Goal: Task Accomplishment & Management: Complete application form

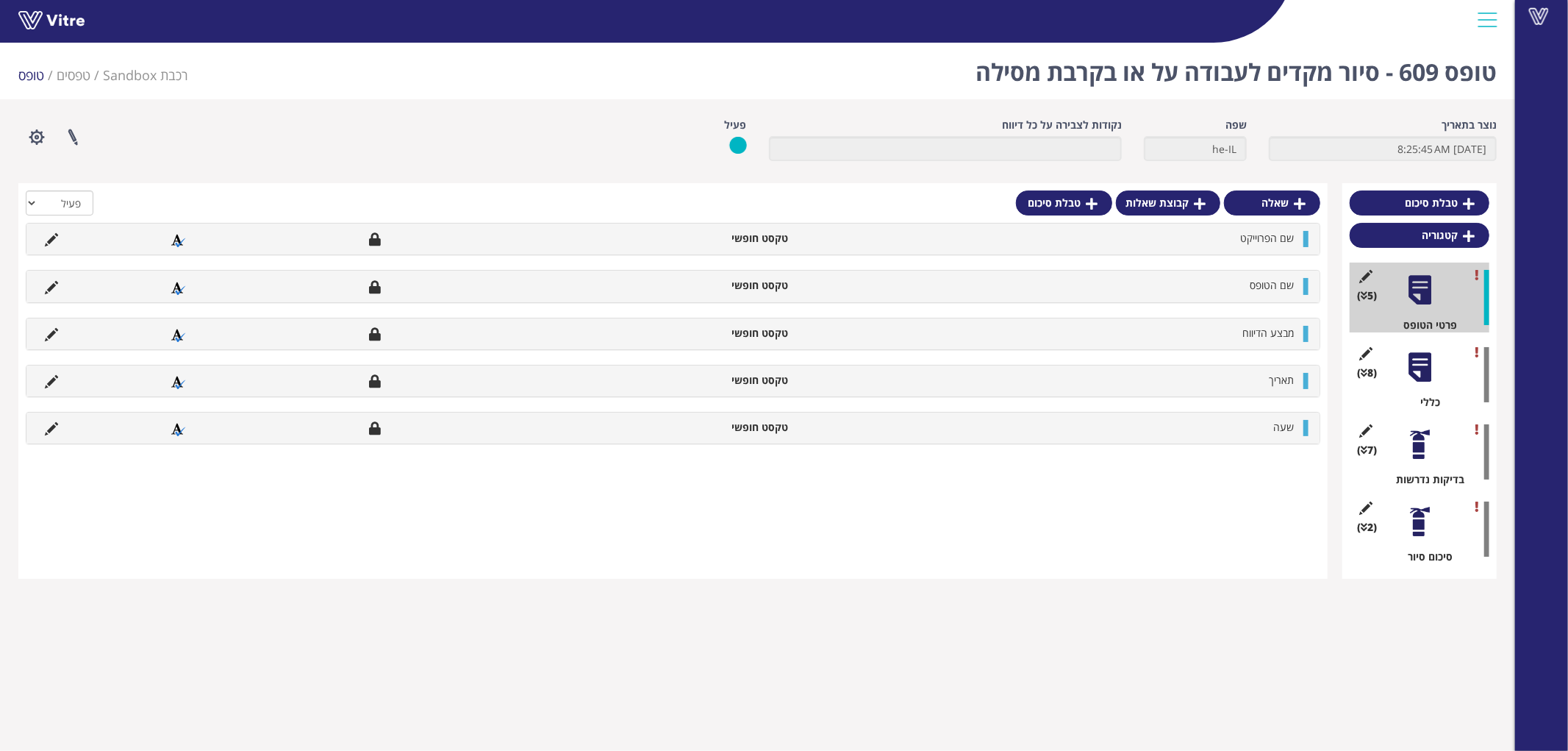
click at [1437, 375] on div "(8 ) כללי" at bounding box center [1419, 374] width 139 height 70
click at [1430, 372] on div at bounding box center [1420, 367] width 33 height 33
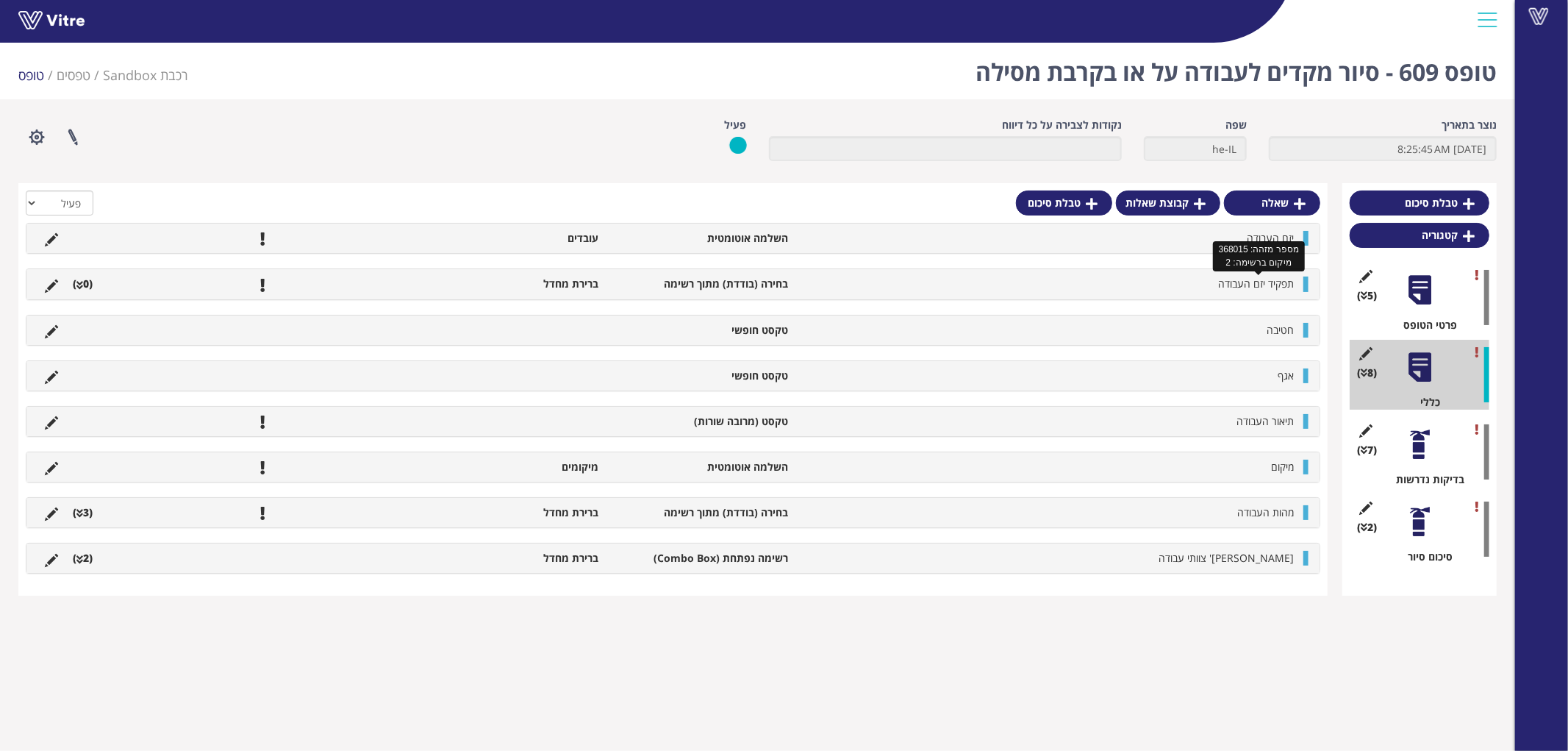
click at [1250, 285] on span "תפקיד יזם העבודה" at bounding box center [1256, 283] width 76 height 14
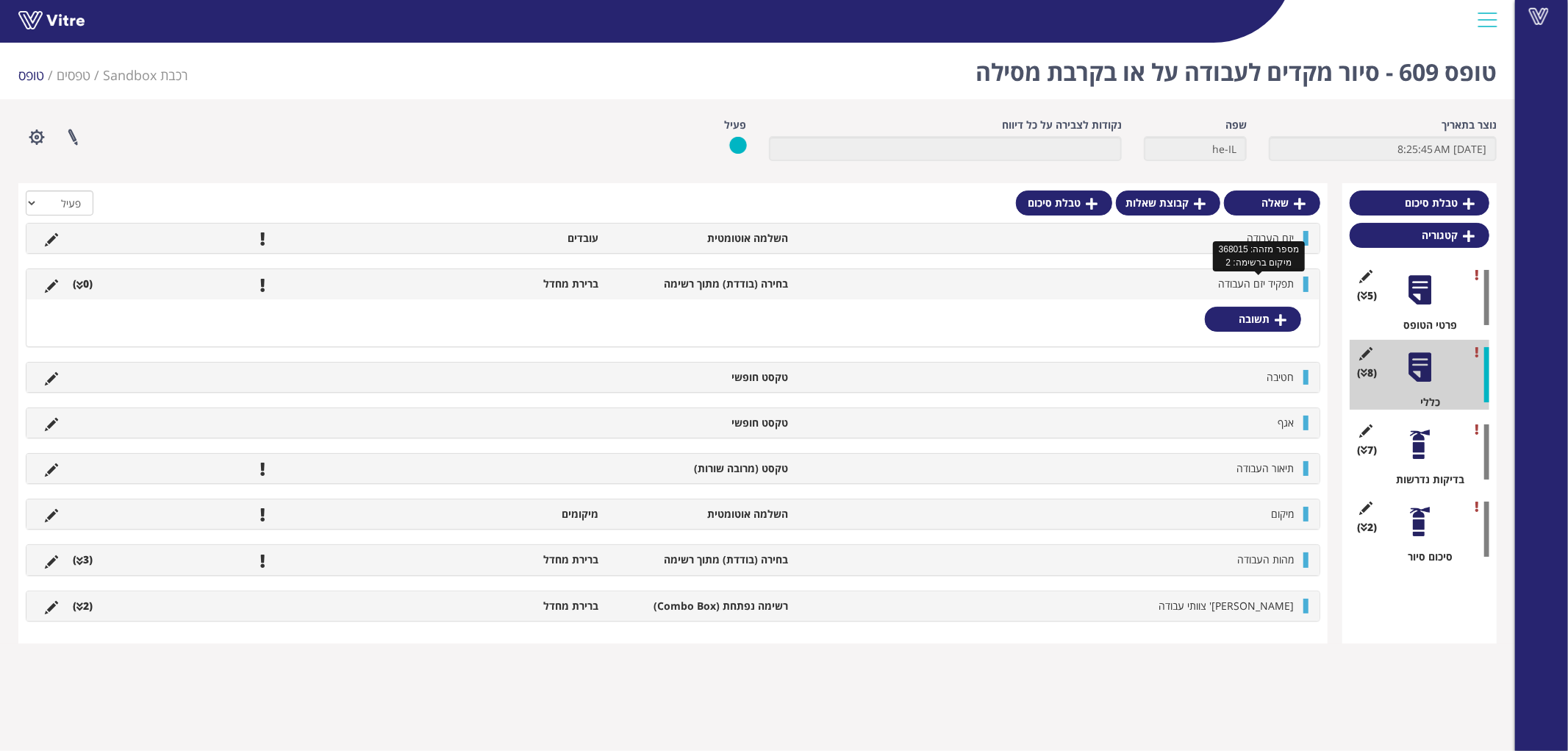
click at [1250, 285] on span "תפקיד יזם העבודה" at bounding box center [1256, 283] width 76 height 14
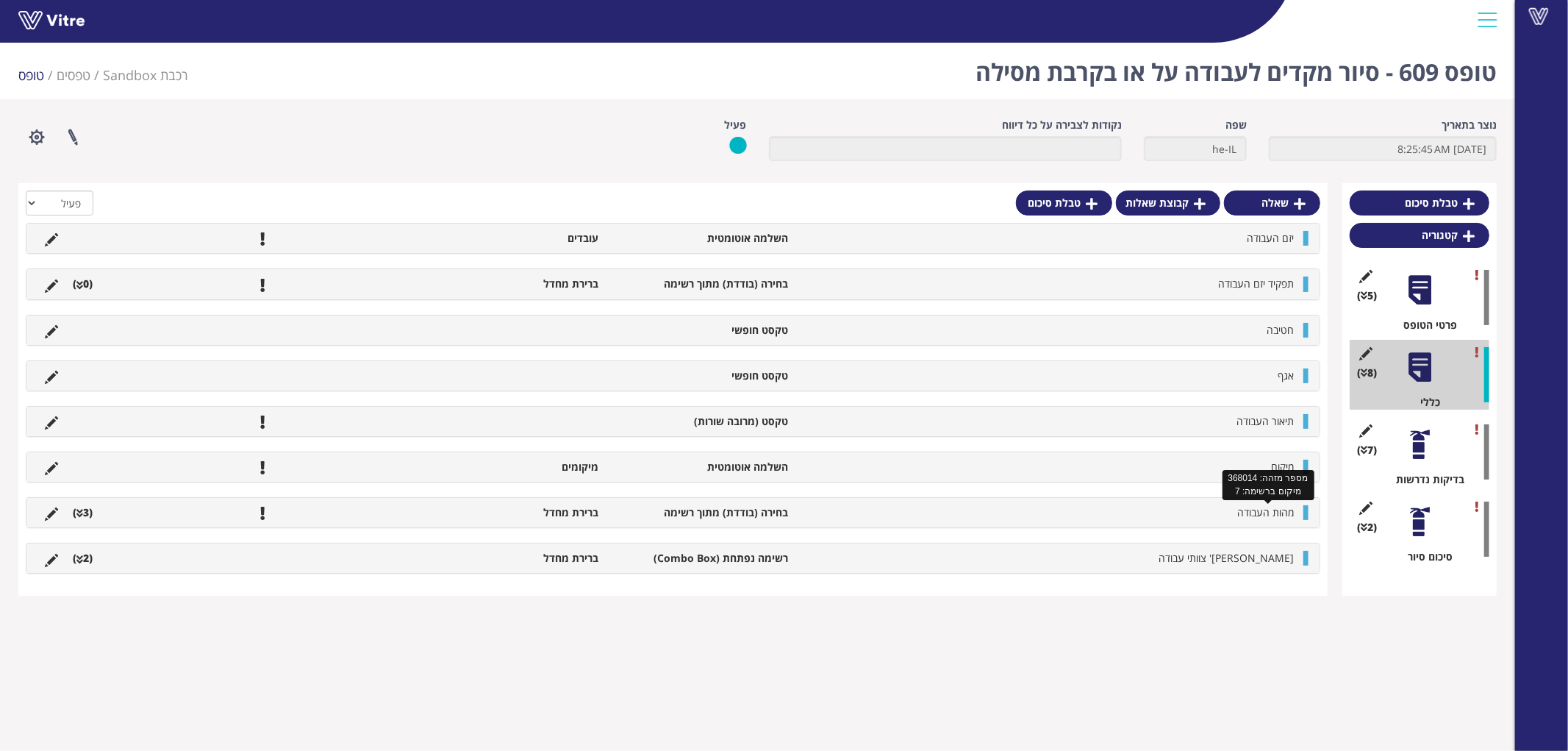
click at [1252, 517] on span "מהות העבודה" at bounding box center [1265, 512] width 57 height 14
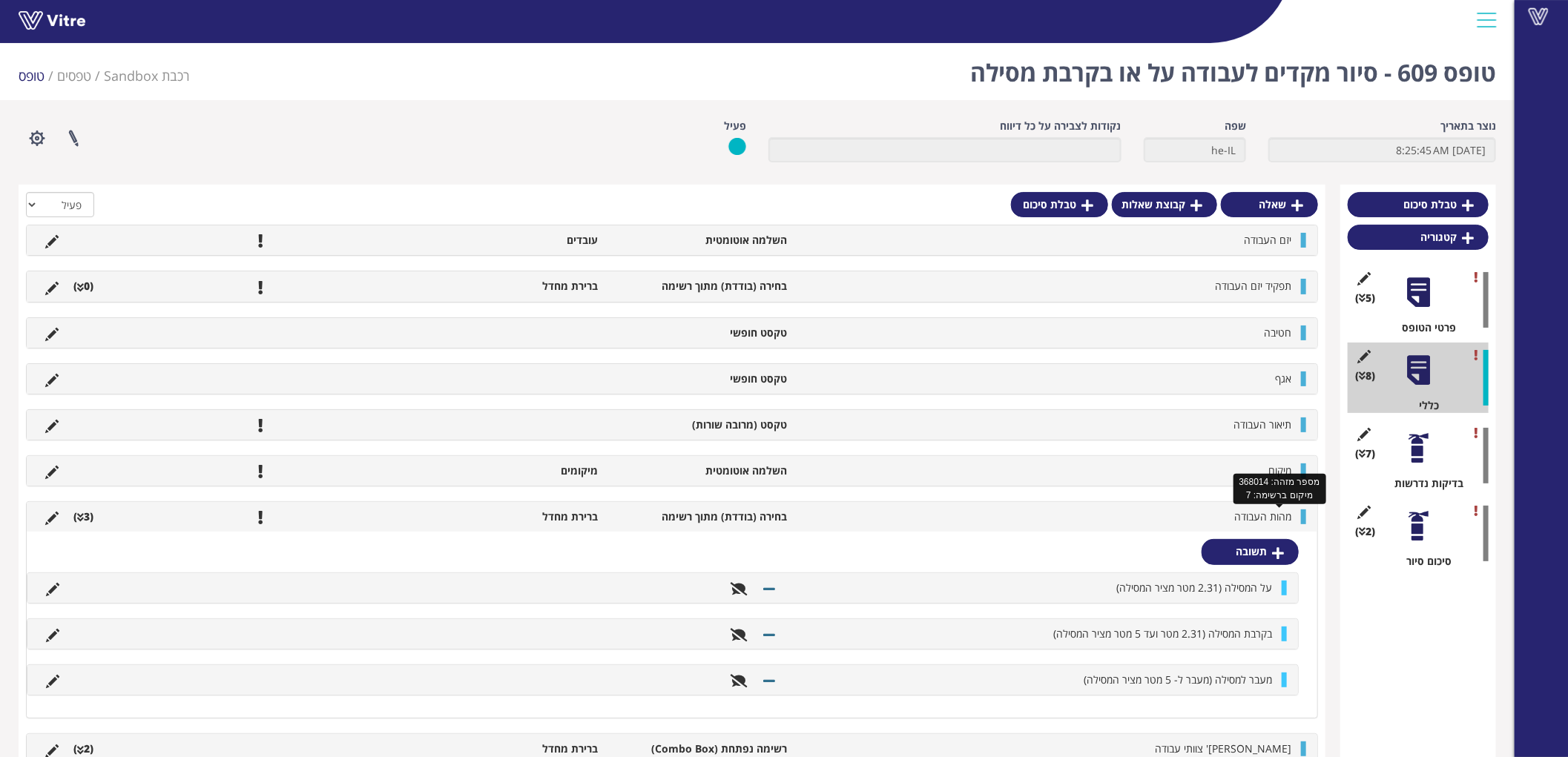
click at [1263, 521] on span "מהות העבודה" at bounding box center [1262, 516] width 57 height 14
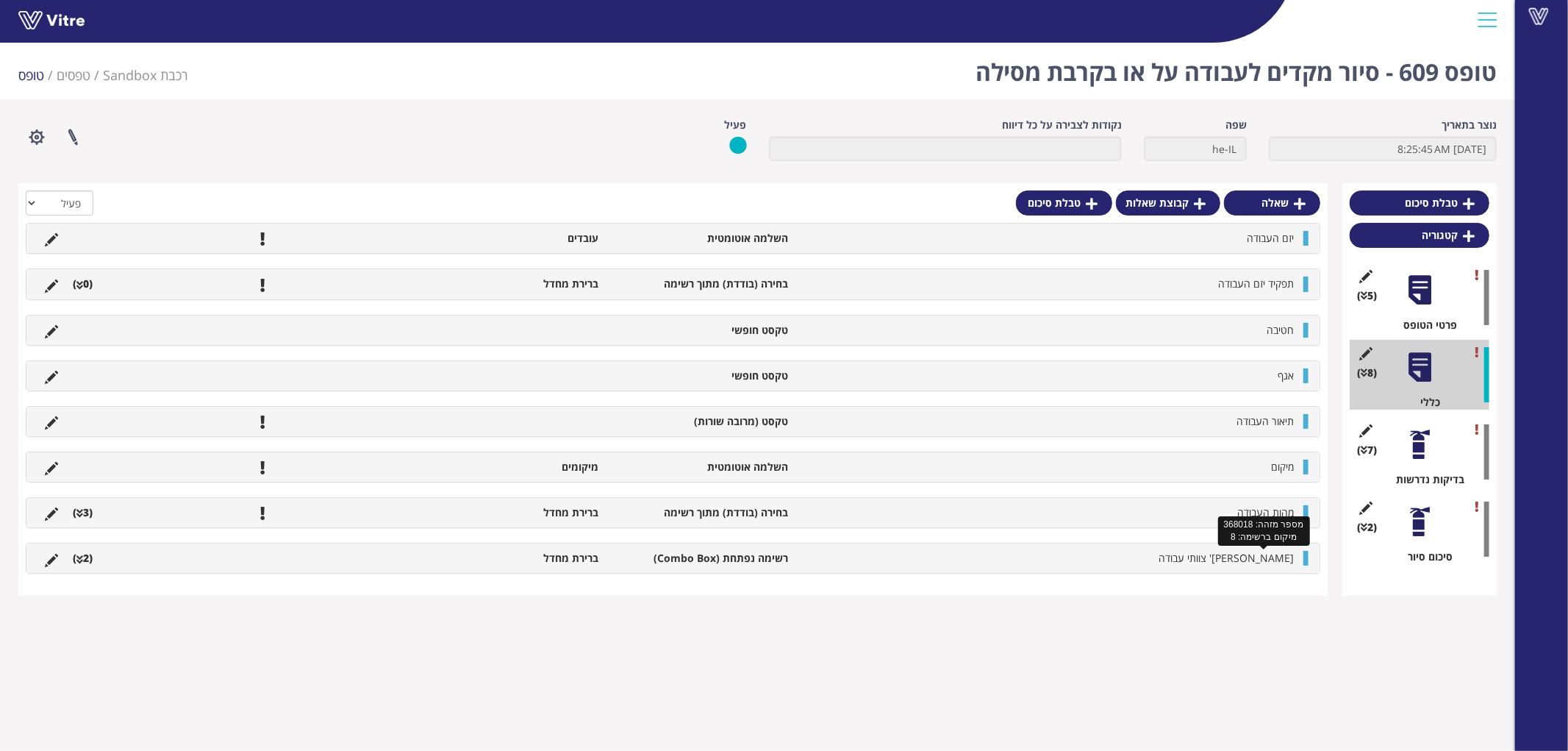
click at [1252, 552] on span "מס' צוותי עבודה" at bounding box center [1226, 557] width 135 height 14
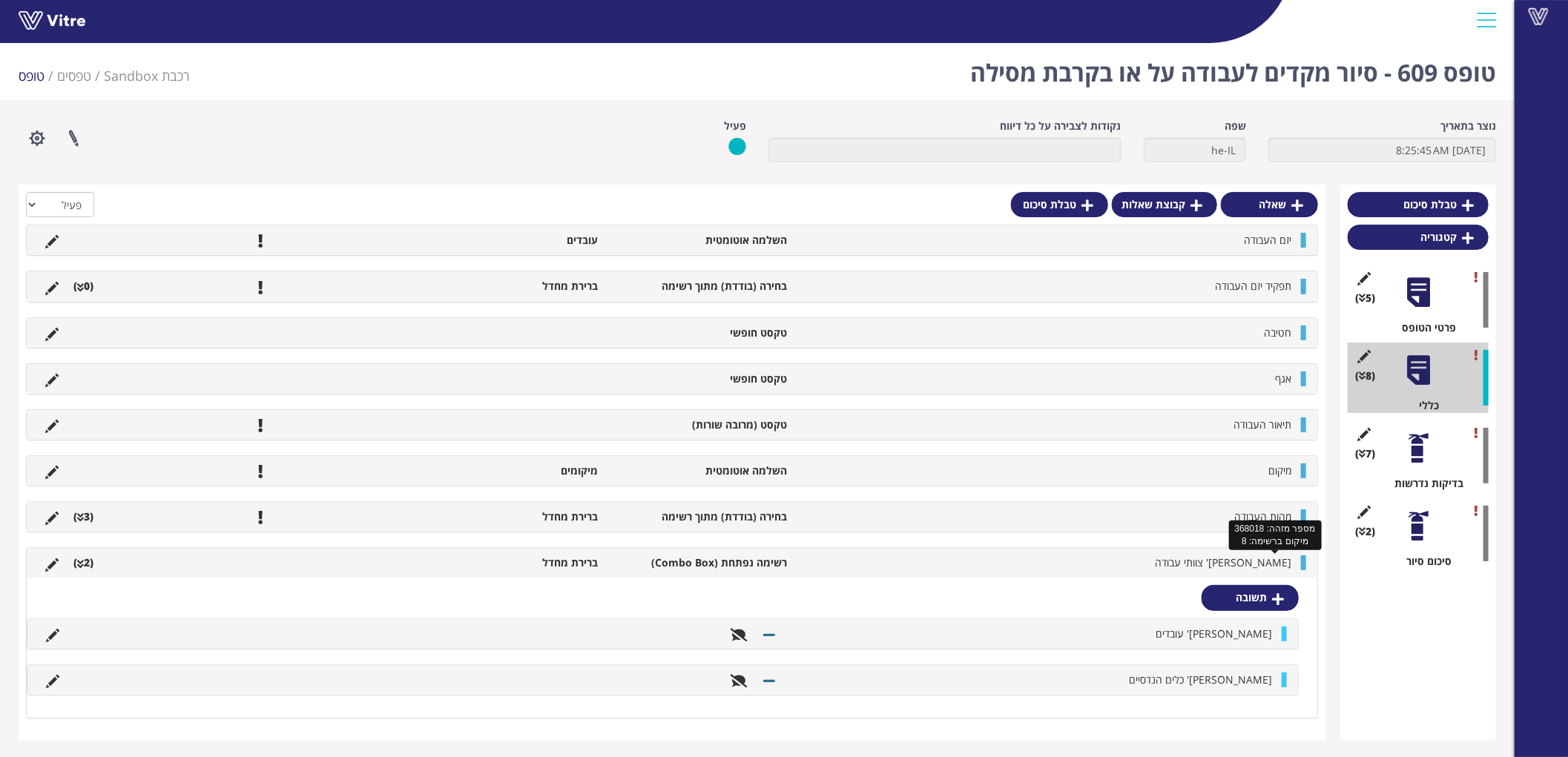
click at [1263, 557] on span "מס' צוותי עבודה" at bounding box center [1223, 562] width 136 height 14
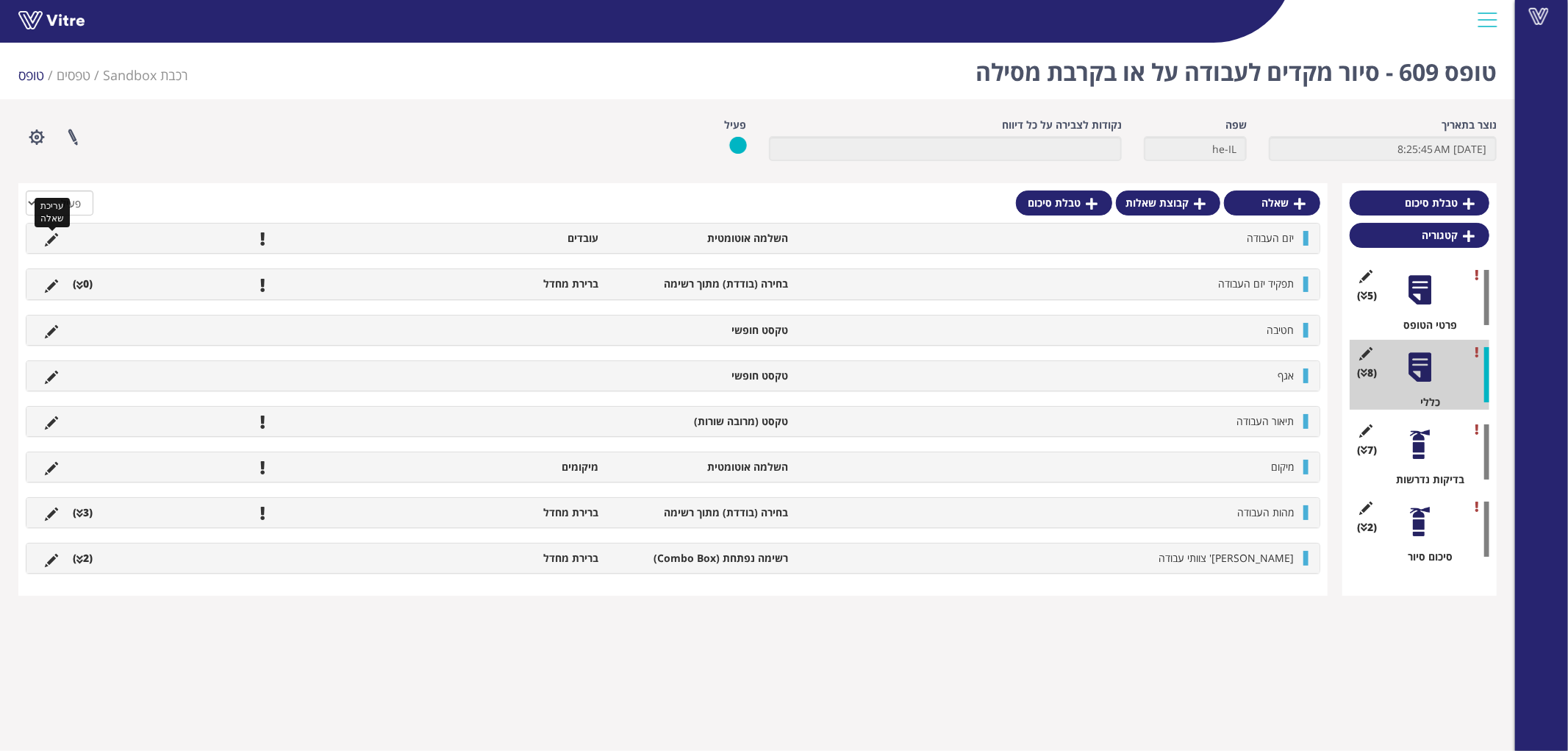
click at [46, 240] on icon at bounding box center [51, 240] width 13 height 13
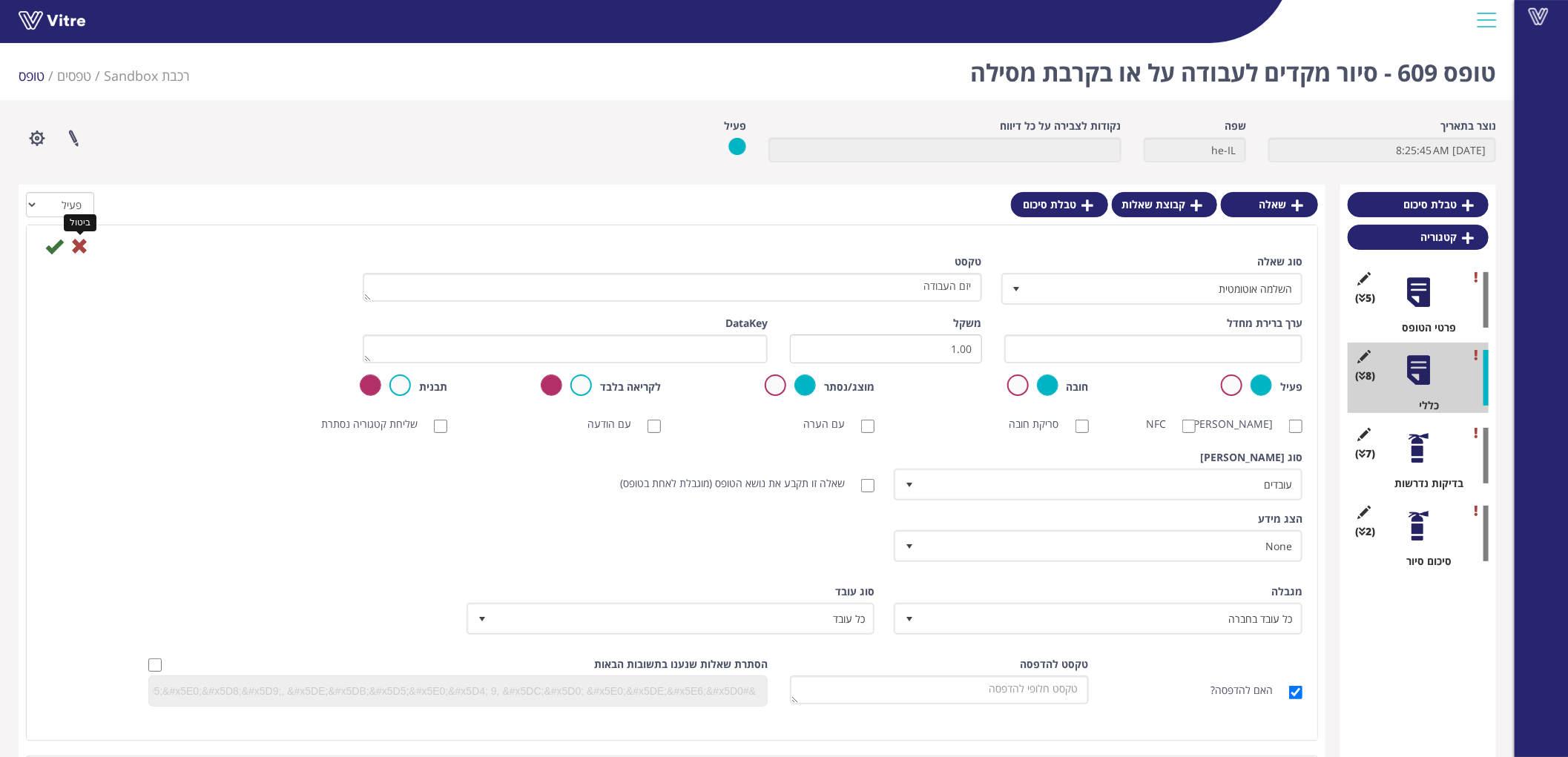
click at [83, 246] on icon at bounding box center [79, 245] width 17 height 17
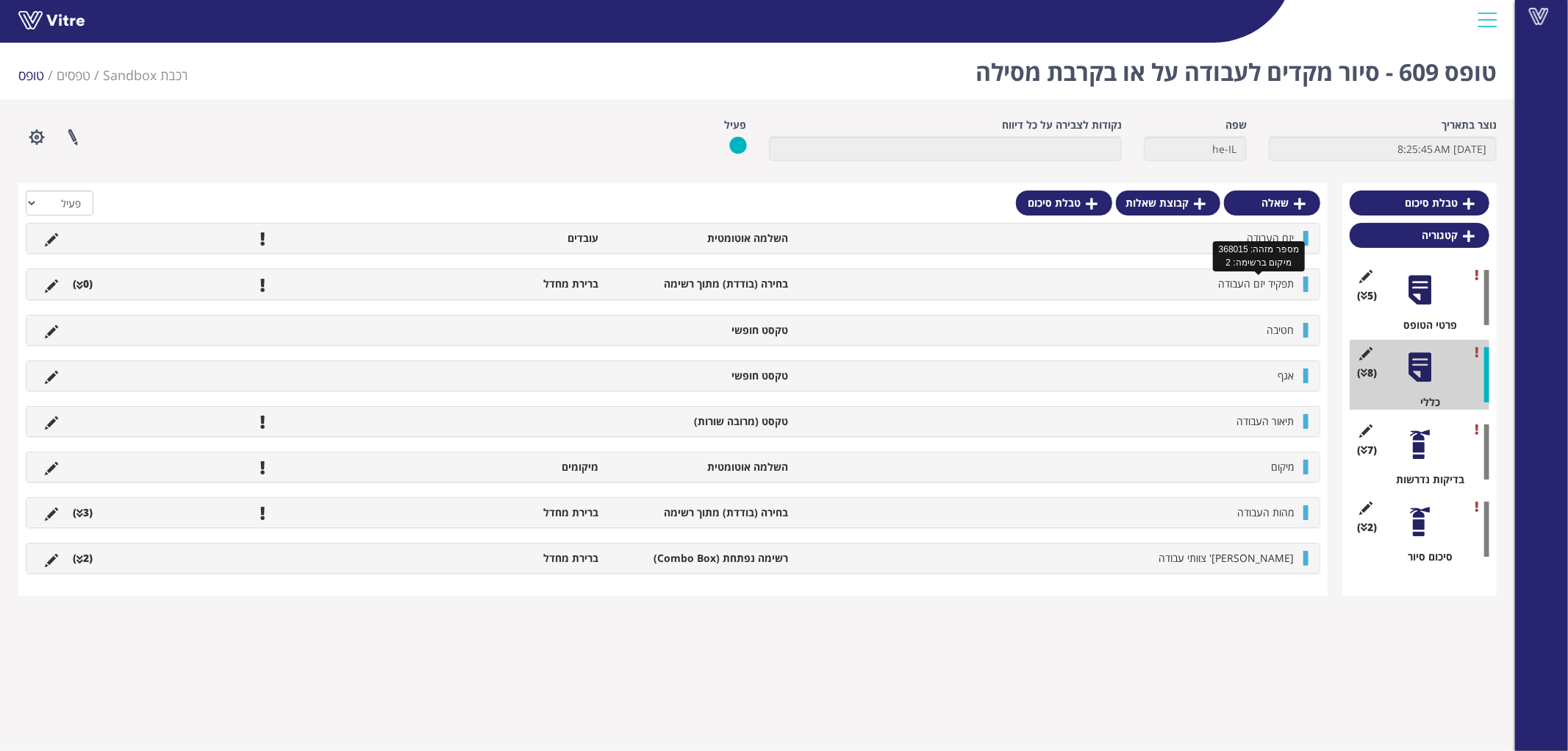
click at [1252, 289] on span "תפקיד יזם העבודה" at bounding box center [1256, 283] width 76 height 14
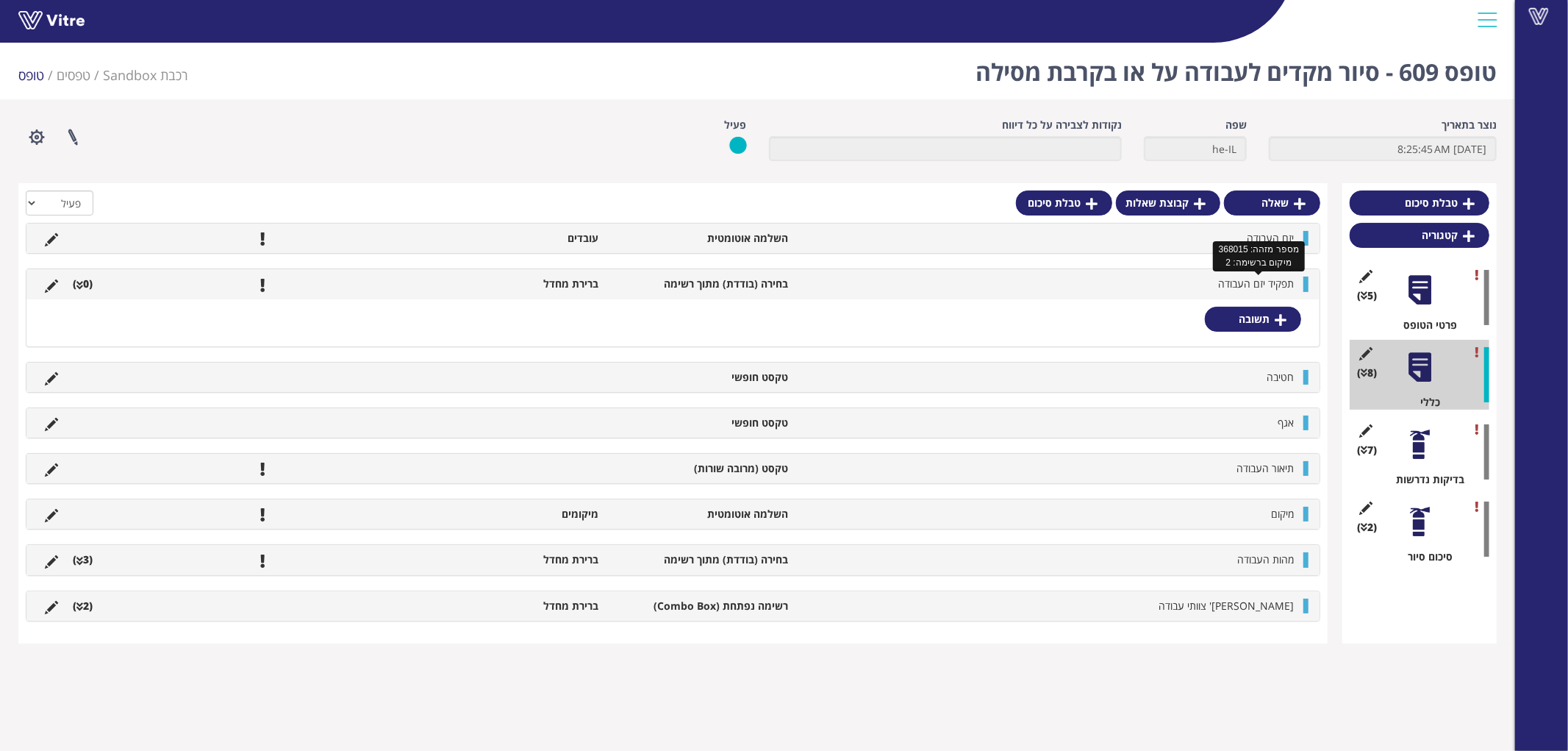
click at [1252, 289] on span "תפקיד יזם העבודה" at bounding box center [1256, 283] width 76 height 14
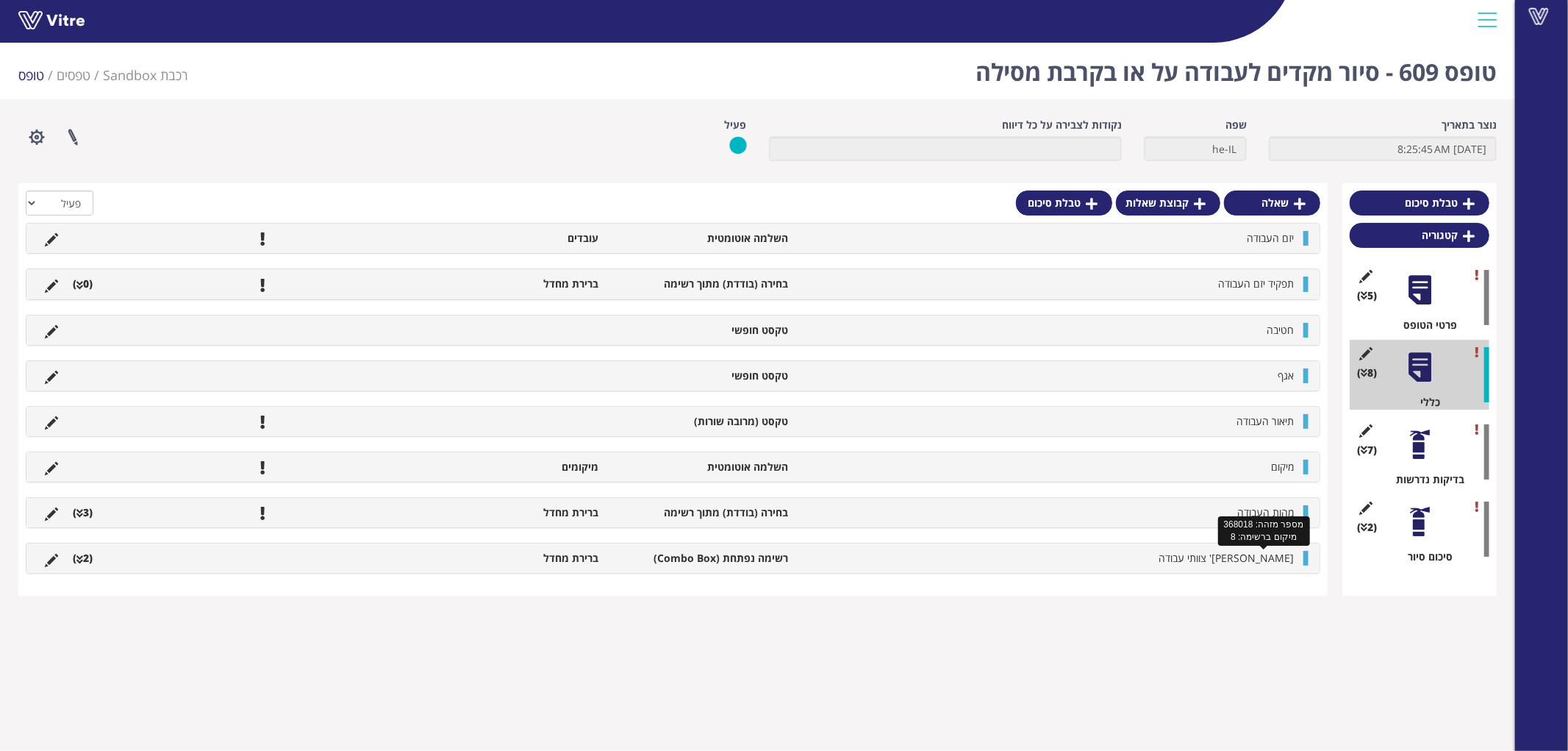
click at [1252, 559] on span "מס' צוותי עבודה" at bounding box center [1226, 557] width 135 height 14
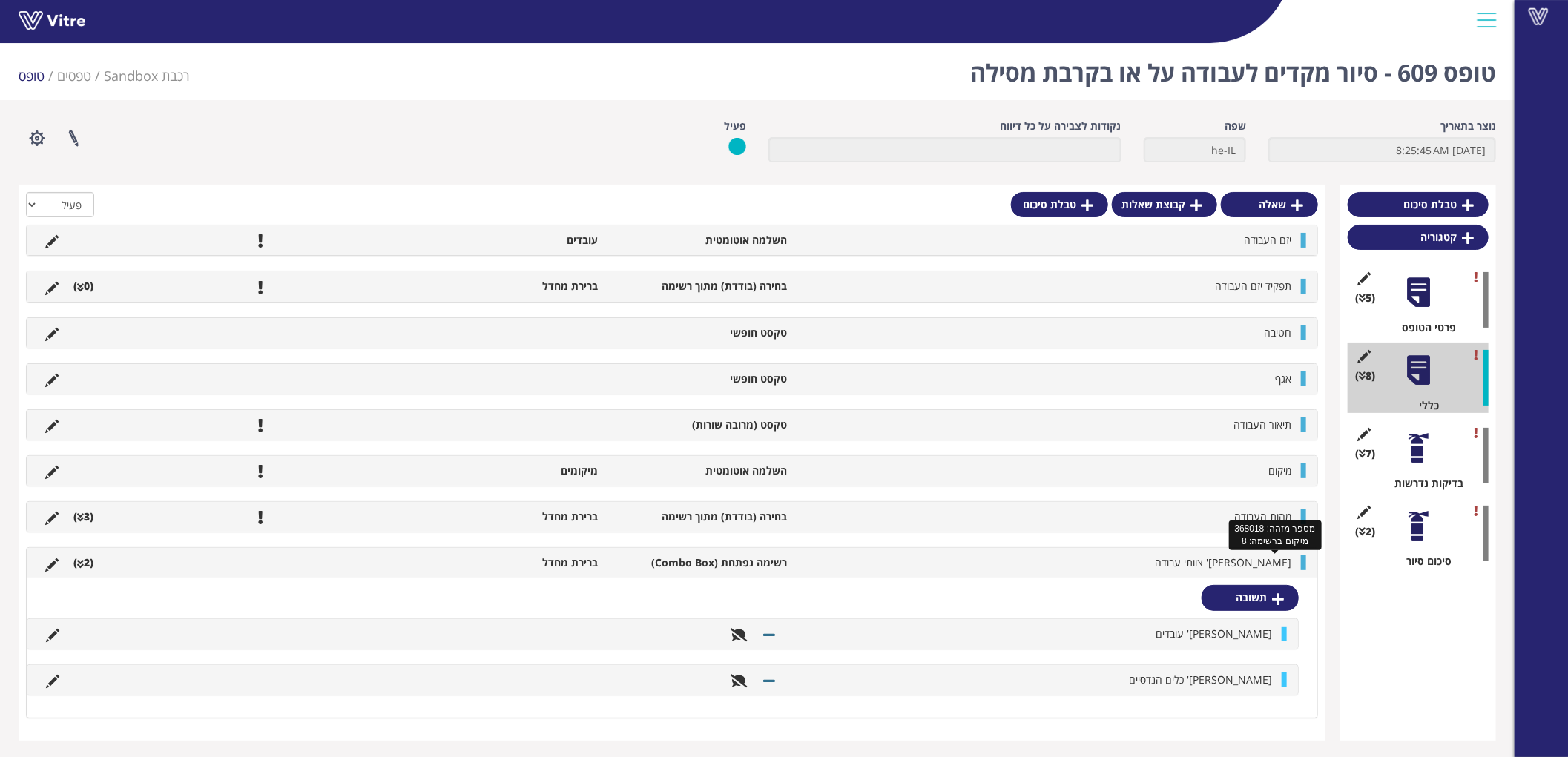
click at [1264, 563] on span "מס' צוותי עבודה" at bounding box center [1223, 562] width 136 height 14
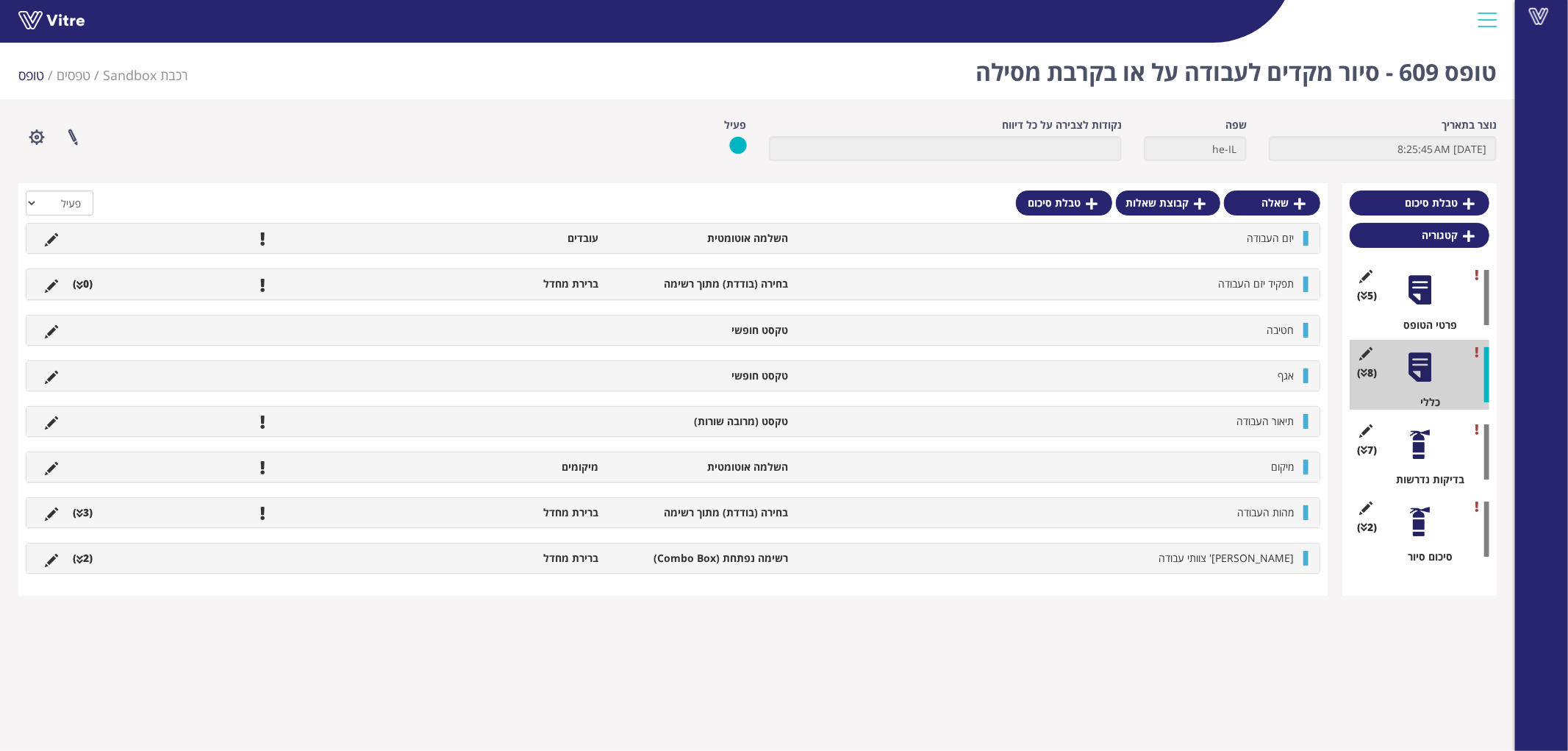
click at [1425, 450] on div at bounding box center [1420, 444] width 33 height 33
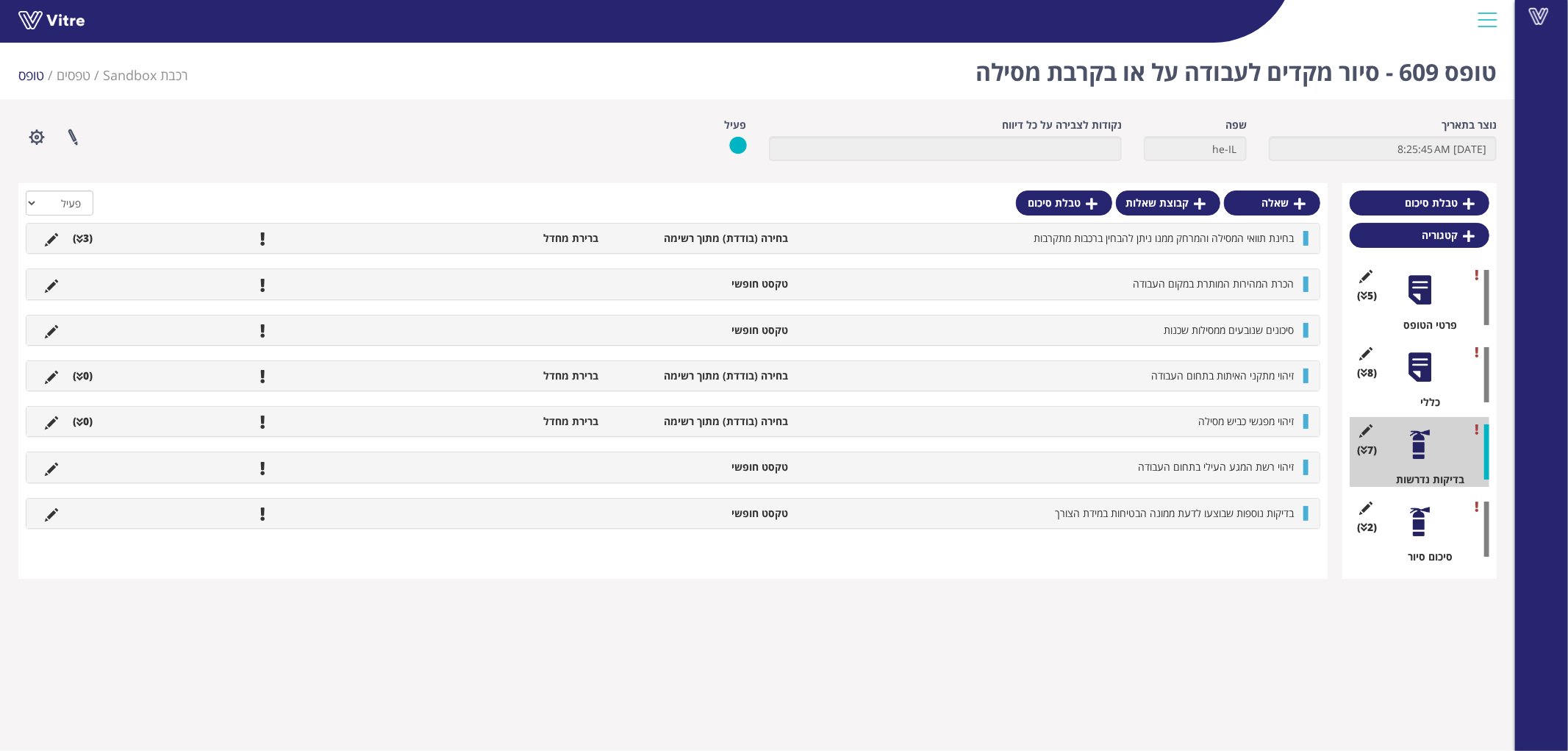
click at [811, 245] on li "בחינת תוואי המסילה והמרחק ממנו ניתן להבחין ברכבות מתקרבות" at bounding box center [1048, 238] width 506 height 15
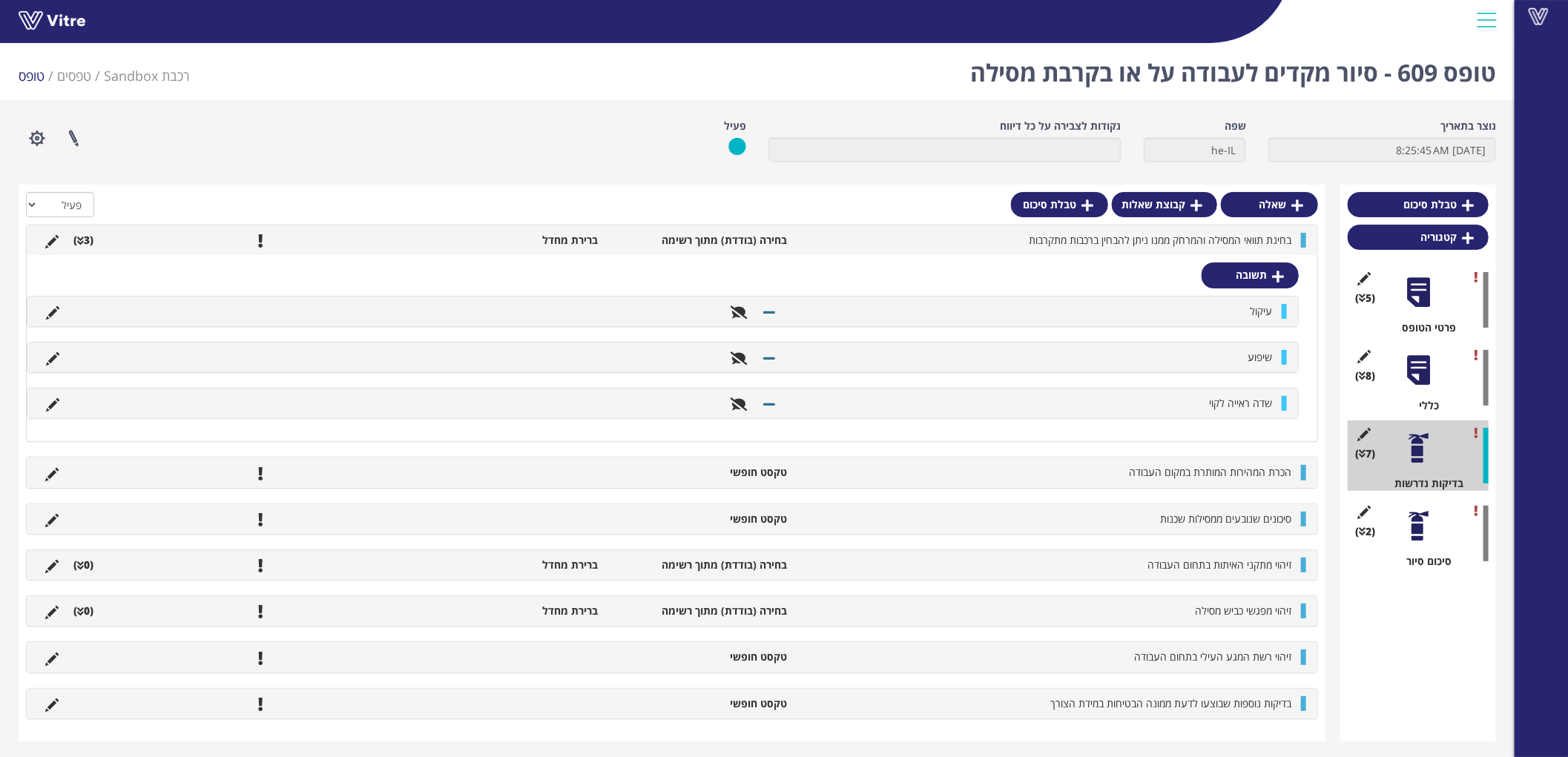
click at [818, 247] on li "בחינת תוואי המסילה והמרחק ממנו ניתן להבחין ברכבות מתקרבות" at bounding box center [1046, 240] width 505 height 15
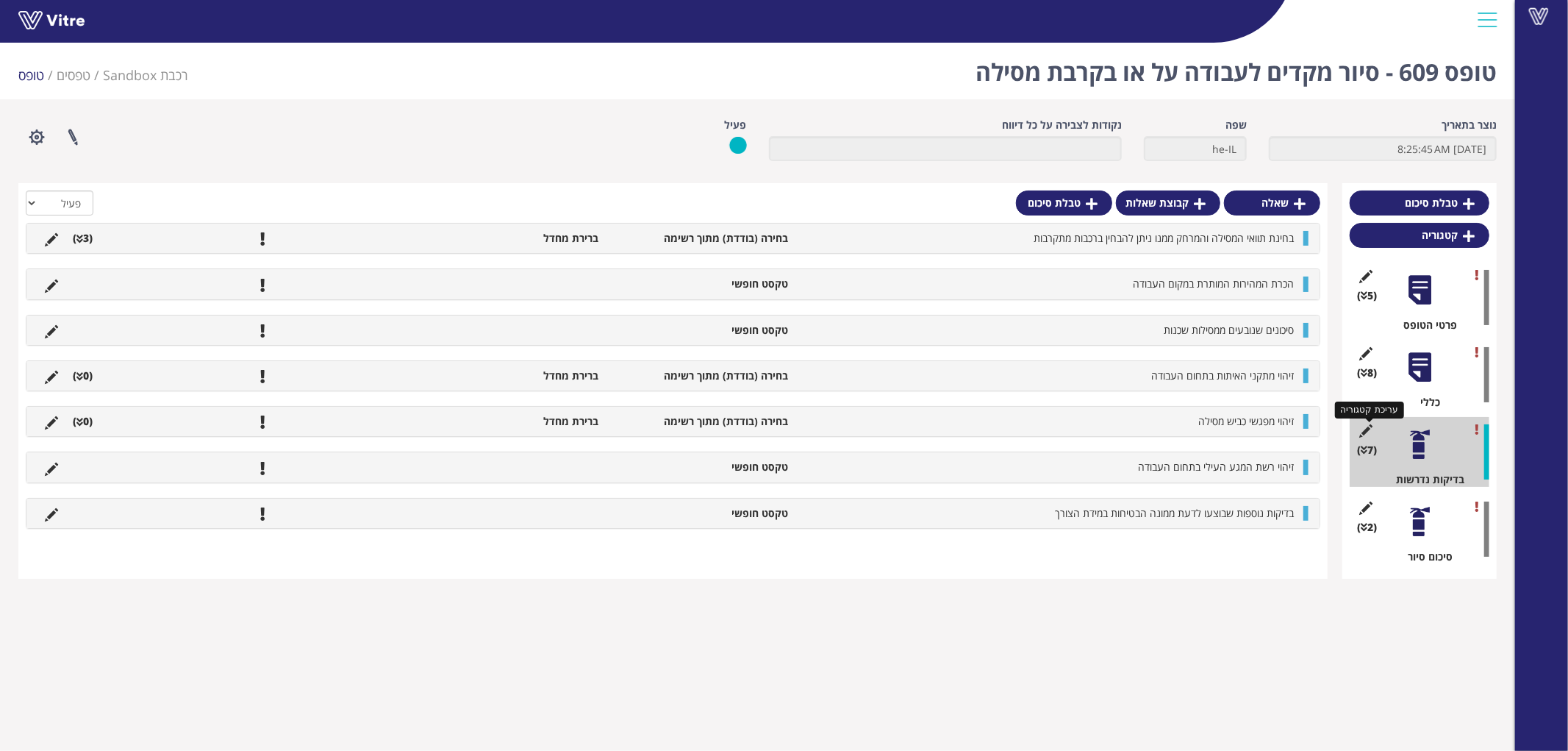
click at [1364, 425] on icon at bounding box center [1366, 431] width 18 height 13
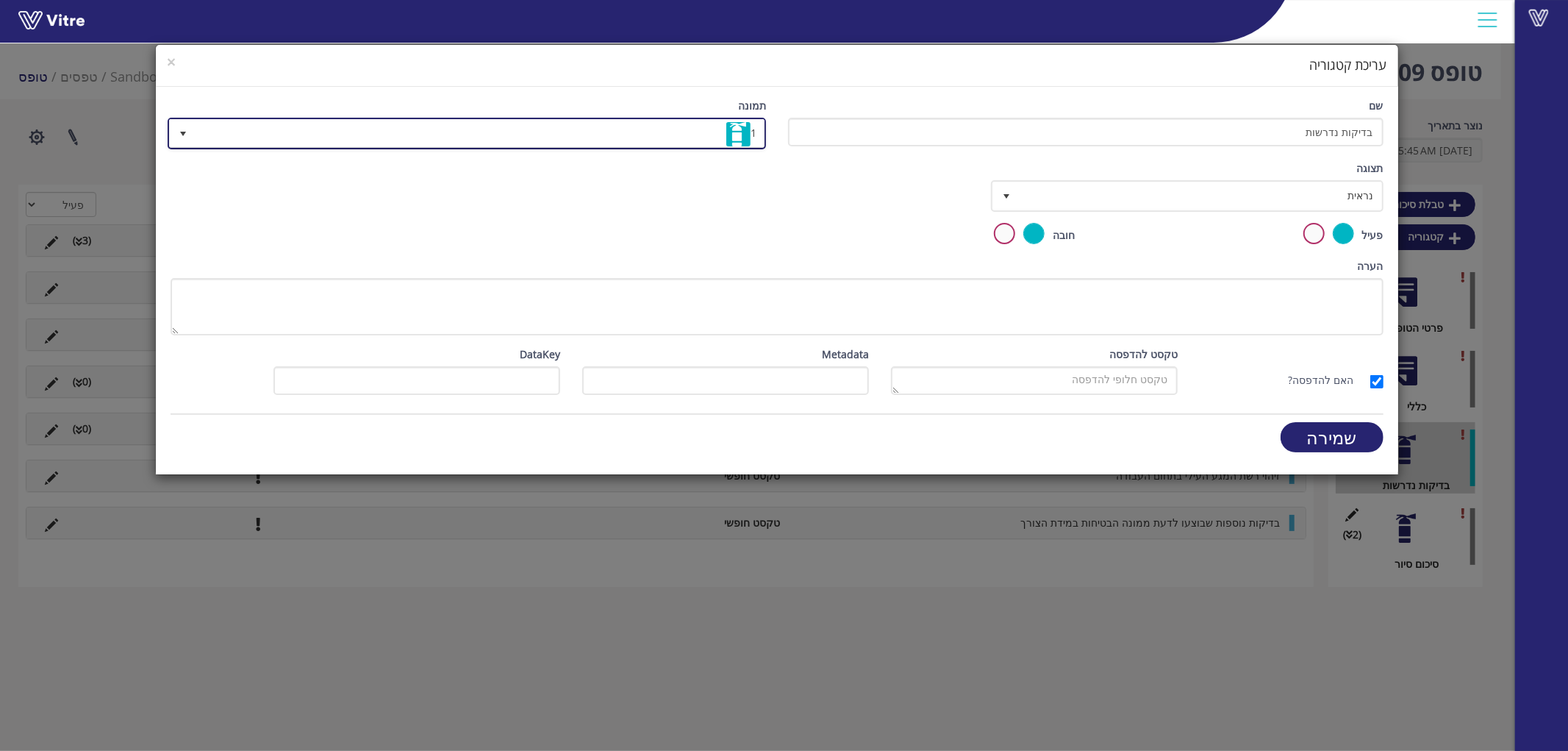
click at [699, 134] on span "1" at bounding box center [480, 133] width 569 height 26
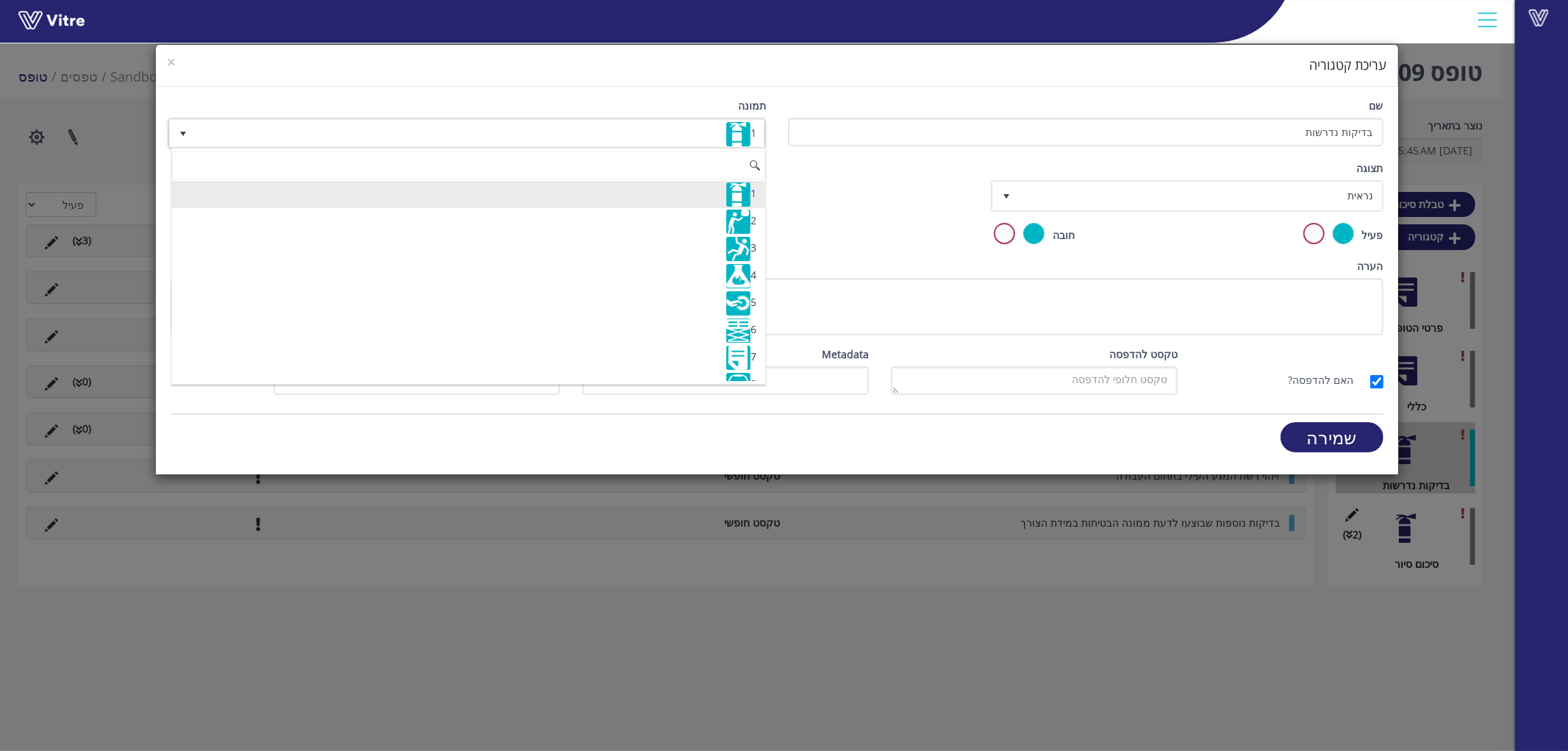
click at [886, 195] on div "תצוגה נראית 0 קביעת משך דקות 0 קבע חוקיות קביעת משך" at bounding box center [777, 191] width 1234 height 63
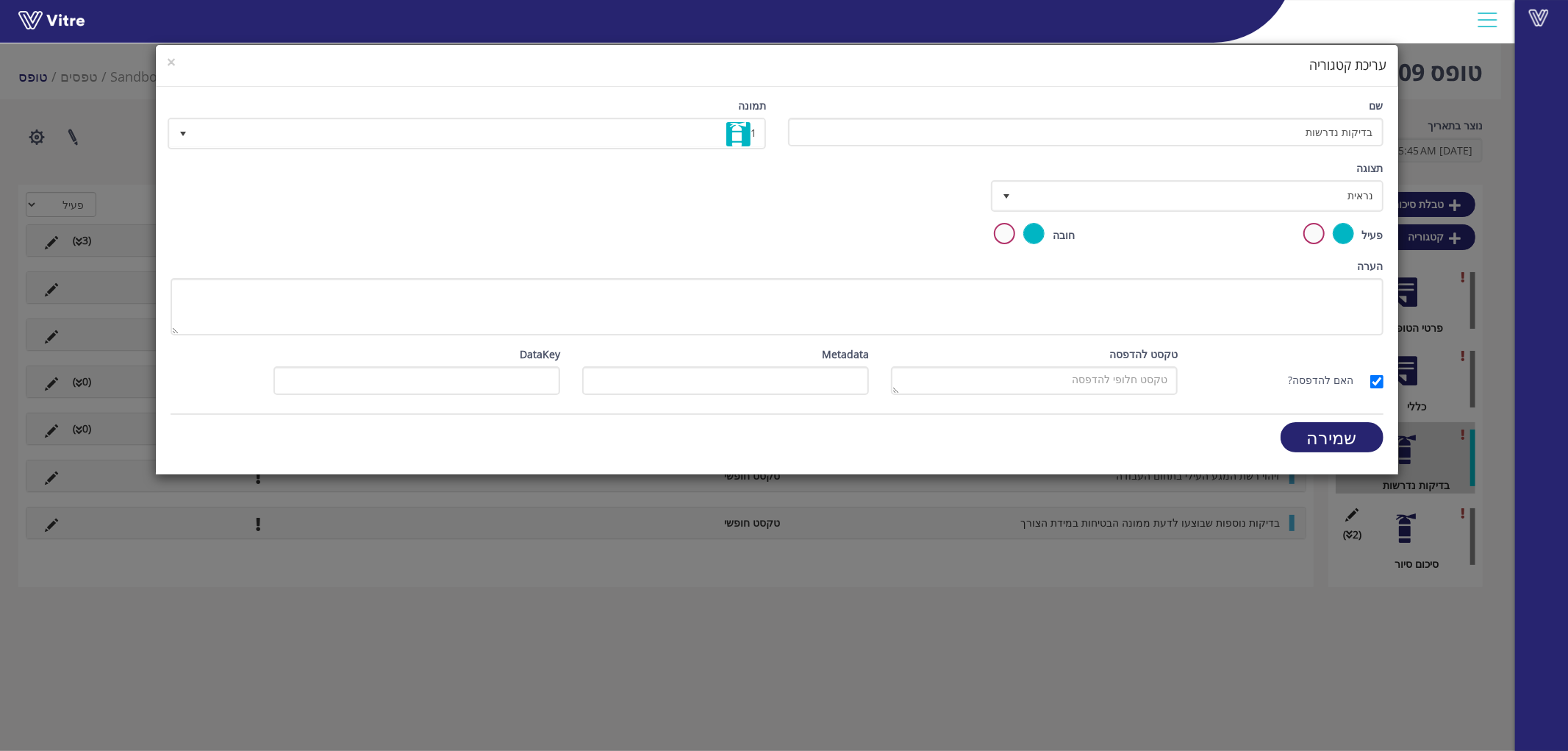
click at [1439, 187] on div "× עריכת קטגוריה שם בדיקות נדרשות תמונה 1 1 תצוגה נראית 0 קביעת משך דקות 0 קבע ח…" at bounding box center [784, 375] width 1568 height 751
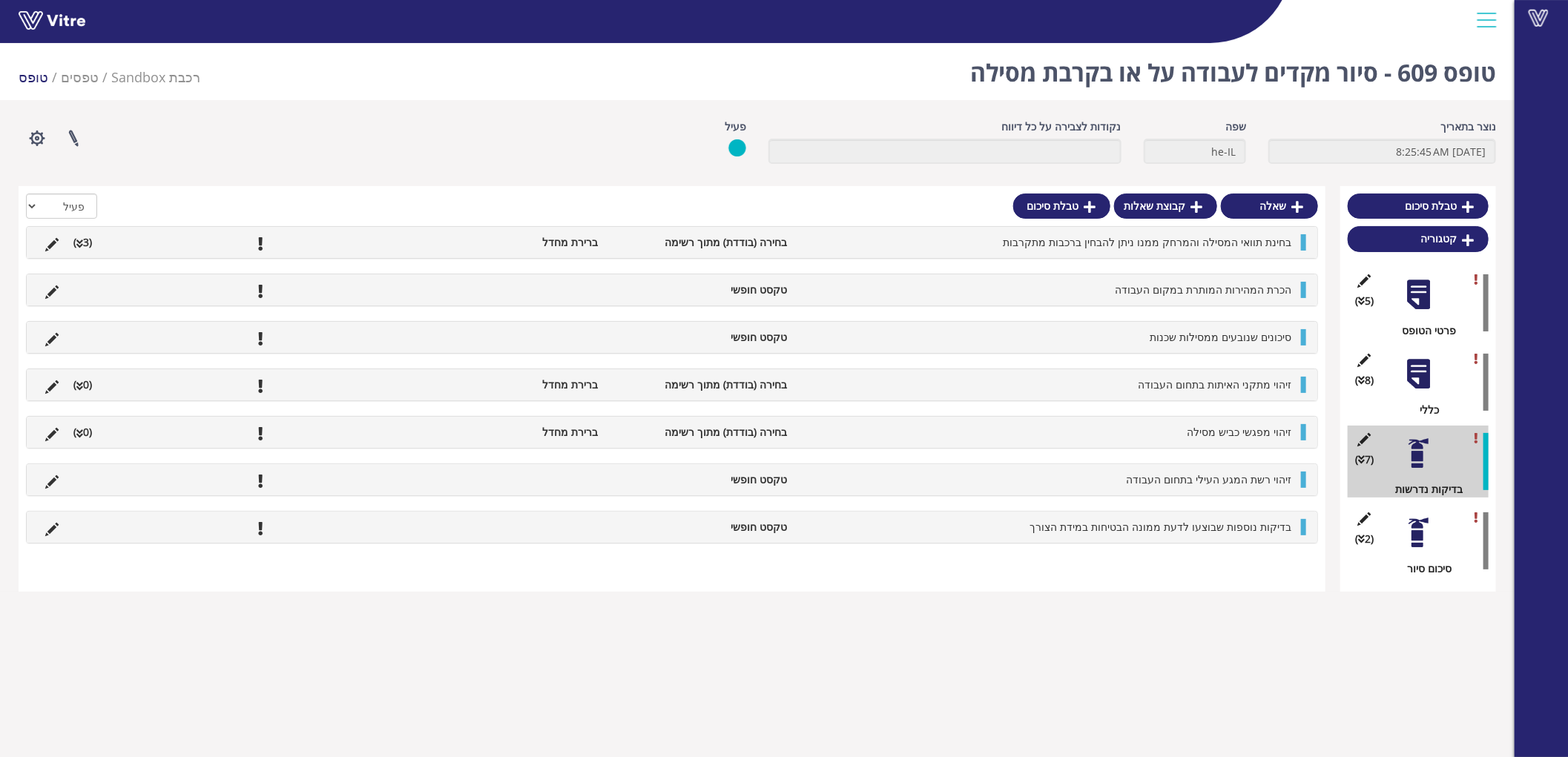
click at [1425, 524] on div at bounding box center [1418, 533] width 33 height 33
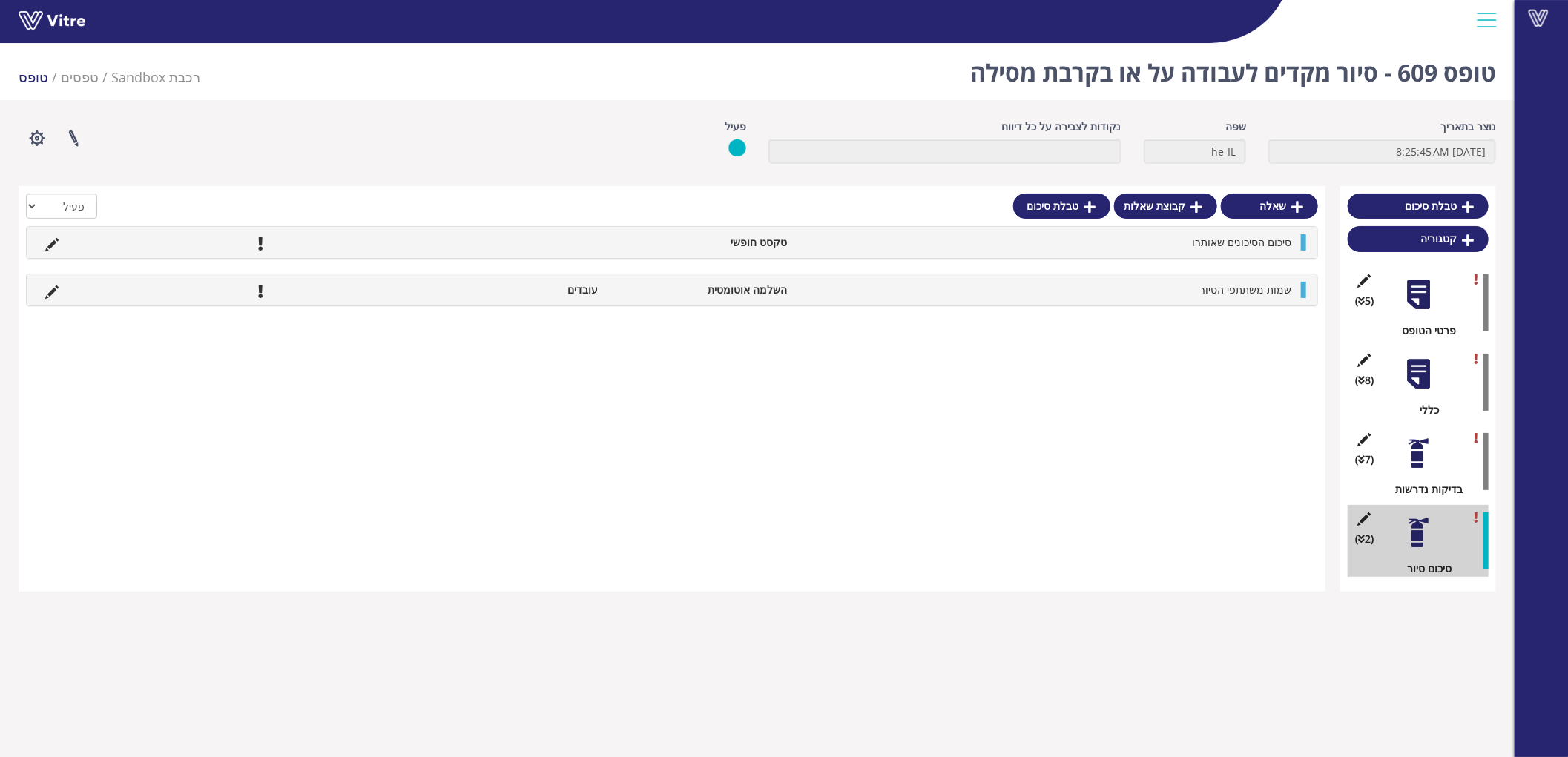
click at [1421, 376] on div at bounding box center [1418, 374] width 33 height 33
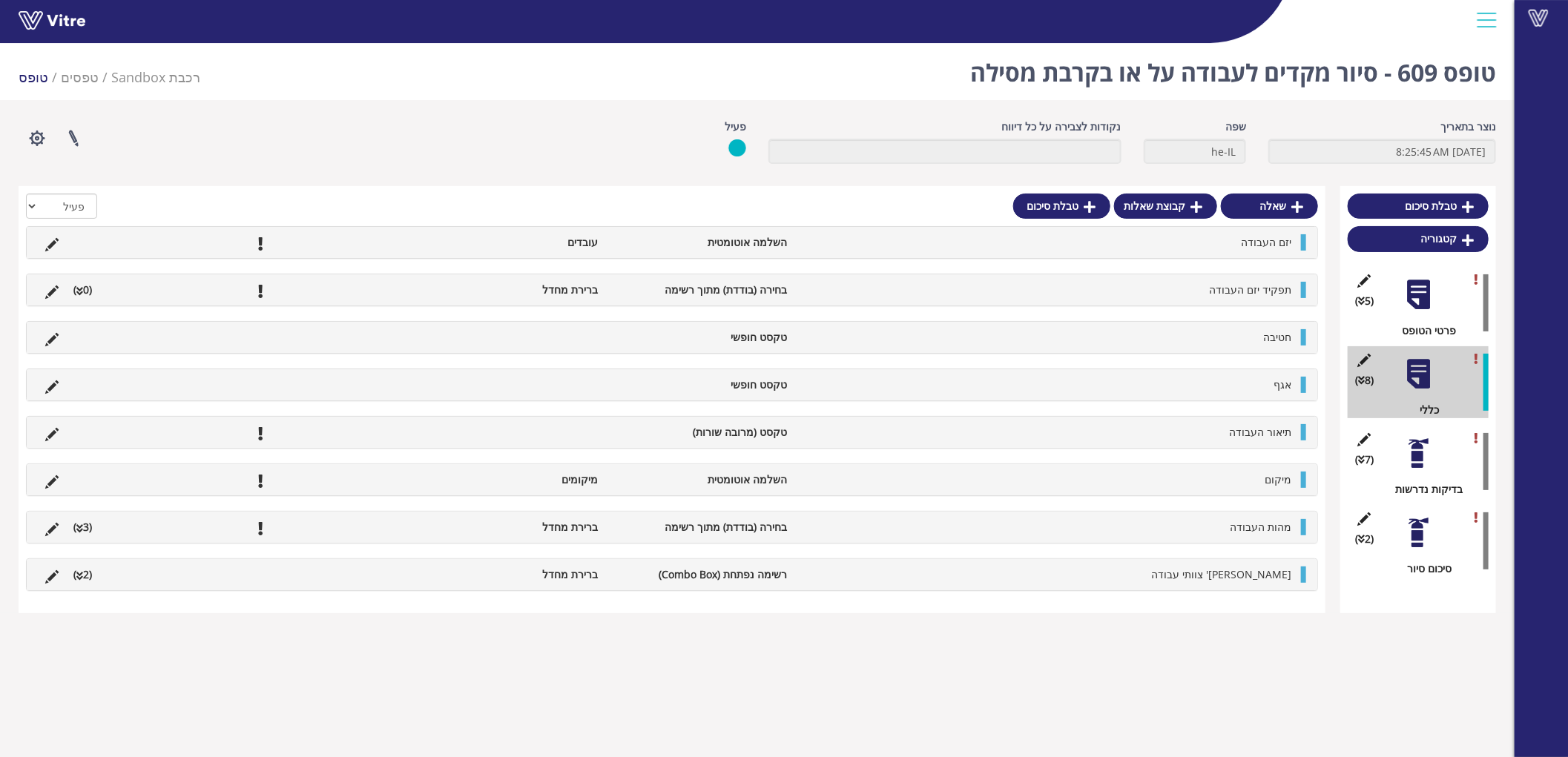
click at [1210, 290] on li "תפקיד יזם העבודה" at bounding box center [1046, 290] width 505 height 17
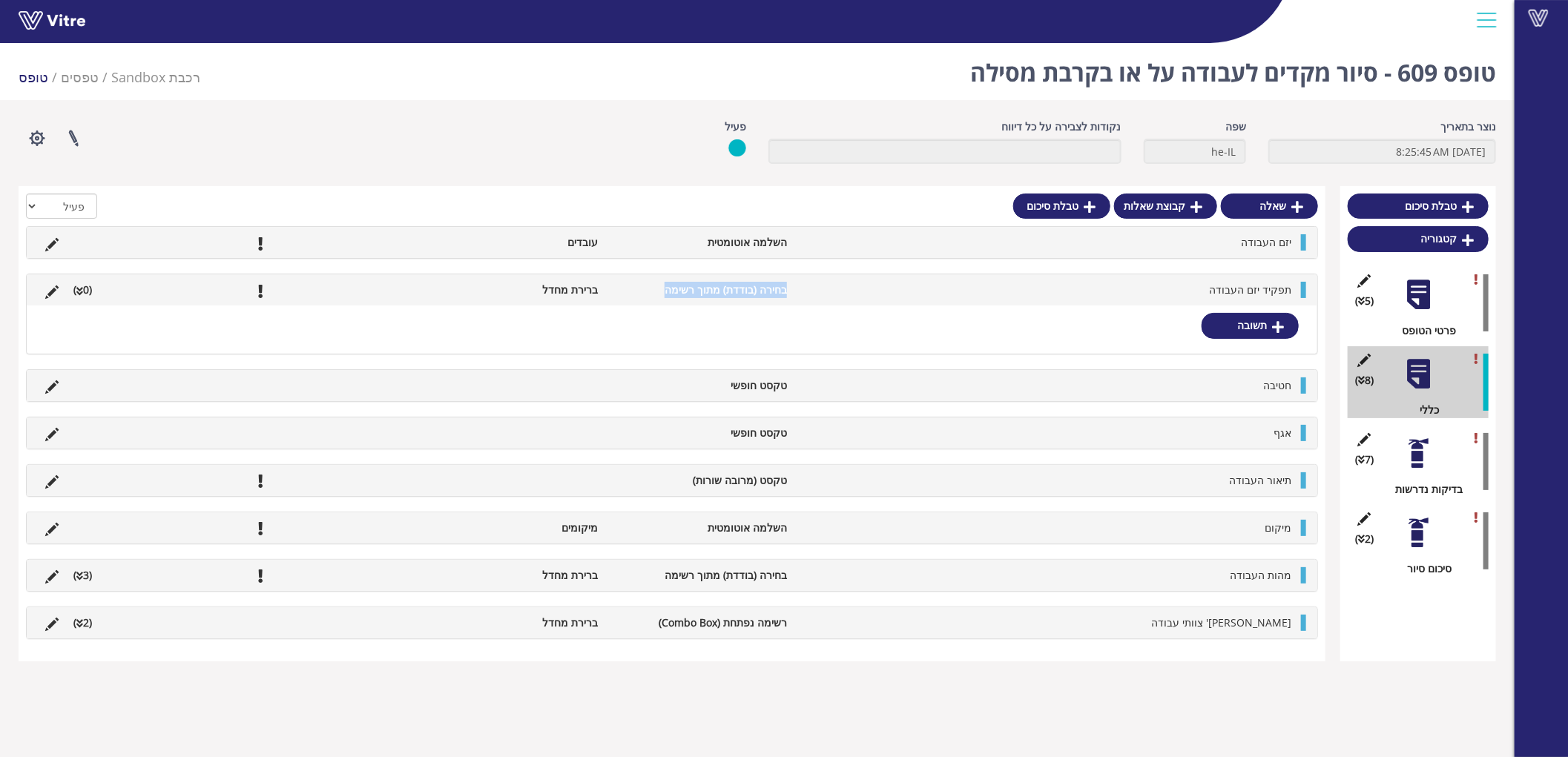
drag, startPoint x: 796, startPoint y: 292, endPoint x: 560, endPoint y: 282, distance: 236.2
click at [560, 282] on ul "תפקיד יזם העבודה בחירה (בודדת) מתוך רשימה ברירת מחדל (0 )" at bounding box center [668, 290] width 1260 height 17
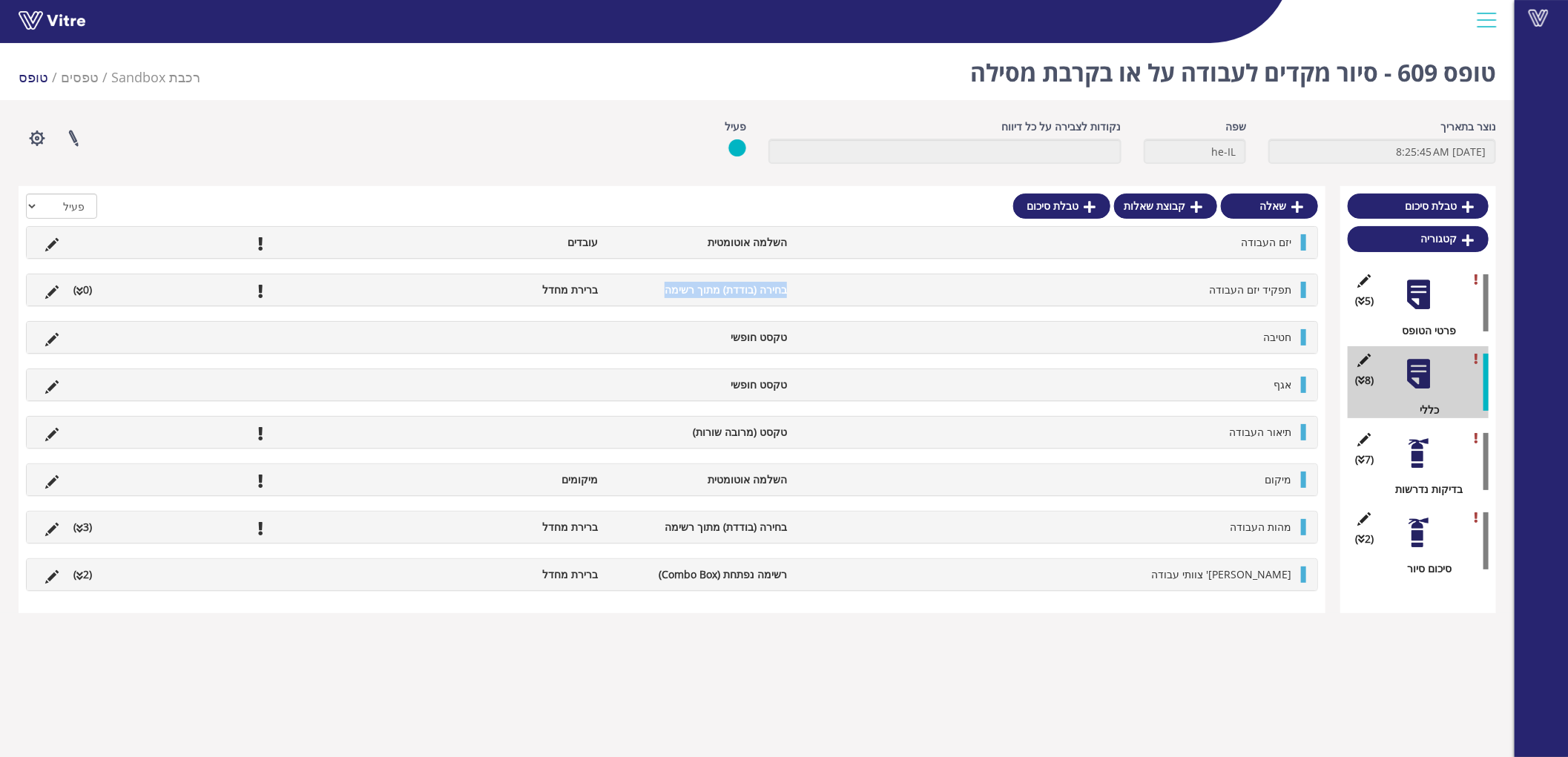
click at [806, 285] on li "תפקיד יזם העבודה" at bounding box center [1046, 290] width 505 height 17
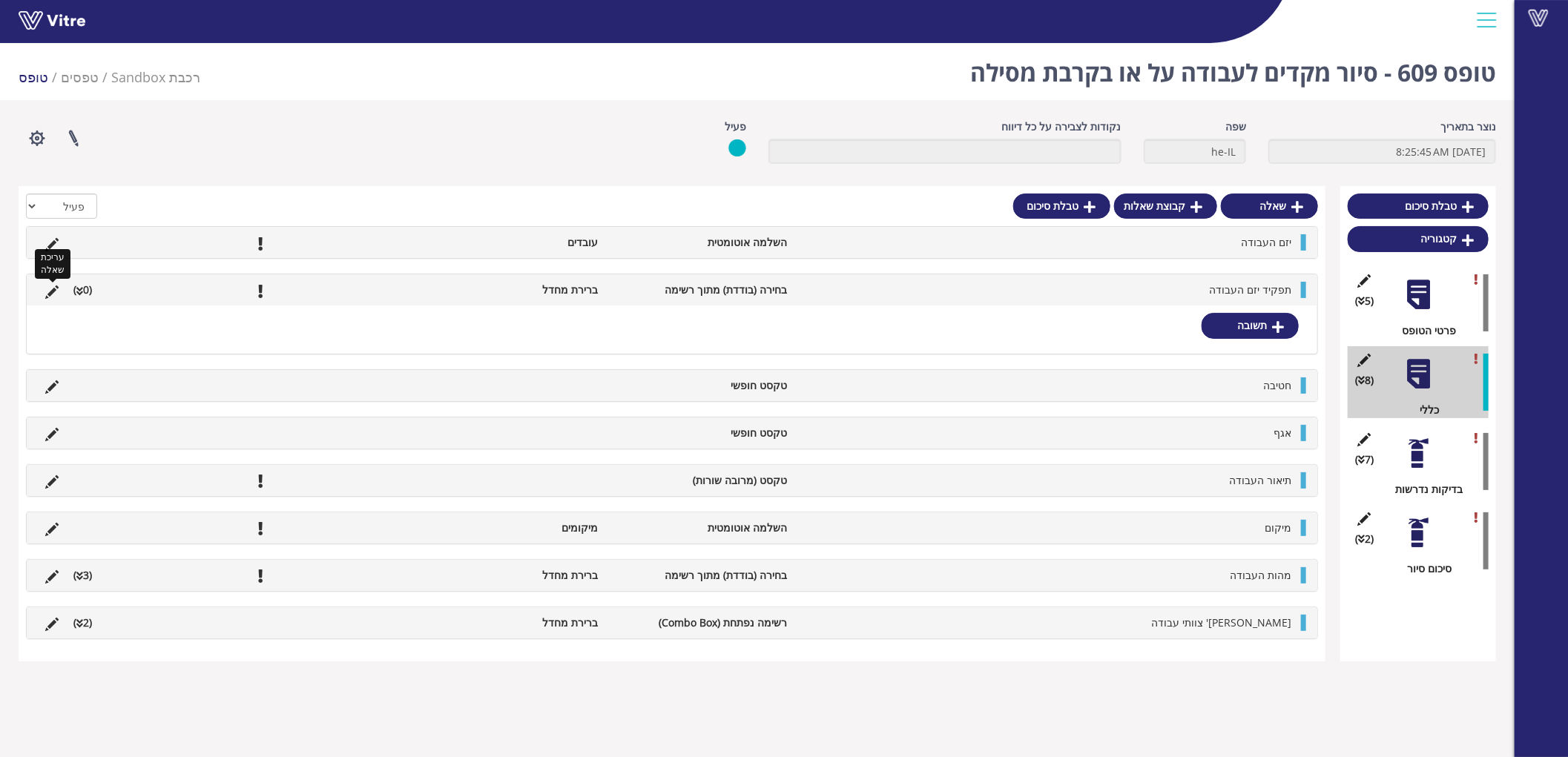
click at [47, 285] on icon at bounding box center [52, 292] width 13 height 13
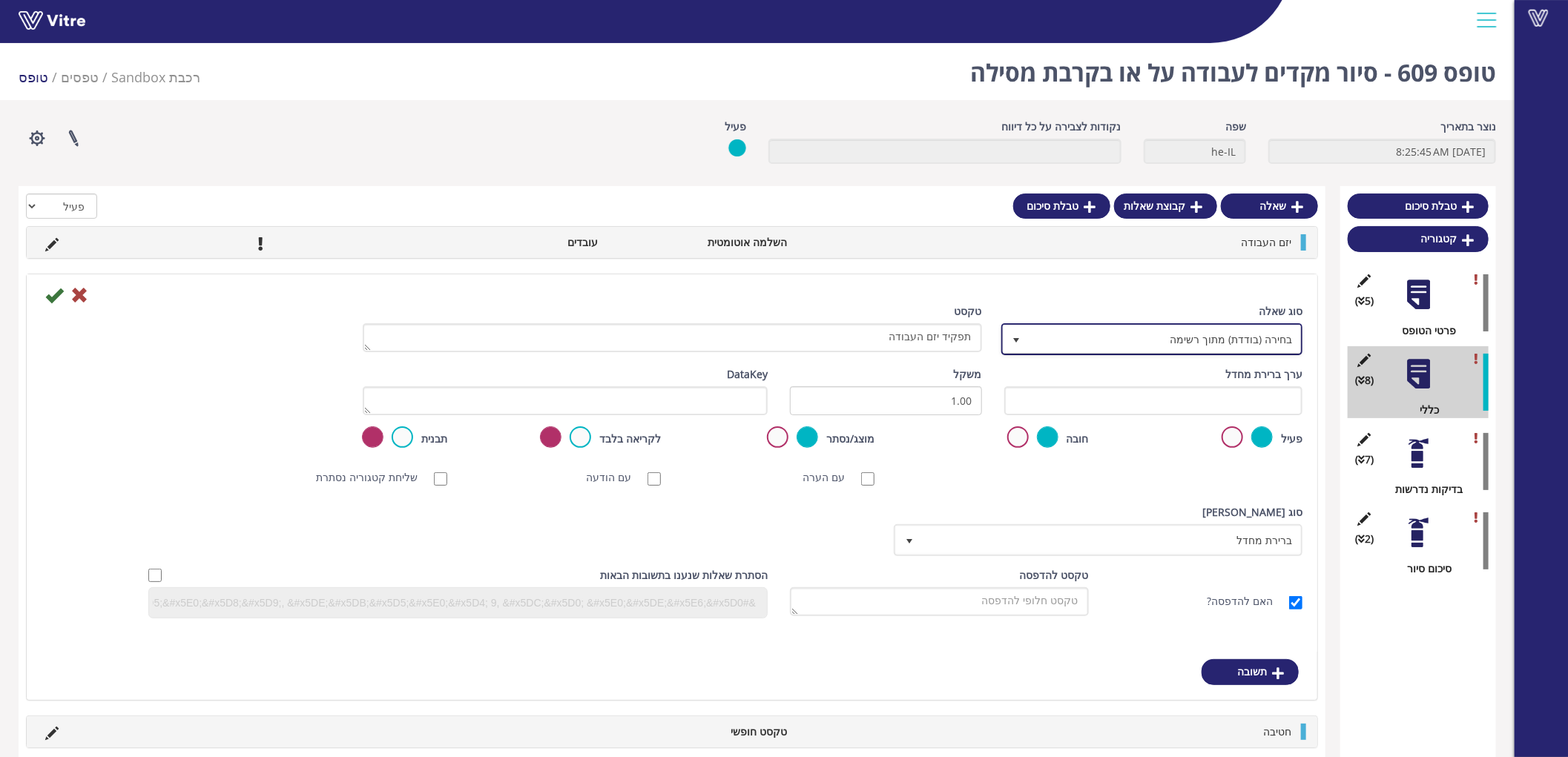
click at [1232, 339] on span "בחירה (בודדת) מתוך רשימה" at bounding box center [1165, 339] width 272 height 27
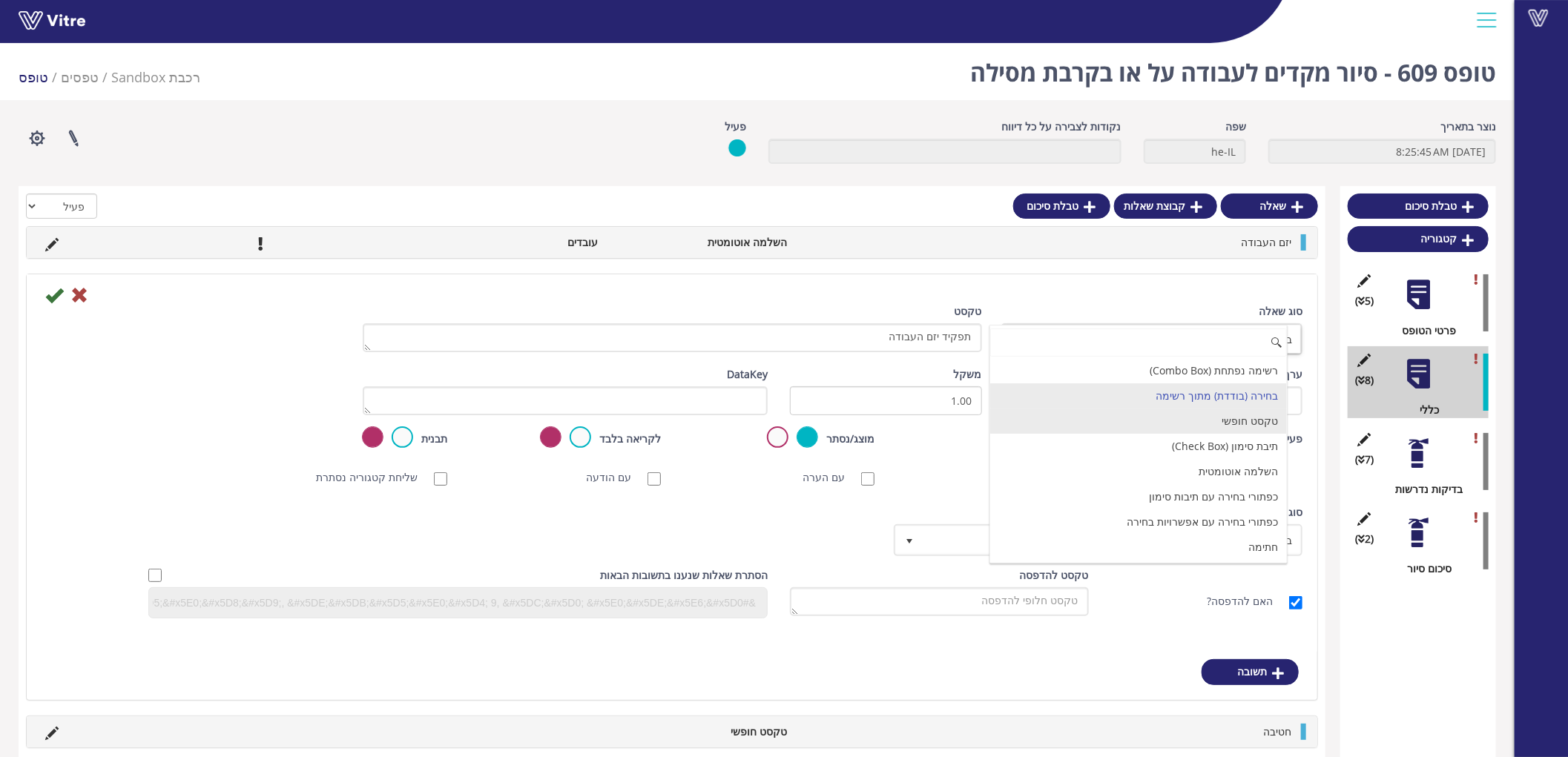
click at [1226, 415] on li "טקסט חופשי" at bounding box center [1138, 420] width 297 height 25
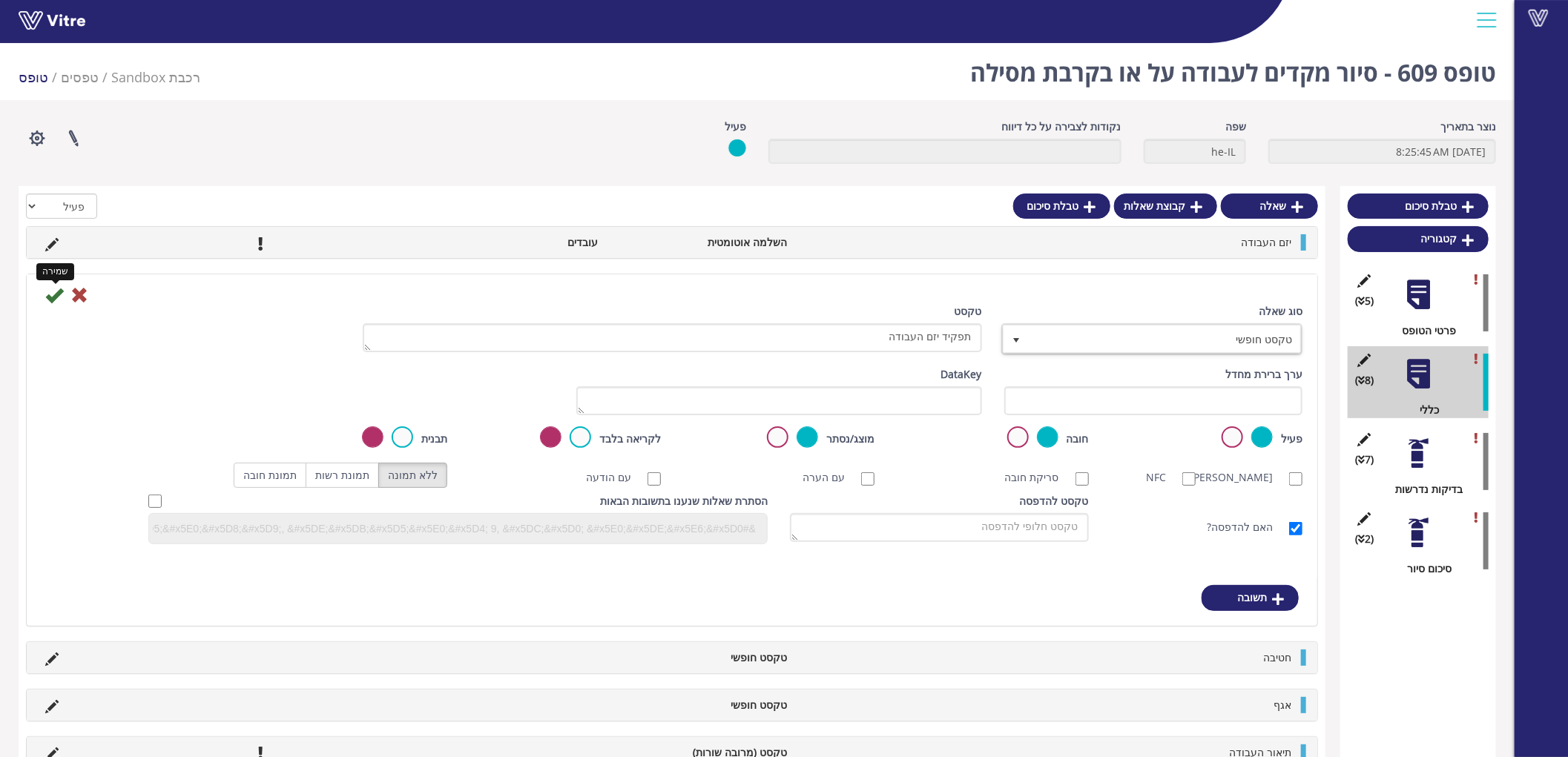
click at [54, 295] on icon at bounding box center [53, 294] width 17 height 17
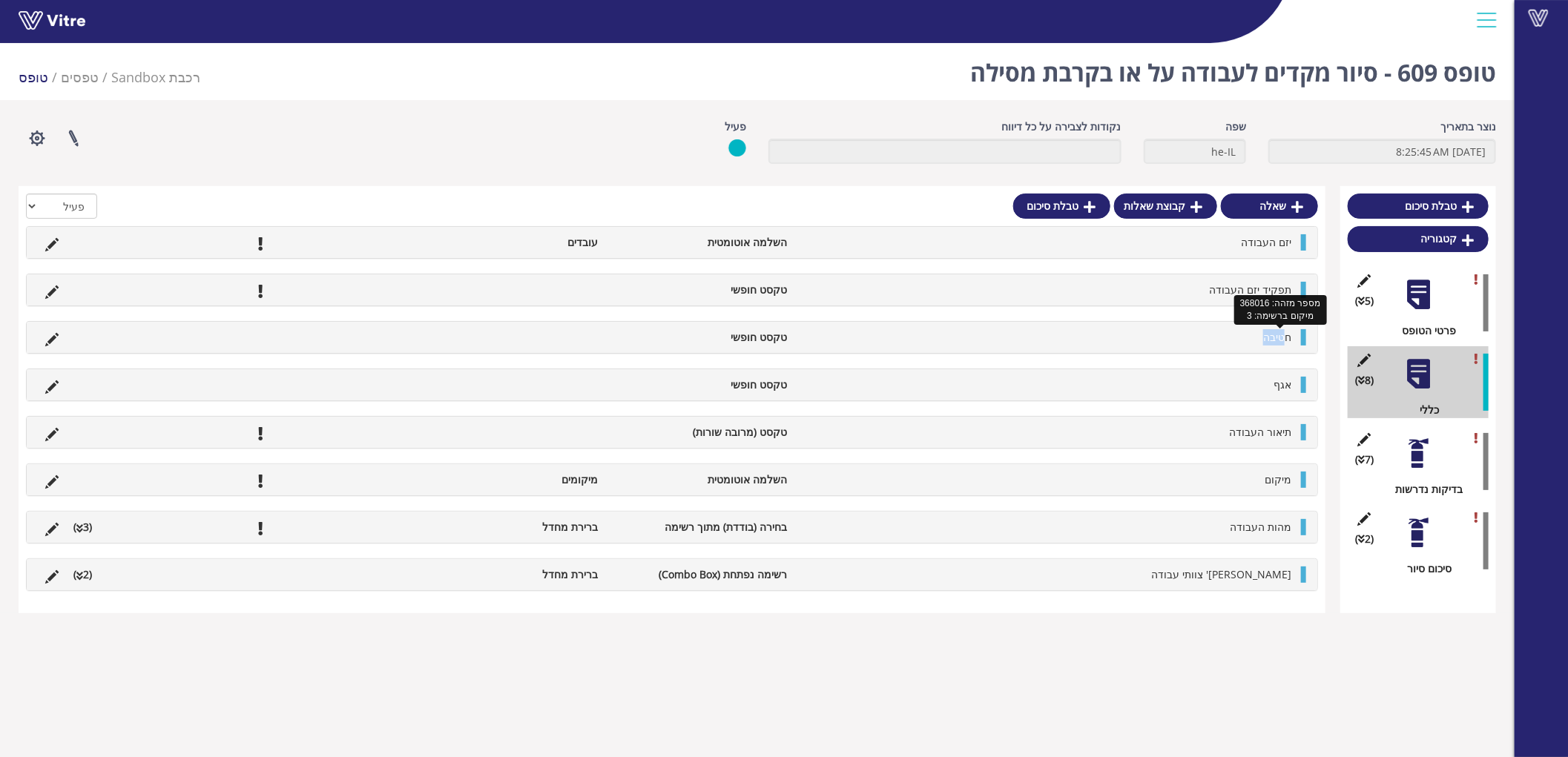
drag, startPoint x: 1285, startPoint y: 340, endPoint x: 1171, endPoint y: 337, distance: 114.0
click at [1171, 337] on li "חטיבה" at bounding box center [1046, 337] width 505 height 17
click at [56, 336] on icon at bounding box center [52, 340] width 13 height 13
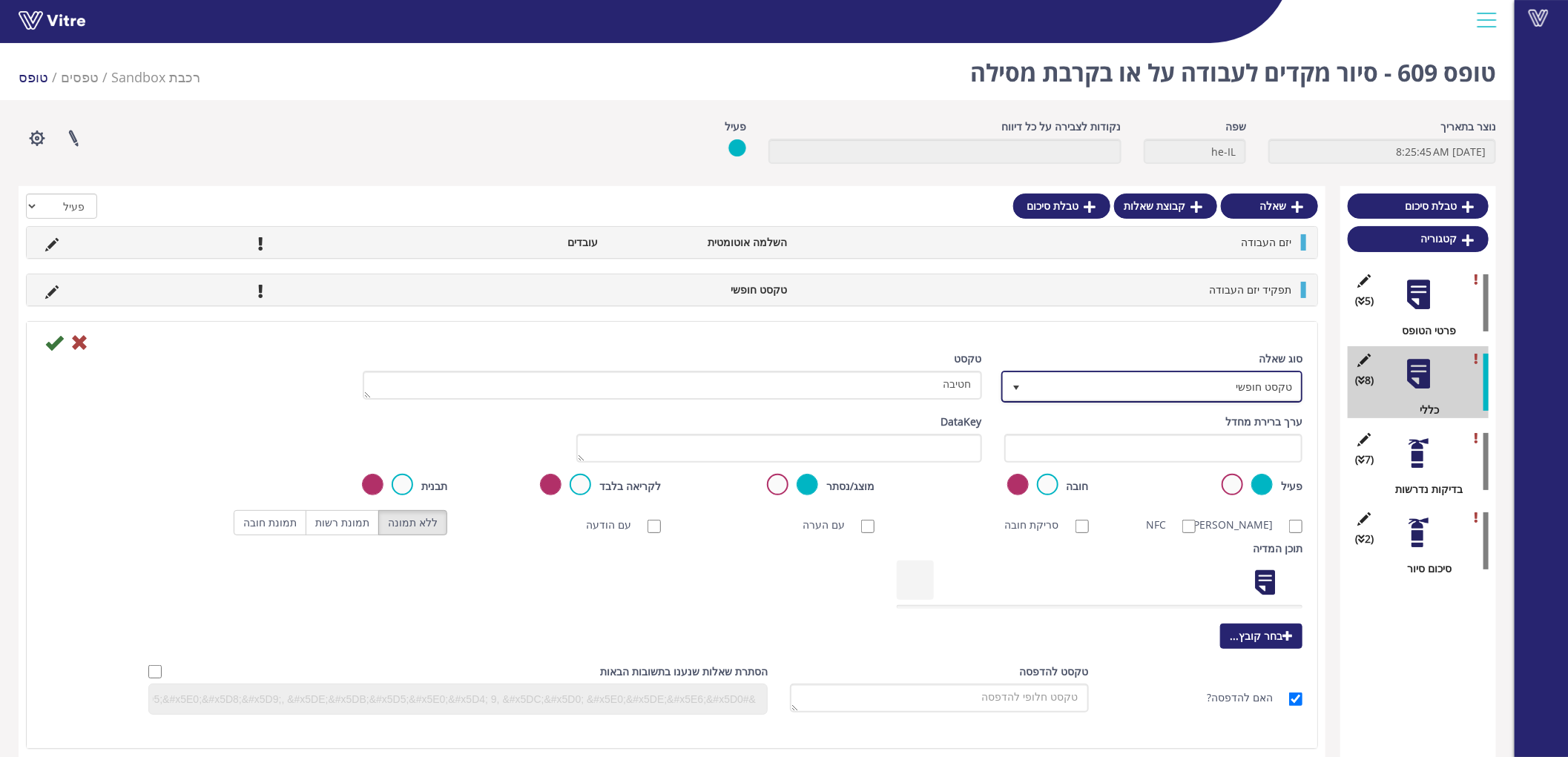
click at [1199, 388] on span "טקסט חופשי" at bounding box center [1165, 386] width 272 height 27
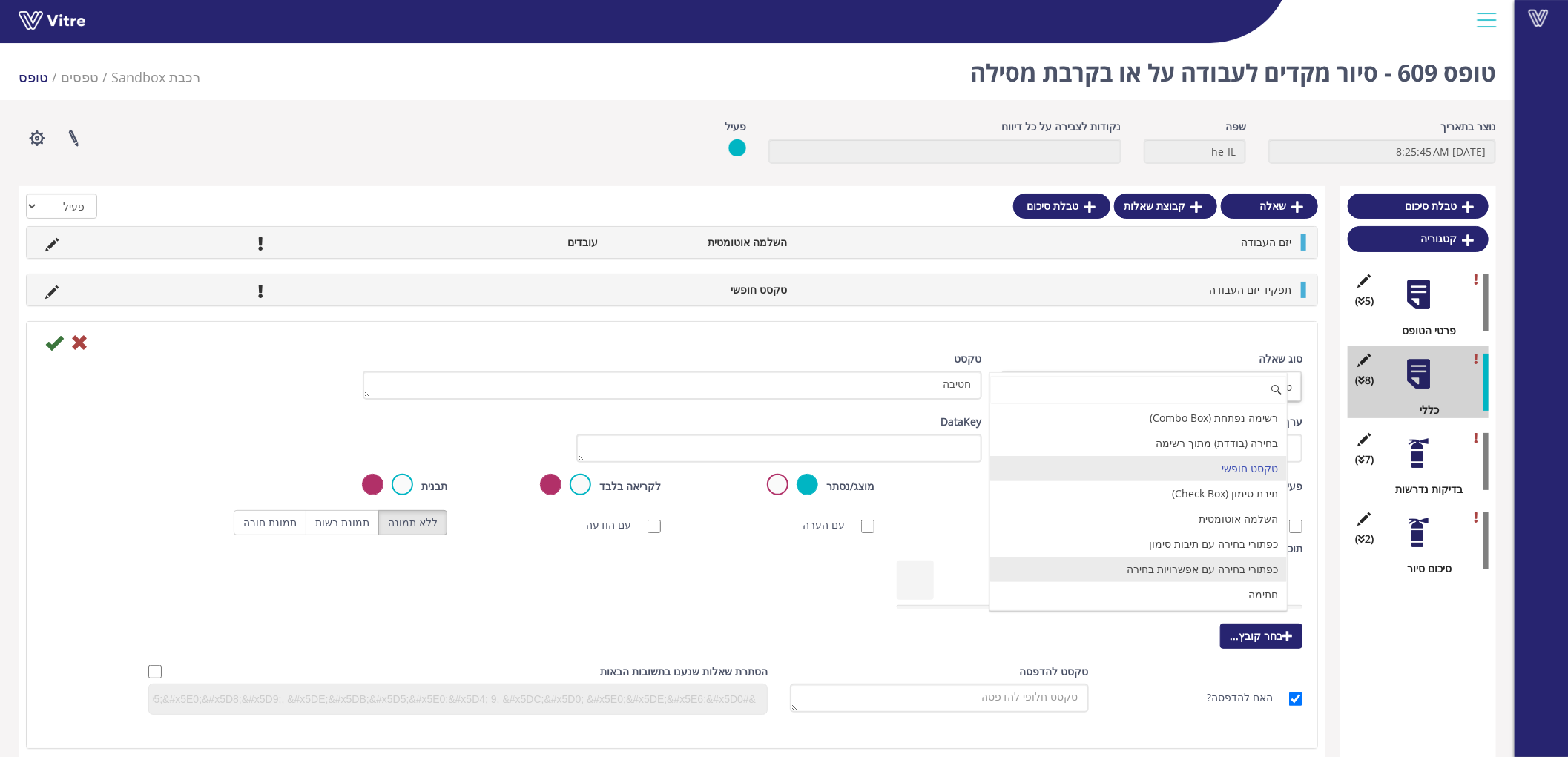
click at [1186, 569] on li "כפתורי בחירה עם אפשרויות בחירה" at bounding box center [1138, 569] width 297 height 25
type input "1"
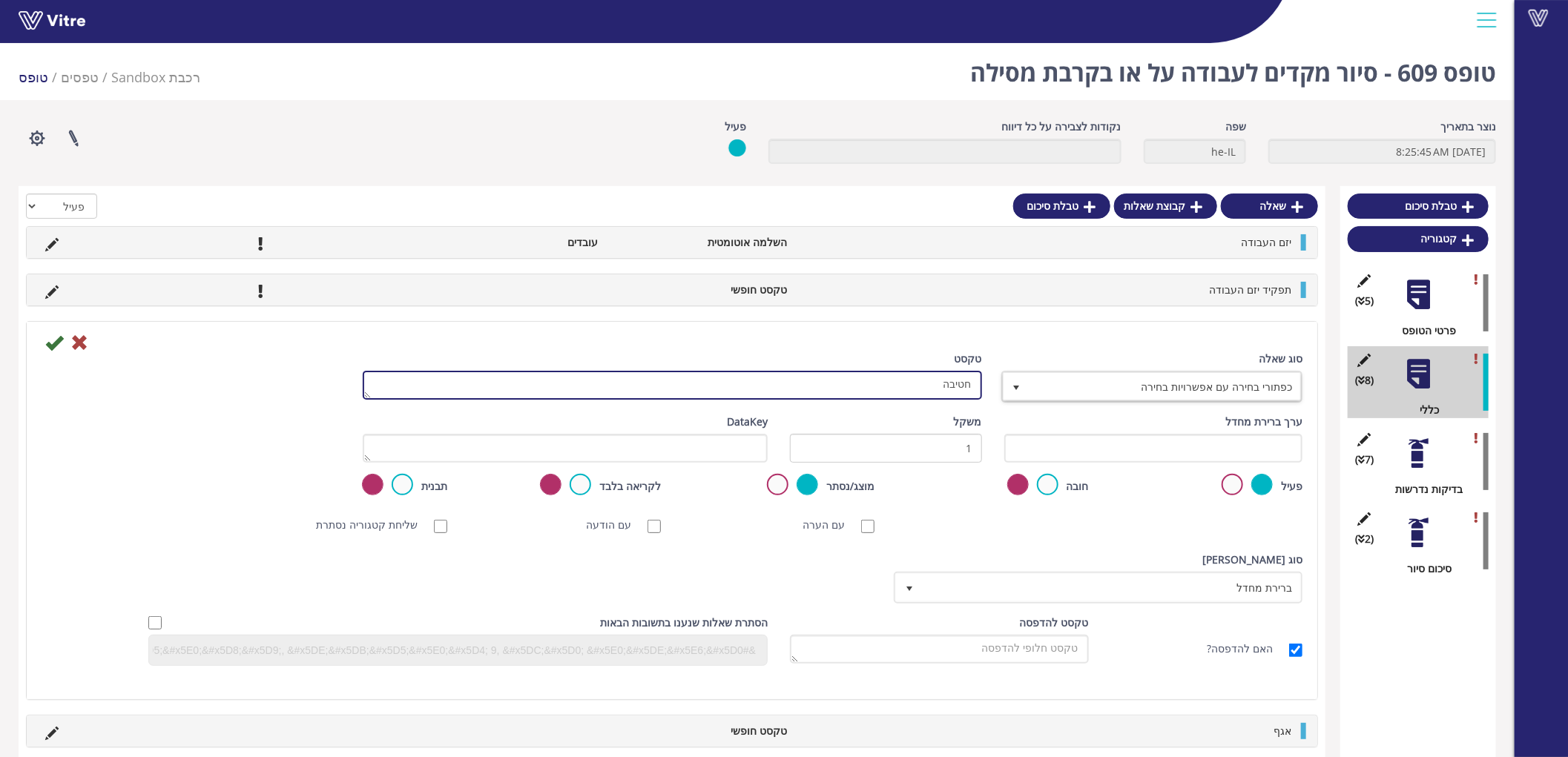
click at [920, 388] on textarea "חטיבה" at bounding box center [672, 385] width 619 height 29
type textarea "חטיבה ואגף"
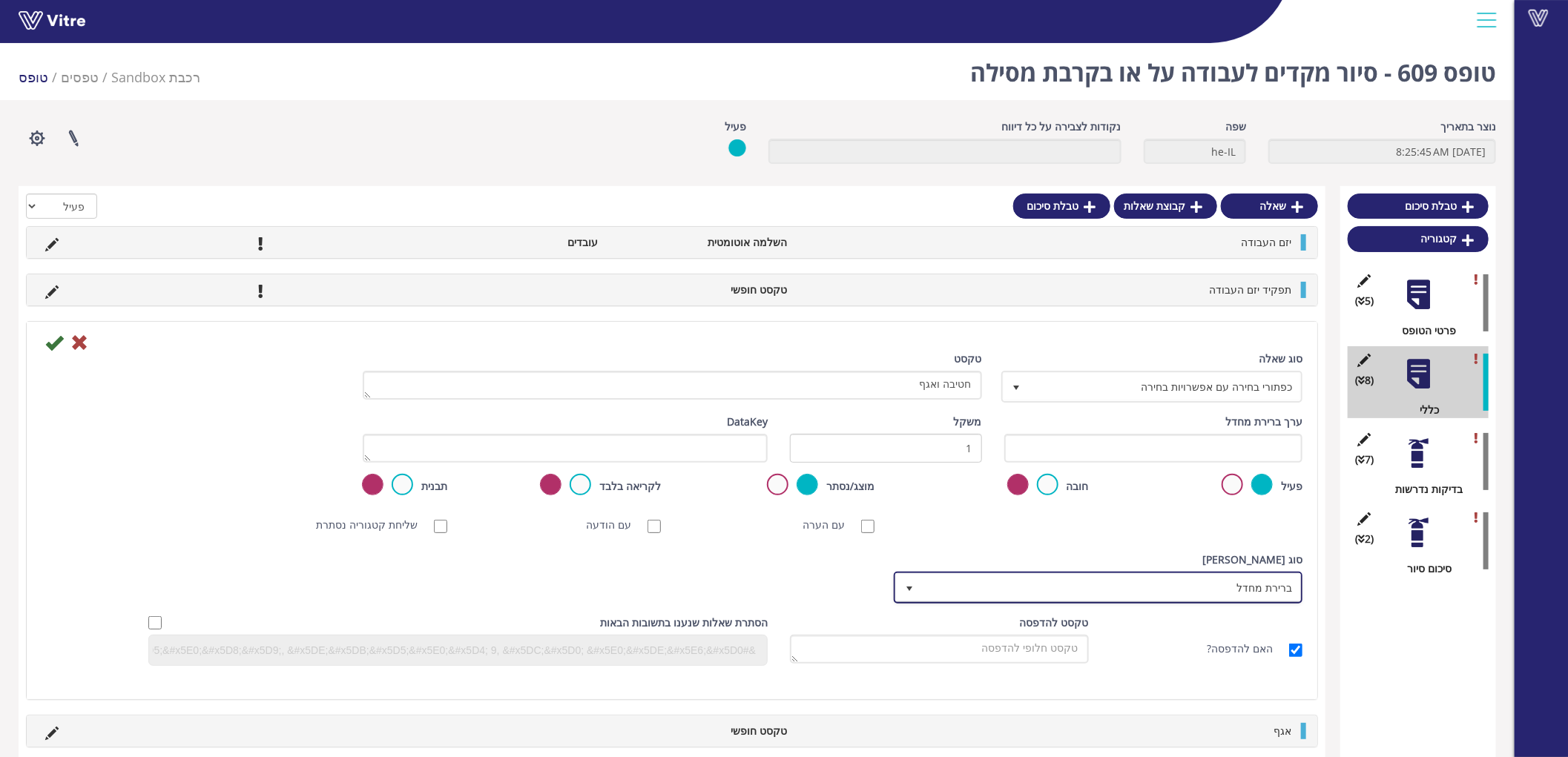
click at [1221, 578] on span "ברירת מחדל" at bounding box center [1112, 587] width 379 height 27
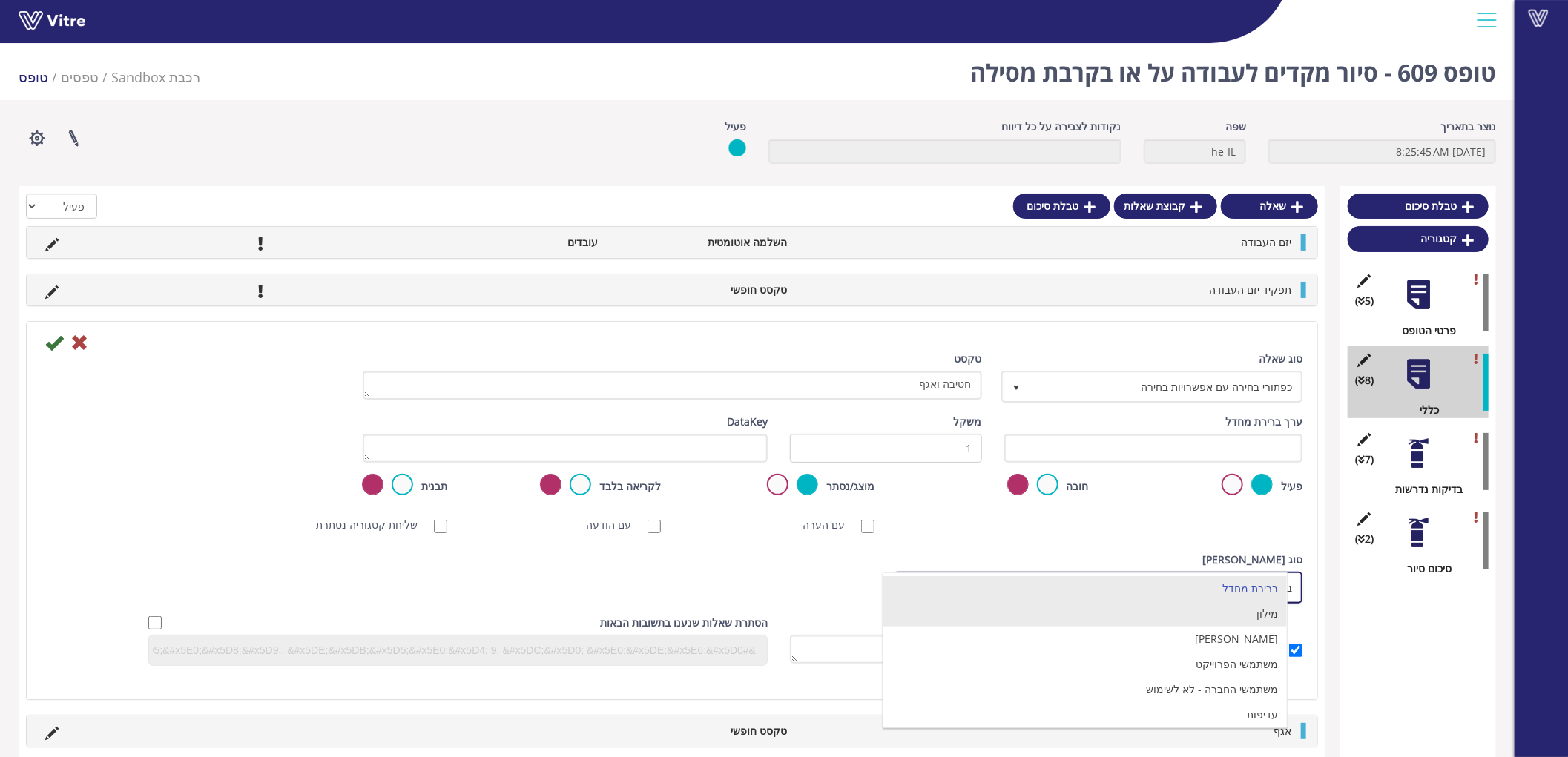
click at [1230, 617] on li "מילון" at bounding box center [1085, 613] width 404 height 25
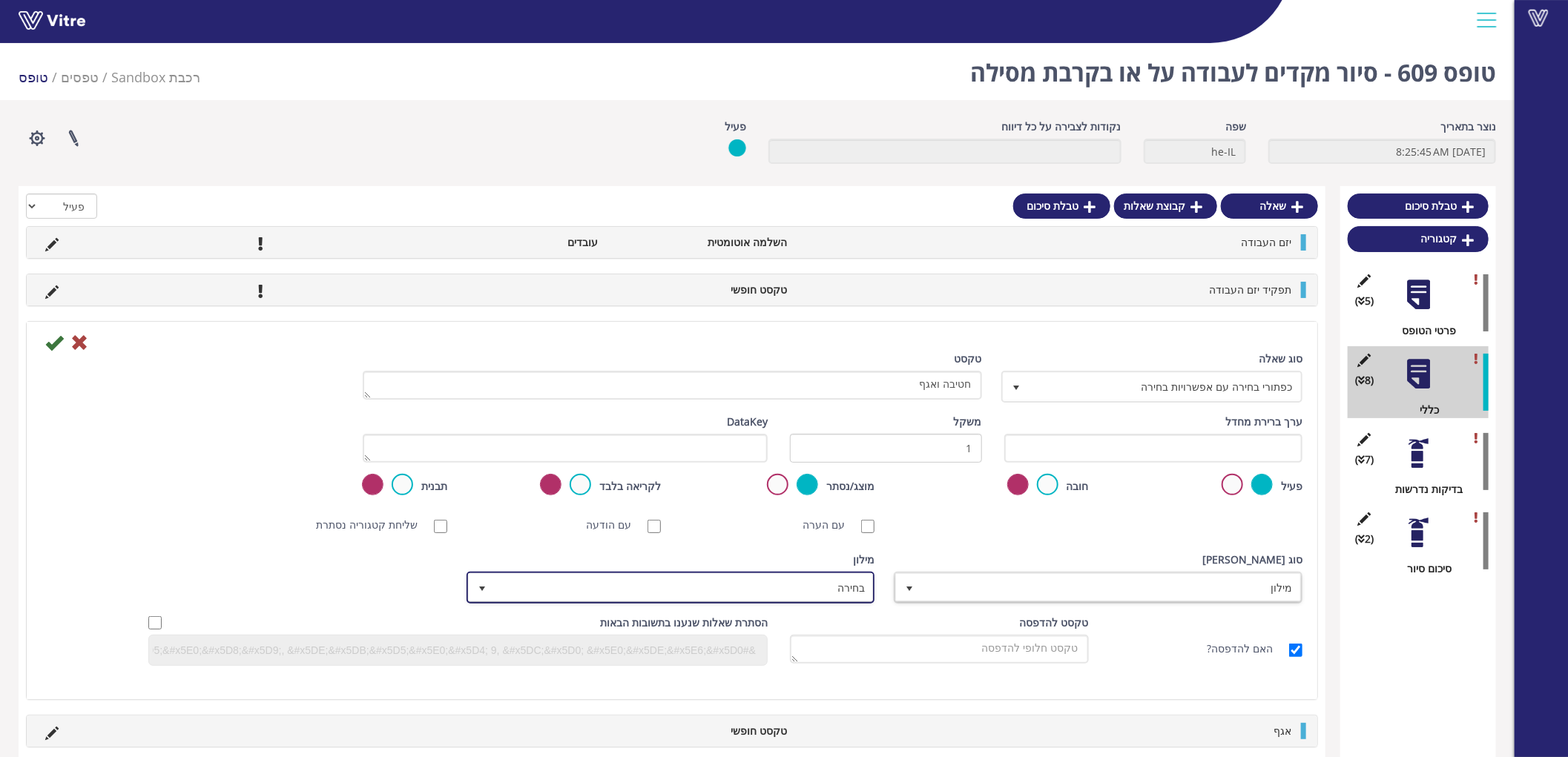
click at [814, 589] on span "בחירה" at bounding box center [684, 587] width 379 height 27
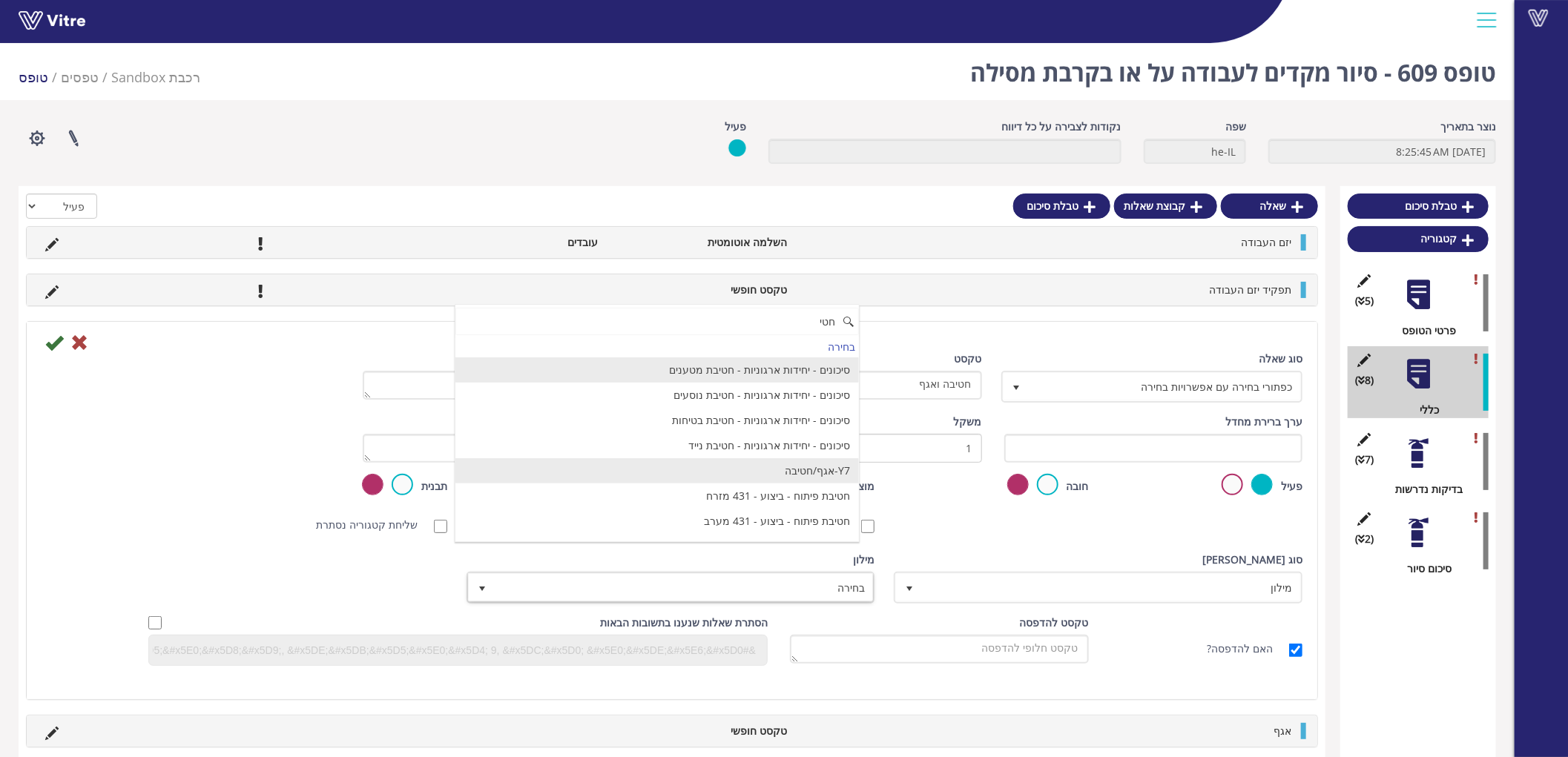
click at [810, 475] on li "Y7-אגף/חטיבה" at bounding box center [658, 470] width 404 height 25
type input "חטי"
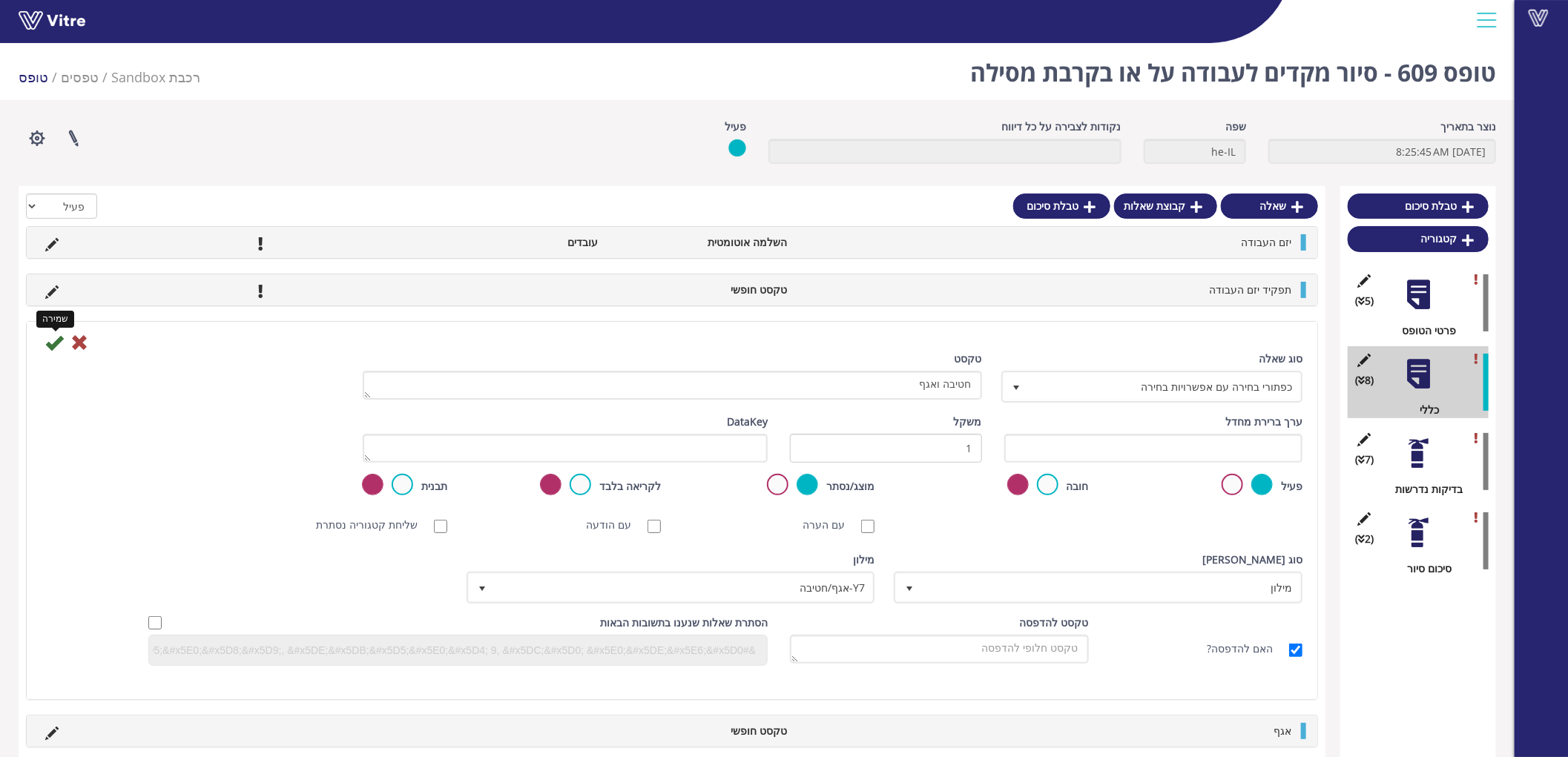
click at [54, 338] on icon at bounding box center [53, 342] width 17 height 17
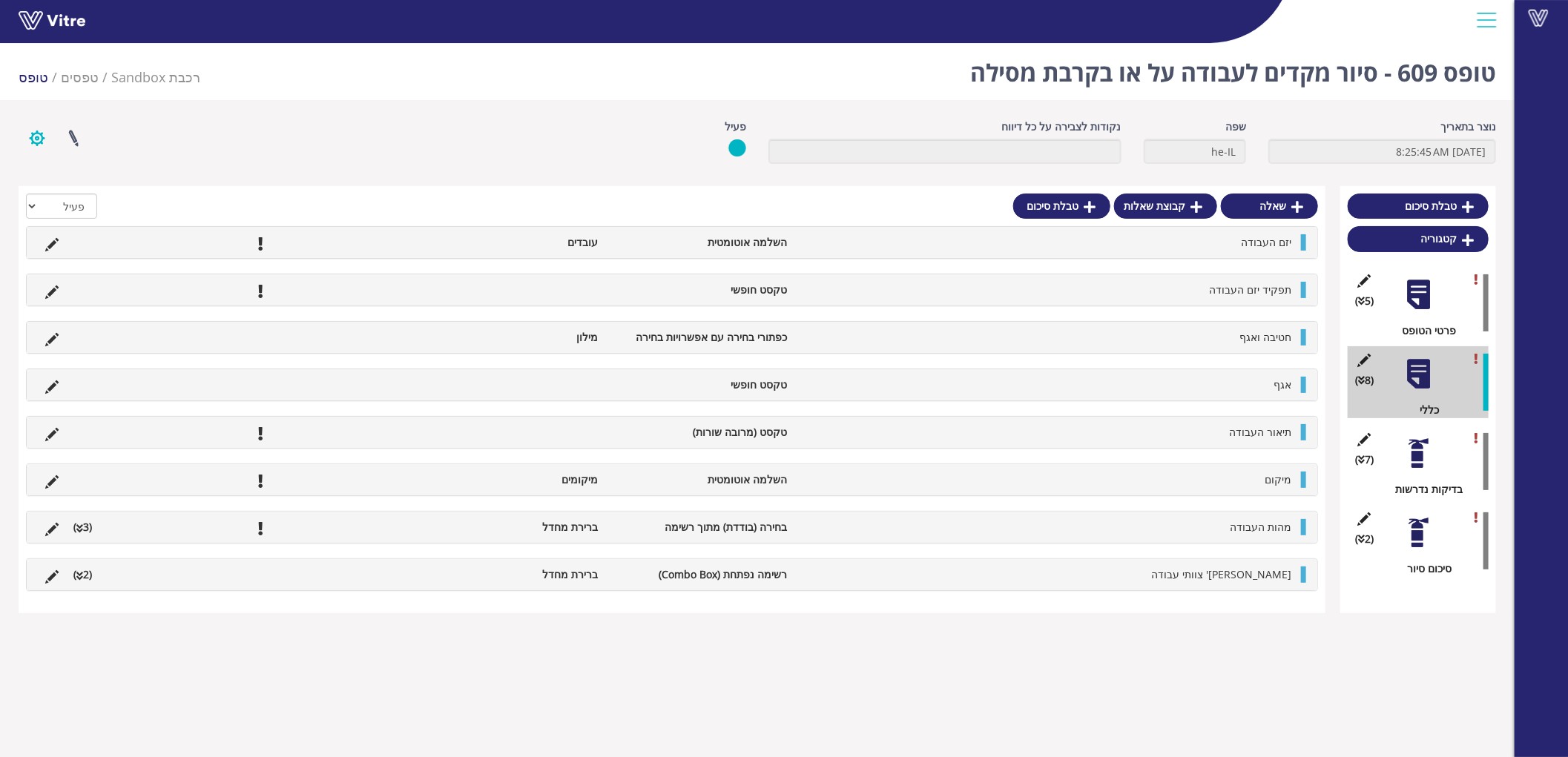
click at [35, 141] on button "button" at bounding box center [37, 138] width 37 height 39
click at [60, 195] on link "הגדרת משתמשים" at bounding box center [77, 192] width 117 height 19
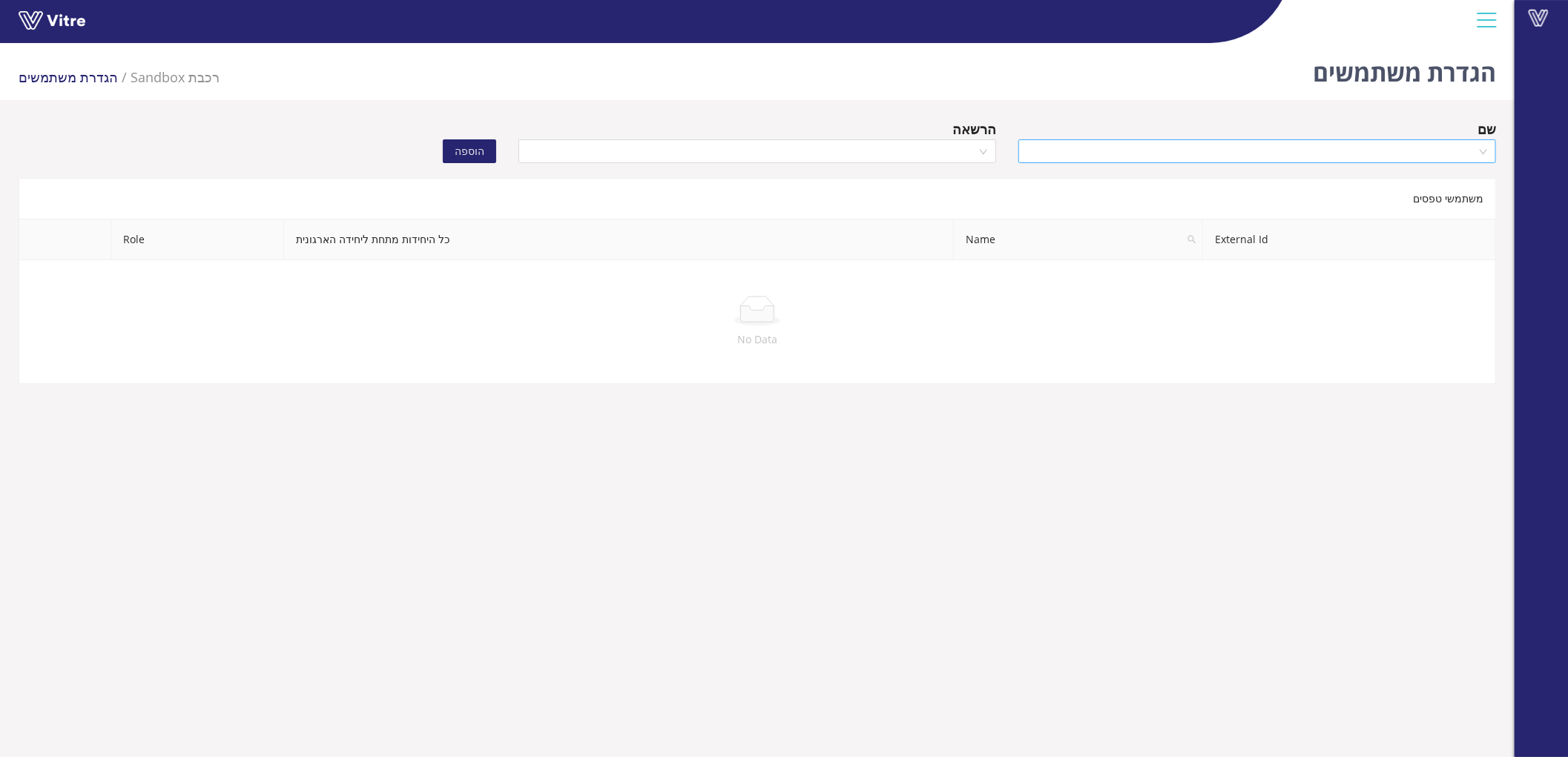
click at [1255, 152] on input "search" at bounding box center [1251, 151] width 450 height 22
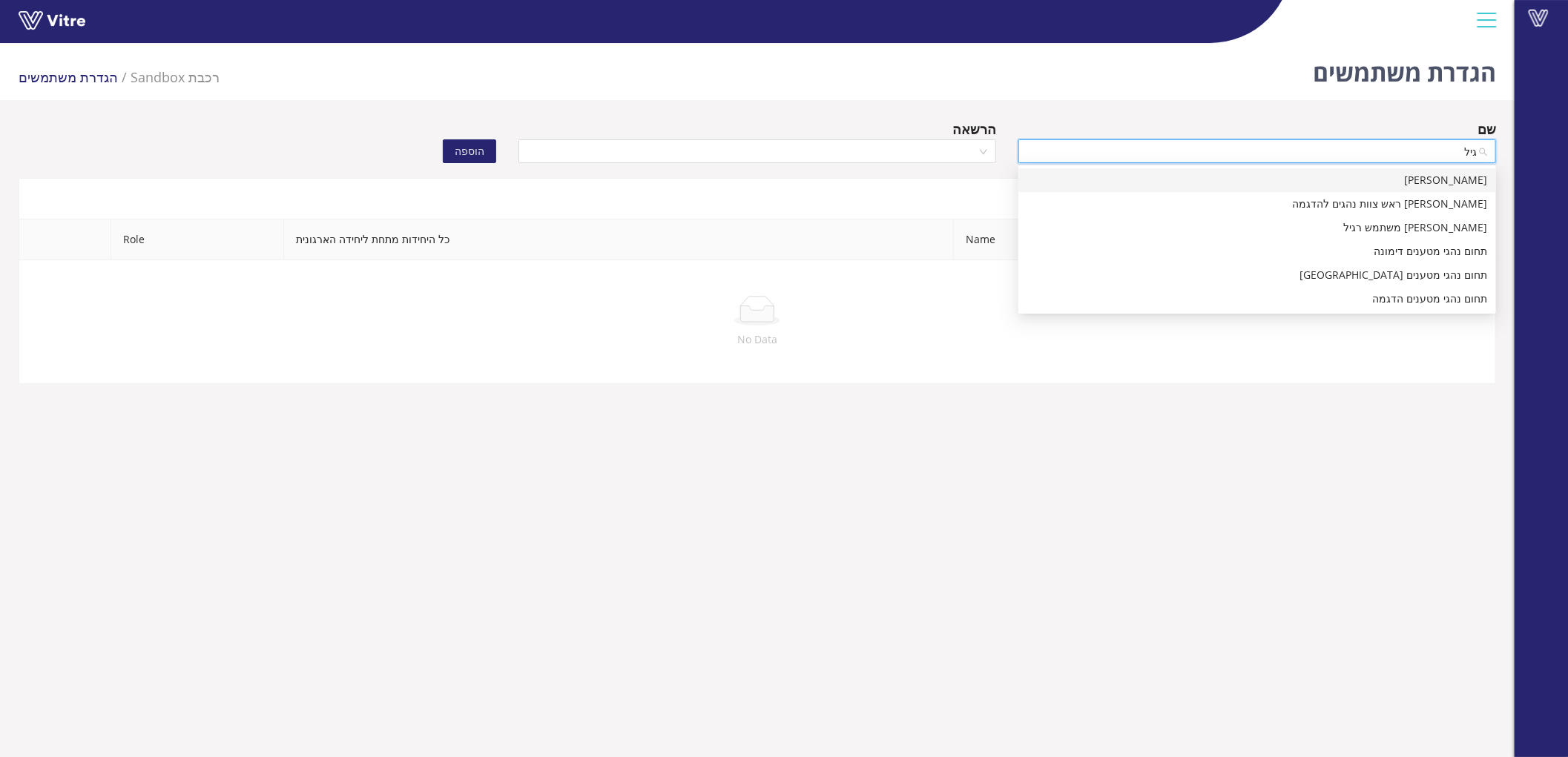
type input "גיל"
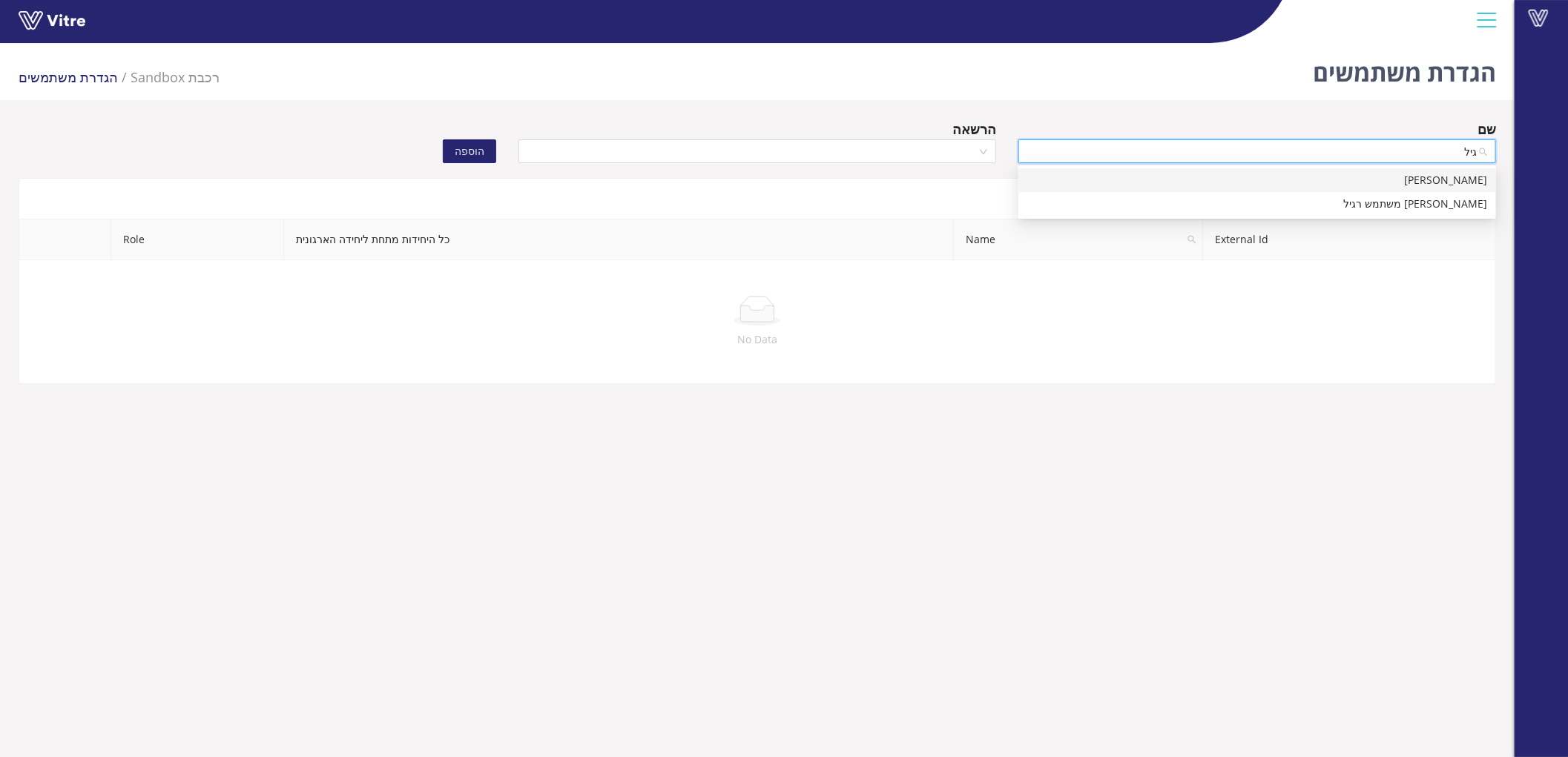
click at [1310, 178] on div "[PERSON_NAME]" at bounding box center [1256, 180] width 460 height 17
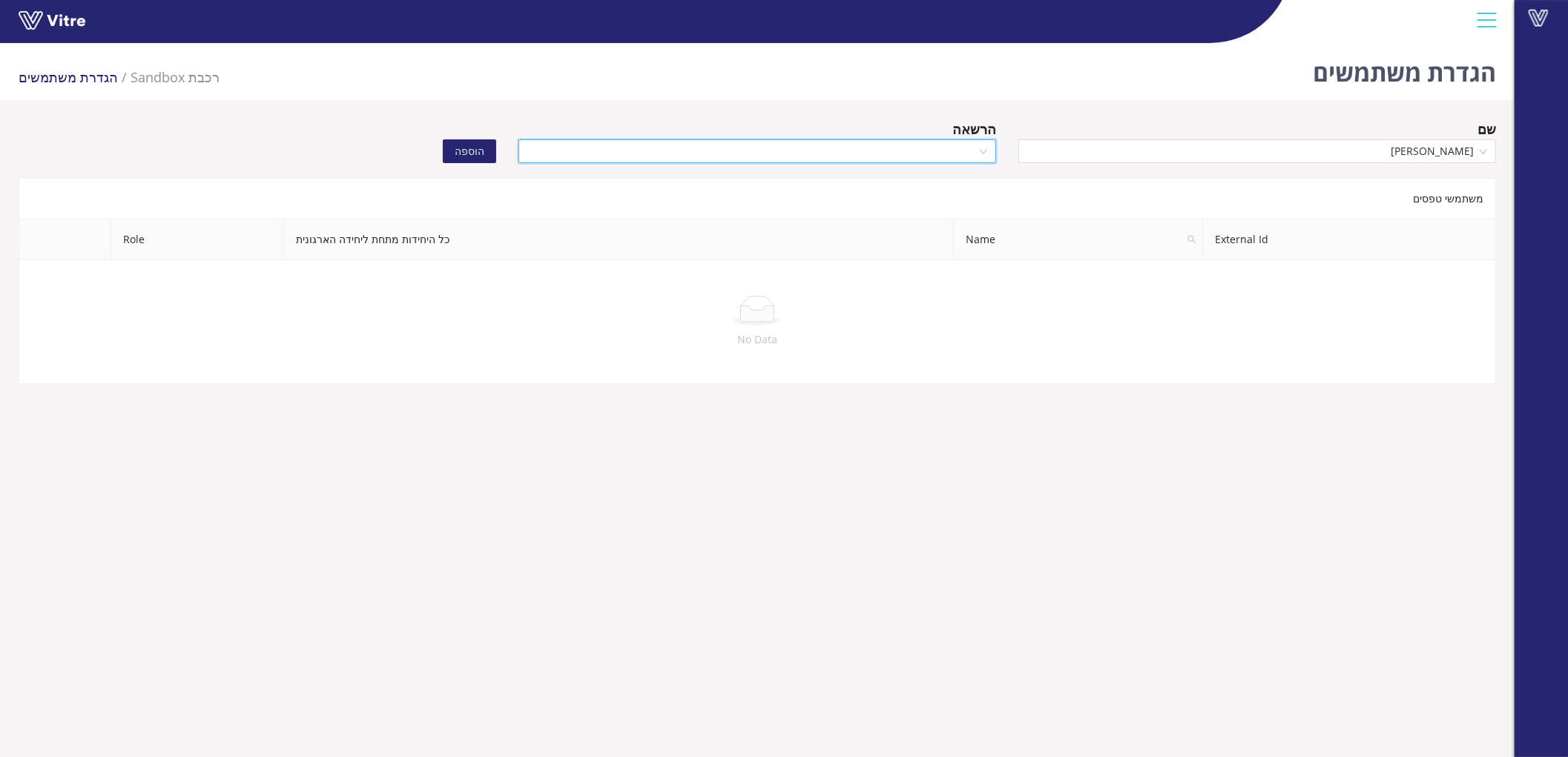
click at [910, 146] on input "search" at bounding box center [752, 151] width 450 height 22
drag, startPoint x: 930, startPoint y: 202, endPoint x: 906, endPoint y: 188, distance: 27.8
click at [929, 203] on div "Recipient" at bounding box center [757, 204] width 460 height 17
click at [488, 145] on button "הוספה" at bounding box center [470, 151] width 53 height 24
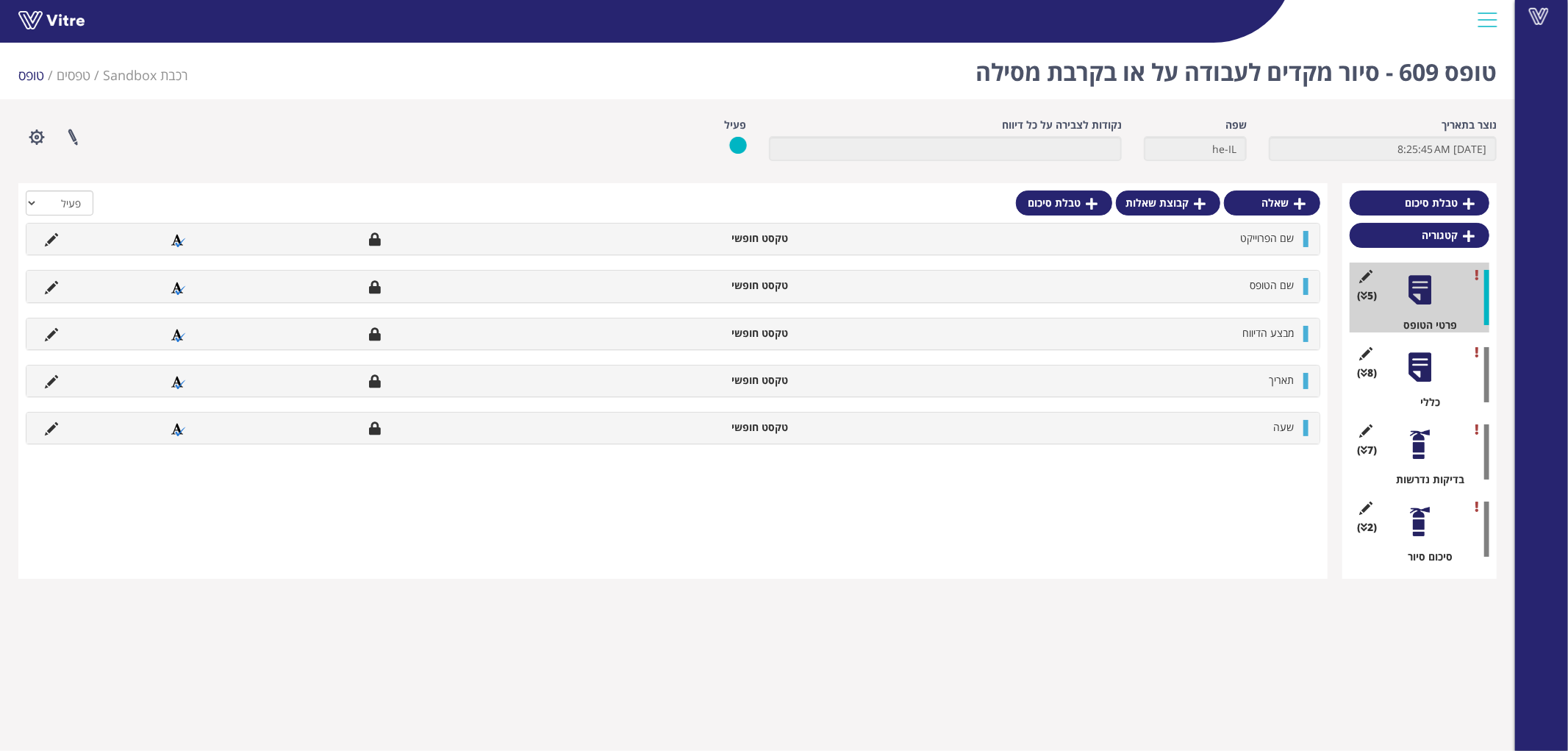
click at [1430, 368] on div at bounding box center [1420, 367] width 33 height 33
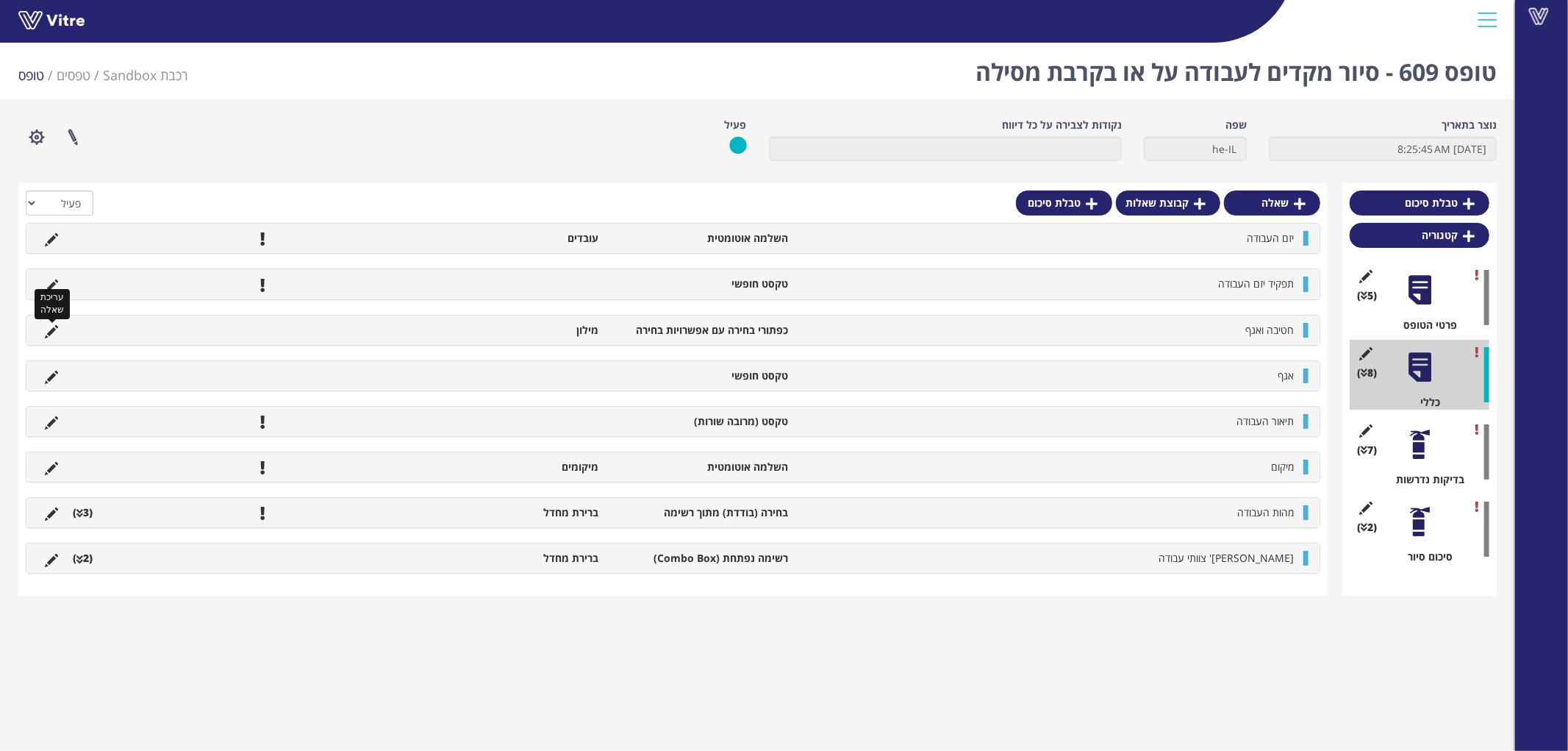
click at [55, 326] on icon at bounding box center [51, 331] width 13 height 13
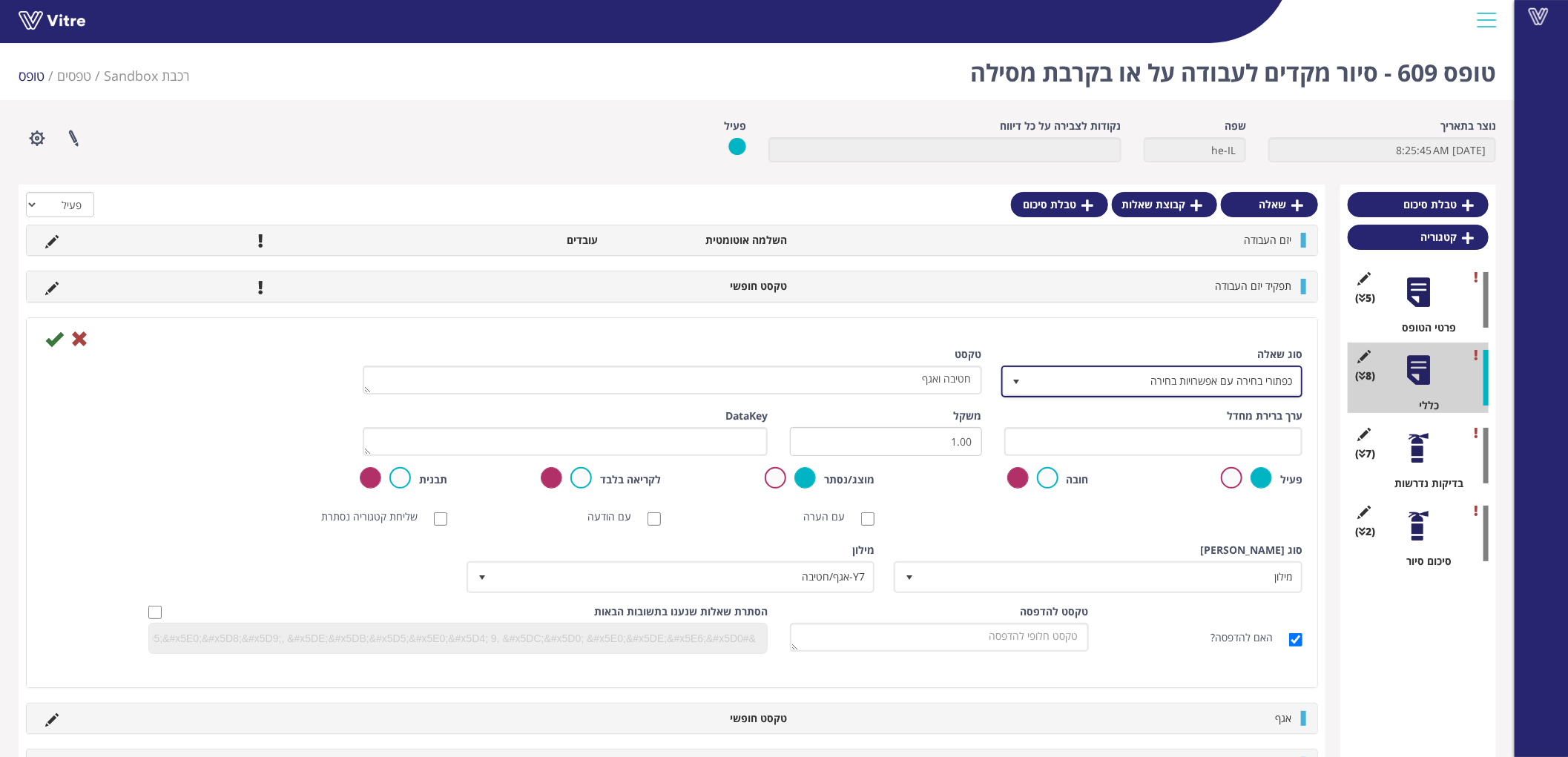
click at [1212, 369] on span "כפתורי בחירה עם אפשרויות בחירה" at bounding box center [1165, 381] width 272 height 27
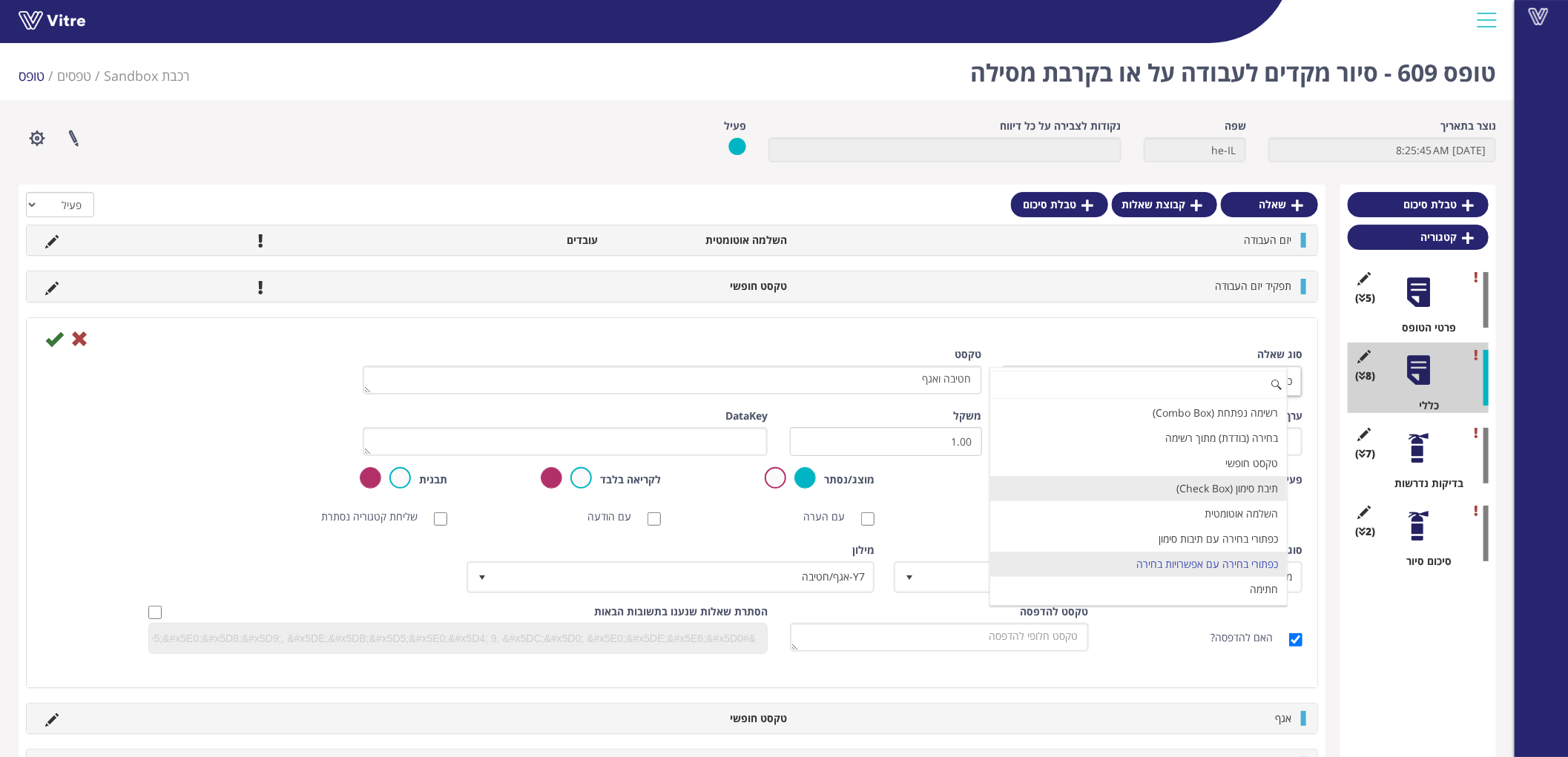
scroll to position [82, 0]
click at [1191, 546] on li "רשימה נפתחת עם אפשרויות בחירה" at bounding box center [1138, 558] width 297 height 25
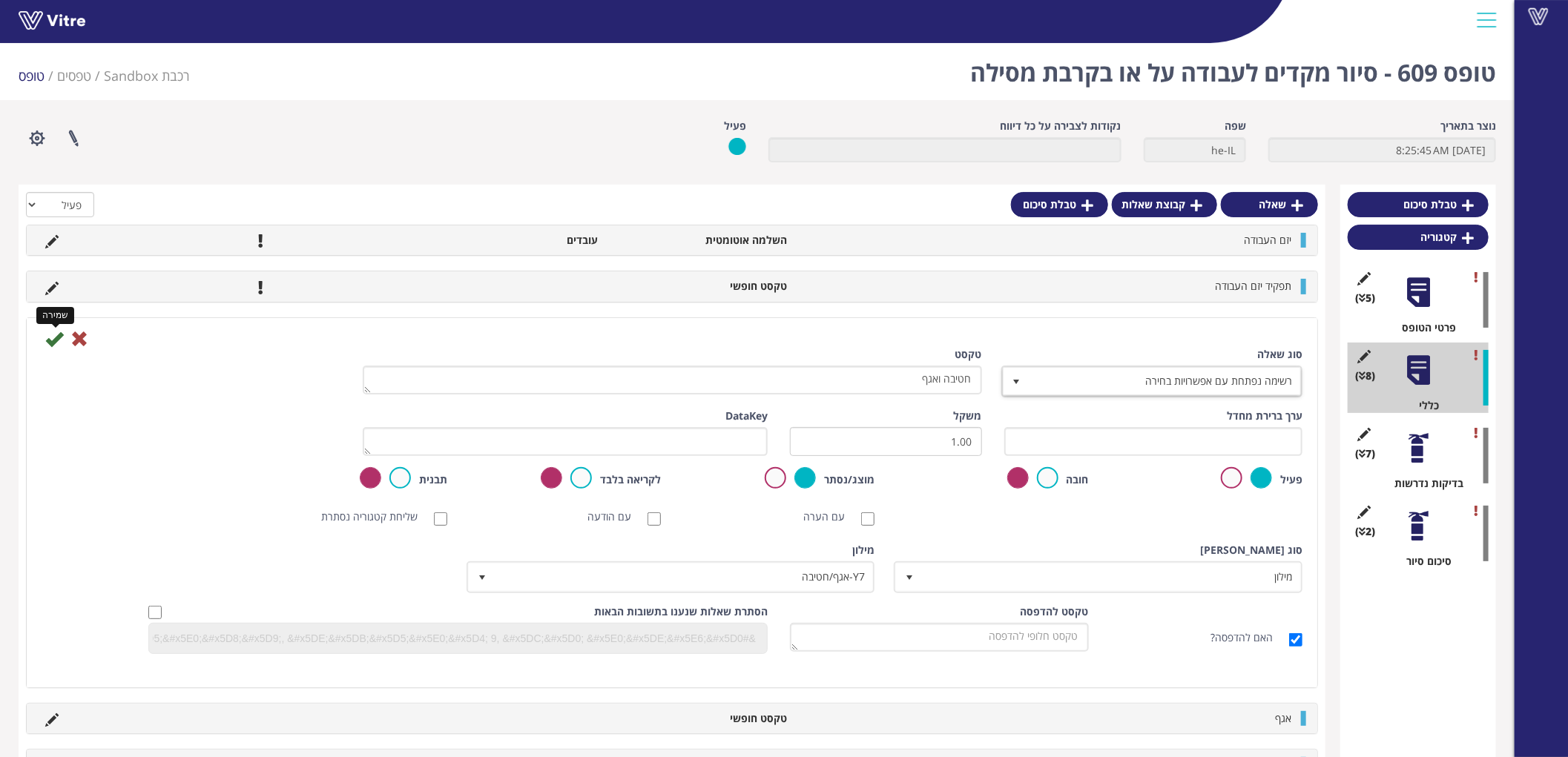
click at [52, 339] on icon at bounding box center [53, 338] width 17 height 17
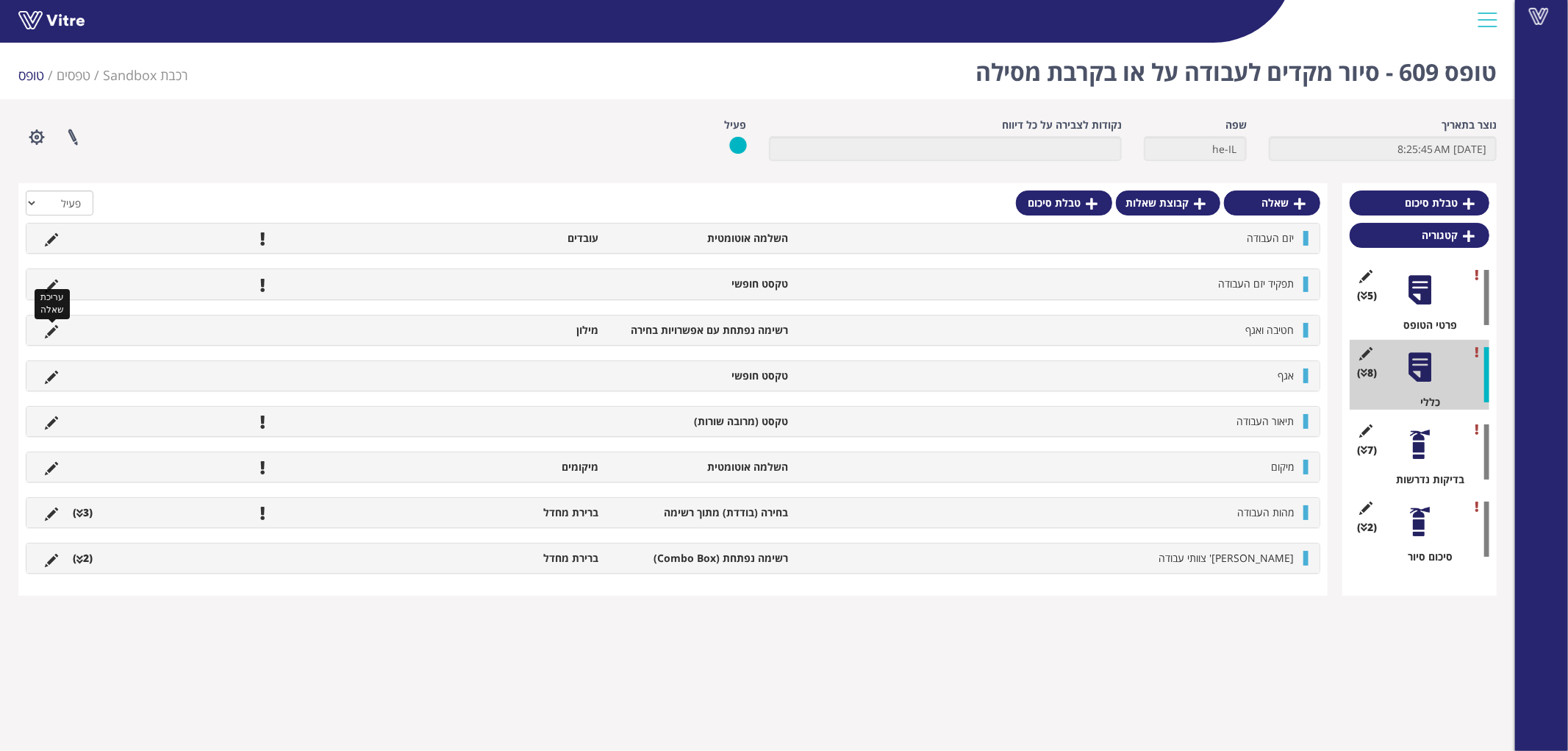
click at [52, 326] on icon at bounding box center [51, 331] width 13 height 13
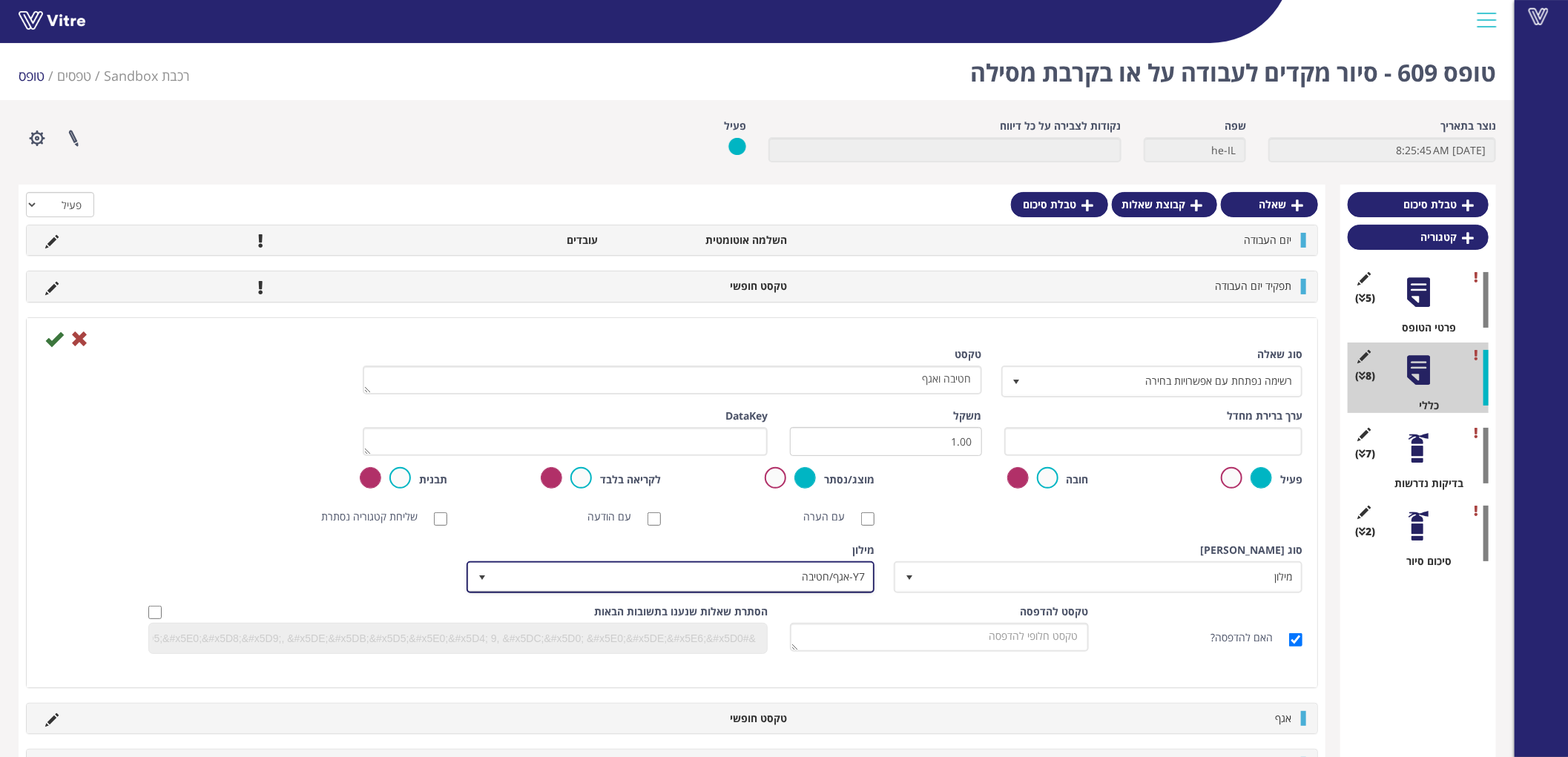
click at [850, 580] on span "Y7-אגף/חטיבה" at bounding box center [684, 577] width 379 height 27
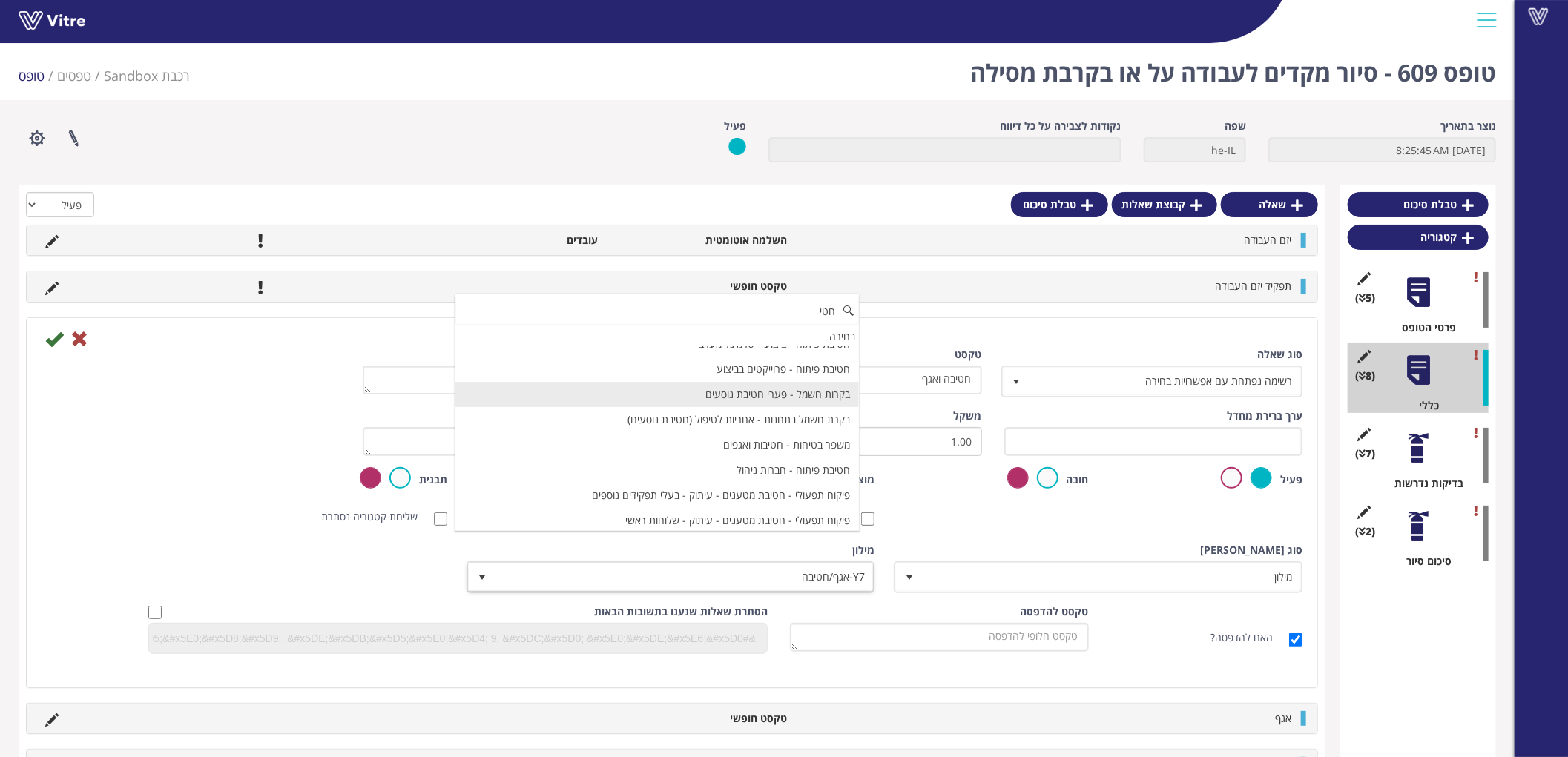
scroll to position [576, 0]
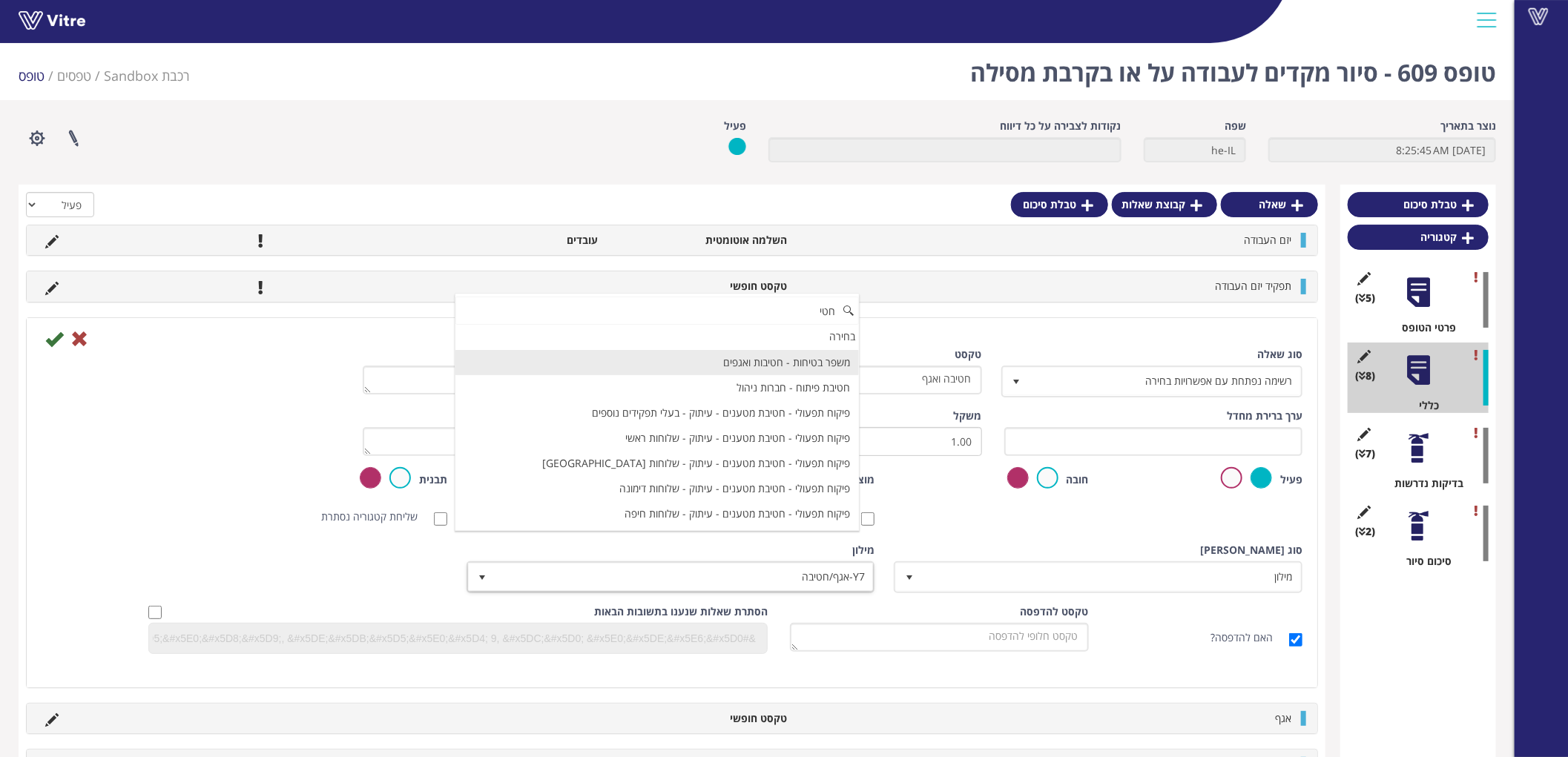
click at [828, 366] on li "משפר בטיחות - חטיבות ואגפים" at bounding box center [658, 362] width 404 height 25
type input "חטי"
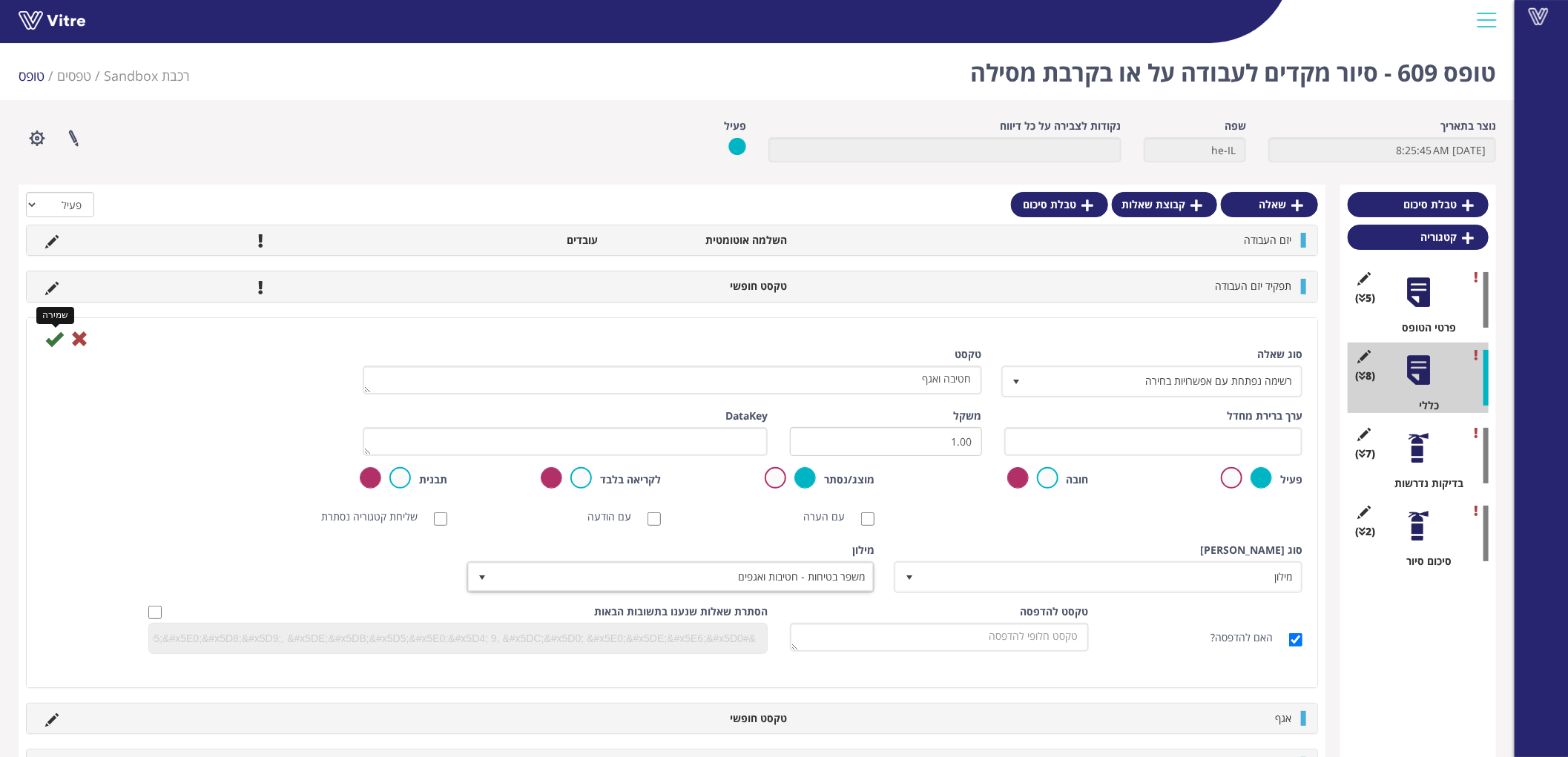
click at [55, 332] on icon at bounding box center [53, 338] width 17 height 17
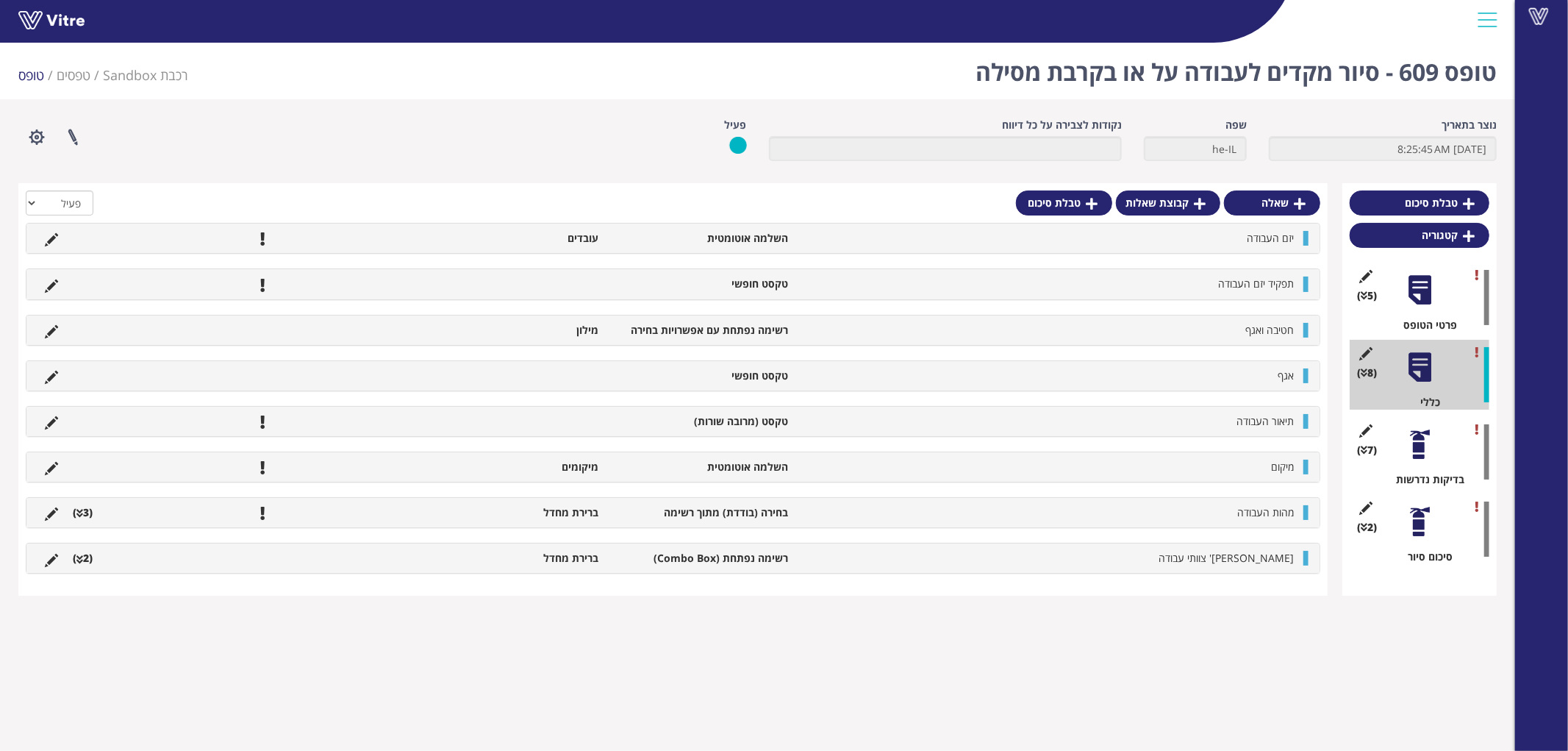
click at [588, 332] on li "מילון" at bounding box center [512, 331] width 190 height 15
click at [44, 332] on icon at bounding box center [51, 331] width 13 height 13
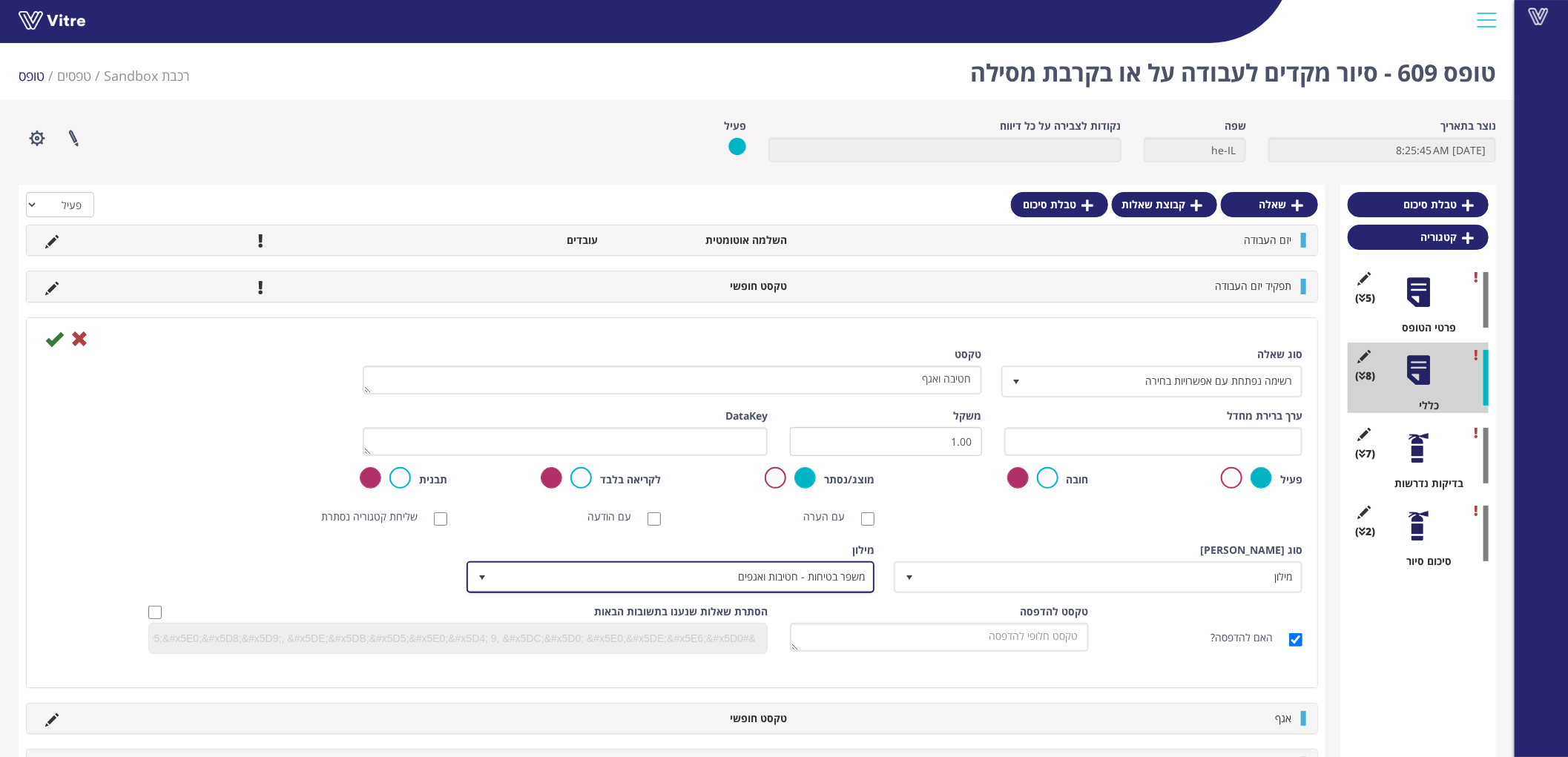
click at [799, 580] on span "משפר בטיחות - חטיבות ואגפים" at bounding box center [684, 577] width 379 height 27
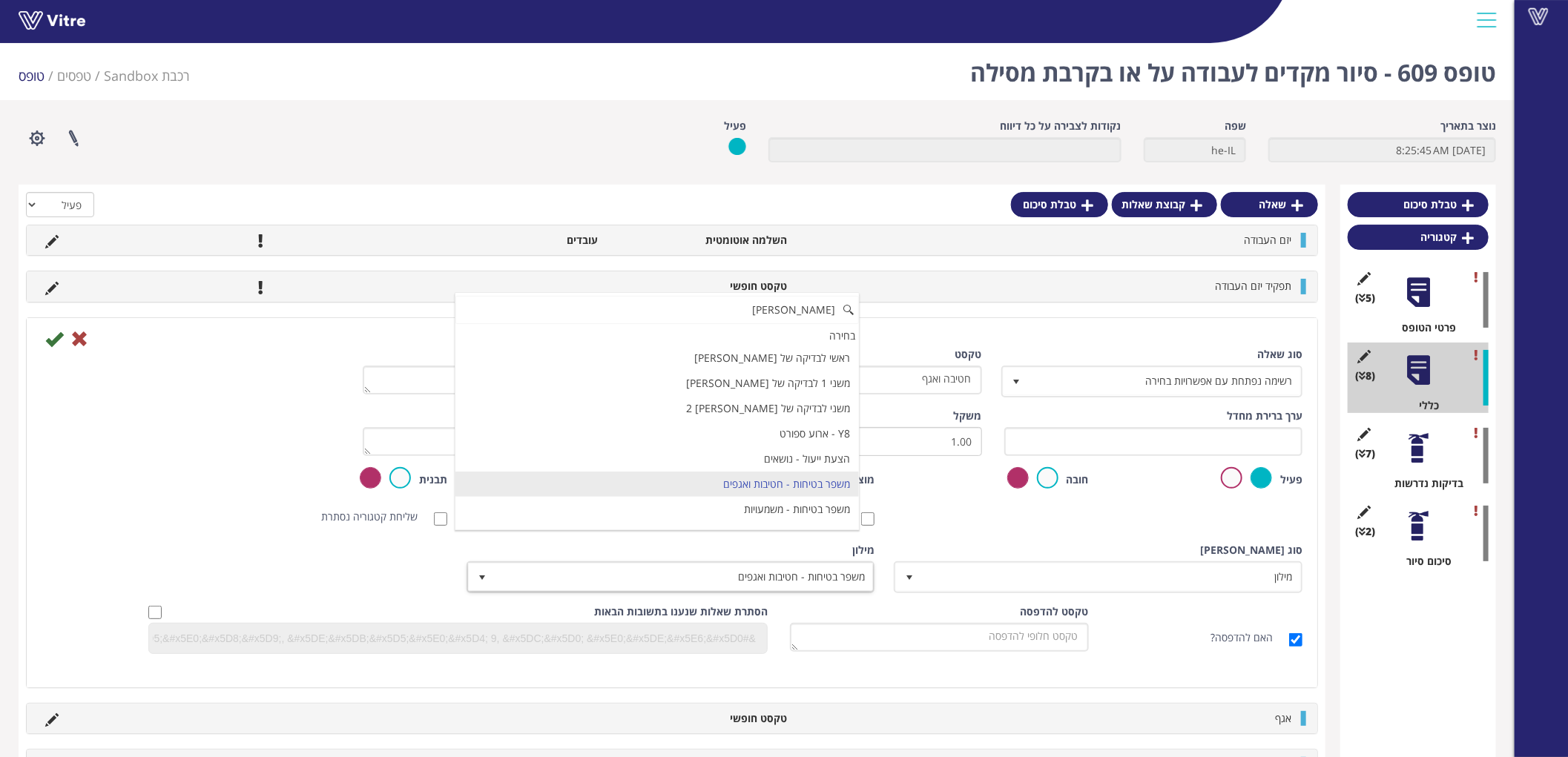
scroll to position [0, 0]
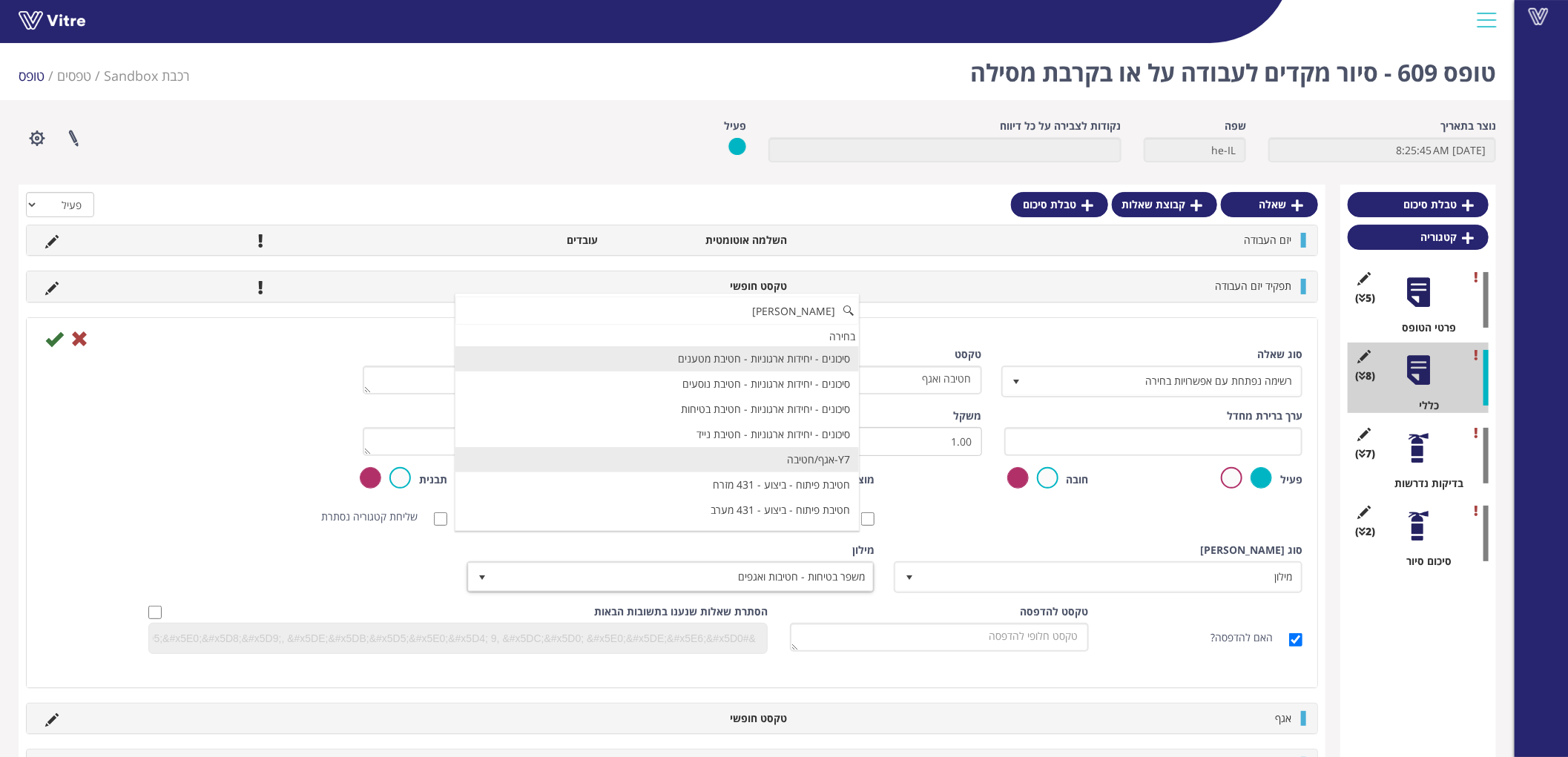
click at [806, 455] on li "Y7-אגף/חטיבה" at bounding box center [658, 460] width 404 height 25
type input "חטיב"
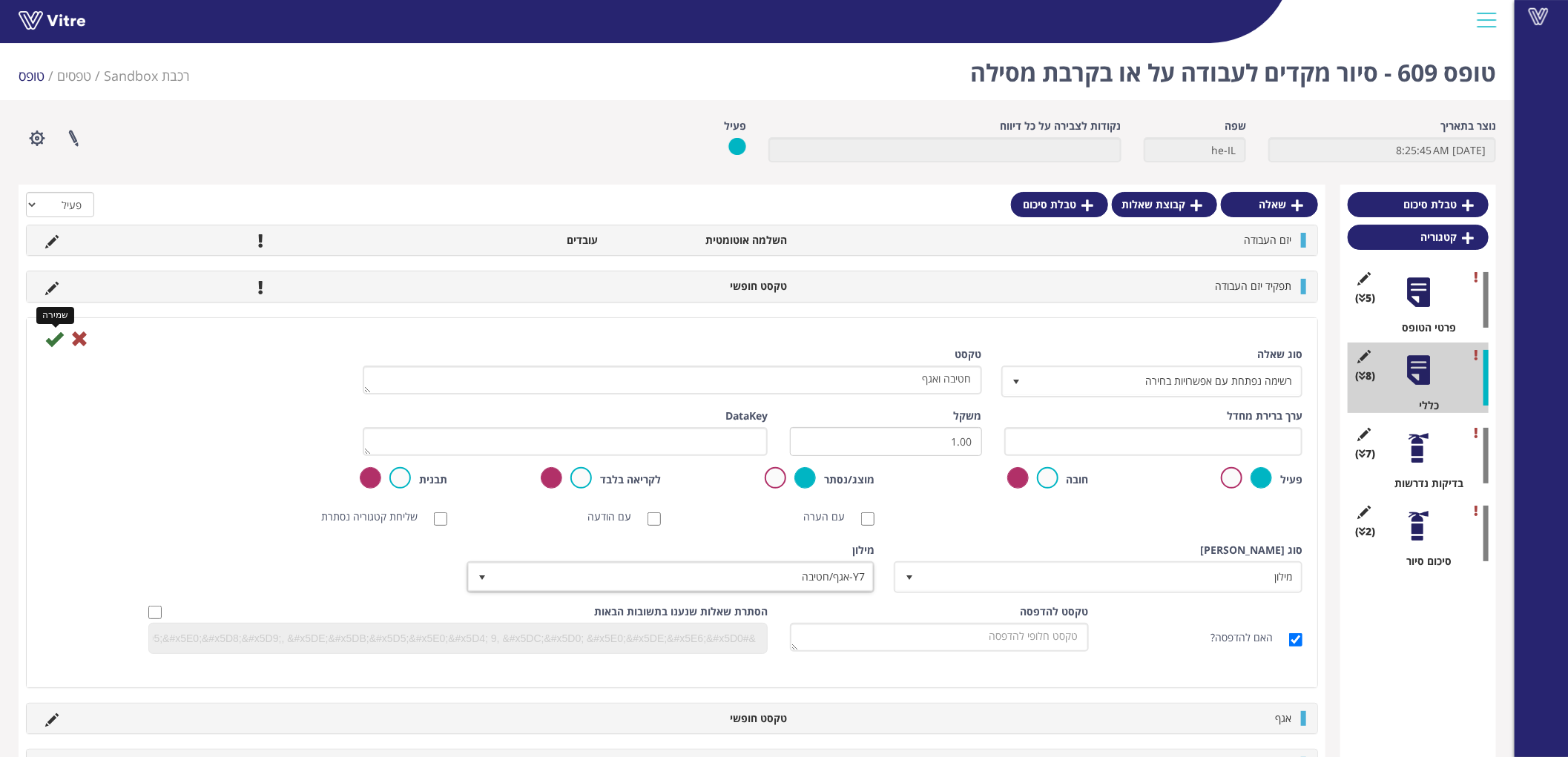
click at [53, 339] on icon at bounding box center [53, 338] width 17 height 17
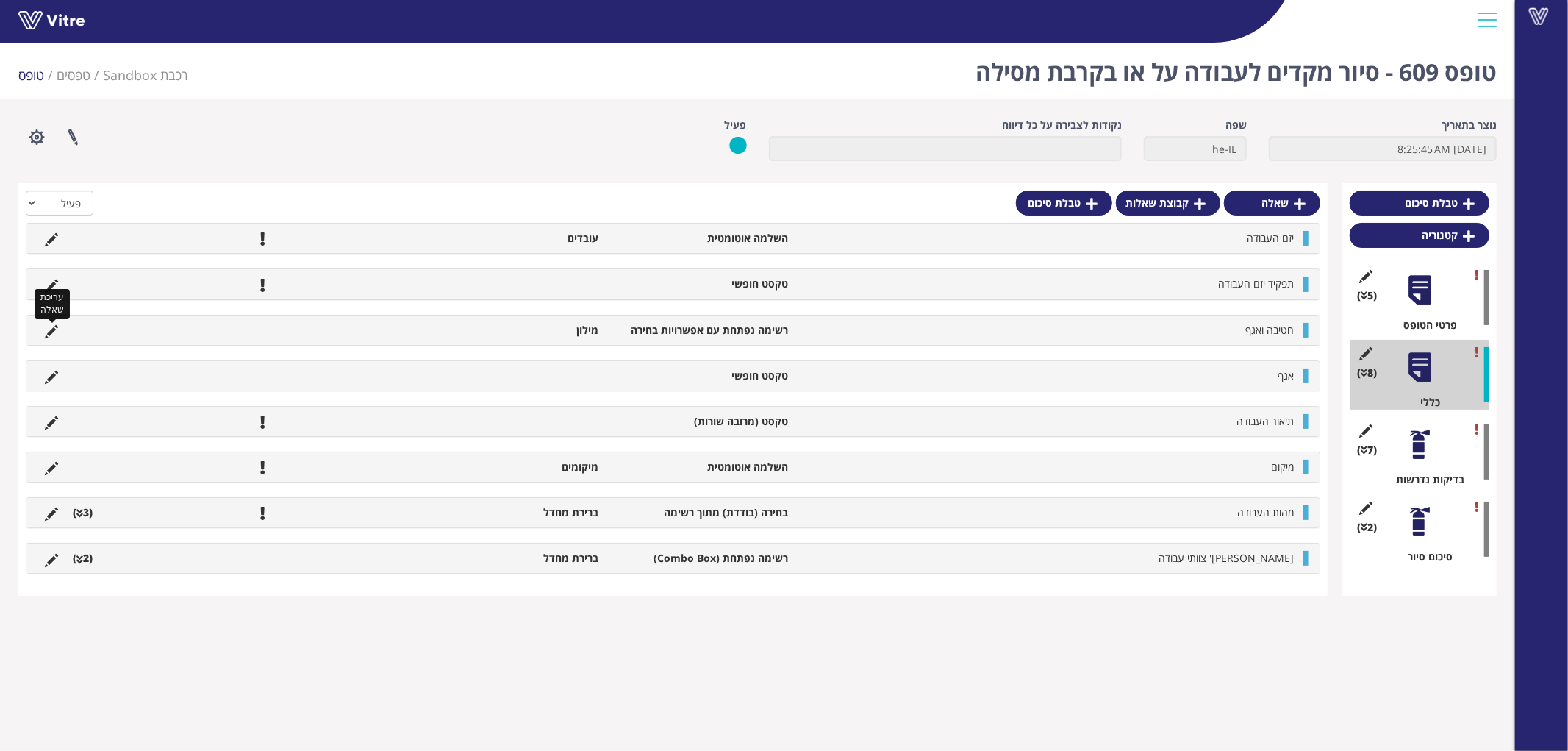
click at [54, 329] on icon at bounding box center [51, 331] width 13 height 13
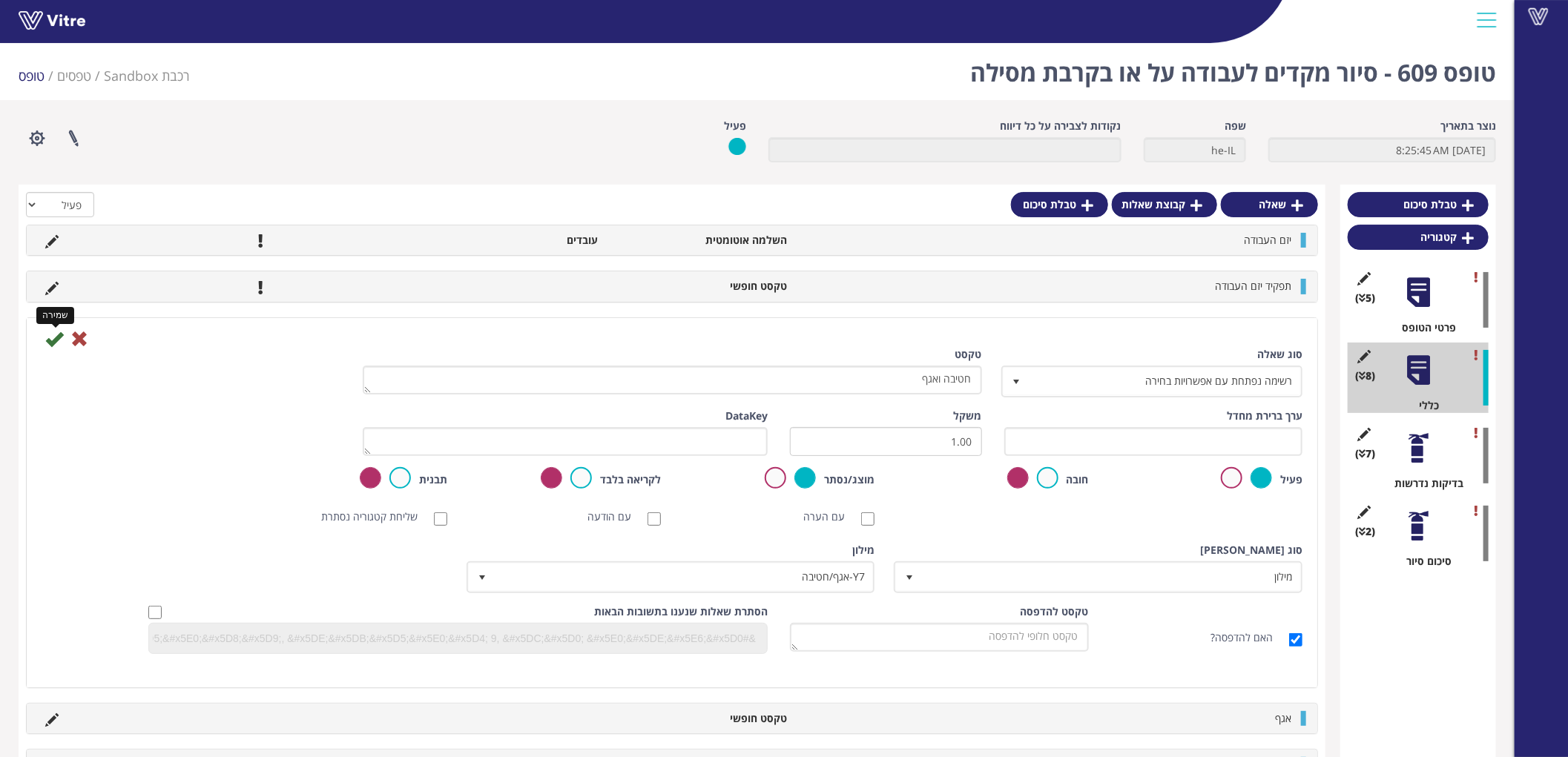
click at [53, 338] on icon at bounding box center [53, 338] width 17 height 17
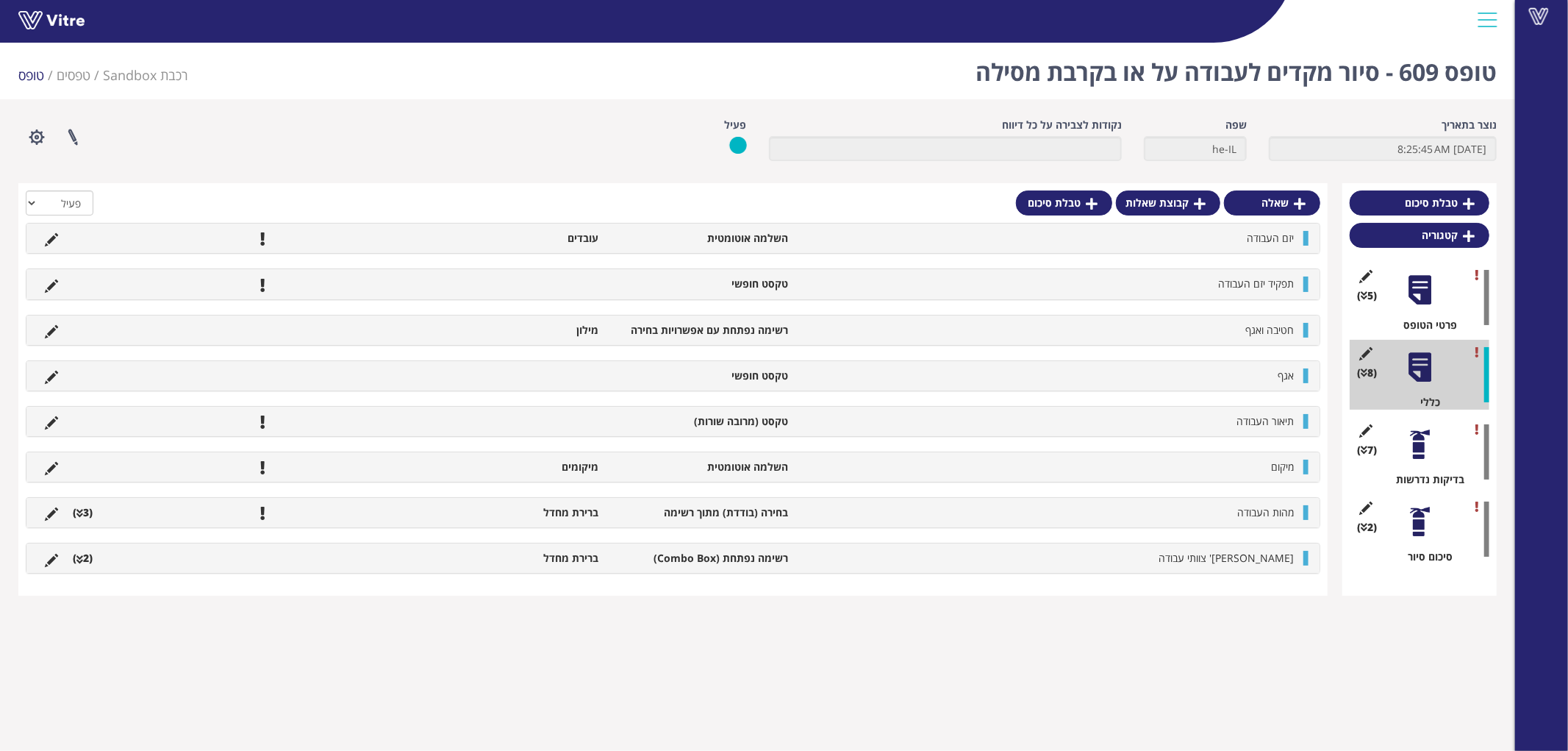
click at [1199, 517] on li "מהות העבודה" at bounding box center [1048, 513] width 506 height 15
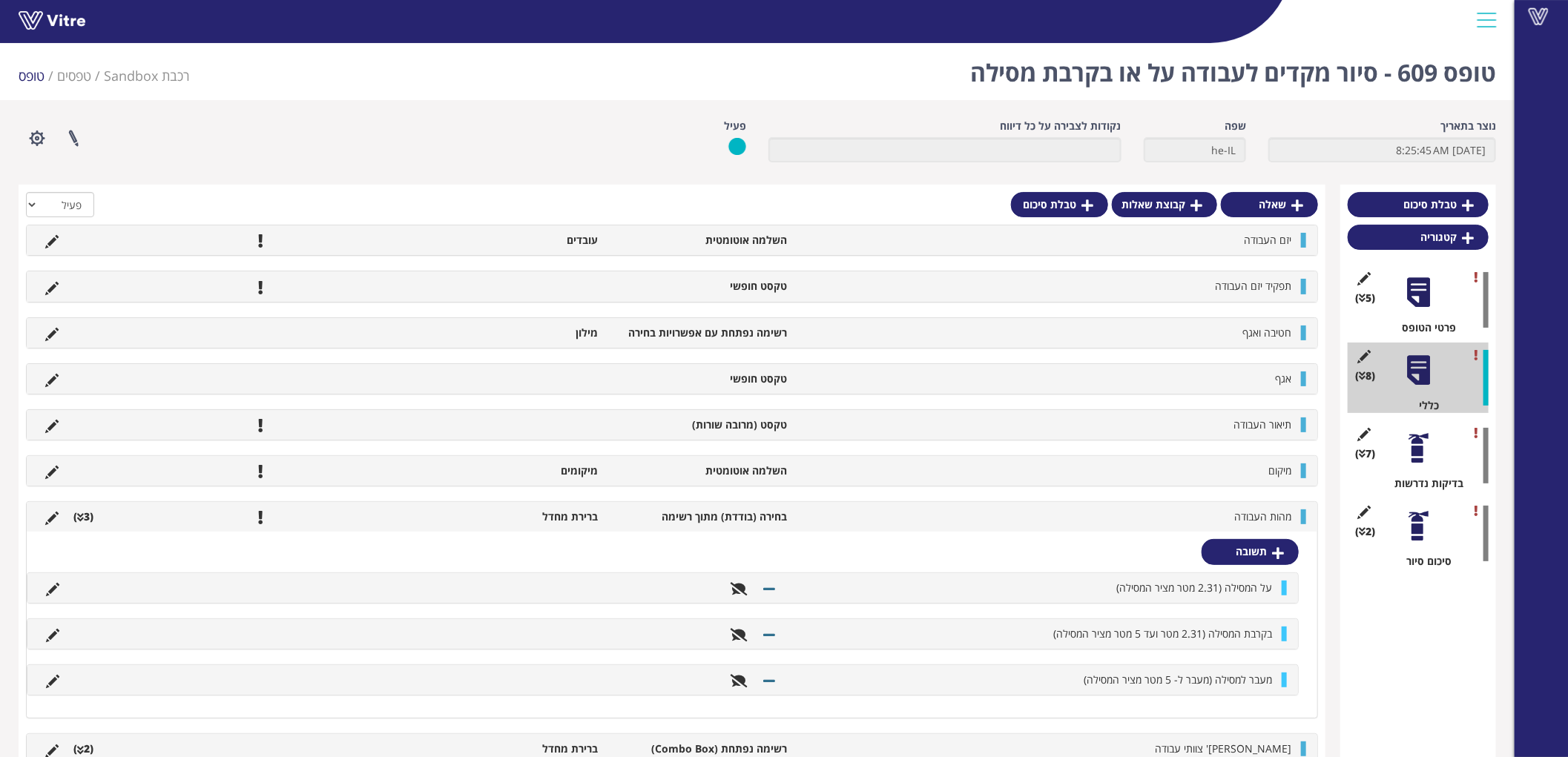
click at [1163, 528] on div "מהות העבודה בחירה (בודדת) מתוך רשימה ברירת מחדל (3 )" at bounding box center [672, 517] width 1290 height 30
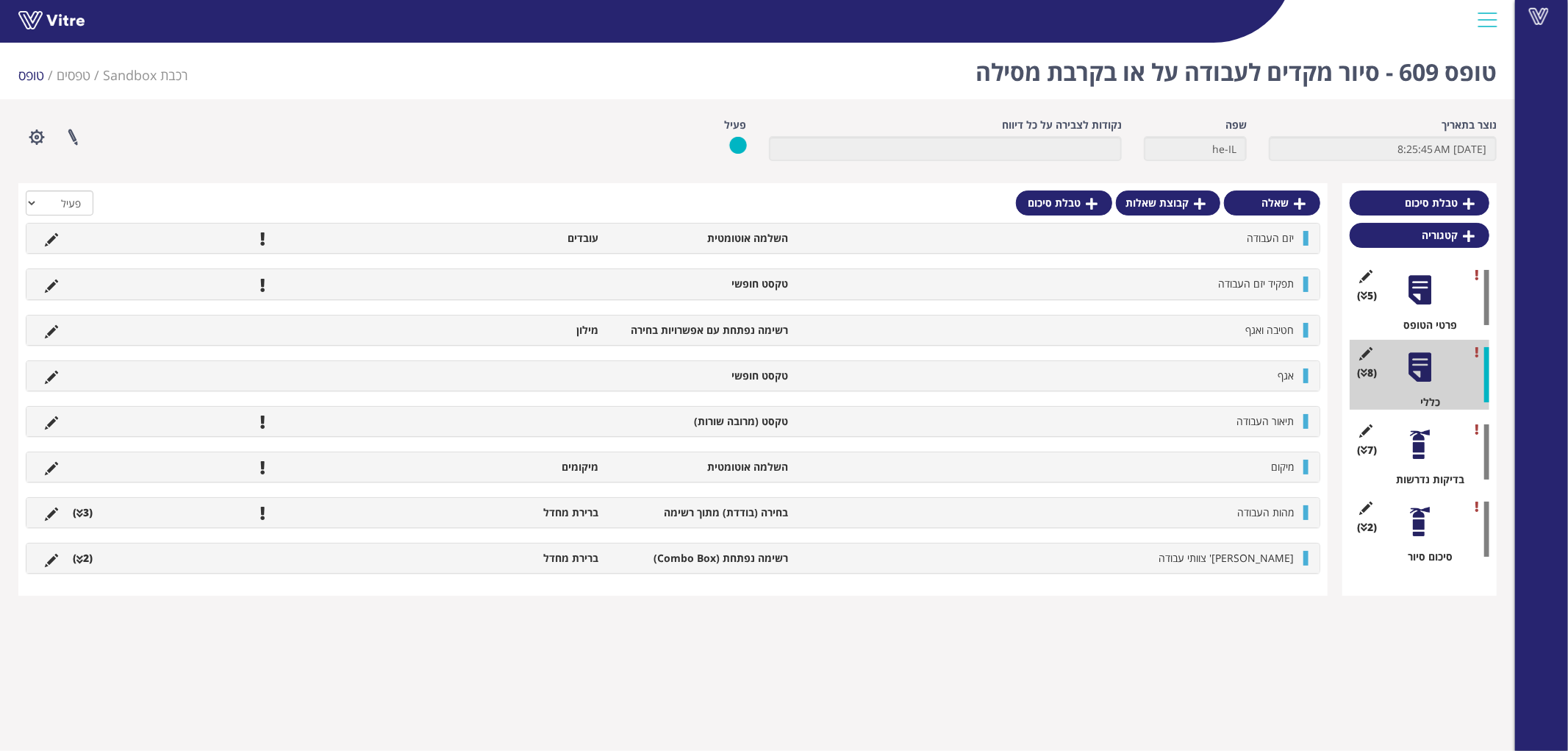
click at [1151, 548] on div "מס' צוותי עבודה רשימה נפתחת (Combo Box) ברירת מחדל (2 )" at bounding box center [672, 558] width 1293 height 30
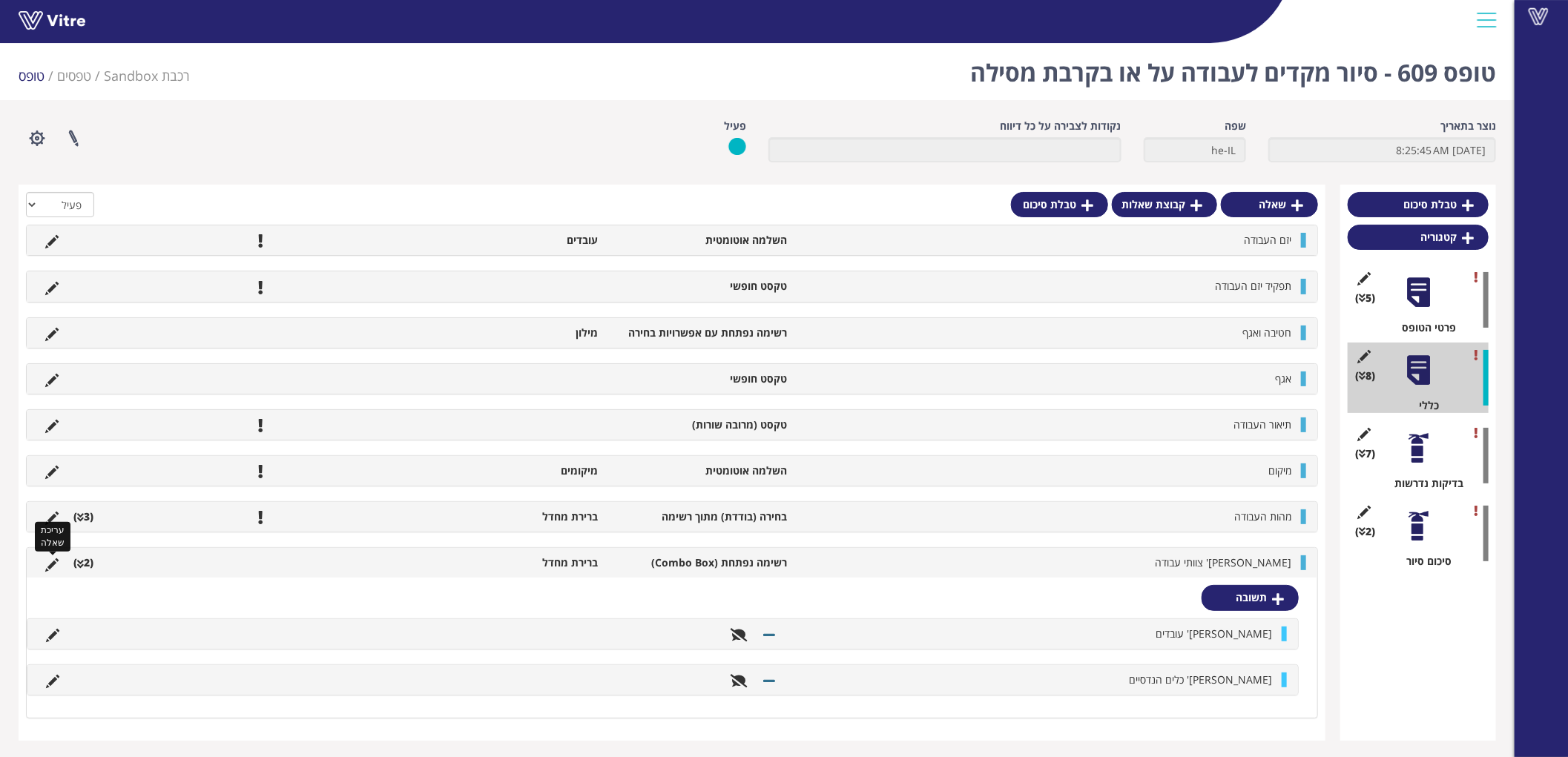
click at [49, 562] on icon at bounding box center [52, 565] width 13 height 13
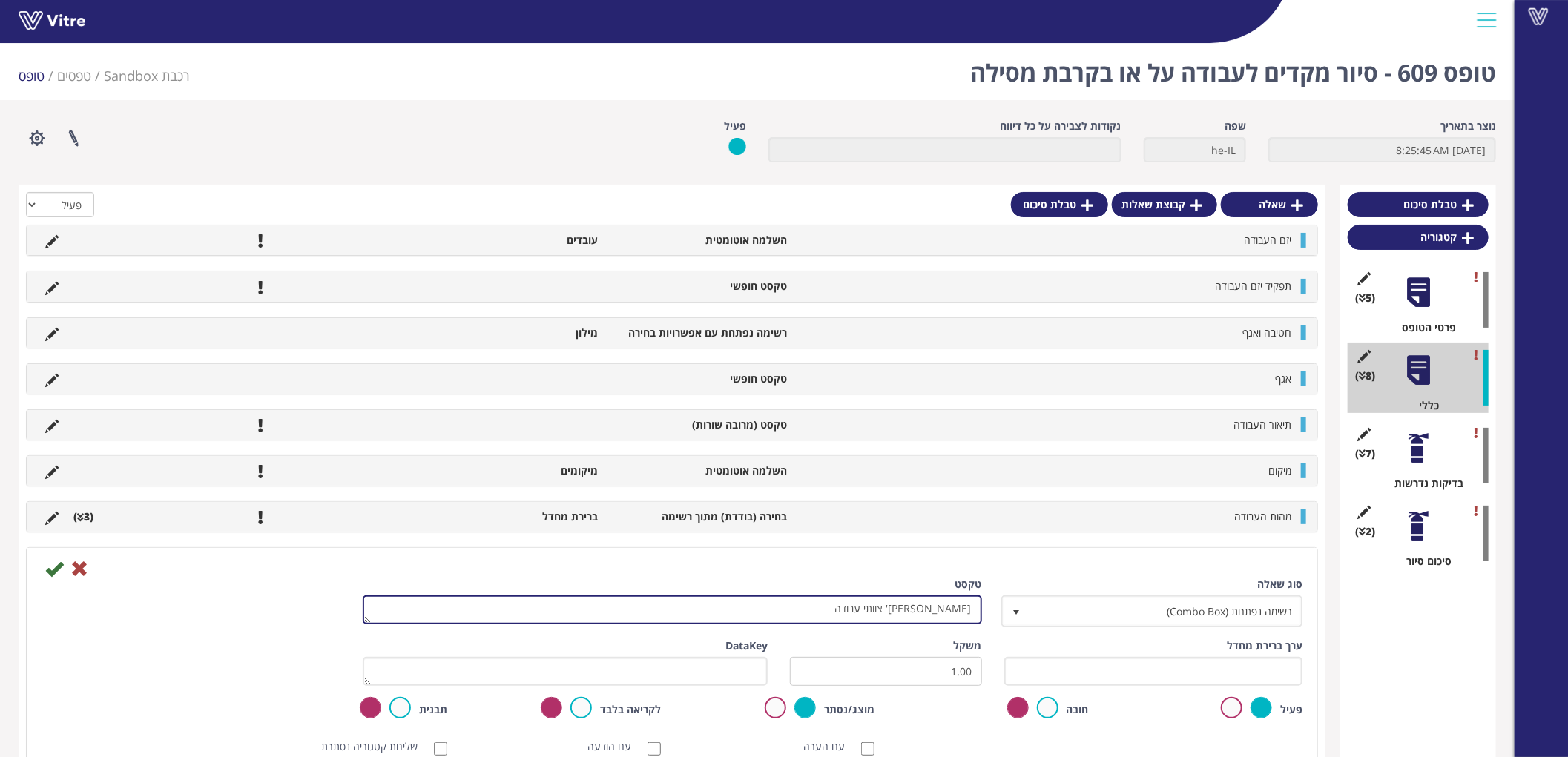
drag, startPoint x: 954, startPoint y: 606, endPoint x: 728, endPoint y: 615, distance: 226.2
click at [734, 617] on textarea "מס' צוותי עבודה" at bounding box center [672, 609] width 619 height 29
type textarea "[PERSON_NAME]' עובדים נדרשים"
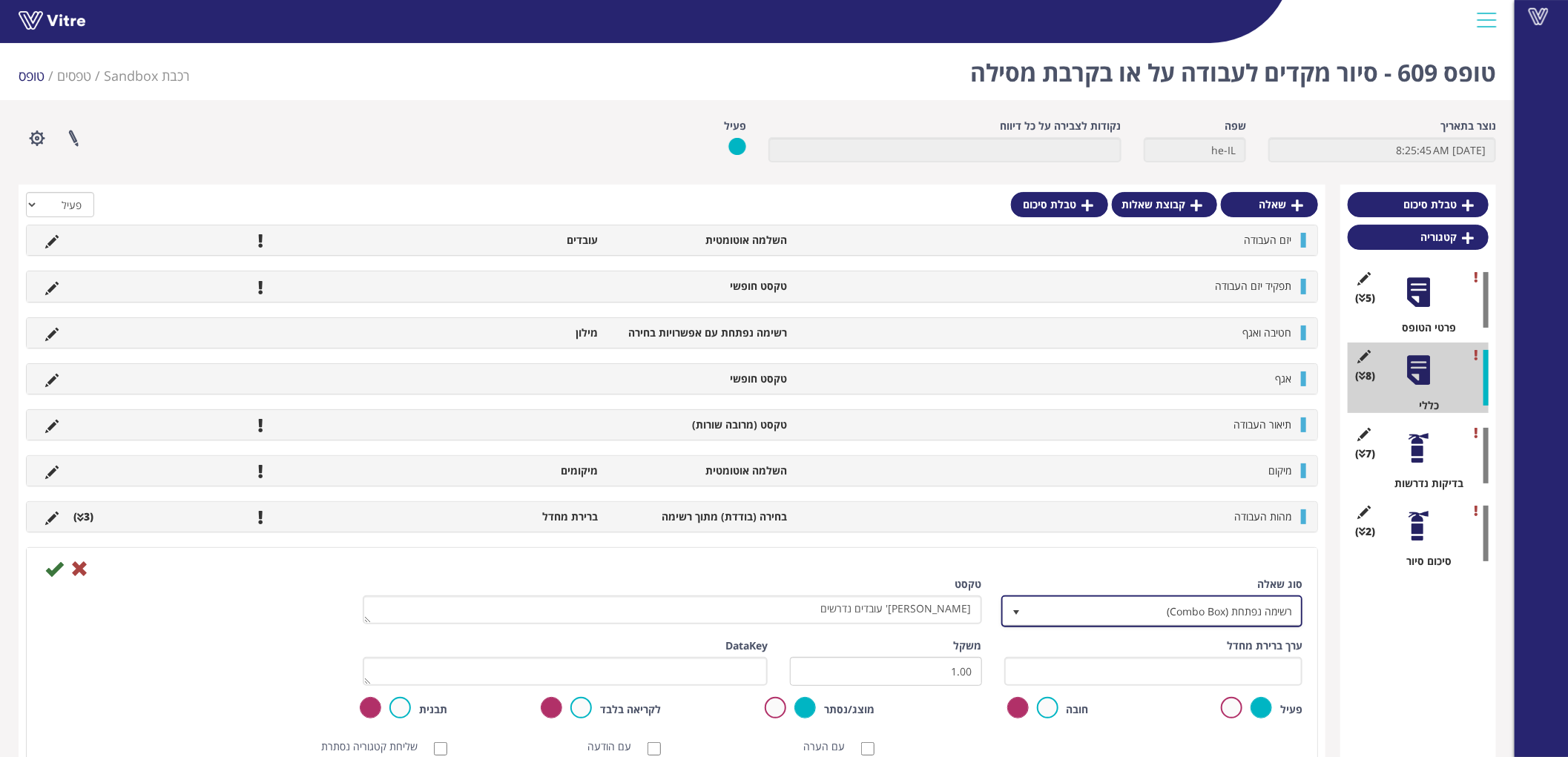
click at [1172, 607] on span "רשימה נפתחת (Combo Box)" at bounding box center [1165, 611] width 272 height 27
click at [1182, 645] on li "ספרות בלבד" at bounding box center [1138, 642] width 297 height 25
type input "ספר"
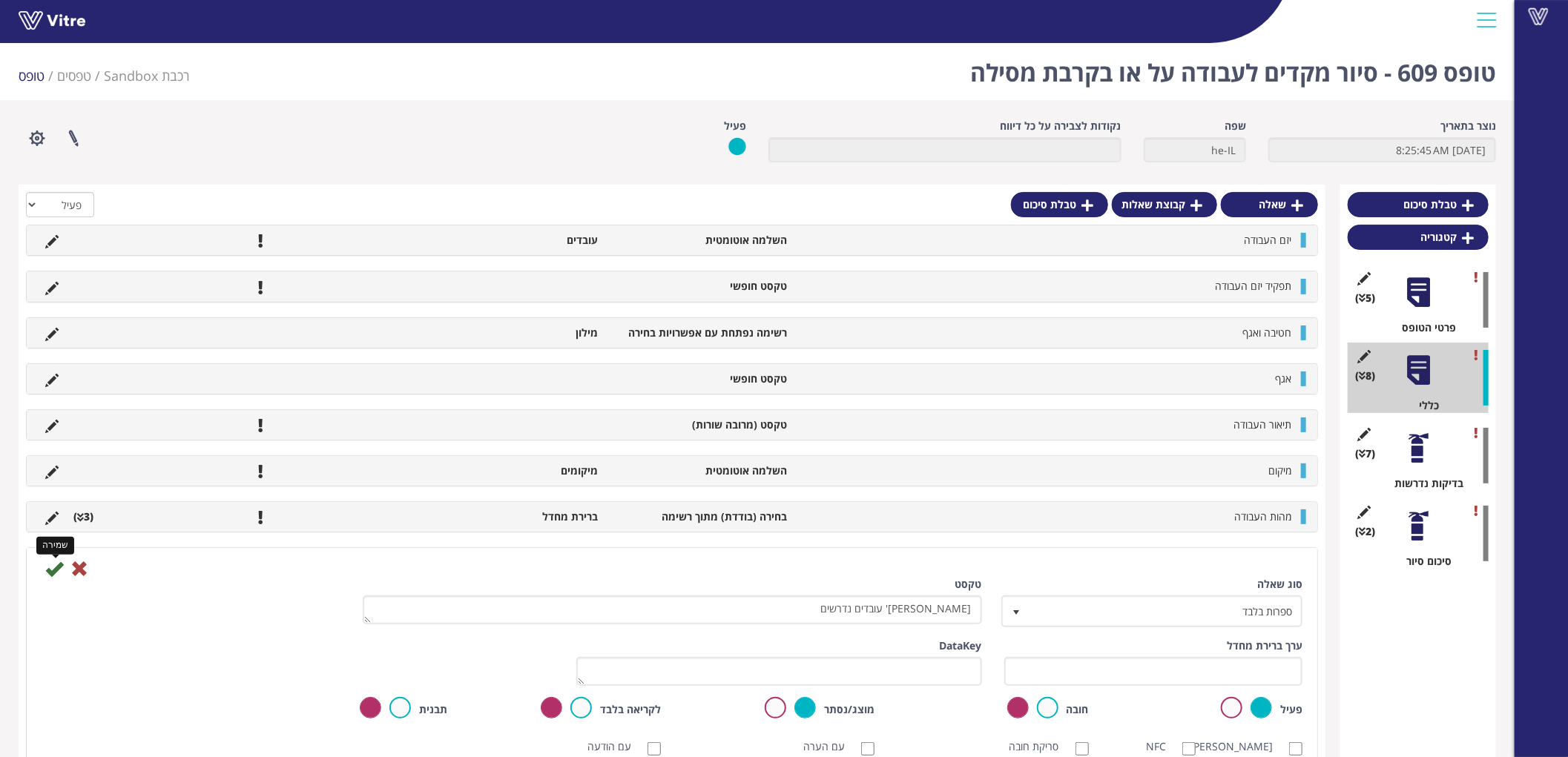
click at [55, 567] on icon at bounding box center [53, 568] width 17 height 17
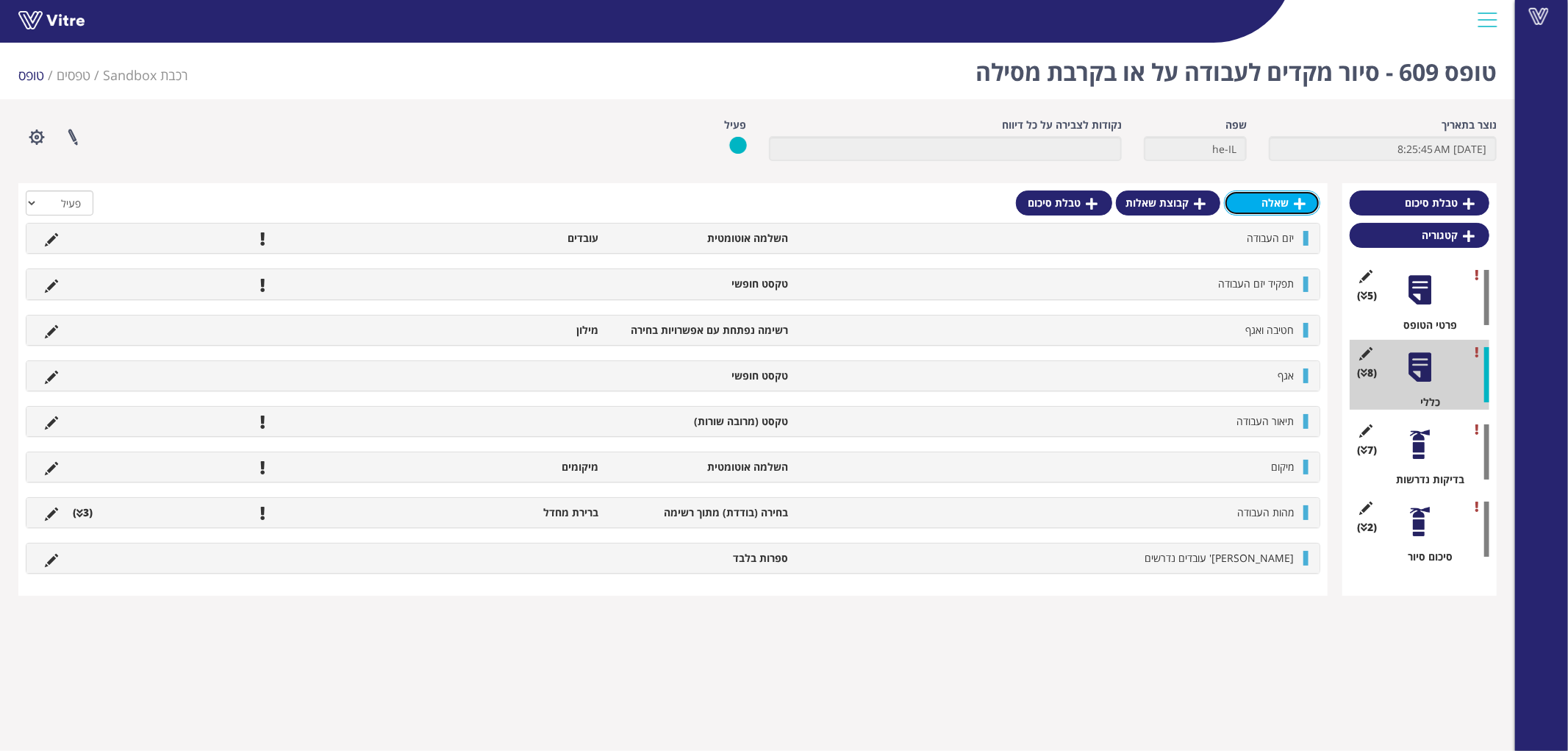
click at [1283, 208] on link "שאלה" at bounding box center [1271, 203] width 96 height 25
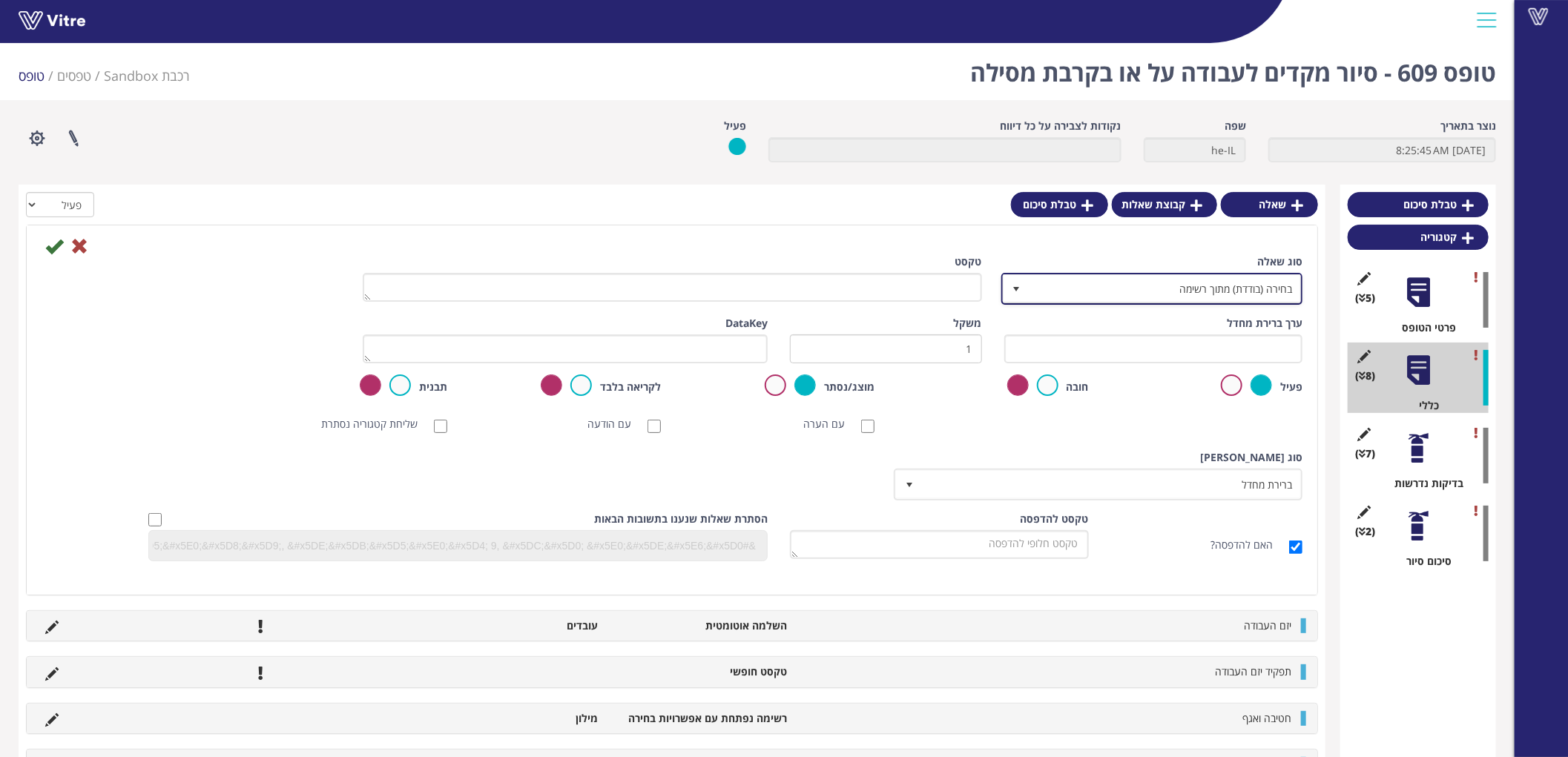
click at [1231, 297] on span "בחירה (בודדת) מתוך רשימה" at bounding box center [1165, 288] width 272 height 27
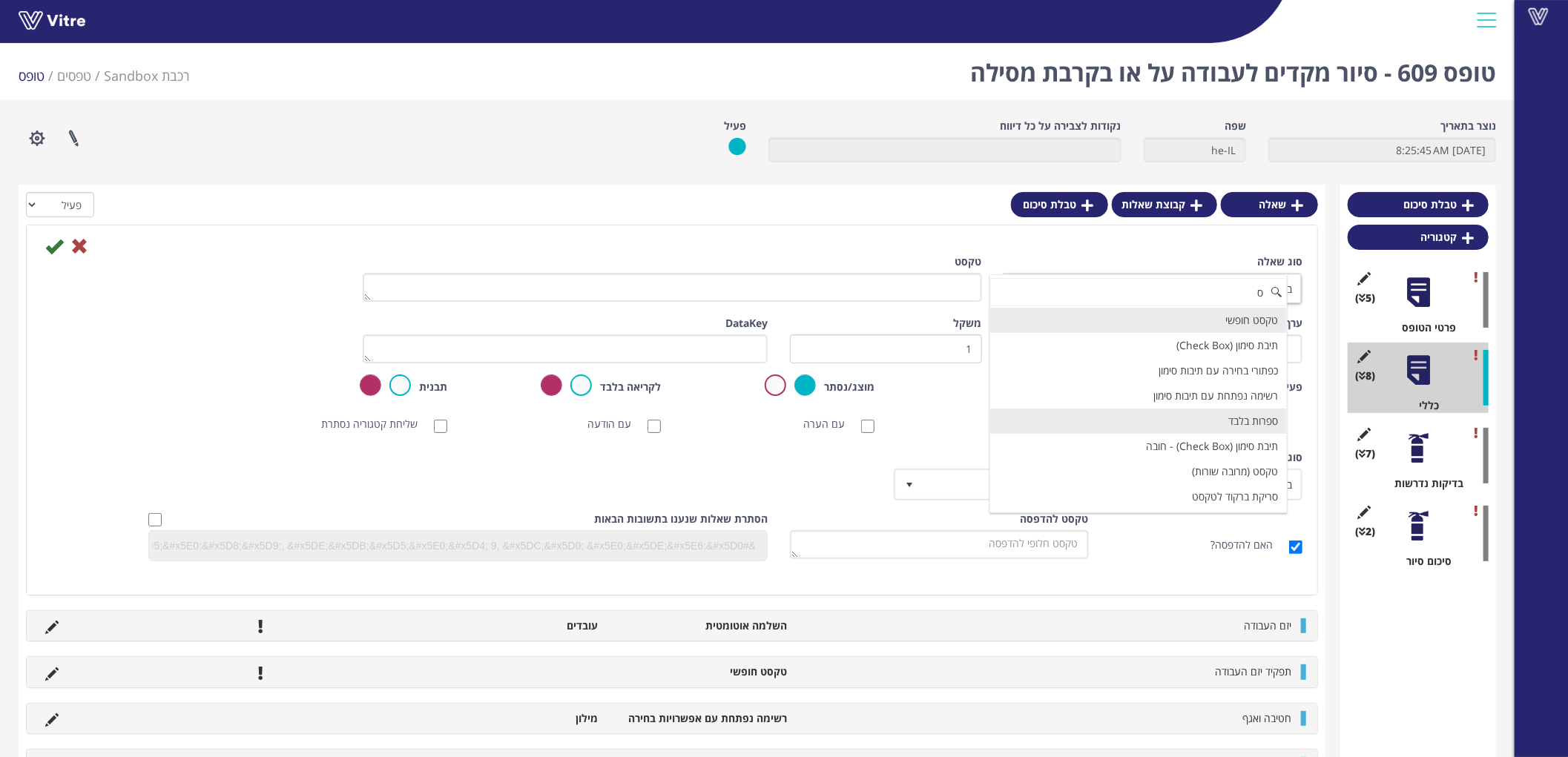
click at [1258, 420] on li "ספרות בלבד" at bounding box center [1138, 420] width 297 height 25
type input "ס"
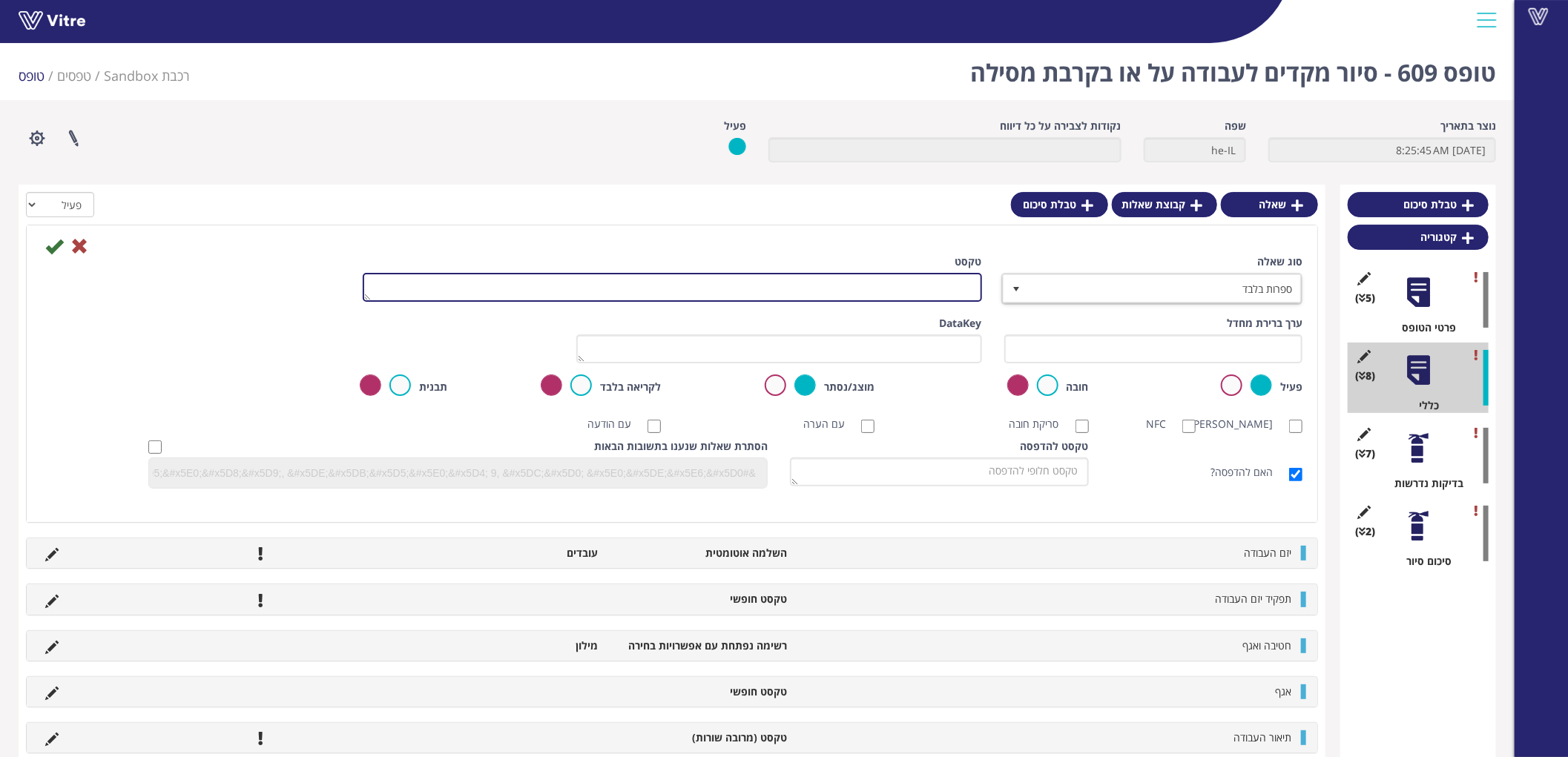
click at [954, 289] on textarea "טקסט" at bounding box center [672, 287] width 619 height 29
type textarea "מספר כלים הנדסיים"
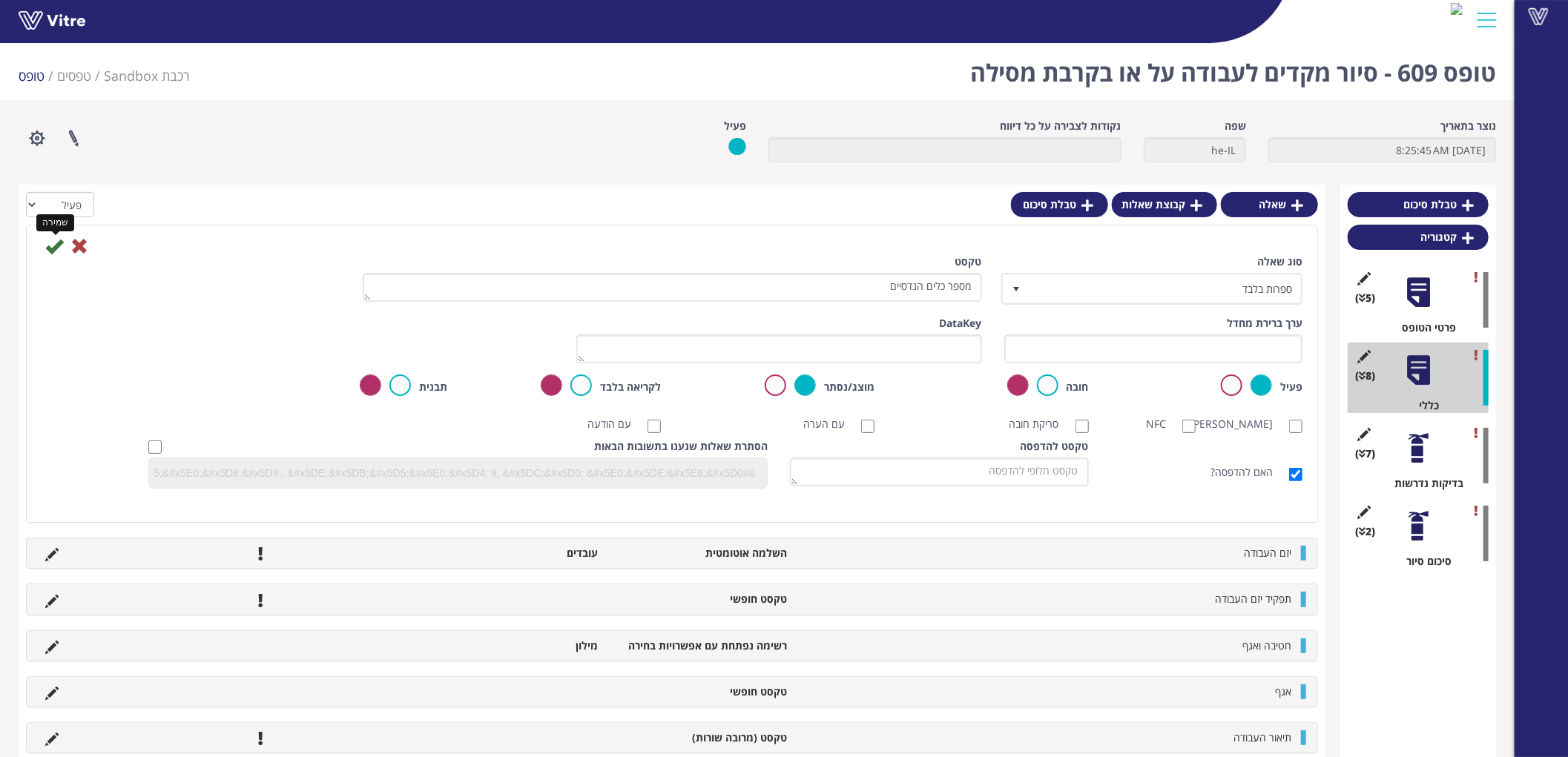
click at [55, 246] on icon at bounding box center [53, 245] width 17 height 17
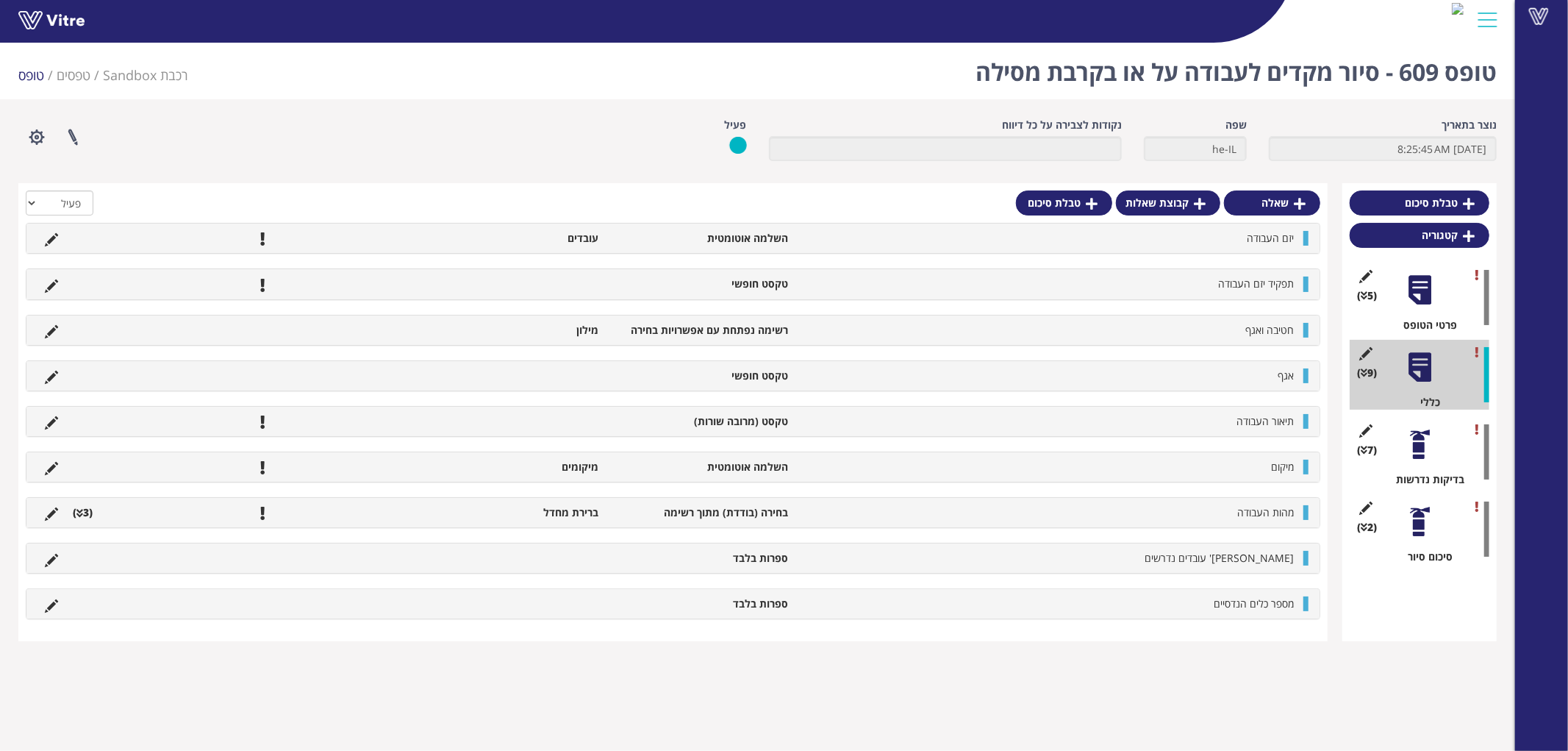
click at [1412, 443] on div at bounding box center [1420, 444] width 33 height 33
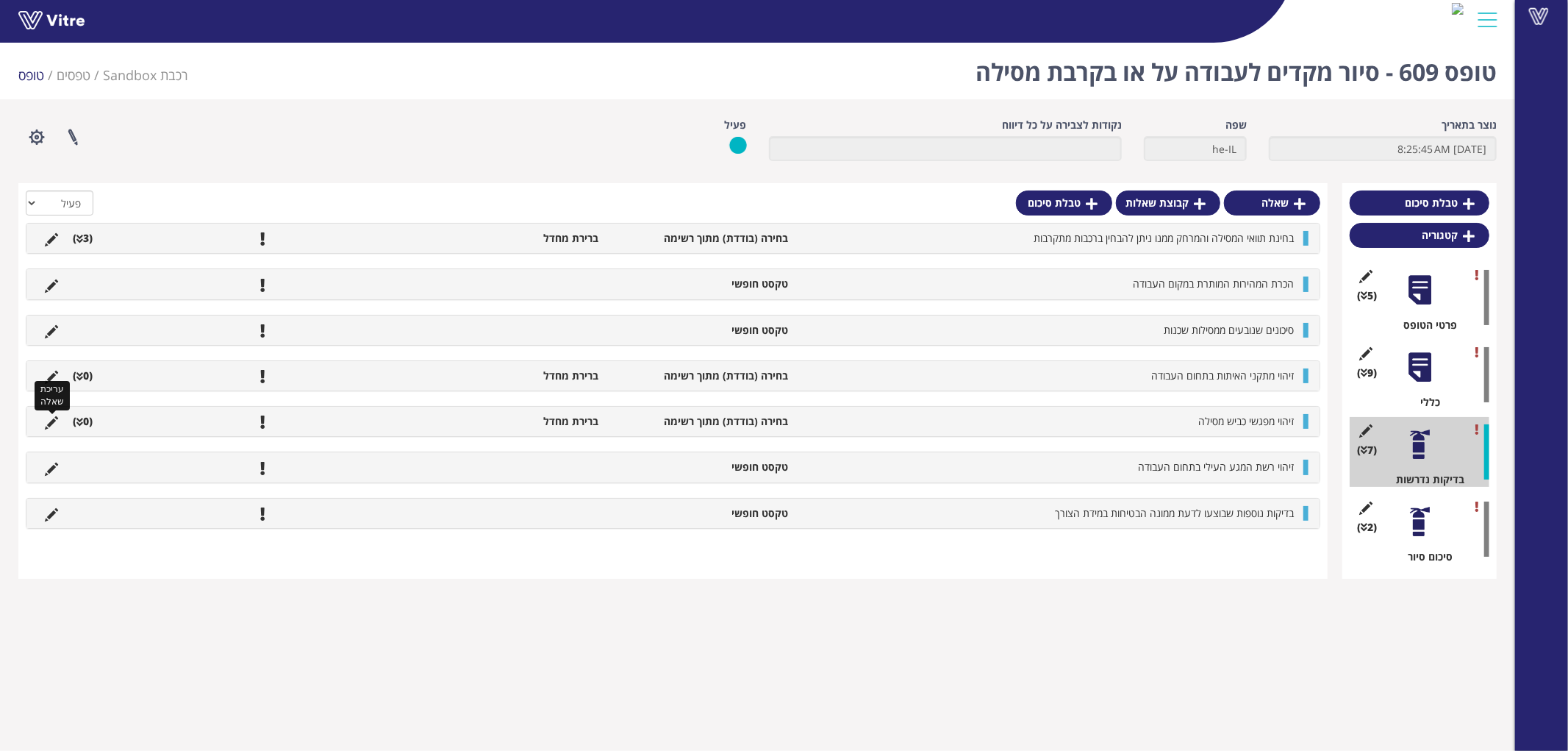
click at [50, 422] on icon at bounding box center [51, 423] width 13 height 13
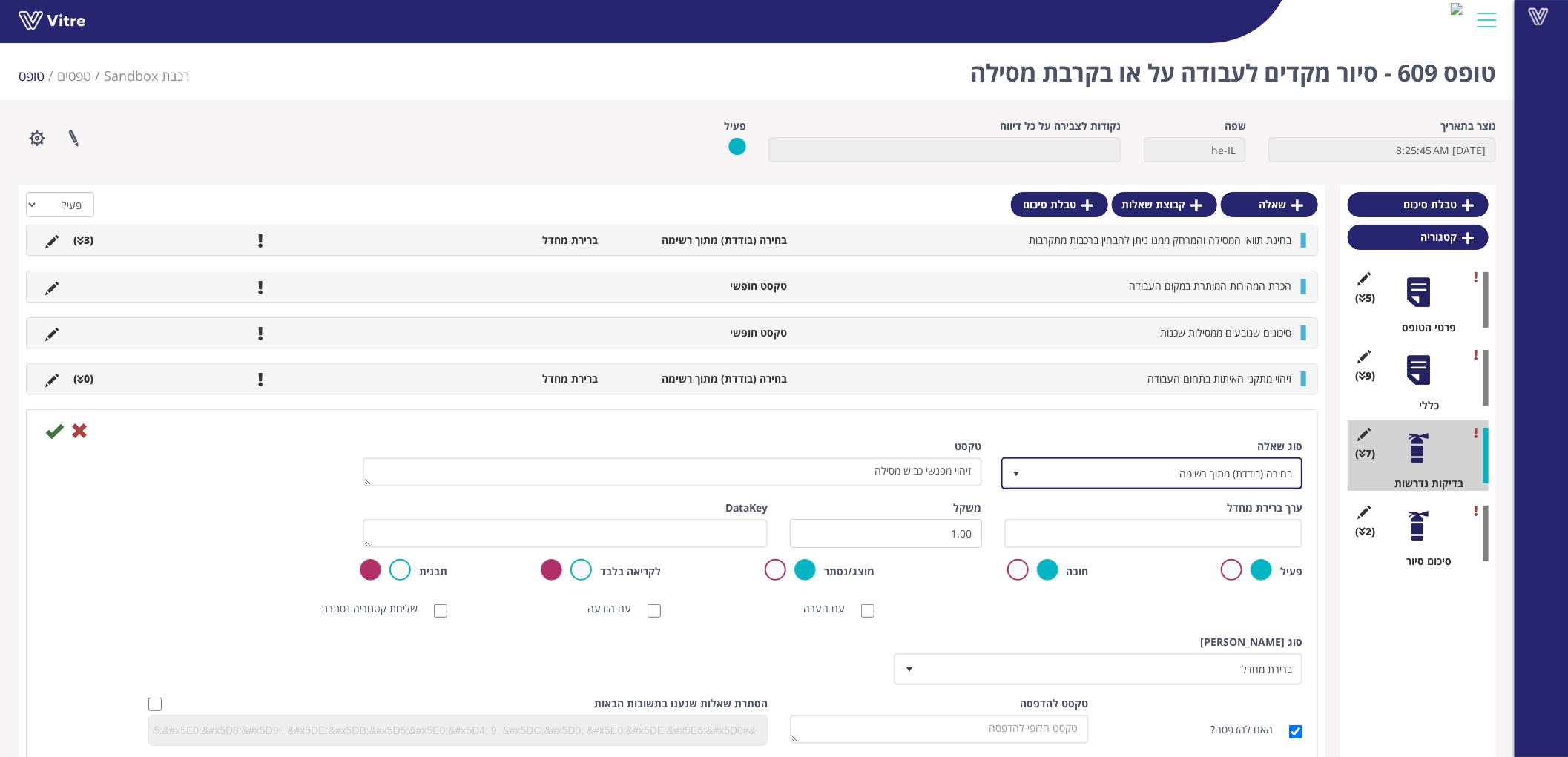
click at [1247, 474] on span "בחירה (בודדת) מתוך רשימה" at bounding box center [1165, 473] width 272 height 27
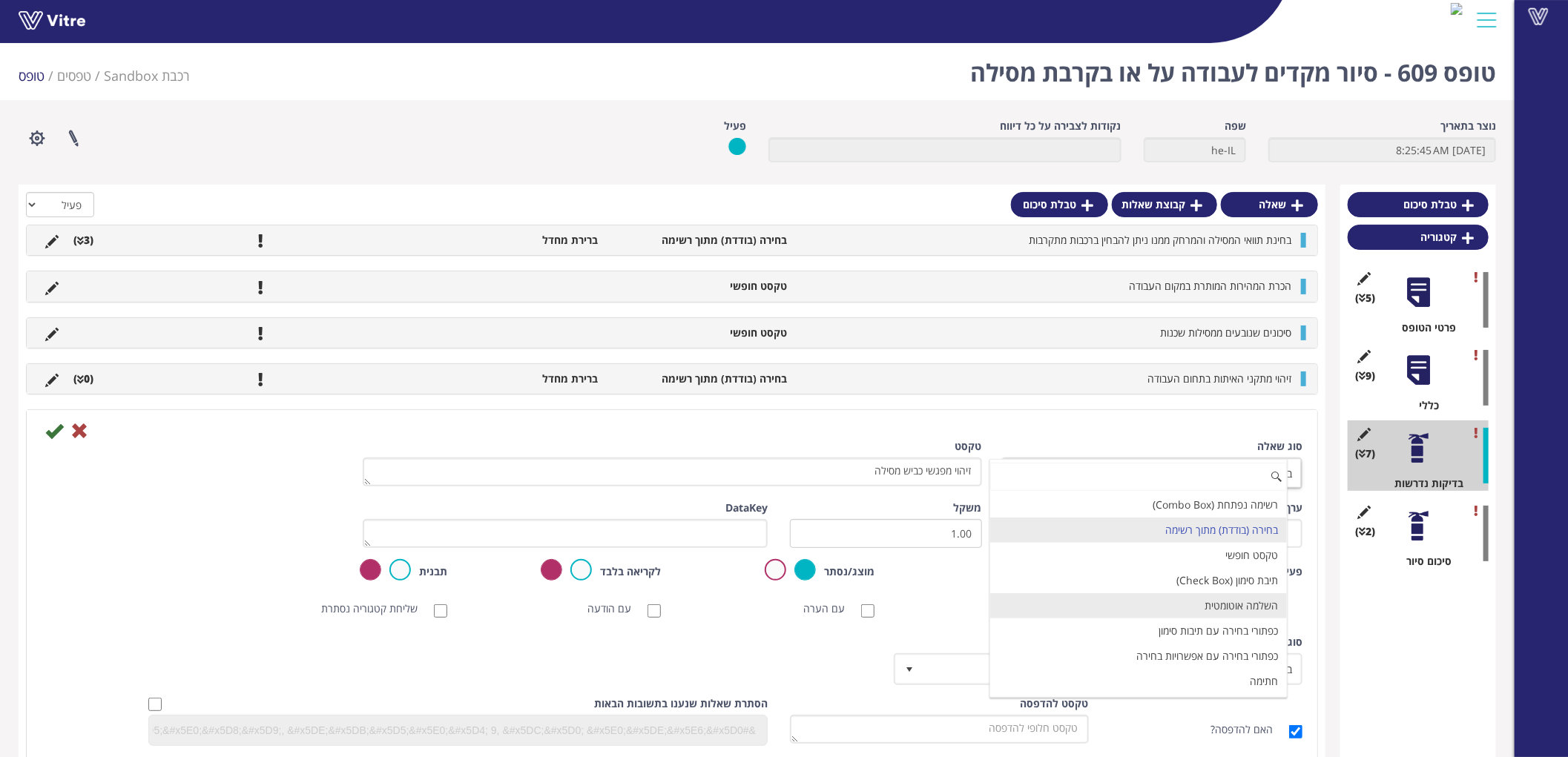
click at [1232, 602] on li "השלמה אוטומטית" at bounding box center [1138, 606] width 297 height 25
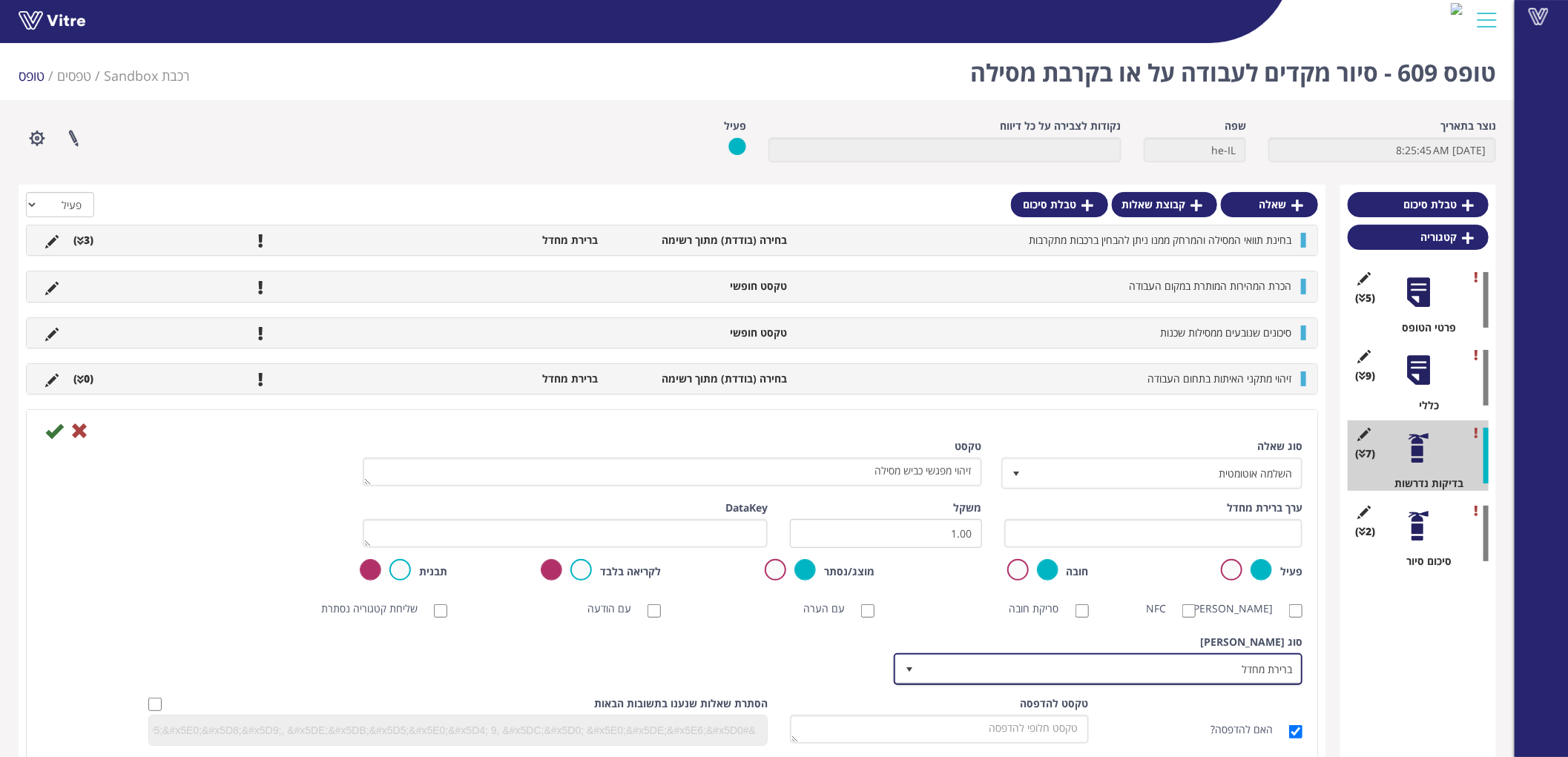
click at [1244, 666] on span "ברירת מחדל" at bounding box center [1112, 669] width 379 height 27
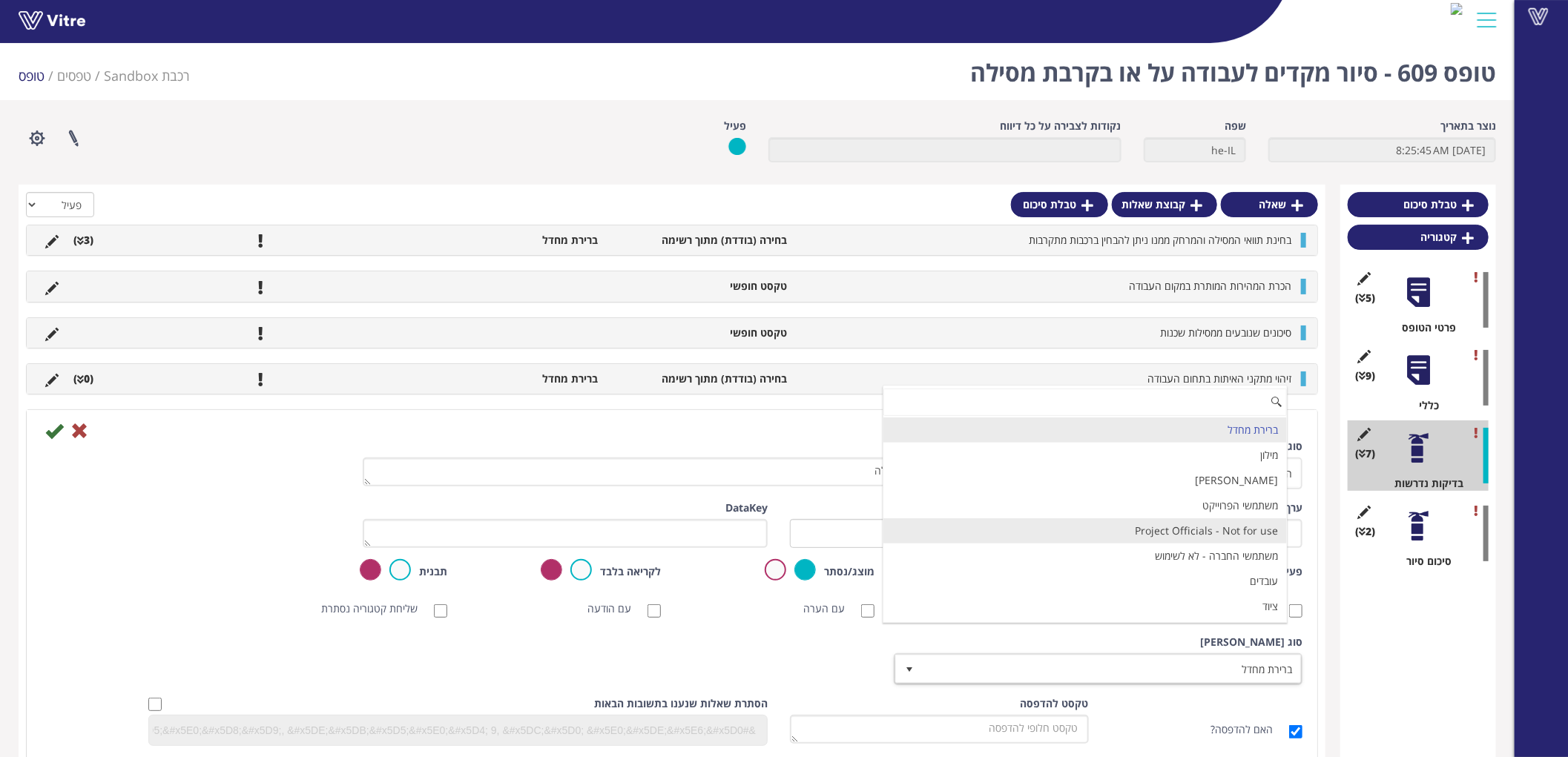
scroll to position [82, 0]
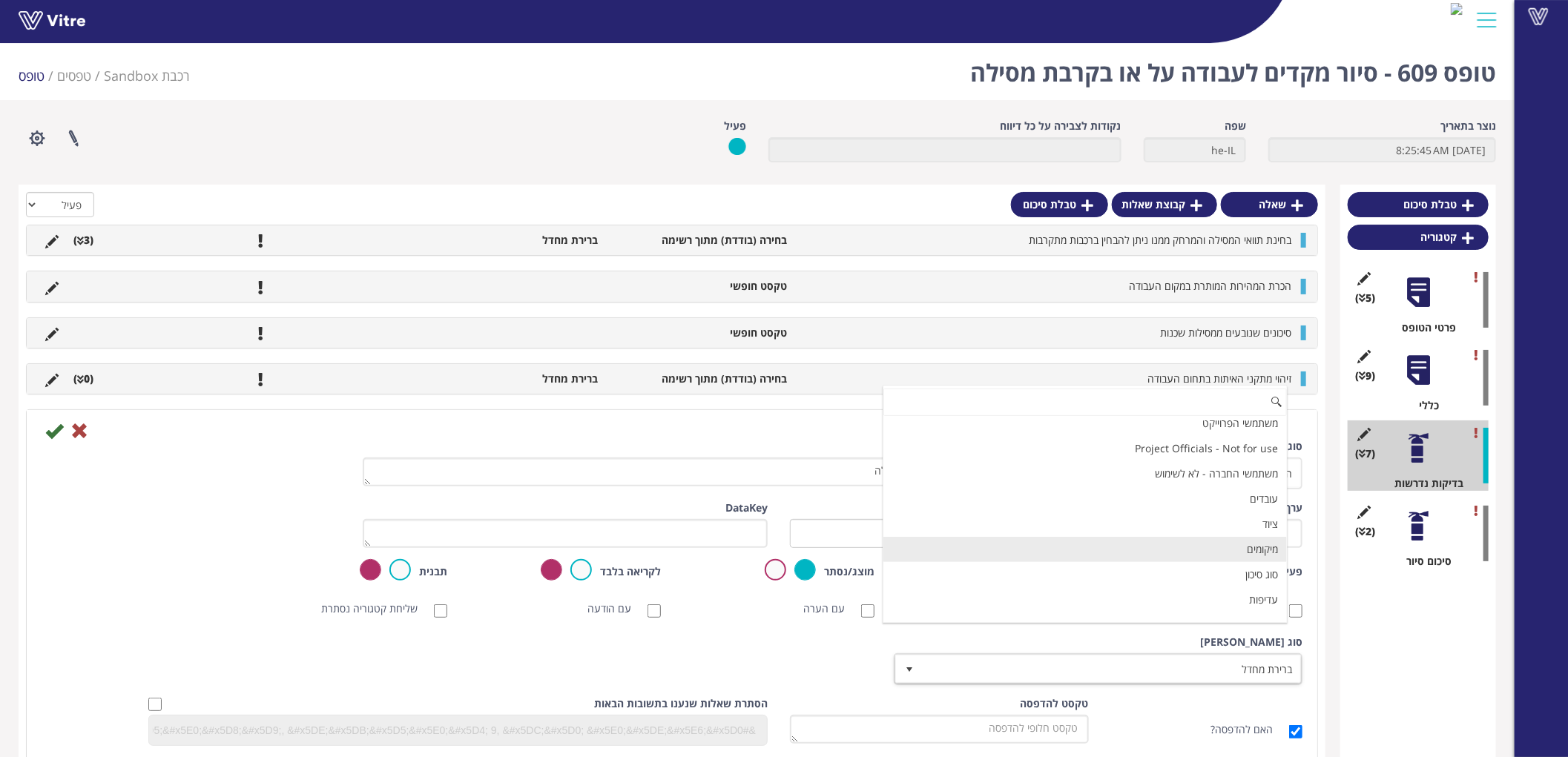
click at [1260, 551] on li "מיקומים" at bounding box center [1085, 549] width 404 height 25
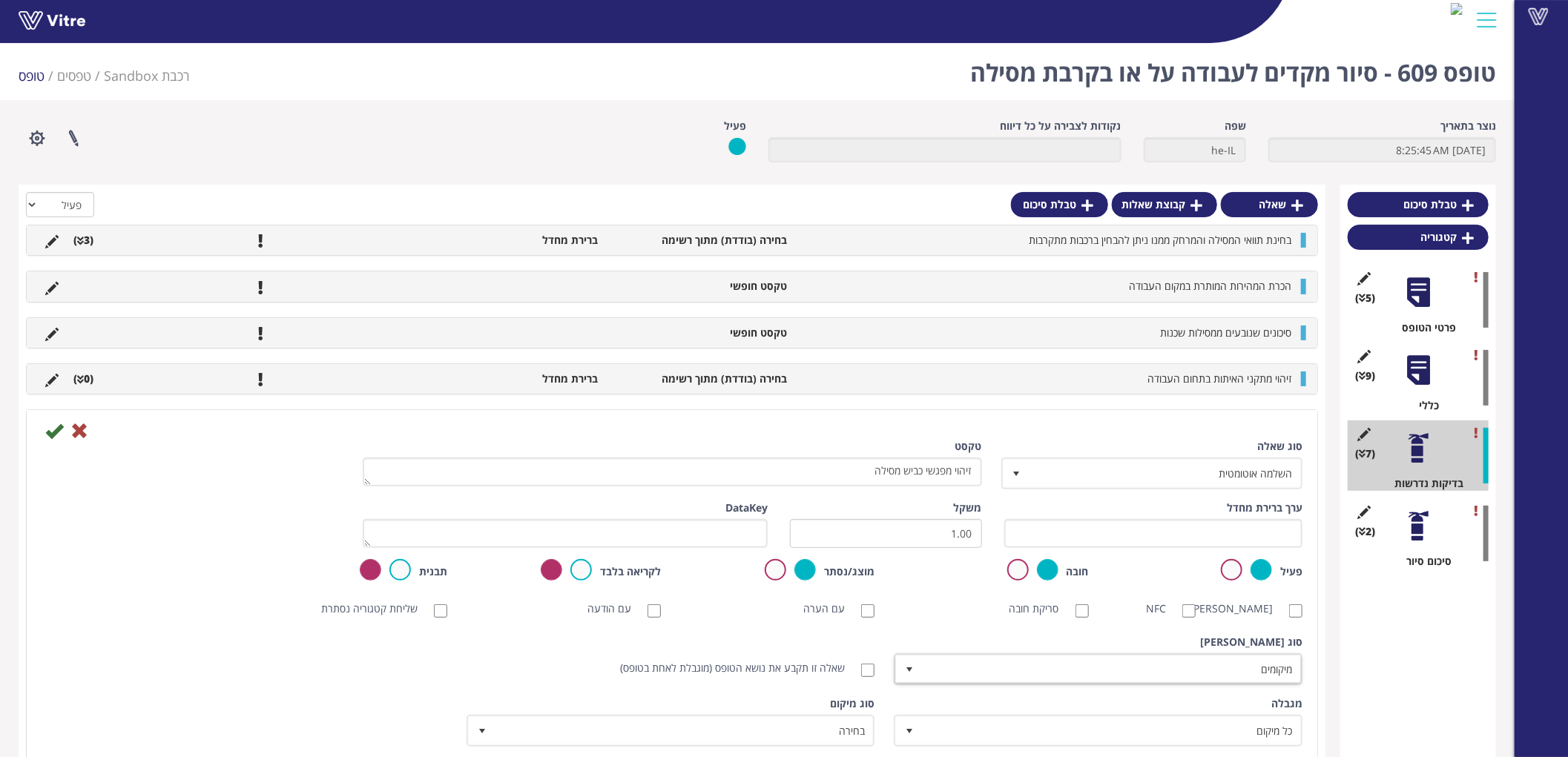
click at [1372, 652] on div "טבלת סיכום קטגוריה (5 ) פרטי הטופס (9 ) כללי (7 ) בדיקות נדרשות (2 ) סיכום סיור" at bounding box center [1418, 576] width 155 height 783
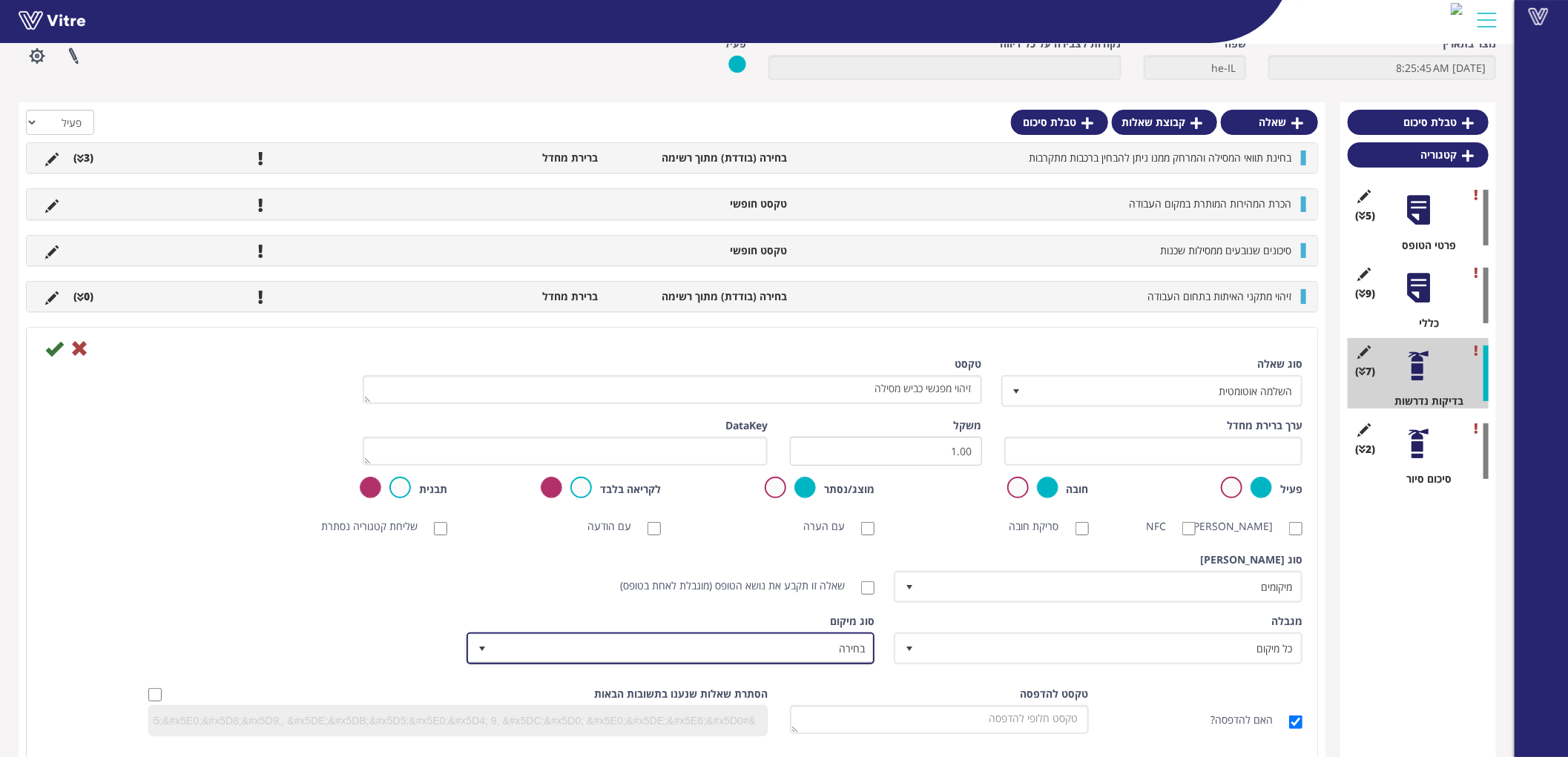
click at [826, 641] on span "בחירה" at bounding box center [684, 648] width 379 height 27
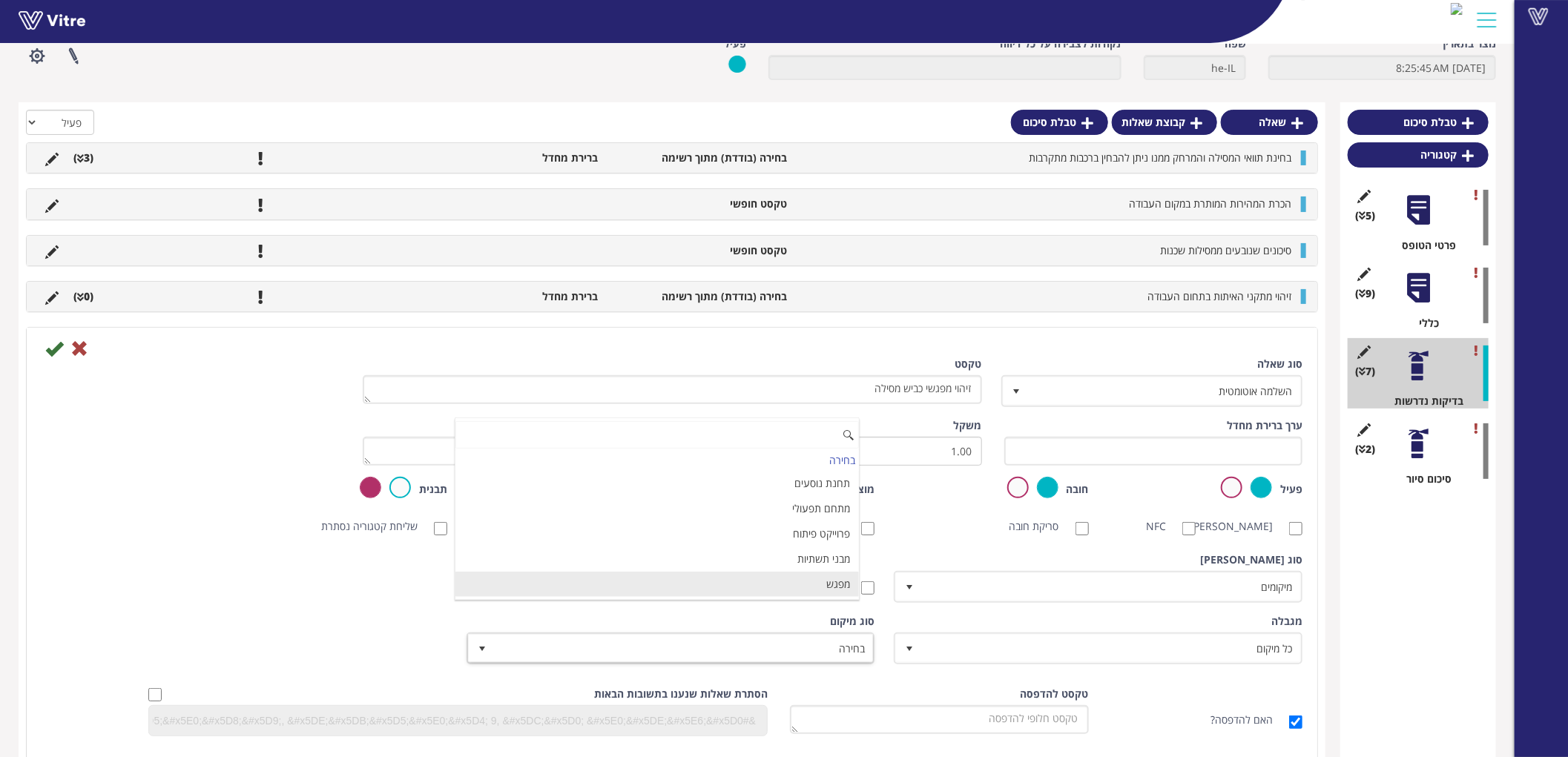
click at [806, 578] on li "מפגש" at bounding box center [658, 584] width 404 height 25
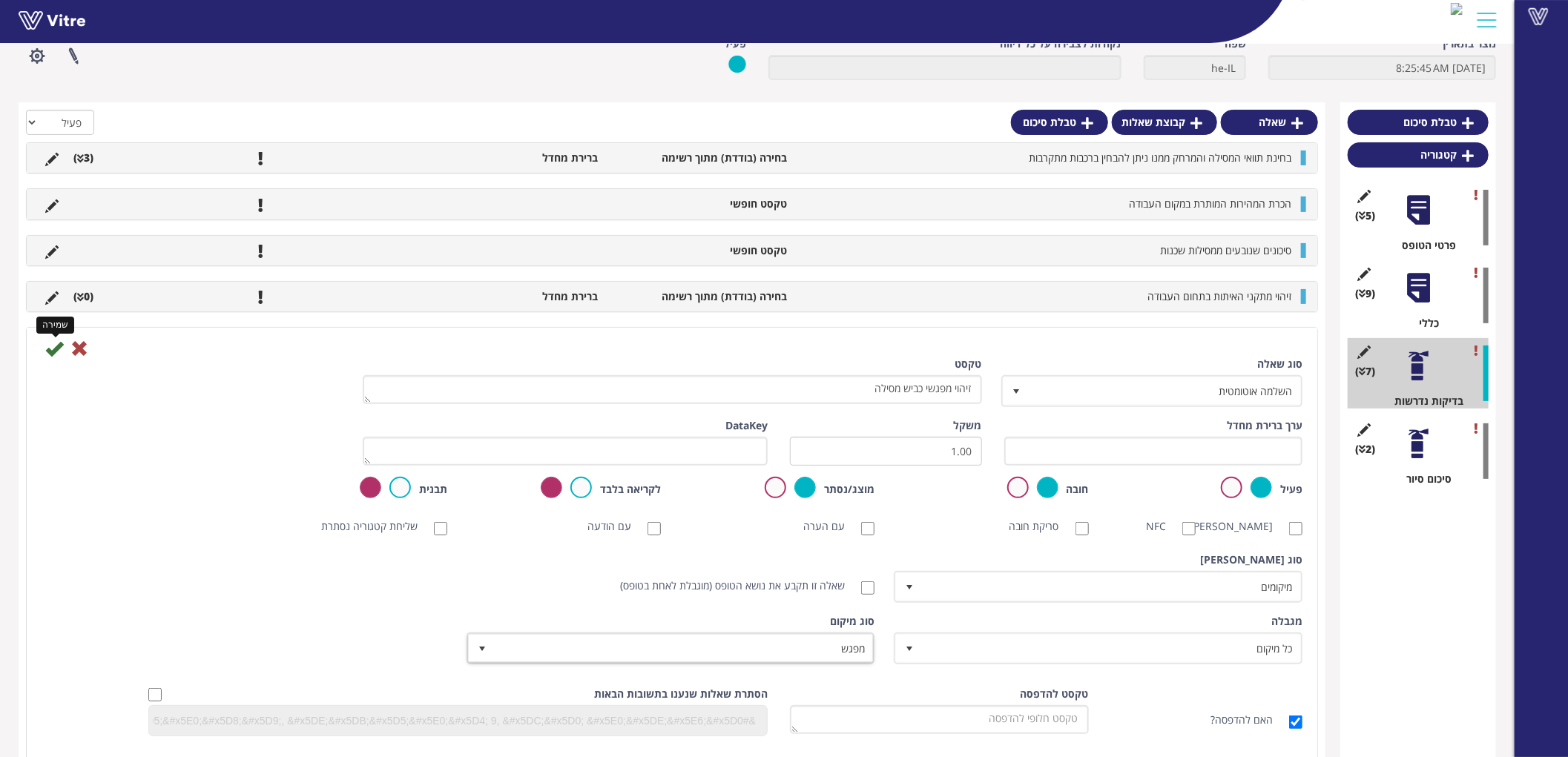
click at [56, 349] on icon at bounding box center [53, 348] width 17 height 17
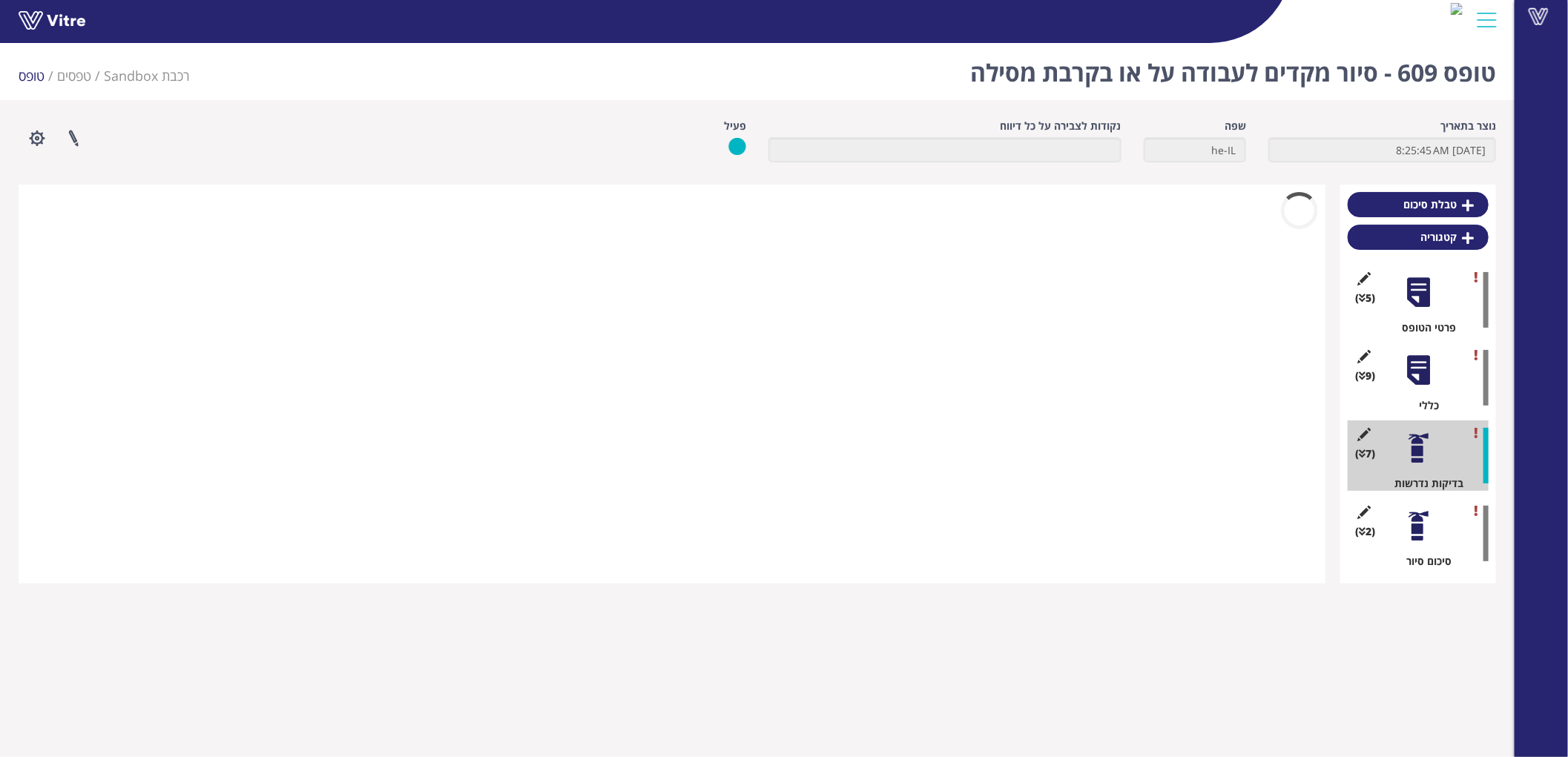
scroll to position [0, 0]
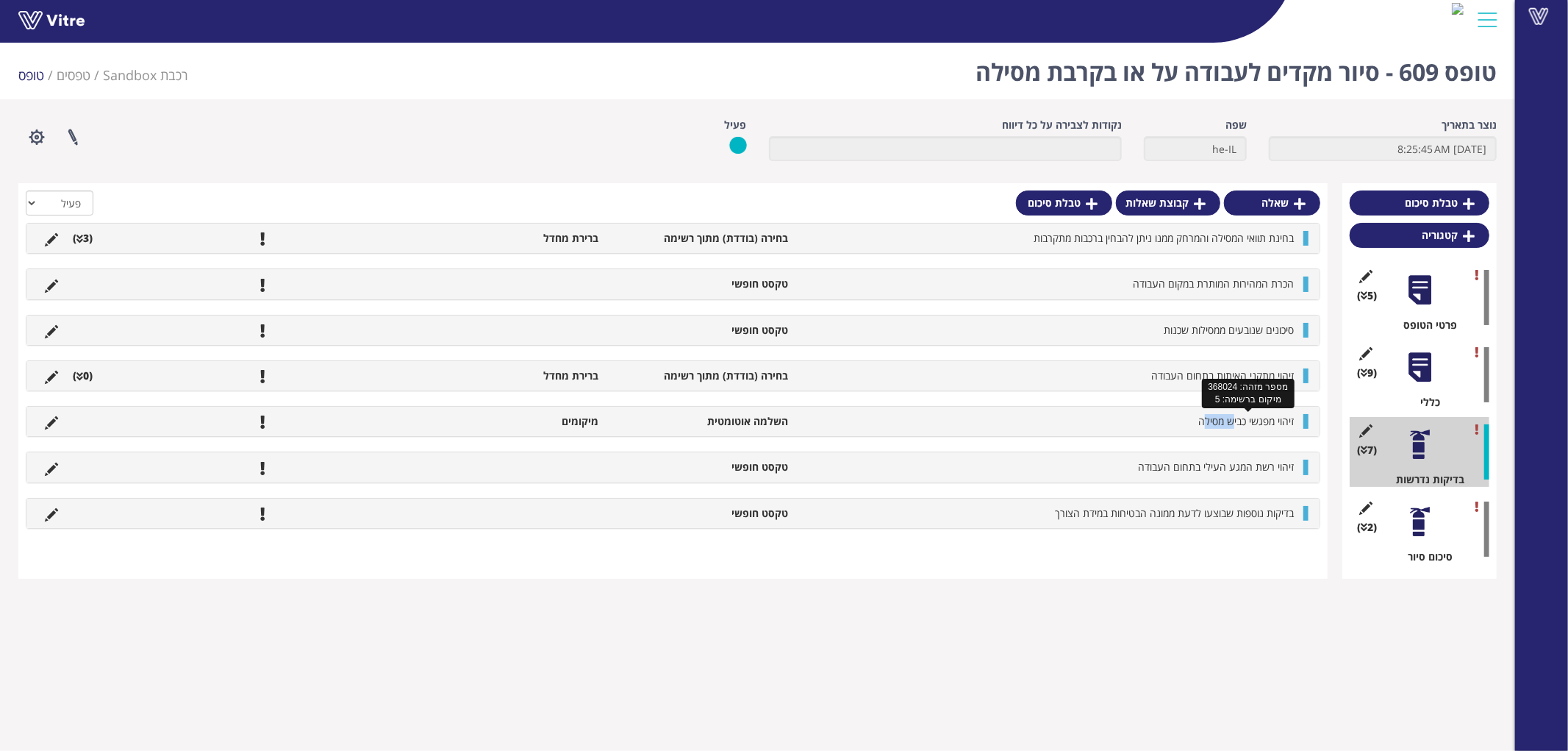
drag, startPoint x: 1229, startPoint y: 421, endPoint x: 1201, endPoint y: 421, distance: 28.0
click at [1201, 421] on span "זיהוי מפגשי כביש מסילה" at bounding box center [1246, 420] width 96 height 14
click at [1248, 369] on span "זיהוי מתקני האיתות בתחום העבודה" at bounding box center [1222, 375] width 143 height 14
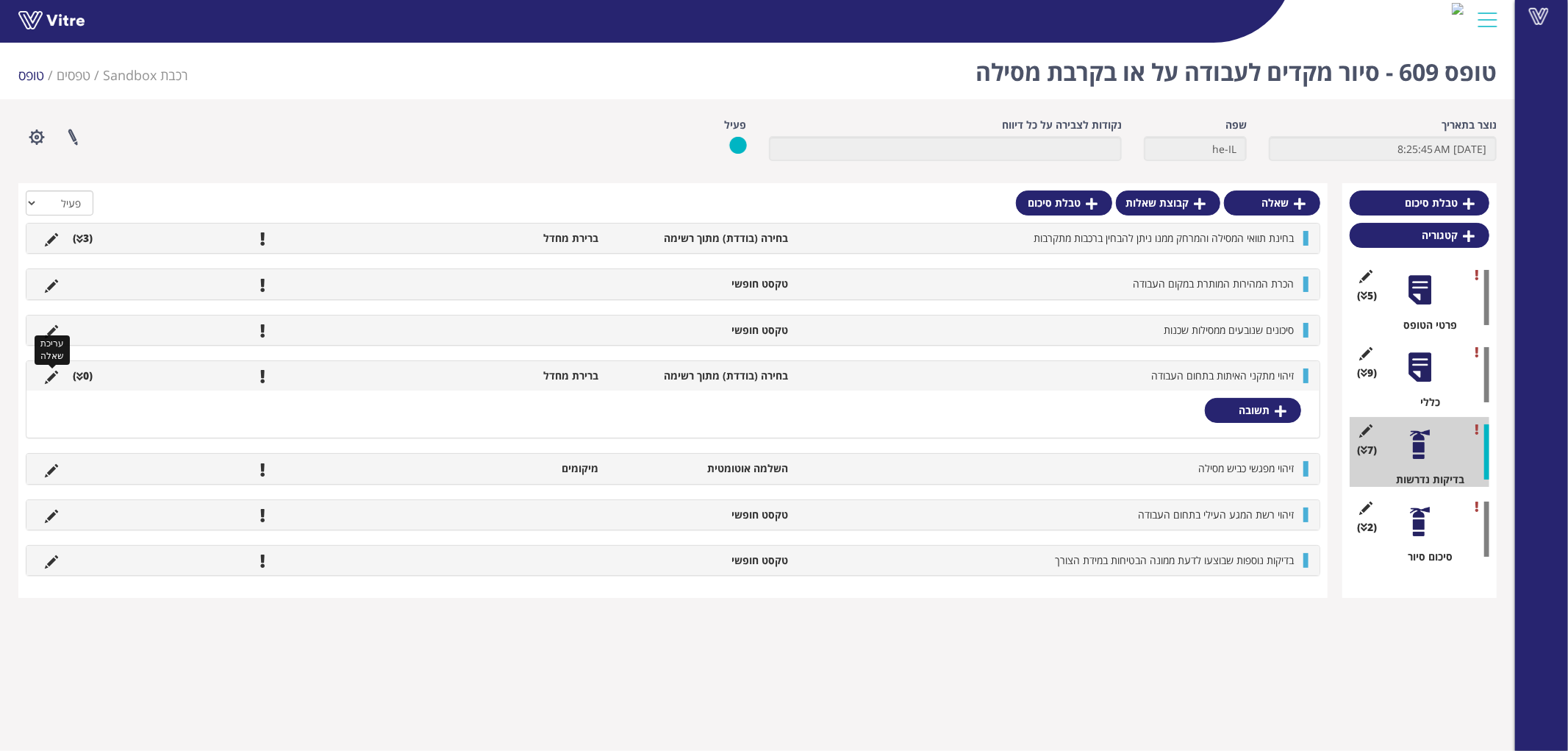
click at [51, 373] on icon at bounding box center [51, 378] width 13 height 13
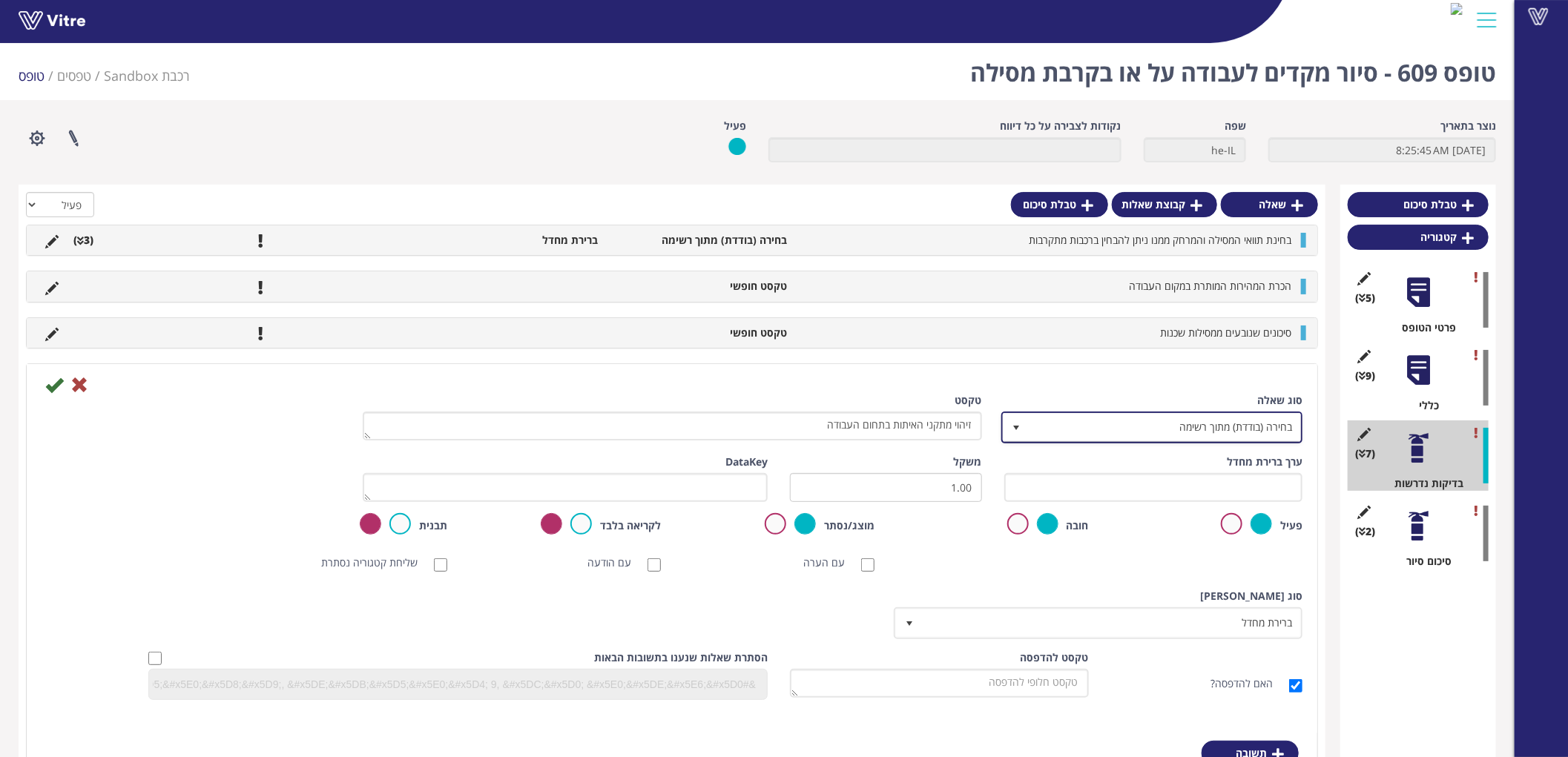
click at [1172, 430] on span "בחירה (בודדת) מתוך רשימה" at bounding box center [1165, 427] width 272 height 27
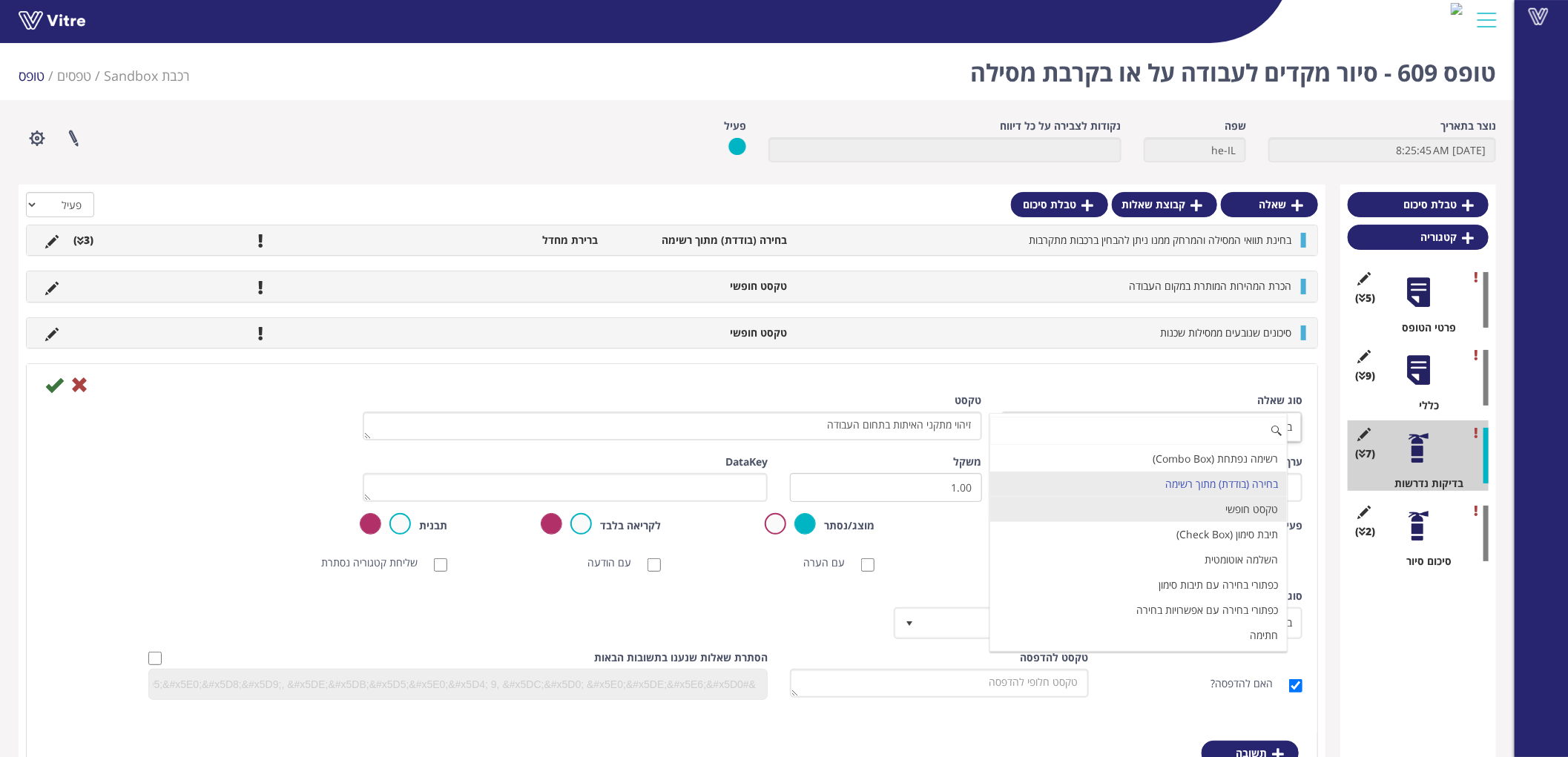
click at [1216, 509] on li "טקסט חופשי" at bounding box center [1138, 509] width 297 height 25
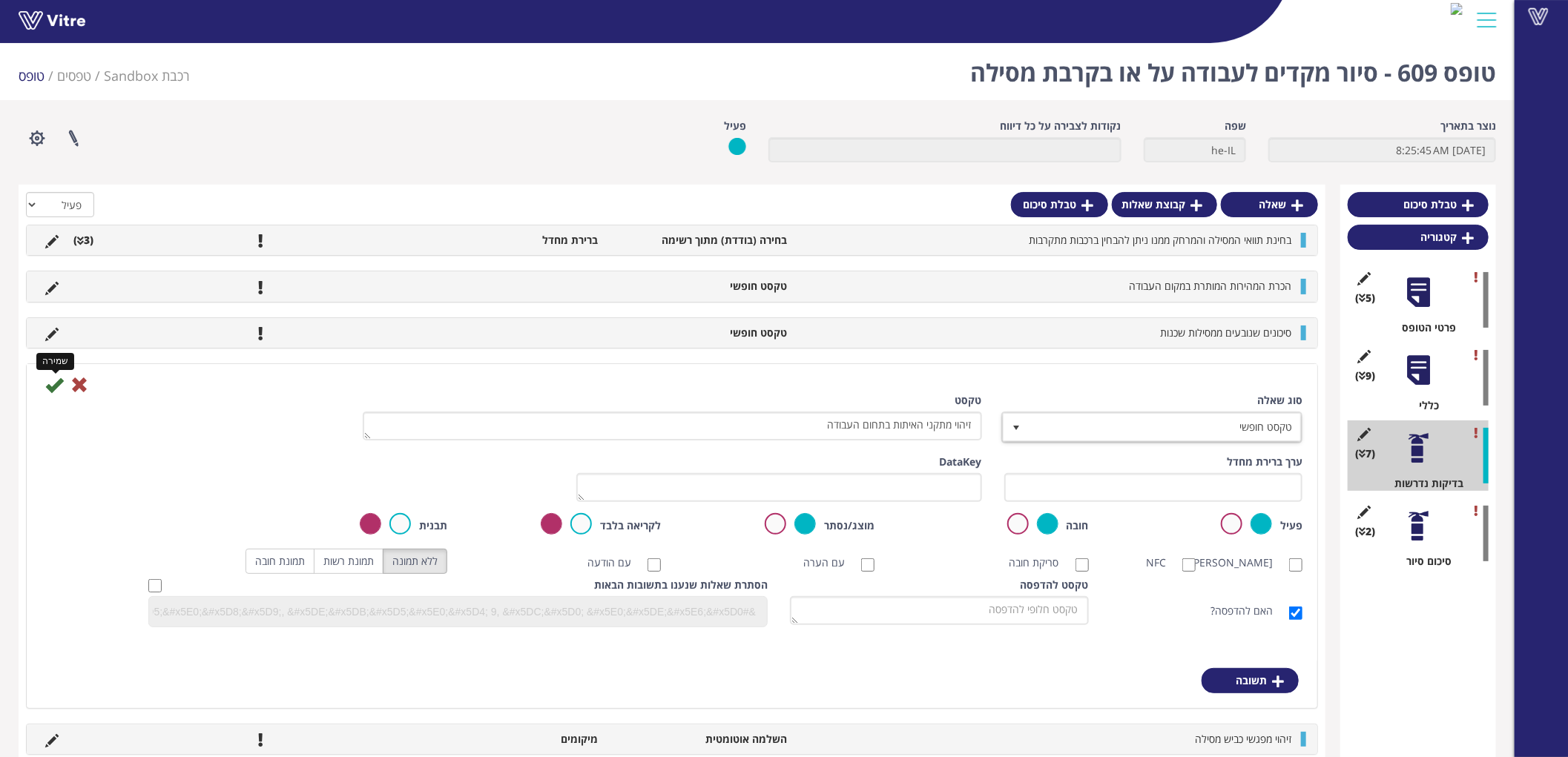
click at [54, 381] on icon at bounding box center [53, 384] width 17 height 17
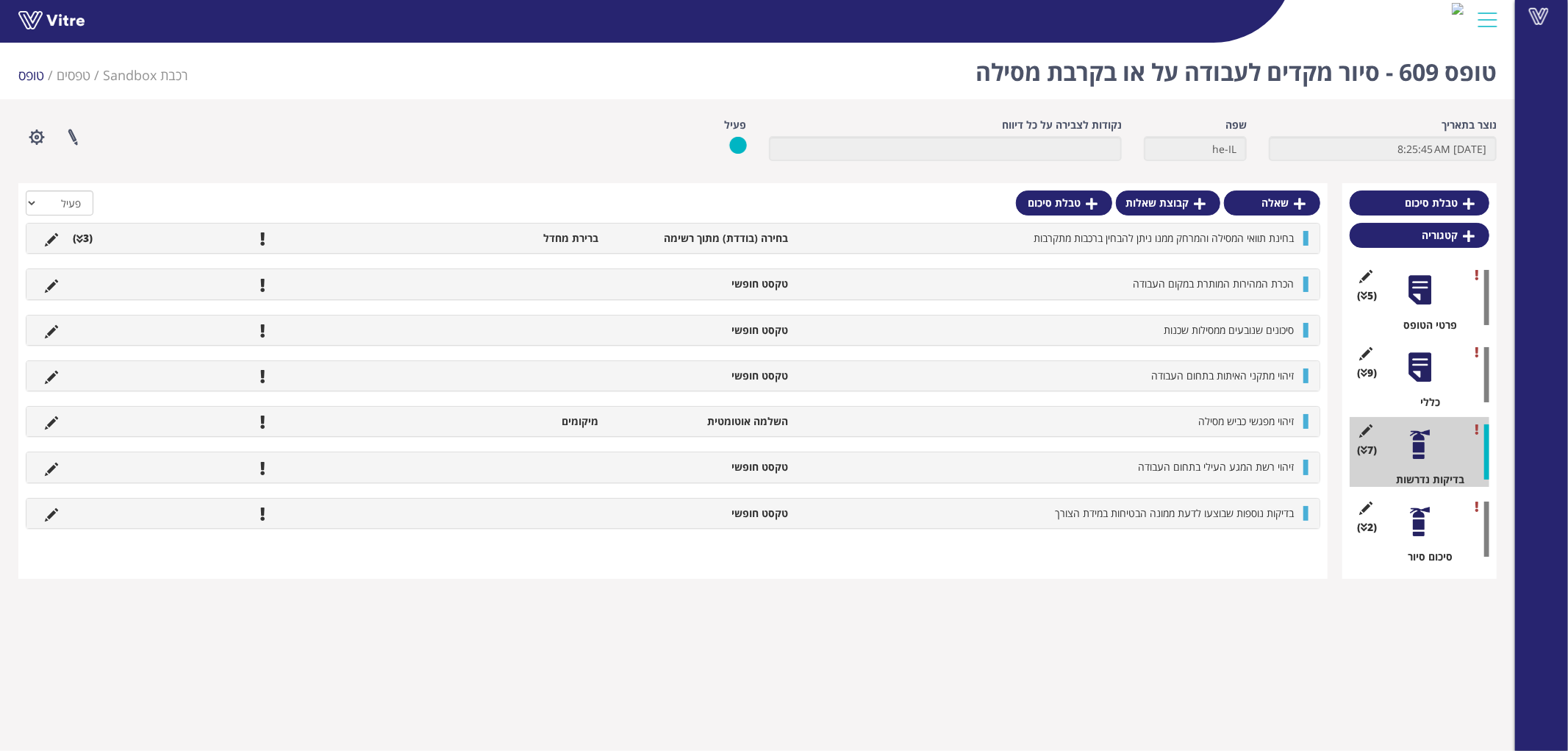
click at [1391, 512] on div "(2 ) סיכום סיור" at bounding box center [1419, 528] width 139 height 70
click at [1410, 514] on div at bounding box center [1420, 522] width 33 height 33
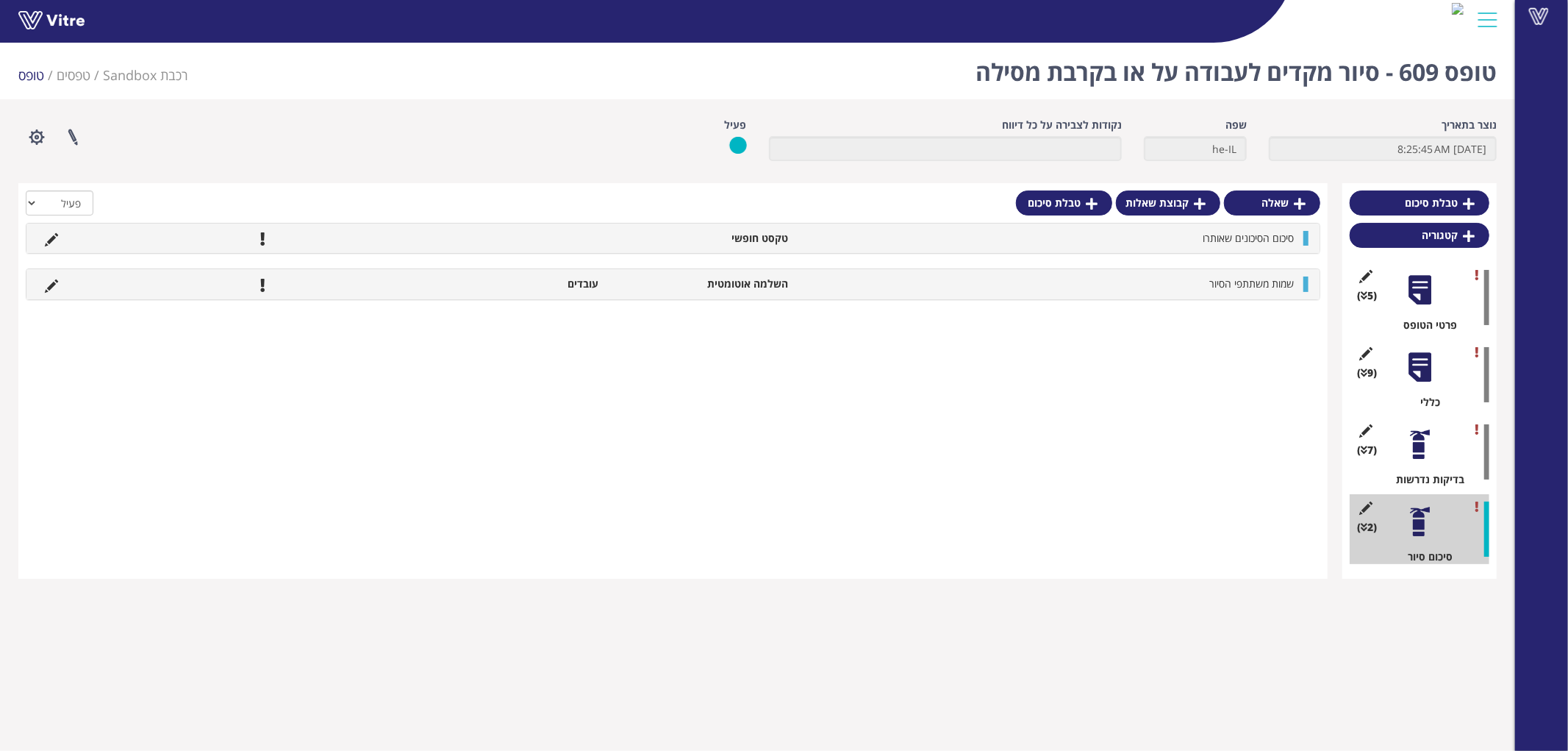
click at [1224, 290] on li "שמות משתתפי הסיור" at bounding box center [1048, 284] width 506 height 15
drag, startPoint x: 1283, startPoint y: 284, endPoint x: 1208, endPoint y: 282, distance: 75.0
click at [1209, 282] on span "שמות משתתפי הסיור" at bounding box center [1251, 283] width 85 height 14
click at [1233, 287] on span "שמות משתתפי הסיור" at bounding box center [1251, 283] width 85 height 14
click at [1171, 190] on link "קבוצת שאלות" at bounding box center [1168, 203] width 105 height 25
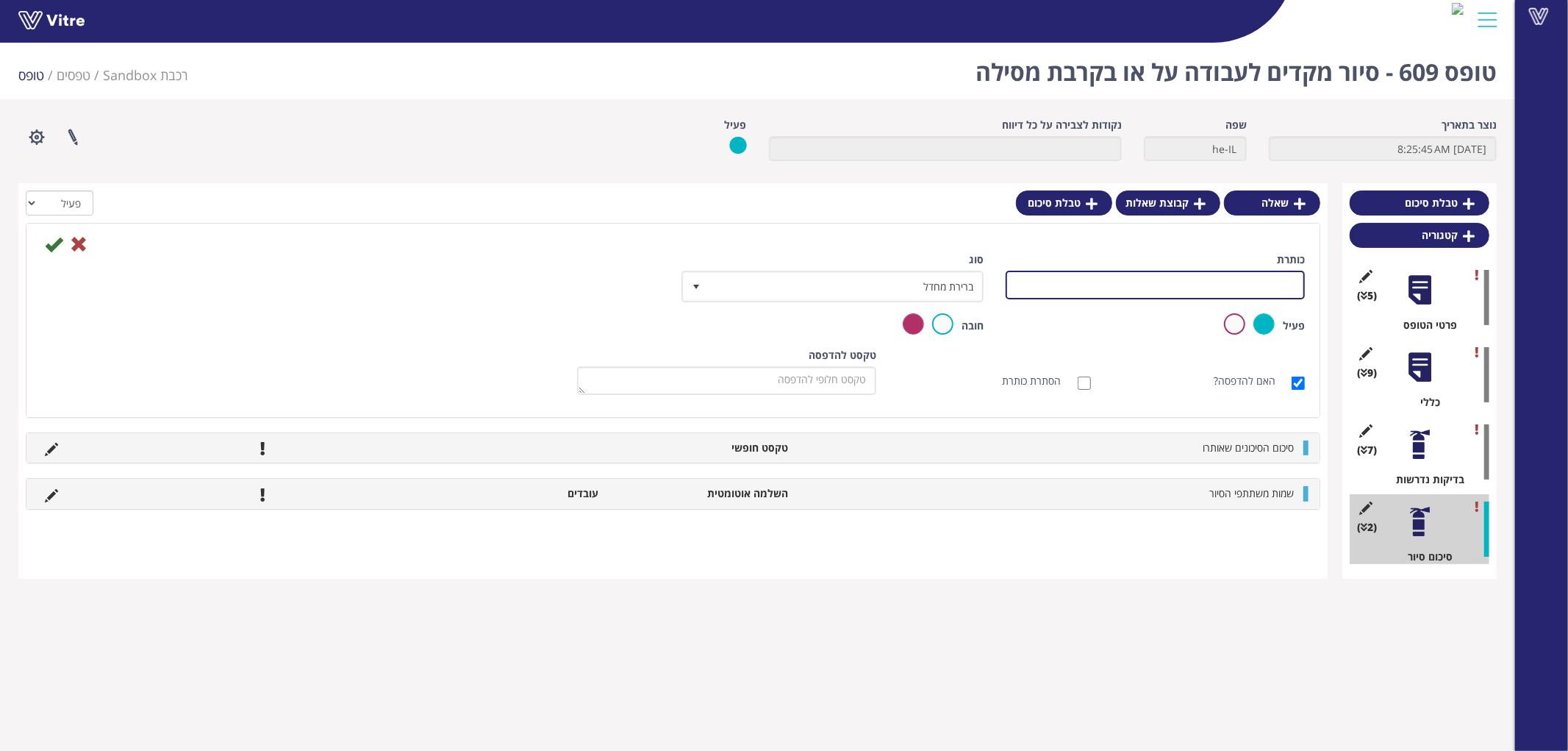
click at [1268, 285] on input "כותרת" at bounding box center [1154, 284] width 299 height 29
type input "משתתפים בסיור"
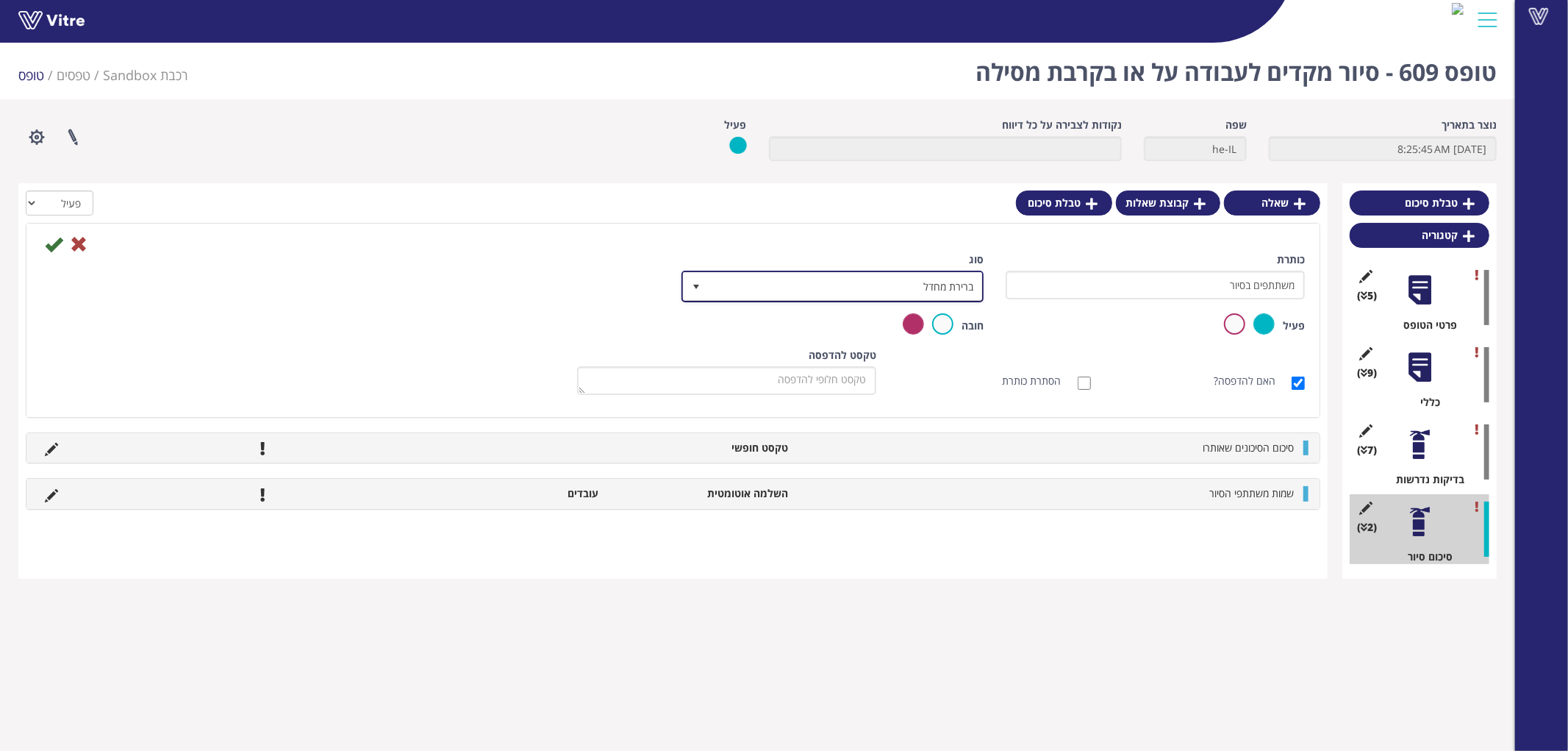
click at [894, 283] on span "ברירת מחדל" at bounding box center [845, 286] width 273 height 26
click at [888, 355] on li "תת פעולה" at bounding box center [818, 356] width 297 height 25
click at [51, 245] on icon at bounding box center [53, 243] width 17 height 17
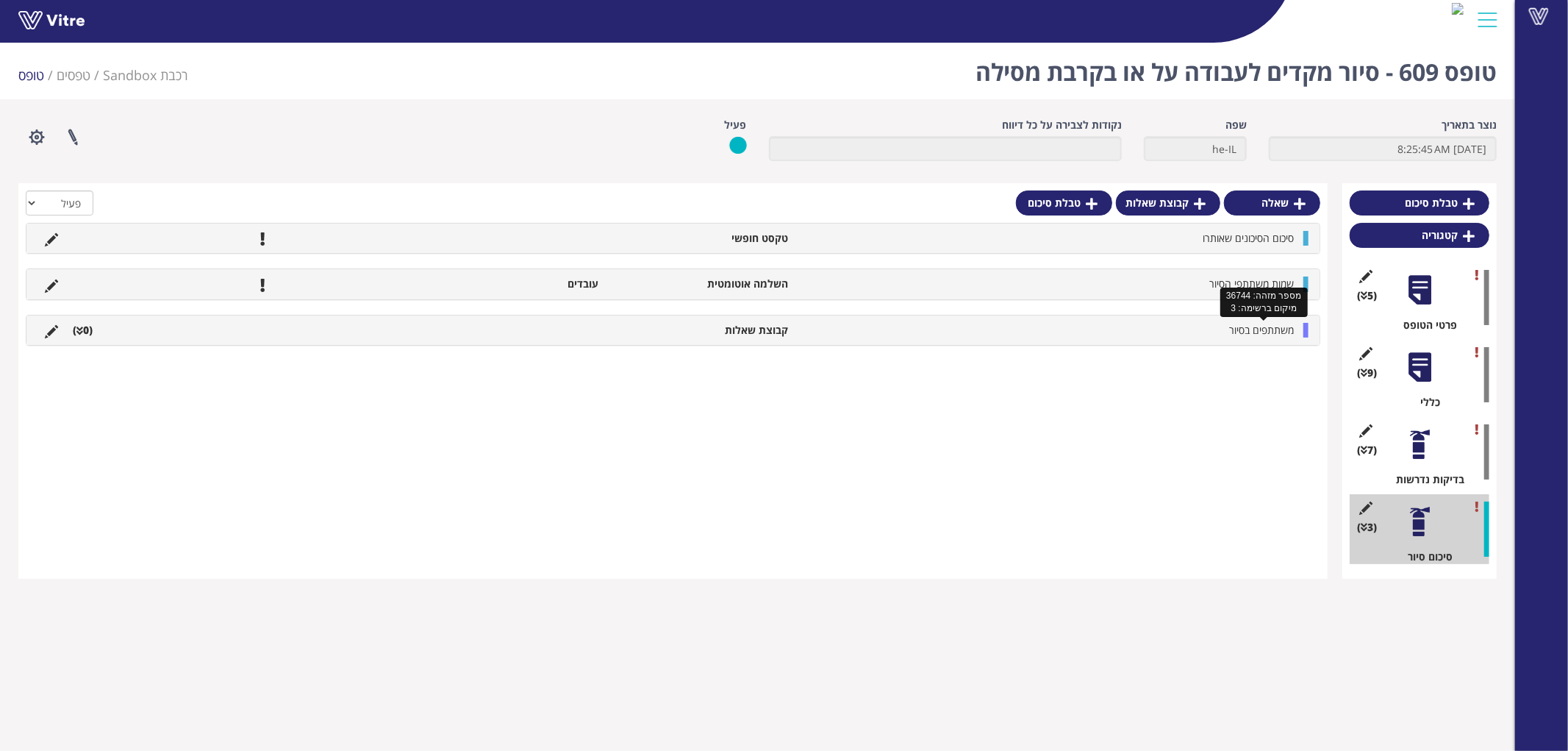
click at [1270, 339] on div "משתתפים בסיור קבוצת שאלות (0 )" at bounding box center [672, 331] width 1293 height 30
click at [1256, 361] on link "שאלה" at bounding box center [1252, 364] width 96 height 25
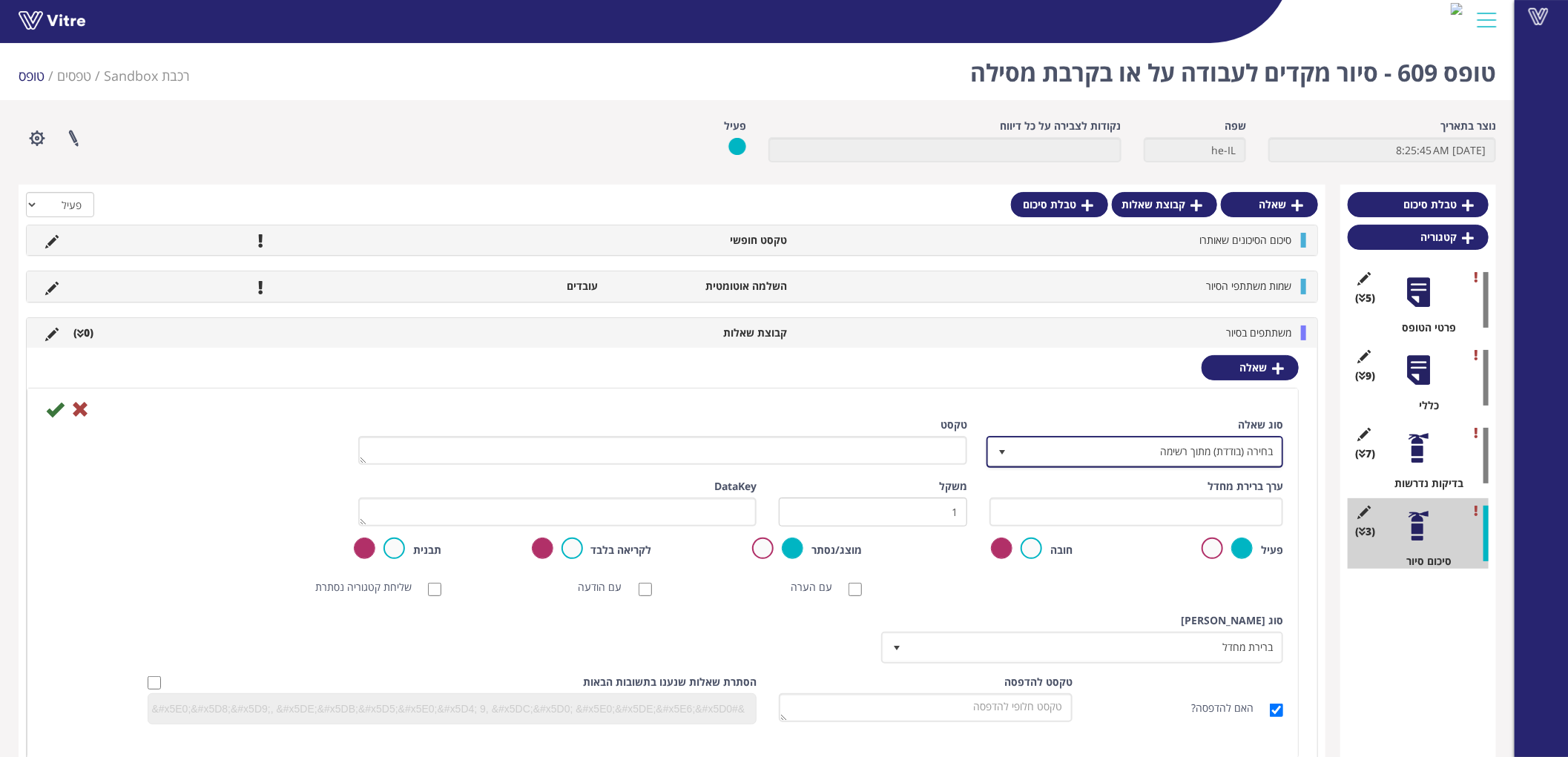
click at [1232, 454] on span "בחירה (בודדת) מתוך רשימה" at bounding box center [1147, 451] width 267 height 27
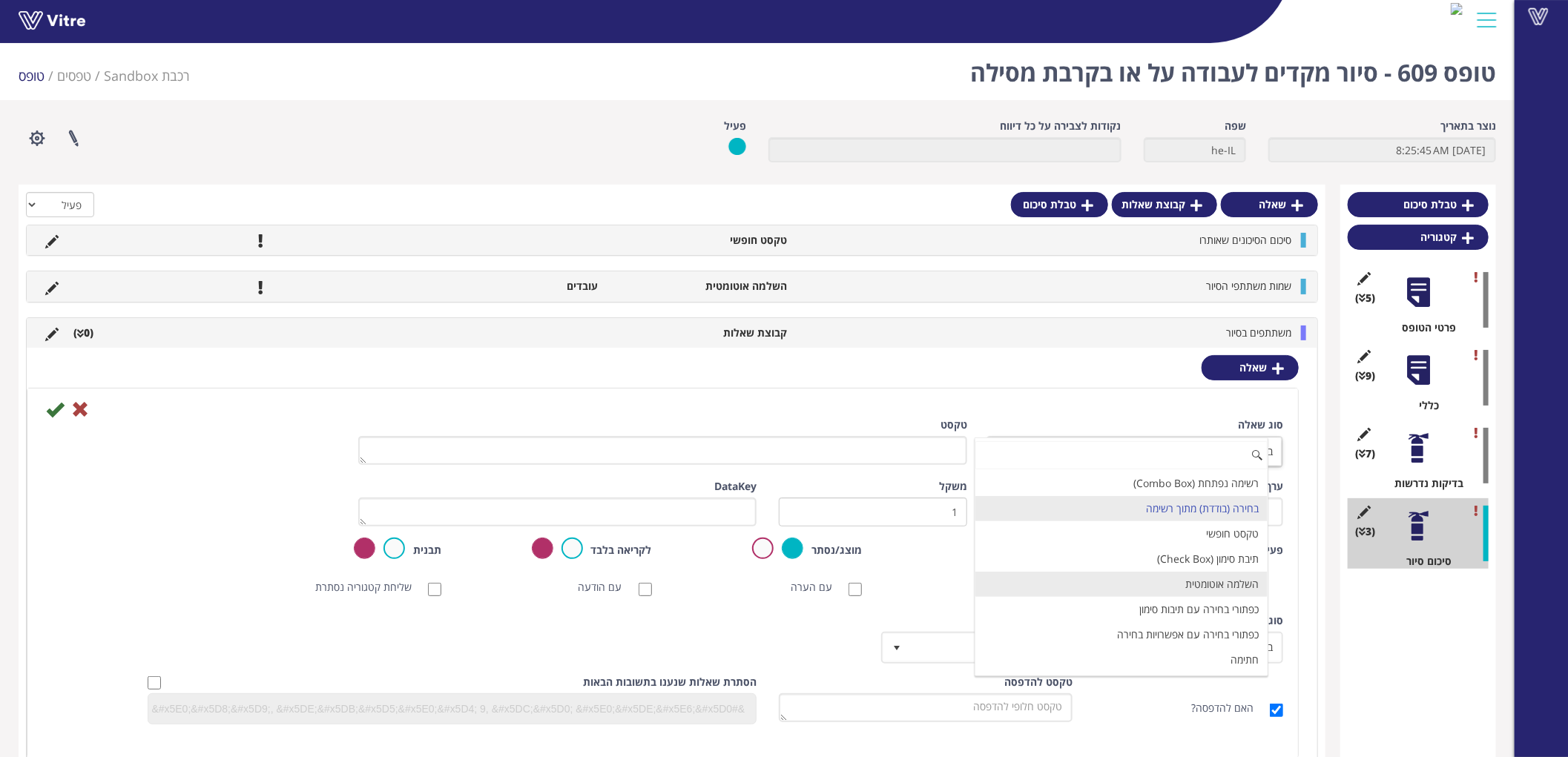
click at [1225, 584] on li "השלמה אוטומטית" at bounding box center [1121, 584] width 292 height 25
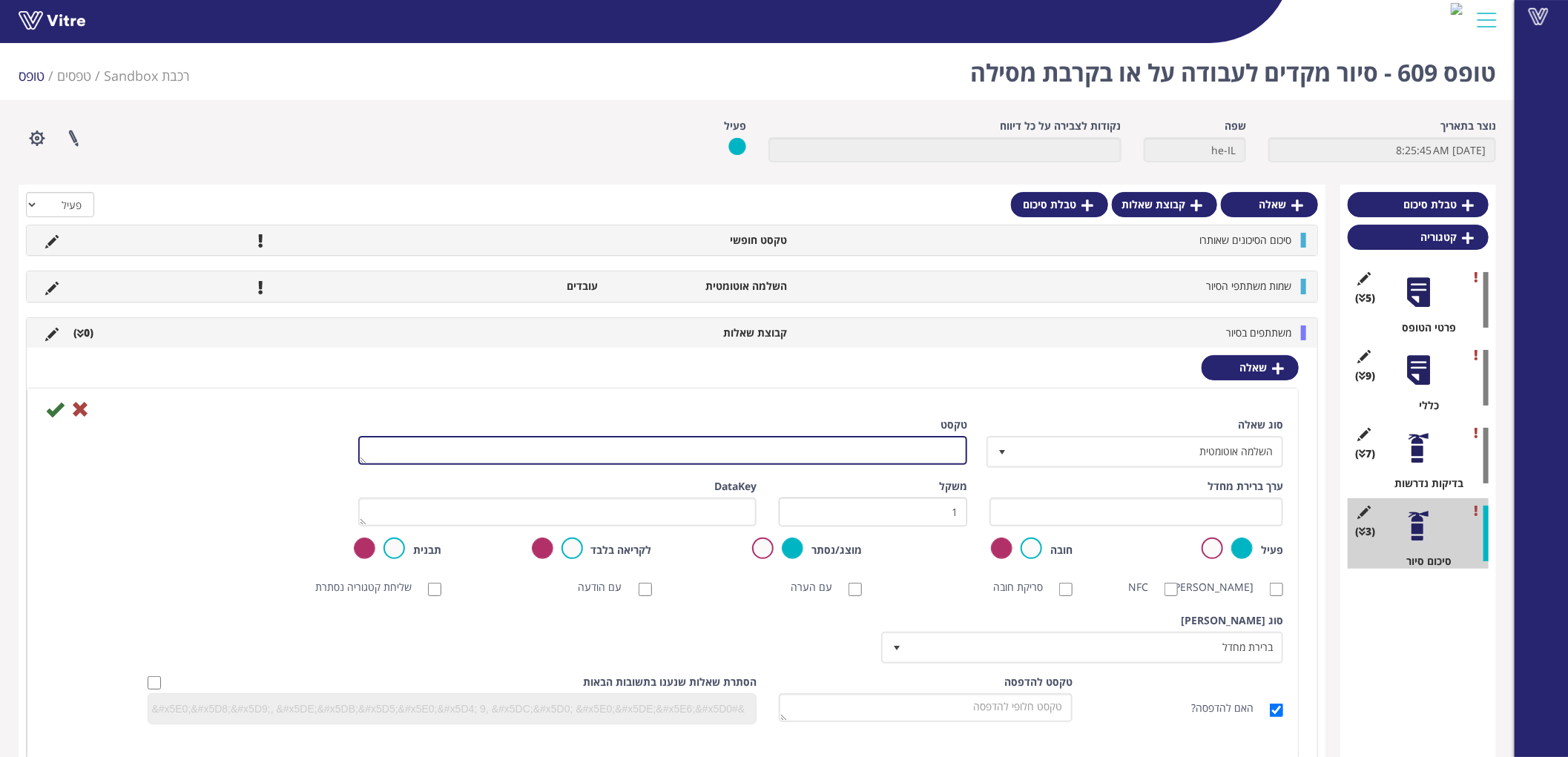
click at [942, 445] on textarea "טקסט" at bounding box center [663, 450] width 609 height 29
type textarea "ש"
type textarea "ב"
type textarea "שם עובד שהשתתף בסיור (עובדי רכבת בלבד)"
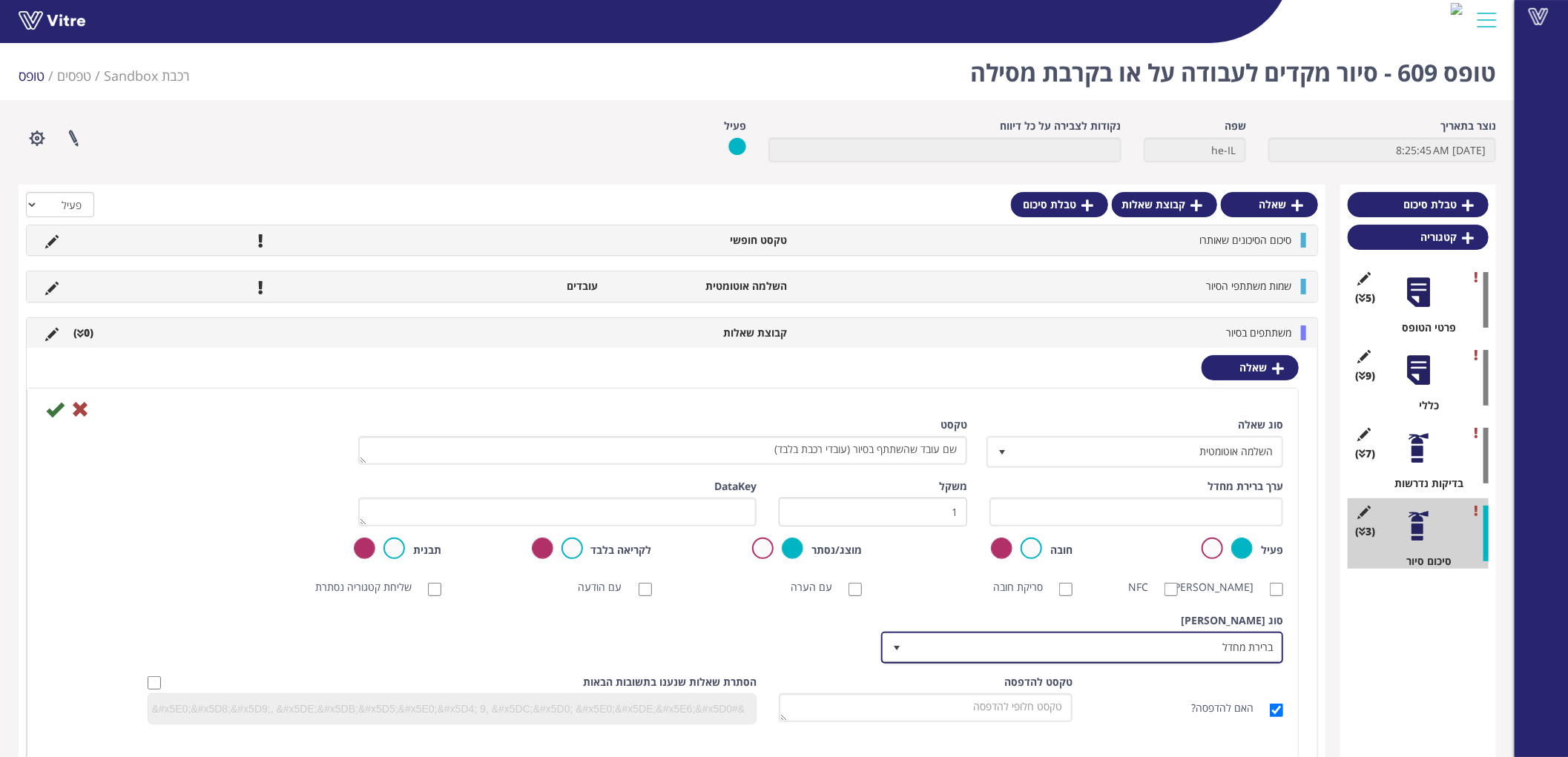
click at [1262, 649] on span "ברירת מחדל" at bounding box center [1096, 647] width 372 height 27
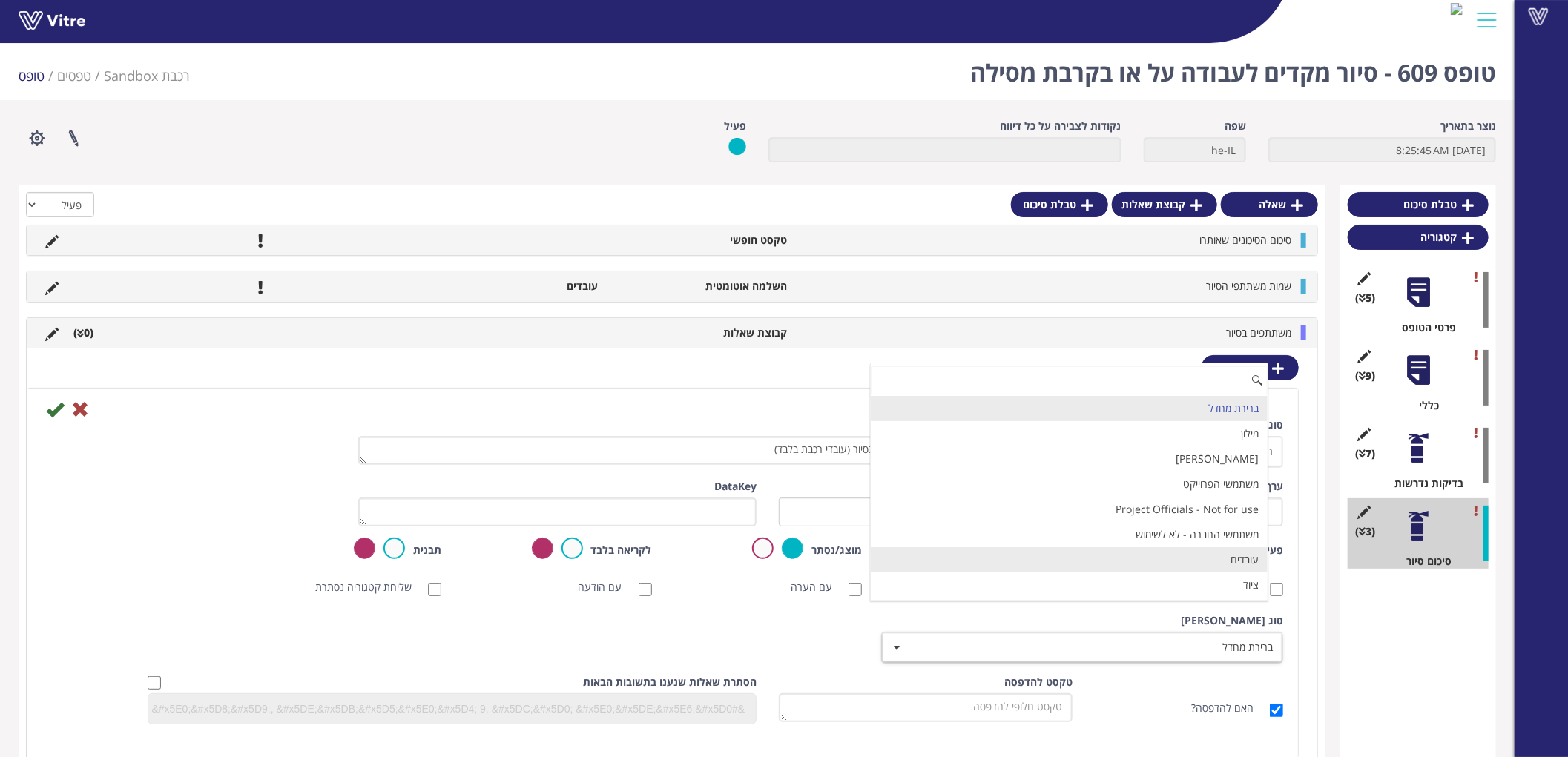
click at [1232, 557] on li "עובדים" at bounding box center [1068, 559] width 397 height 25
checkbox input "true"
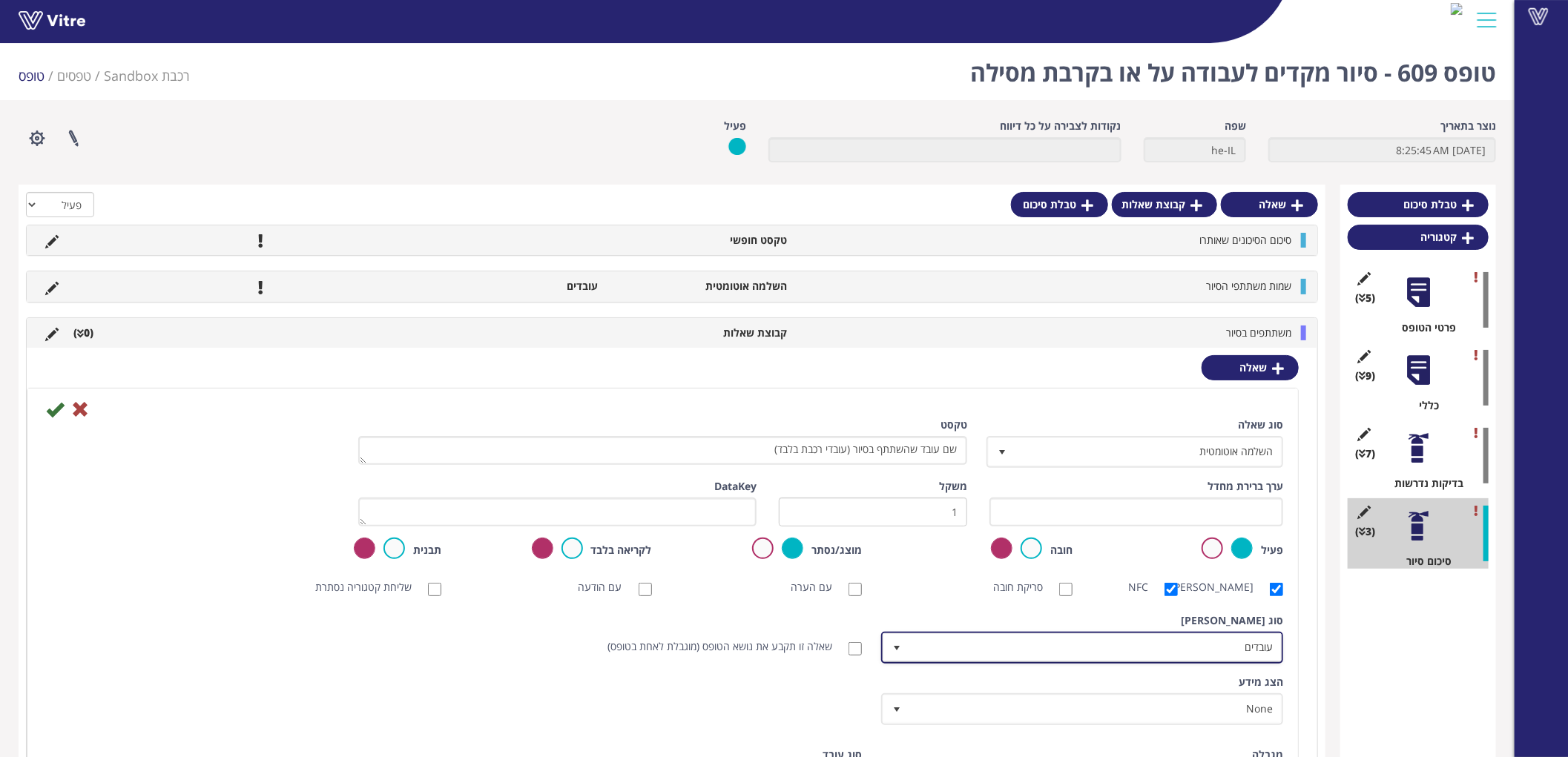
scroll to position [165, 0]
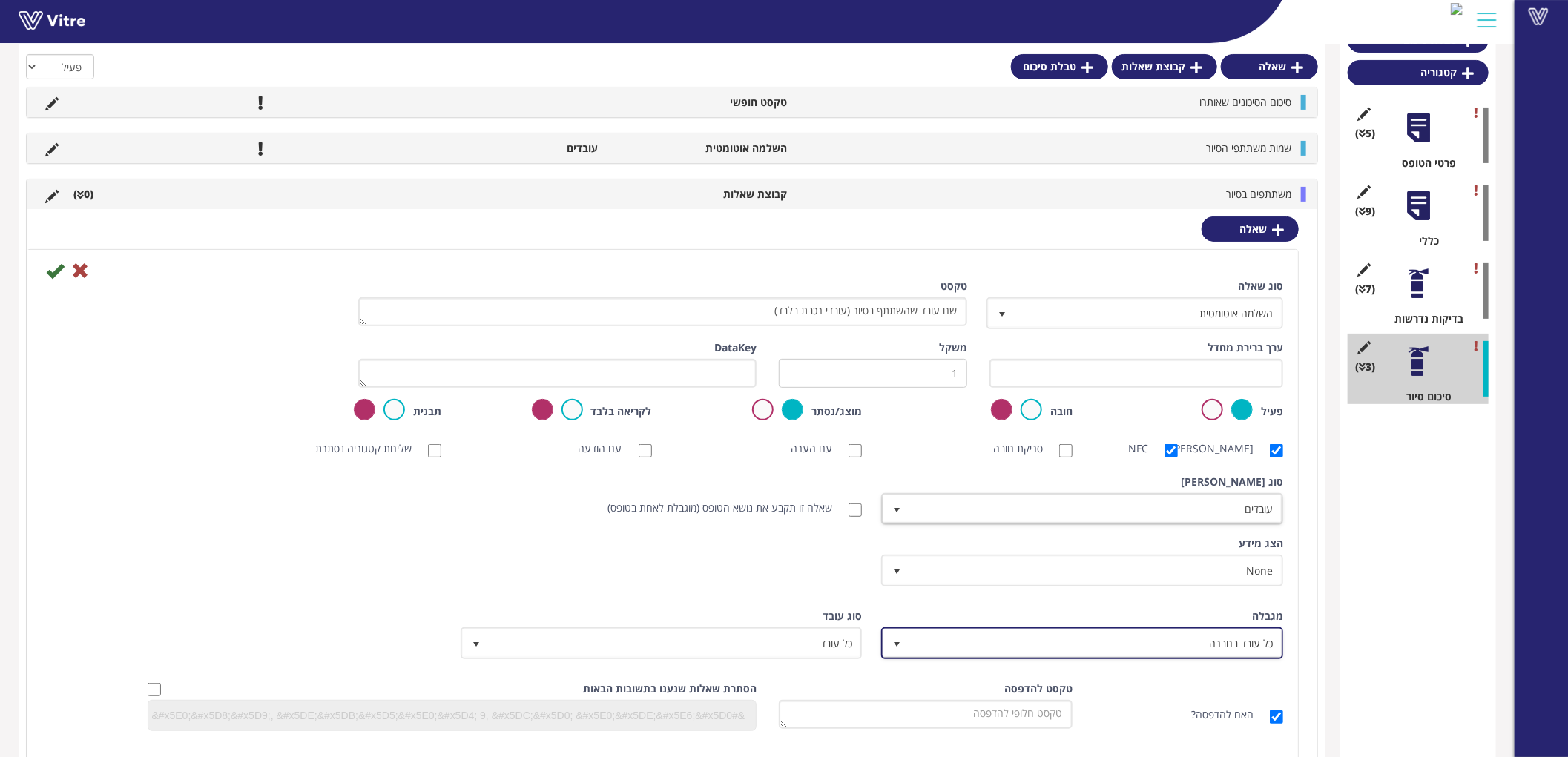
click at [1210, 640] on span "כל עובד בחברה" at bounding box center [1096, 642] width 372 height 27
click at [1253, 669] on li "מהענף הראשי" at bounding box center [1068, 667] width 397 height 25
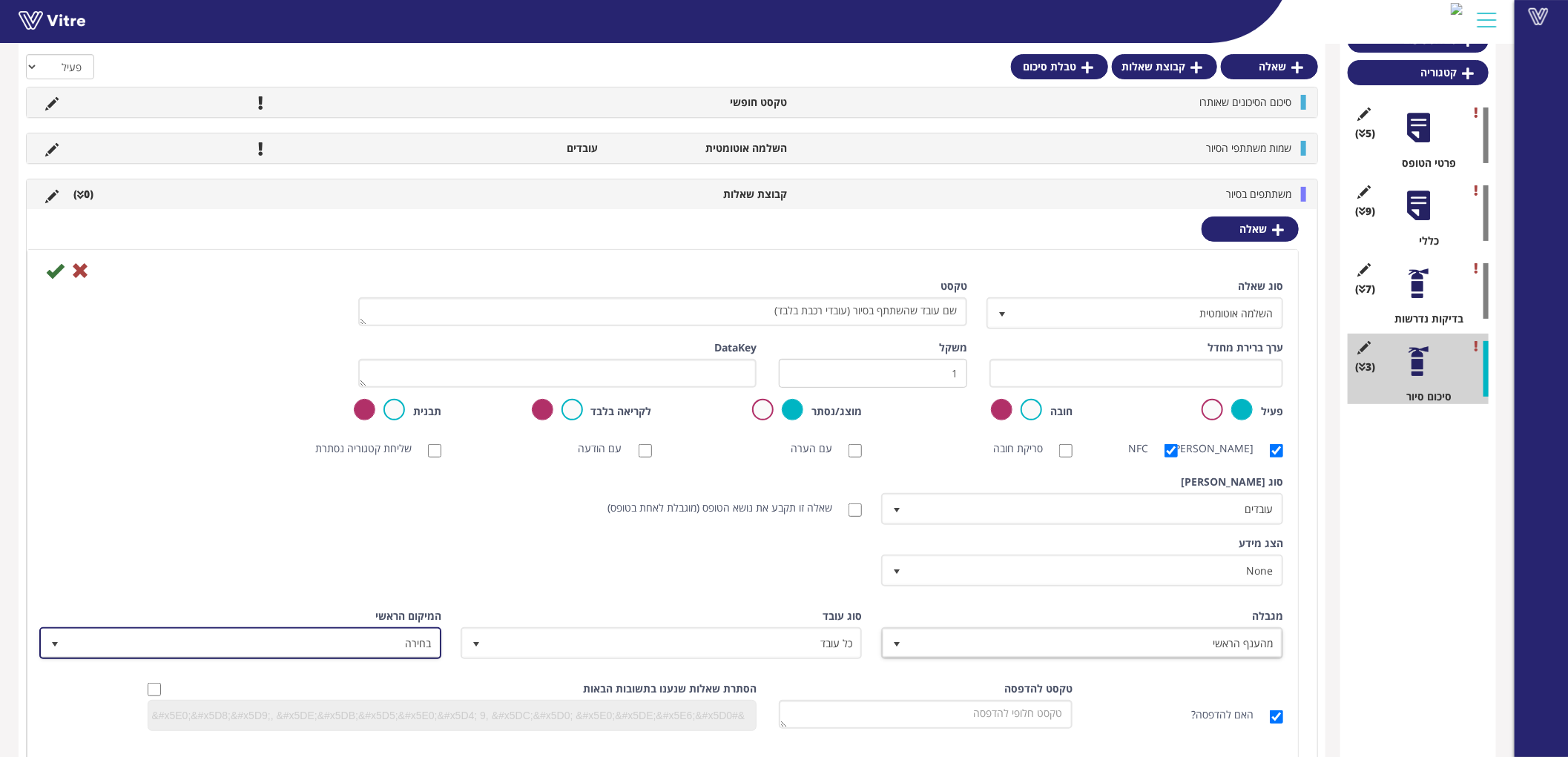
click at [398, 649] on span "בחירה" at bounding box center [254, 642] width 372 height 27
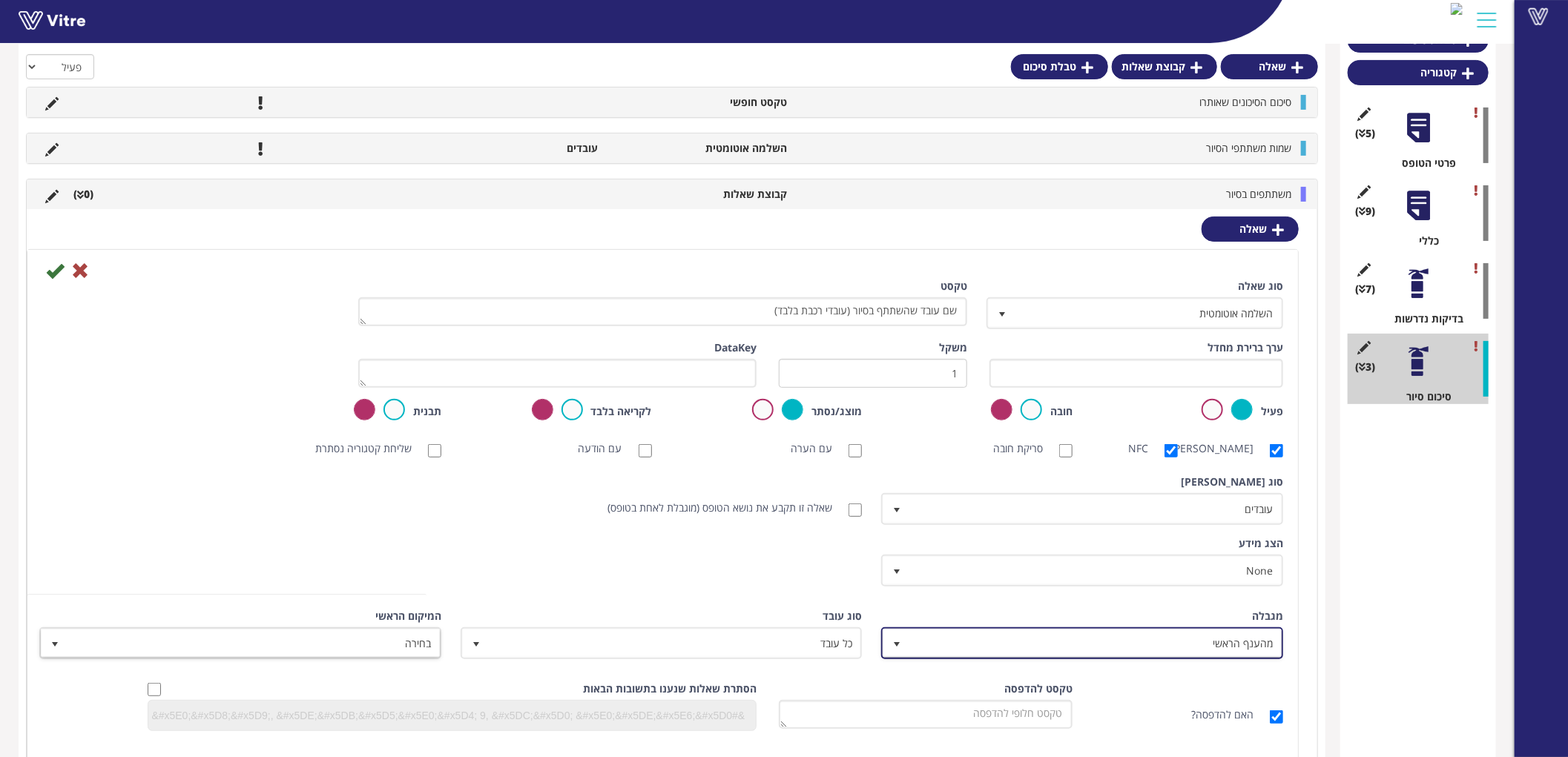
click at [1087, 641] on span "מהענף הראשי" at bounding box center [1096, 642] width 372 height 27
click at [1204, 639] on li "כל עובד בחברה" at bounding box center [1068, 641] width 397 height 25
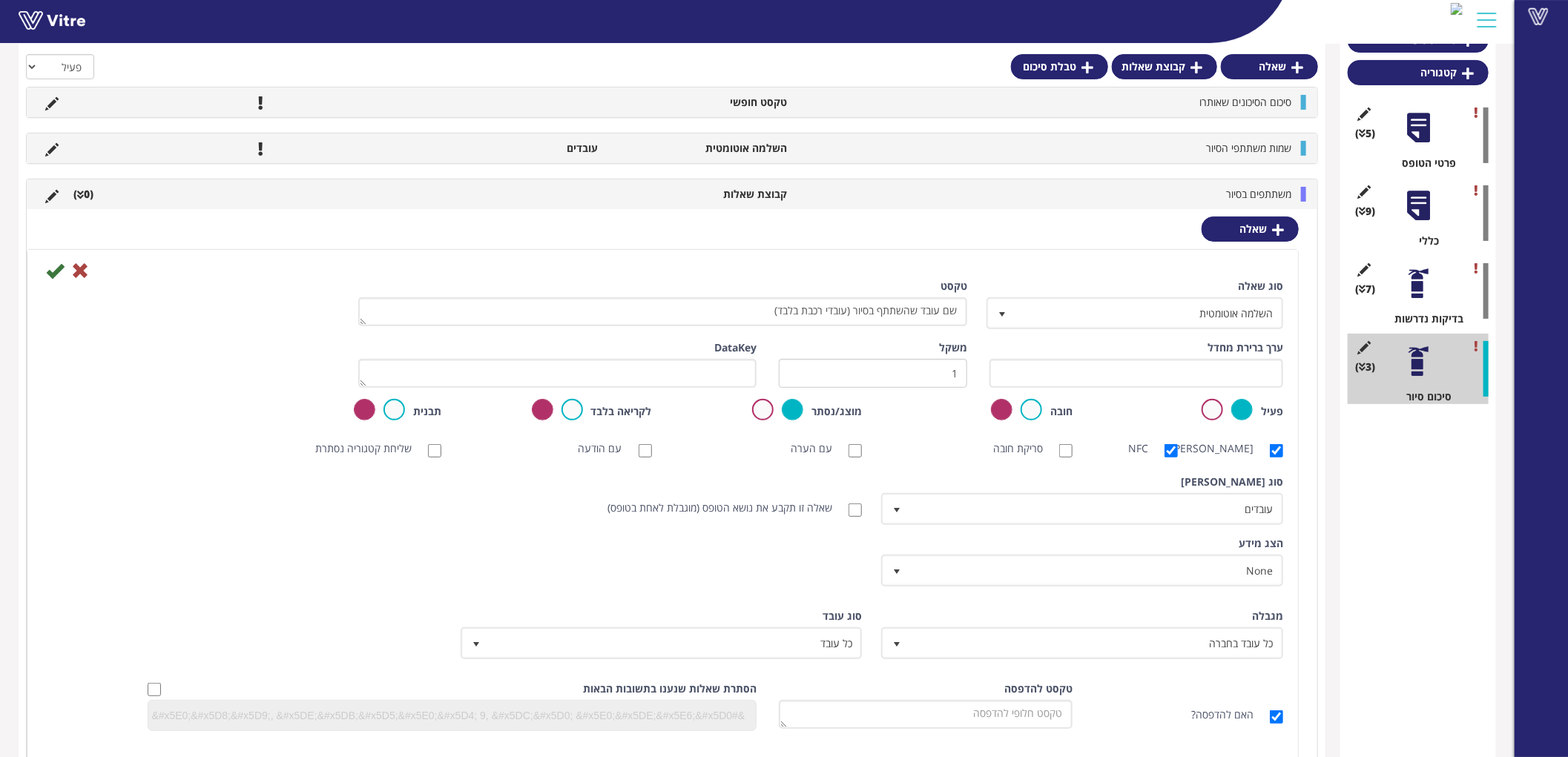
drag, startPoint x: 1435, startPoint y: 601, endPoint x: 743, endPoint y: 371, distance: 729.2
click at [1433, 601] on div "טבלת סיכום קטגוריה (5 ) פרטי הטופס (9 ) כללי (7 ) בדיקות נדרשות (3 ) סיכום סיור" at bounding box center [1418, 407] width 155 height 775
click at [55, 272] on icon at bounding box center [54, 270] width 17 height 17
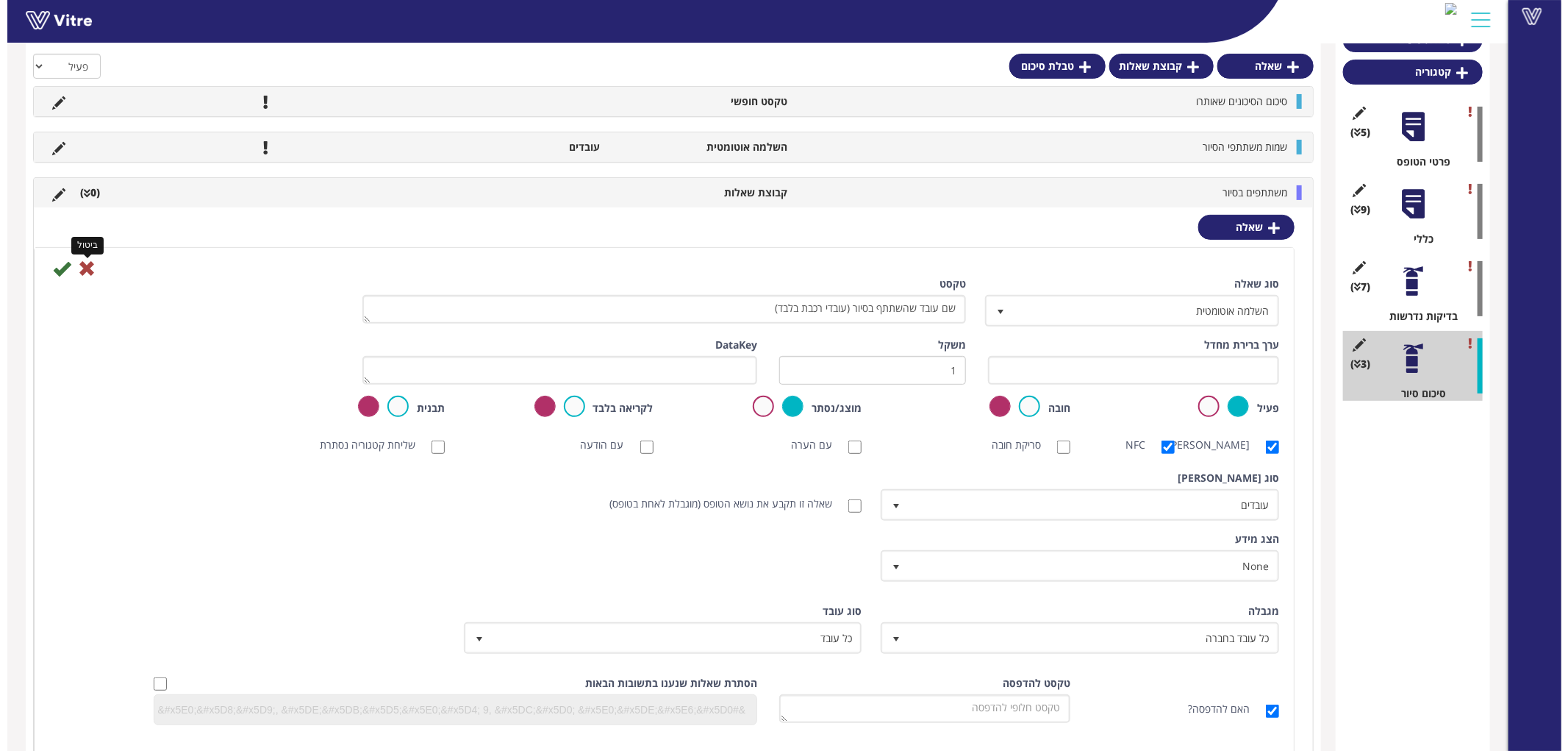
scroll to position [0, 0]
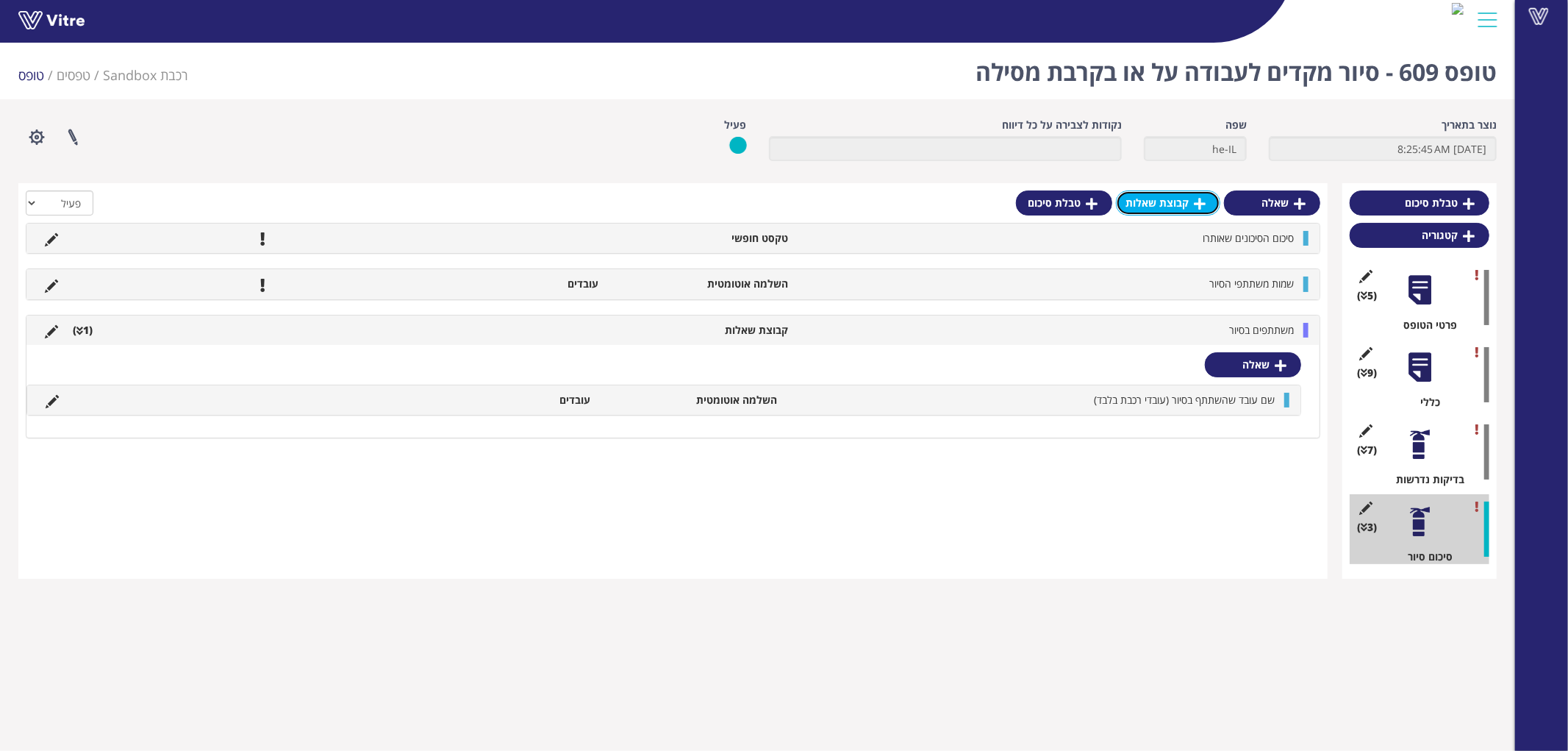
click at [1215, 192] on link "קבוצת שאלות" at bounding box center [1168, 203] width 105 height 25
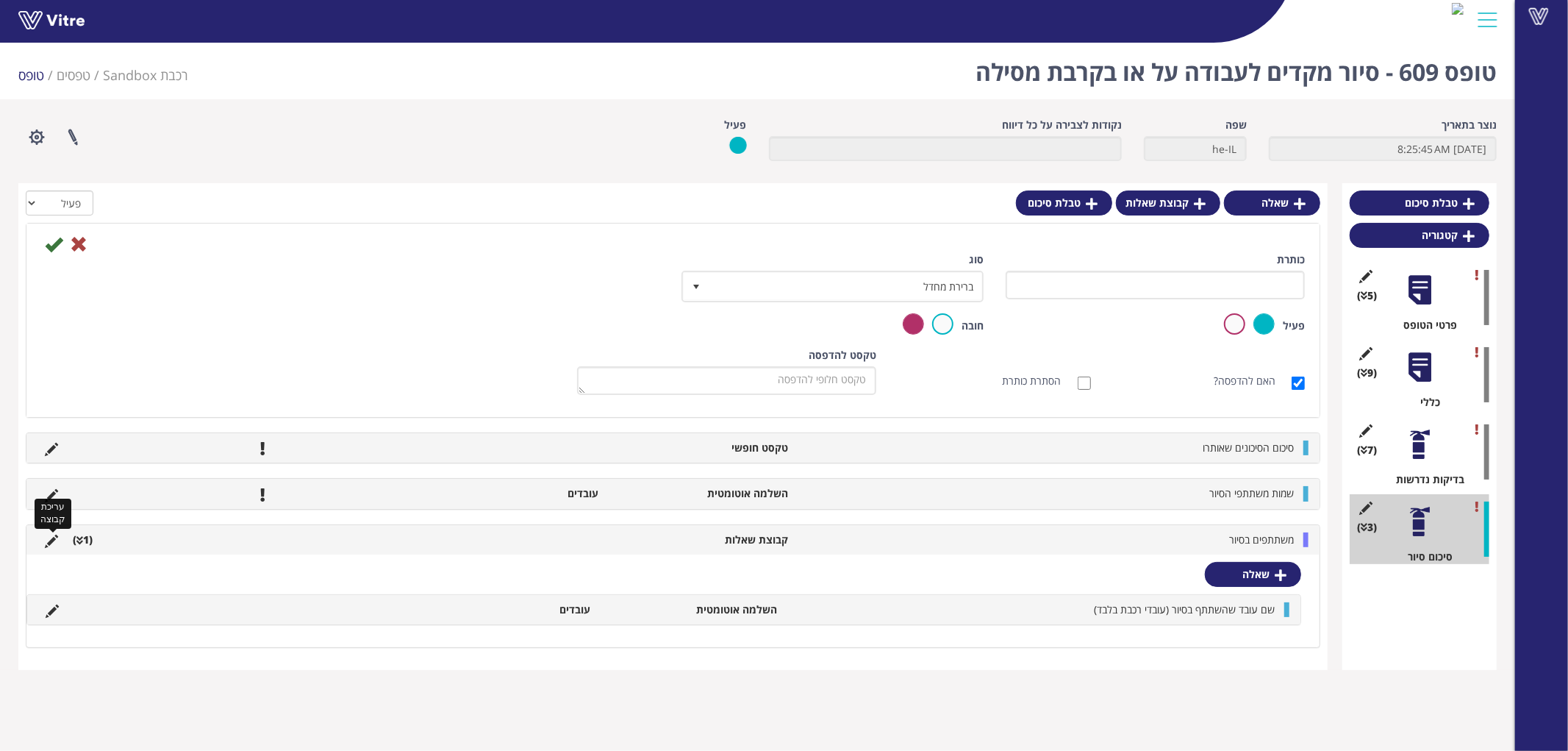
click at [51, 538] on icon at bounding box center [51, 541] width 13 height 13
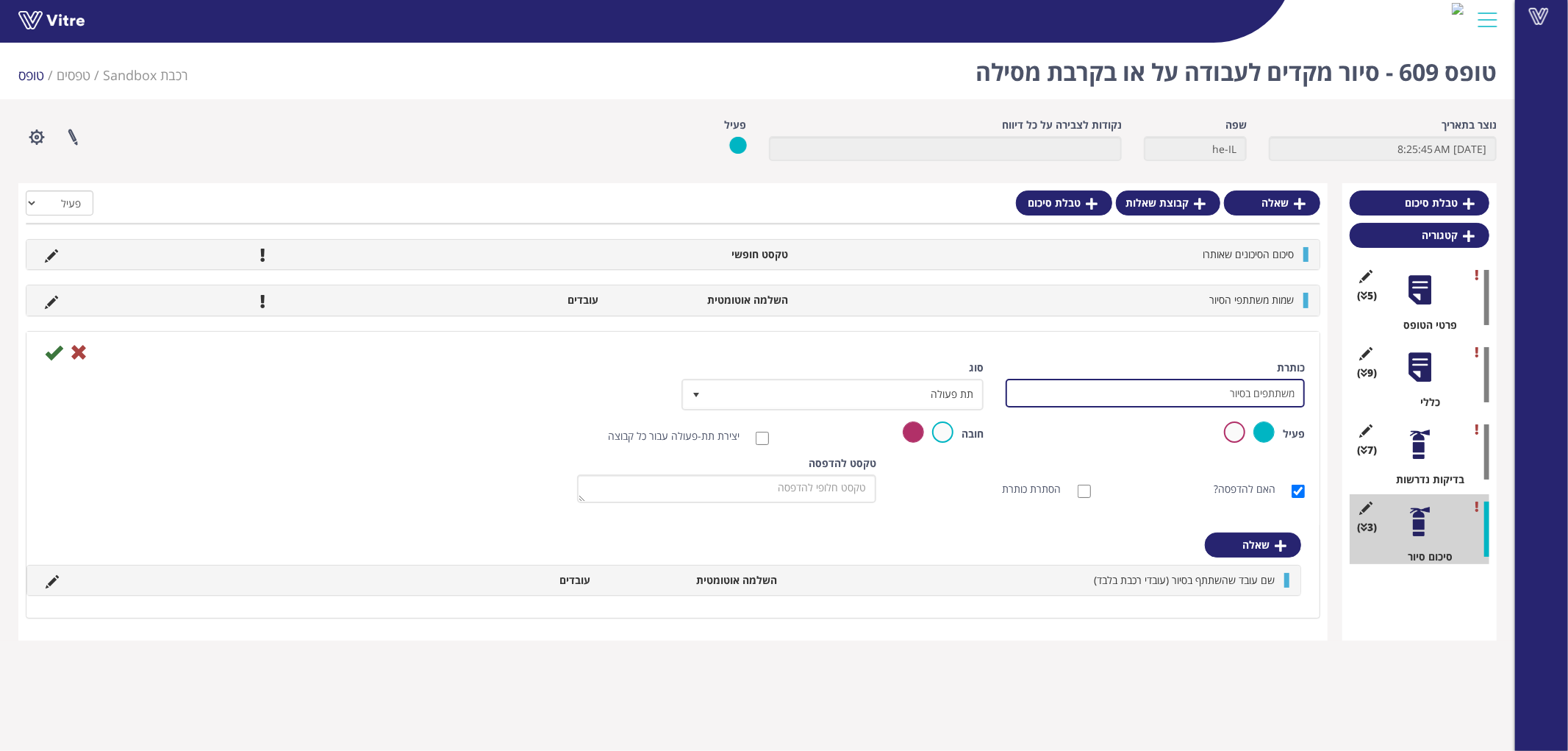
click at [1187, 394] on input "משתתפים בסיור" at bounding box center [1154, 392] width 299 height 29
type input "משתתפים בסיור (רכבת ישראל)"
click at [57, 345] on icon at bounding box center [53, 352] width 17 height 17
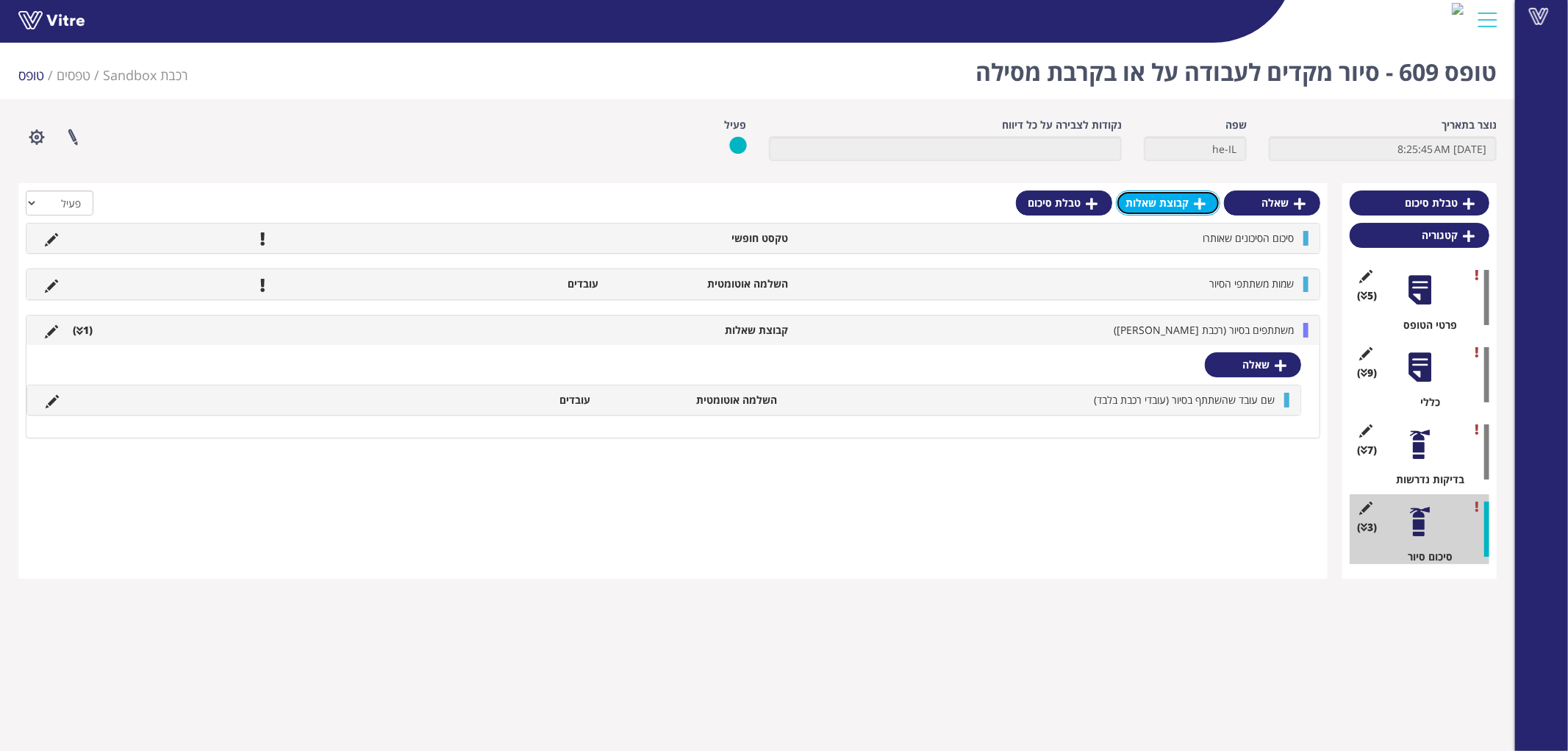
click at [1181, 201] on link "קבוצת שאלות" at bounding box center [1168, 203] width 105 height 25
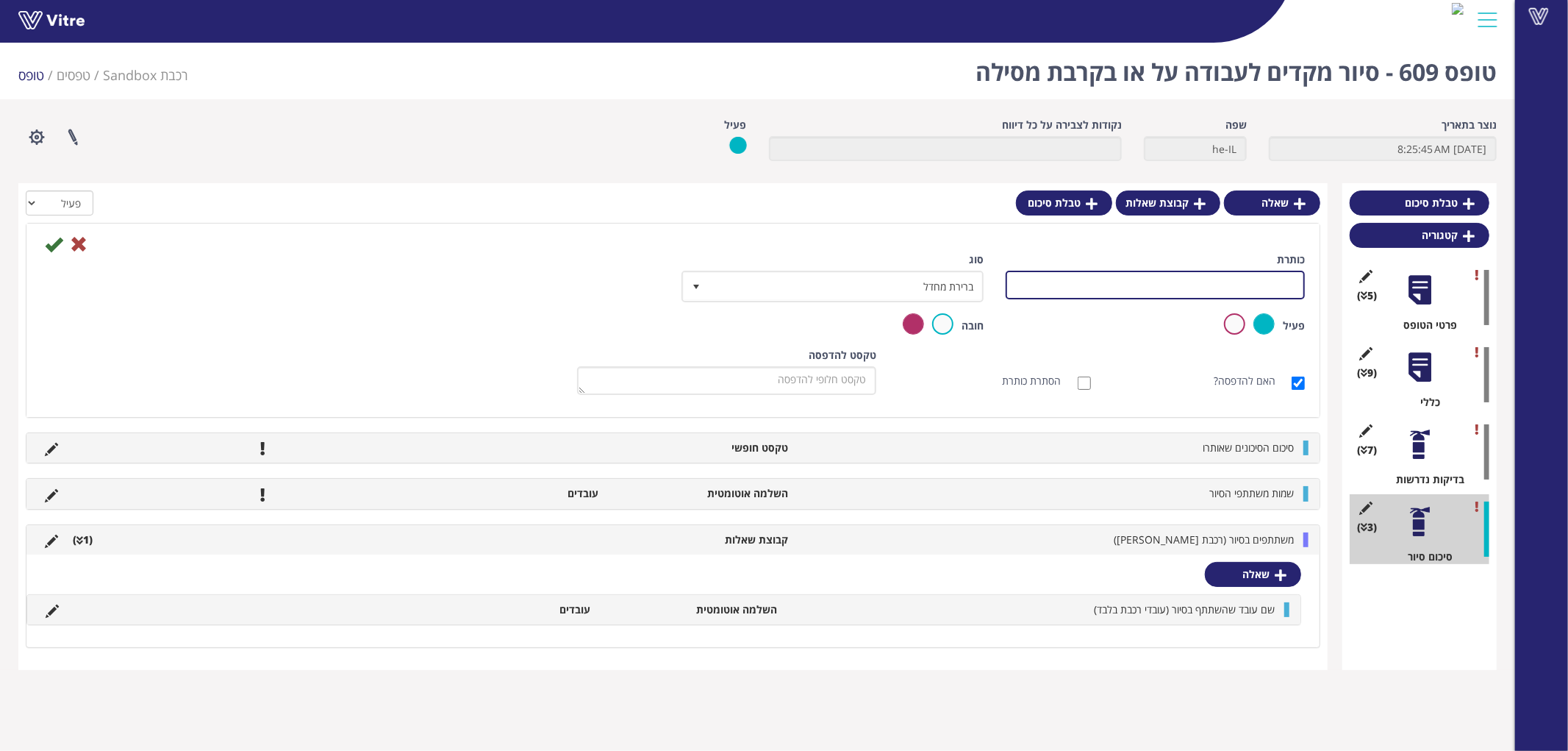
click at [1257, 283] on input "כותרת" at bounding box center [1154, 284] width 299 height 29
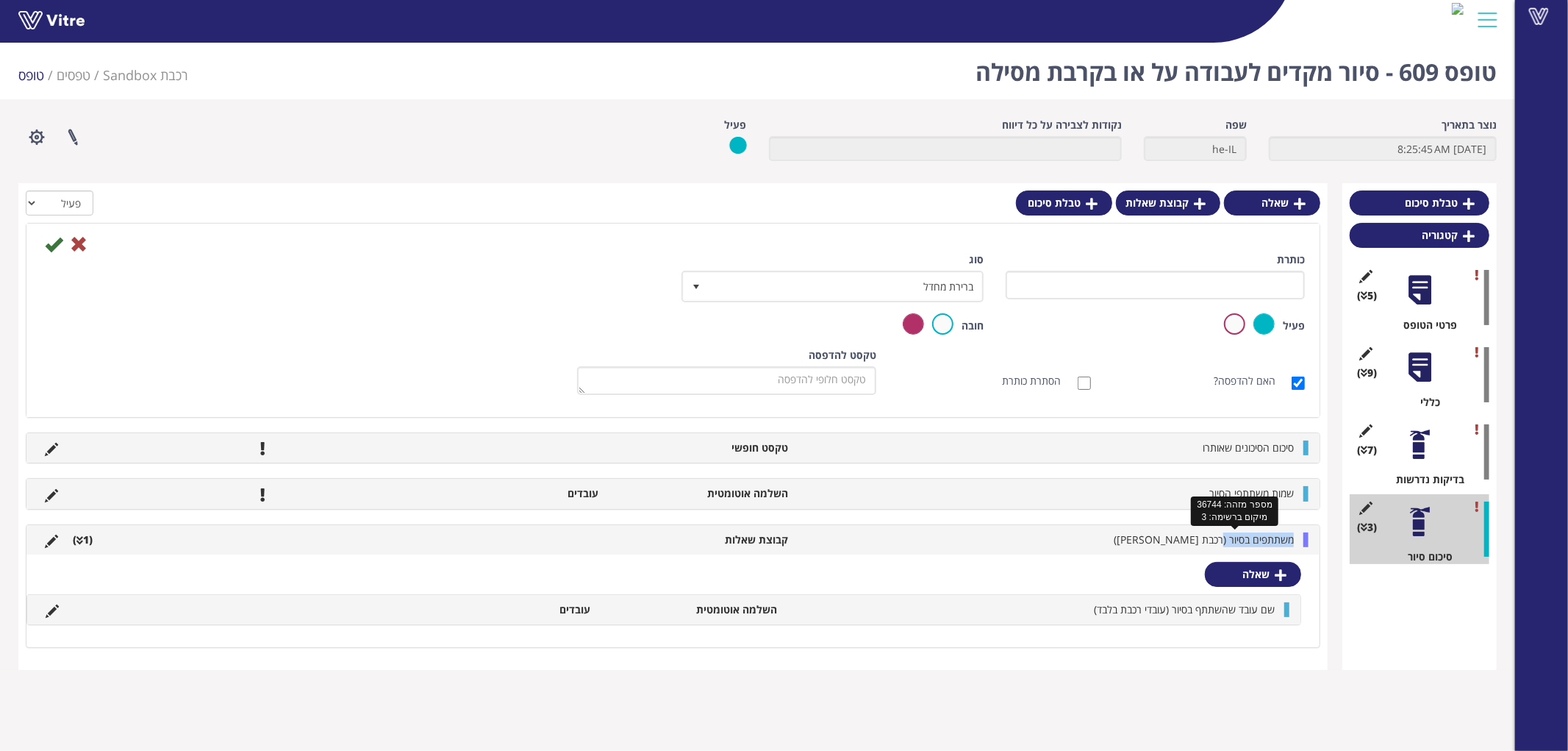
drag, startPoint x: 1296, startPoint y: 534, endPoint x: 1224, endPoint y: 542, distance: 72.4
click at [1224, 542] on li "משתתפים בסיור (רכבת ישראל)" at bounding box center [1048, 540] width 506 height 15
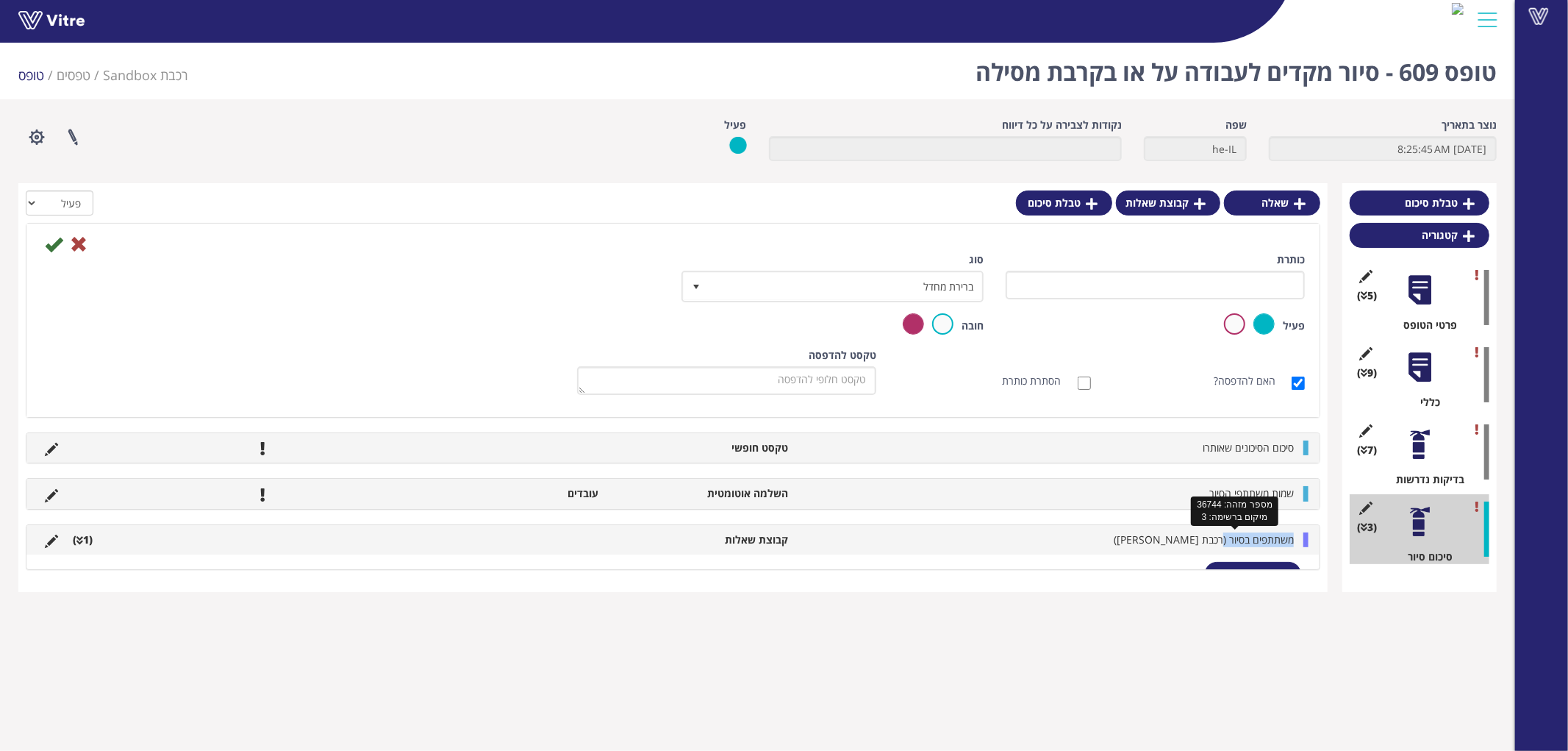
copy span "משתתפים בסיור ("
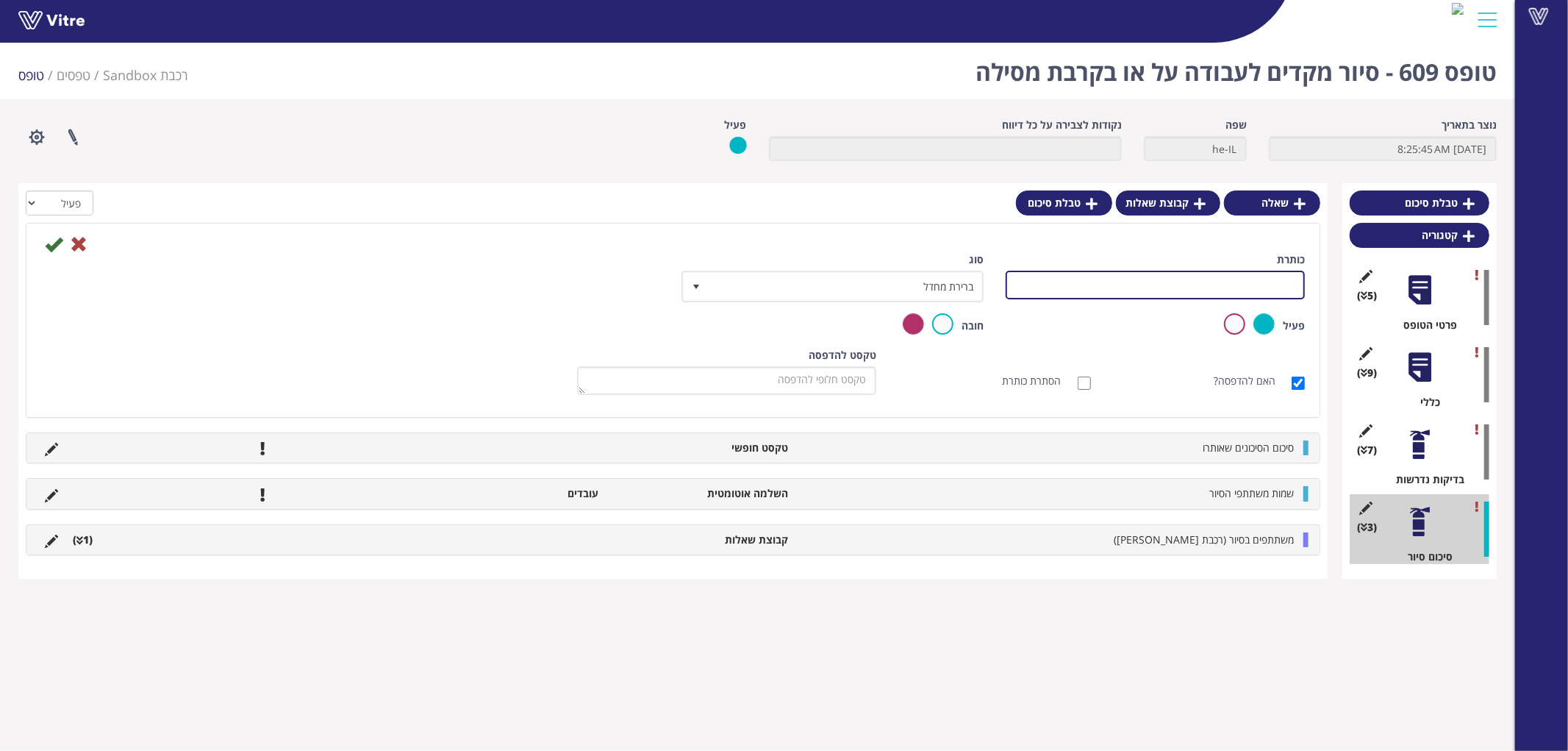
click at [1266, 283] on input "כותרת" at bounding box center [1154, 284] width 299 height 29
paste input "משתתפים בסיור ("
type input "משתתפים בסיור (חיצוניים)"
click at [54, 245] on icon at bounding box center [53, 243] width 17 height 17
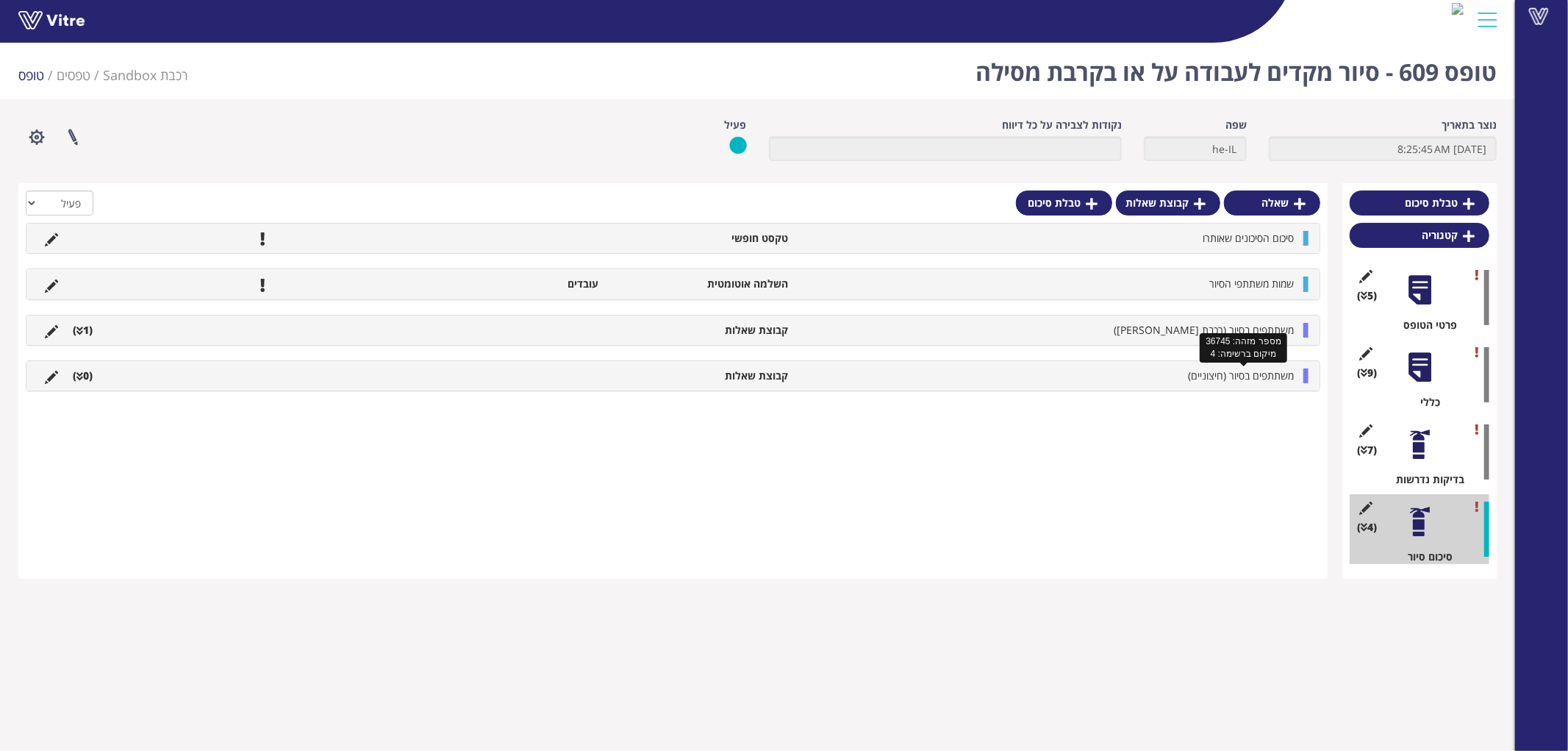
click at [1275, 381] on span "משתתפים בסיור (חיצוניים)" at bounding box center [1240, 375] width 105 height 14
click at [1257, 407] on link "שאלה" at bounding box center [1252, 411] width 96 height 25
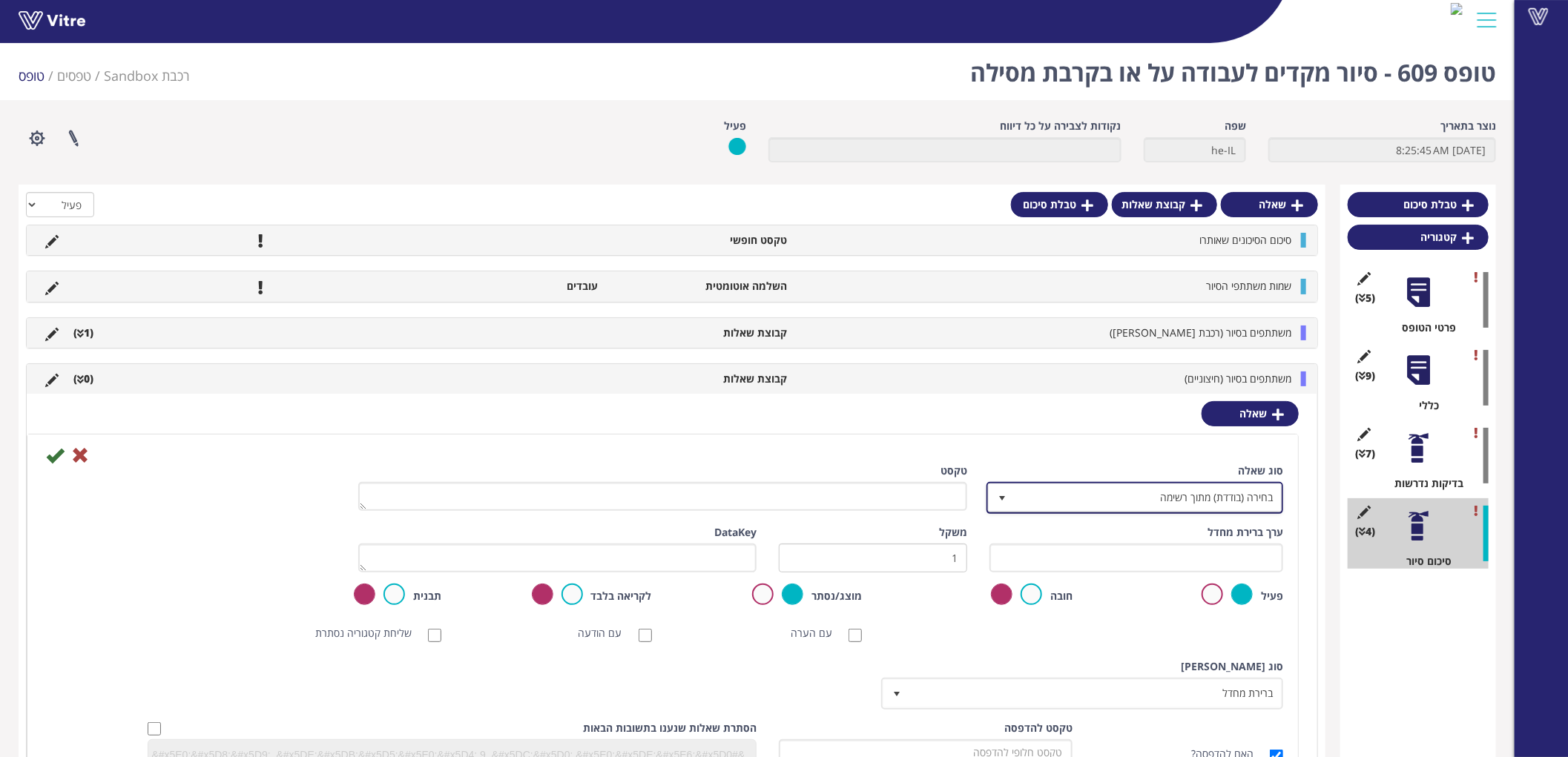
click at [1240, 495] on span "בחירה (בודדת) מתוך רשימה" at bounding box center [1147, 497] width 267 height 27
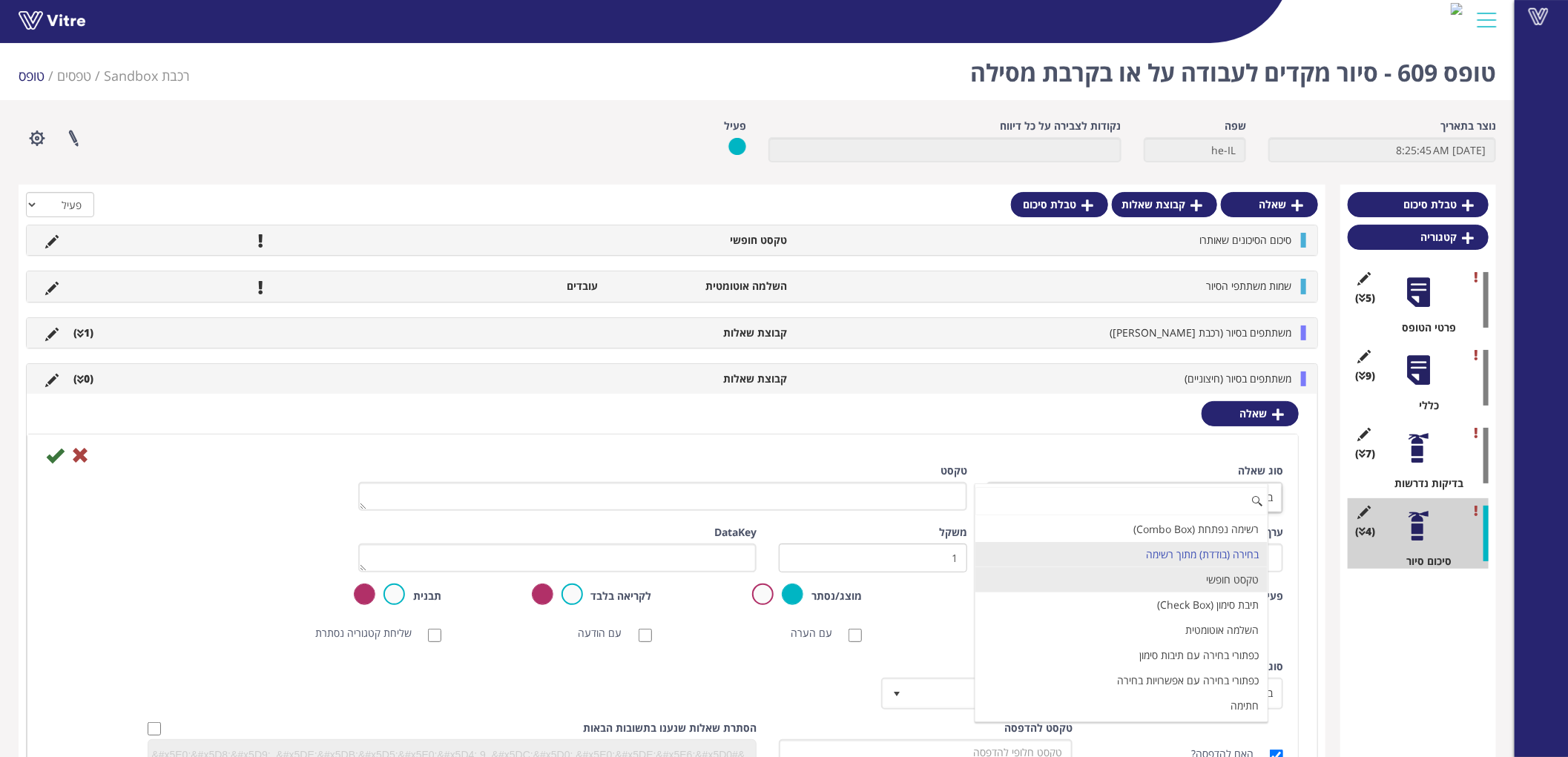
click at [1228, 586] on li "טקסט חופשי" at bounding box center [1121, 579] width 292 height 25
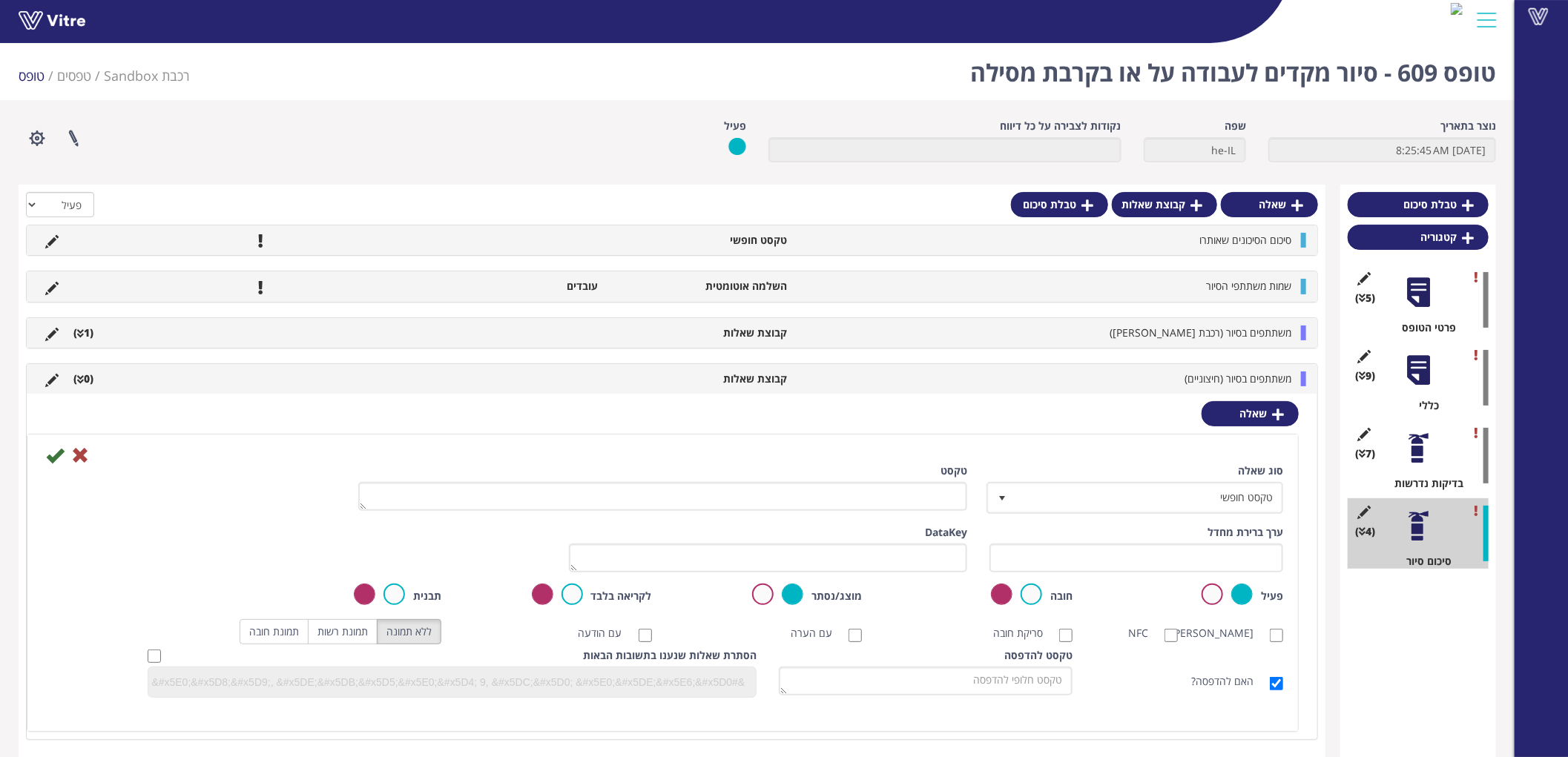
click at [951, 480] on div "טקסט" at bounding box center [663, 486] width 609 height 47
click at [939, 515] on div "טקסט" at bounding box center [663, 492] width 632 height 58
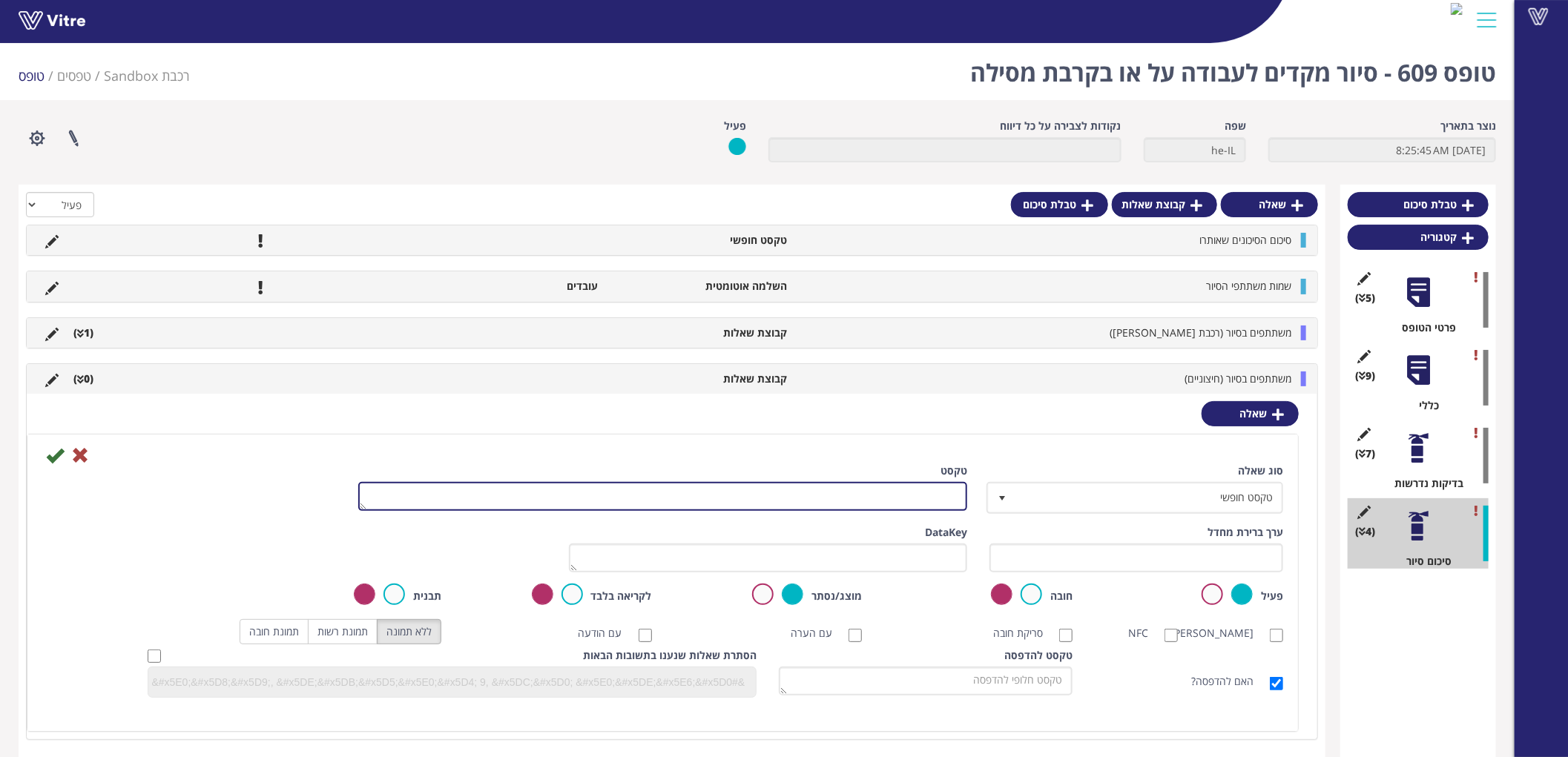
click at [932, 494] on textarea "טקסט" at bounding box center [663, 496] width 609 height 29
type textarea "שם המשתתף"
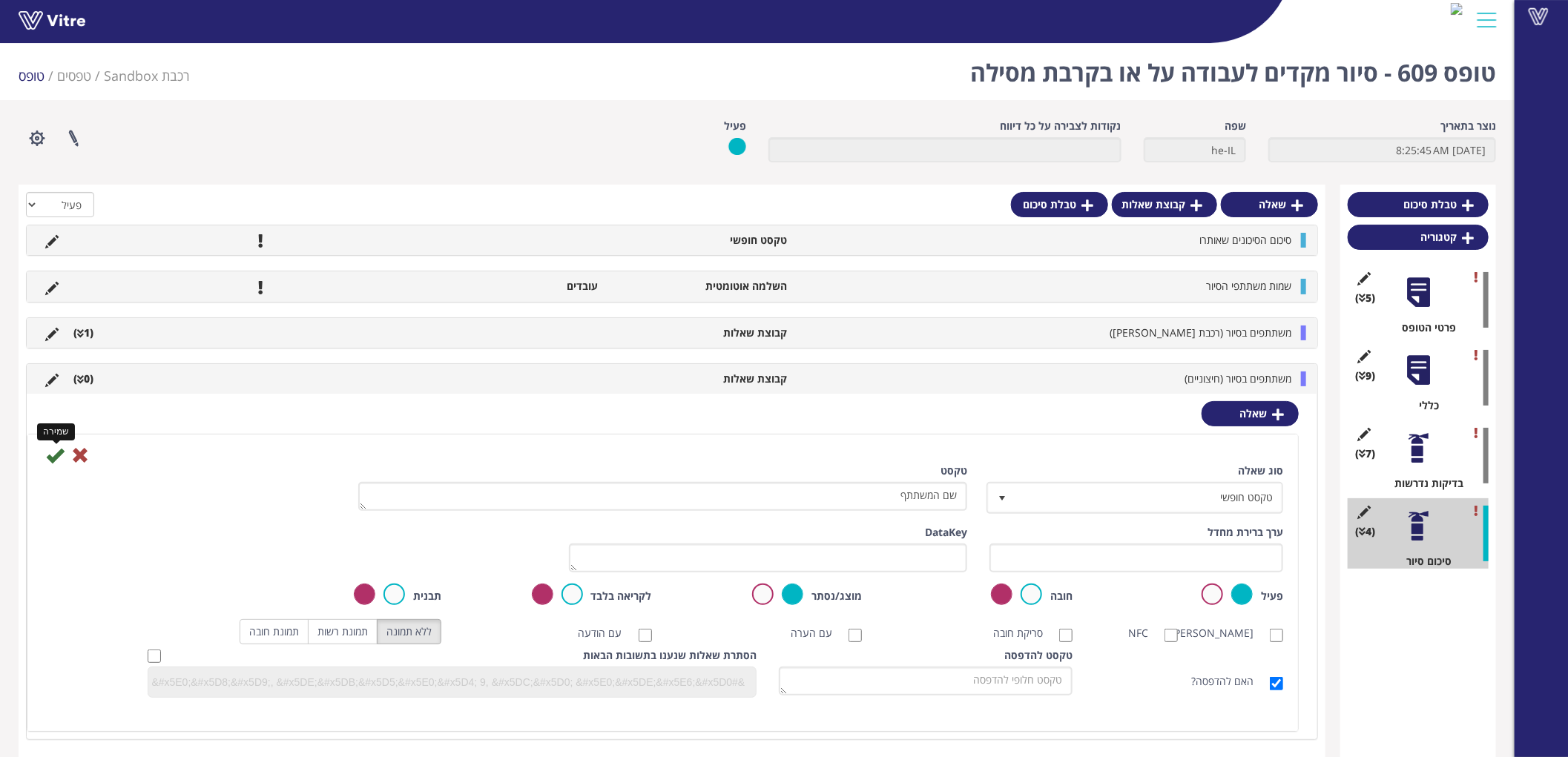
click at [52, 454] on icon at bounding box center [54, 455] width 17 height 17
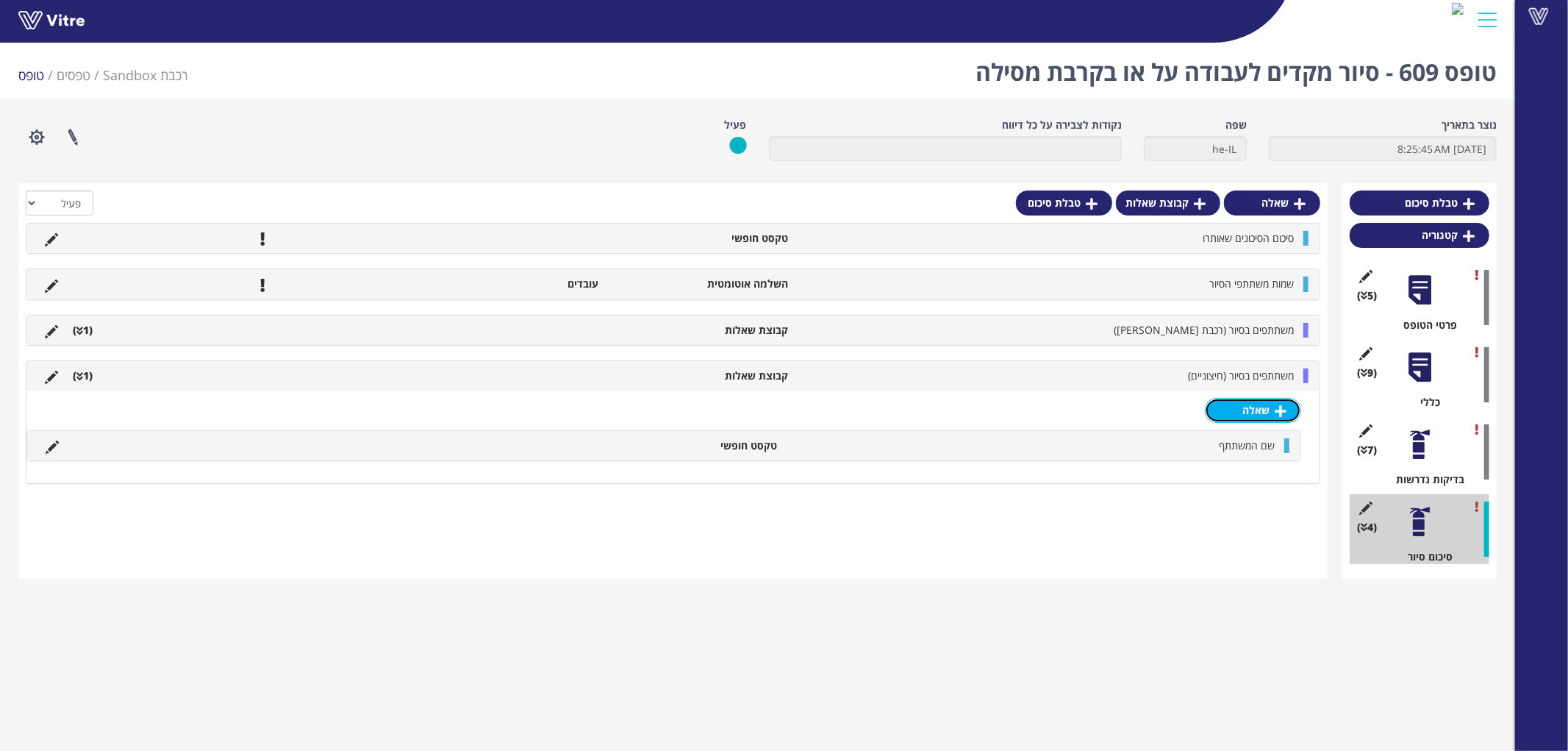
click at [1252, 406] on link "שאלה" at bounding box center [1252, 411] width 96 height 25
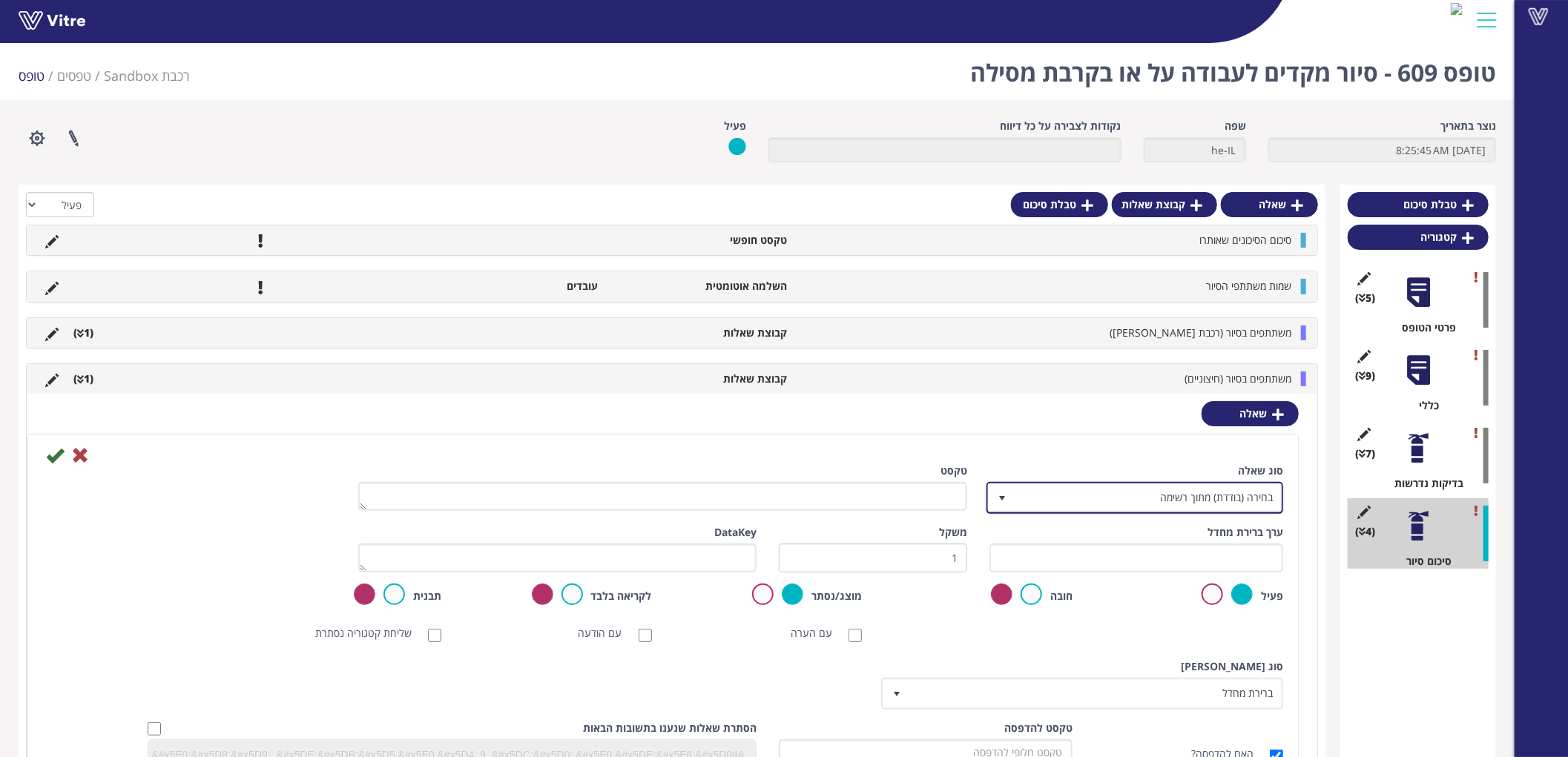
click at [1172, 486] on span "בחירה (בודדת) מתוך רשימה" at bounding box center [1147, 497] width 267 height 27
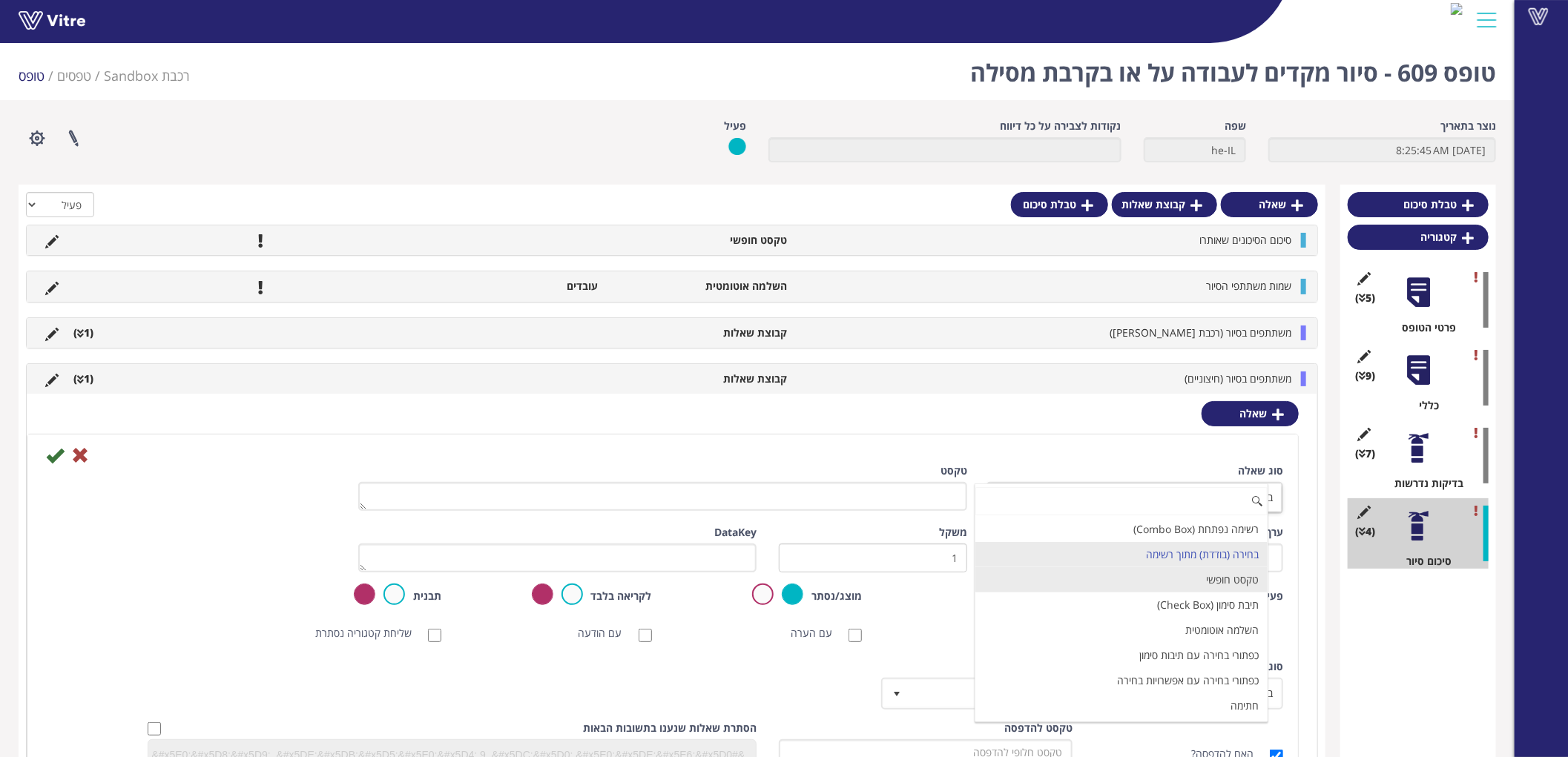
click at [1246, 579] on li "טקסט חופשי" at bounding box center [1121, 579] width 292 height 25
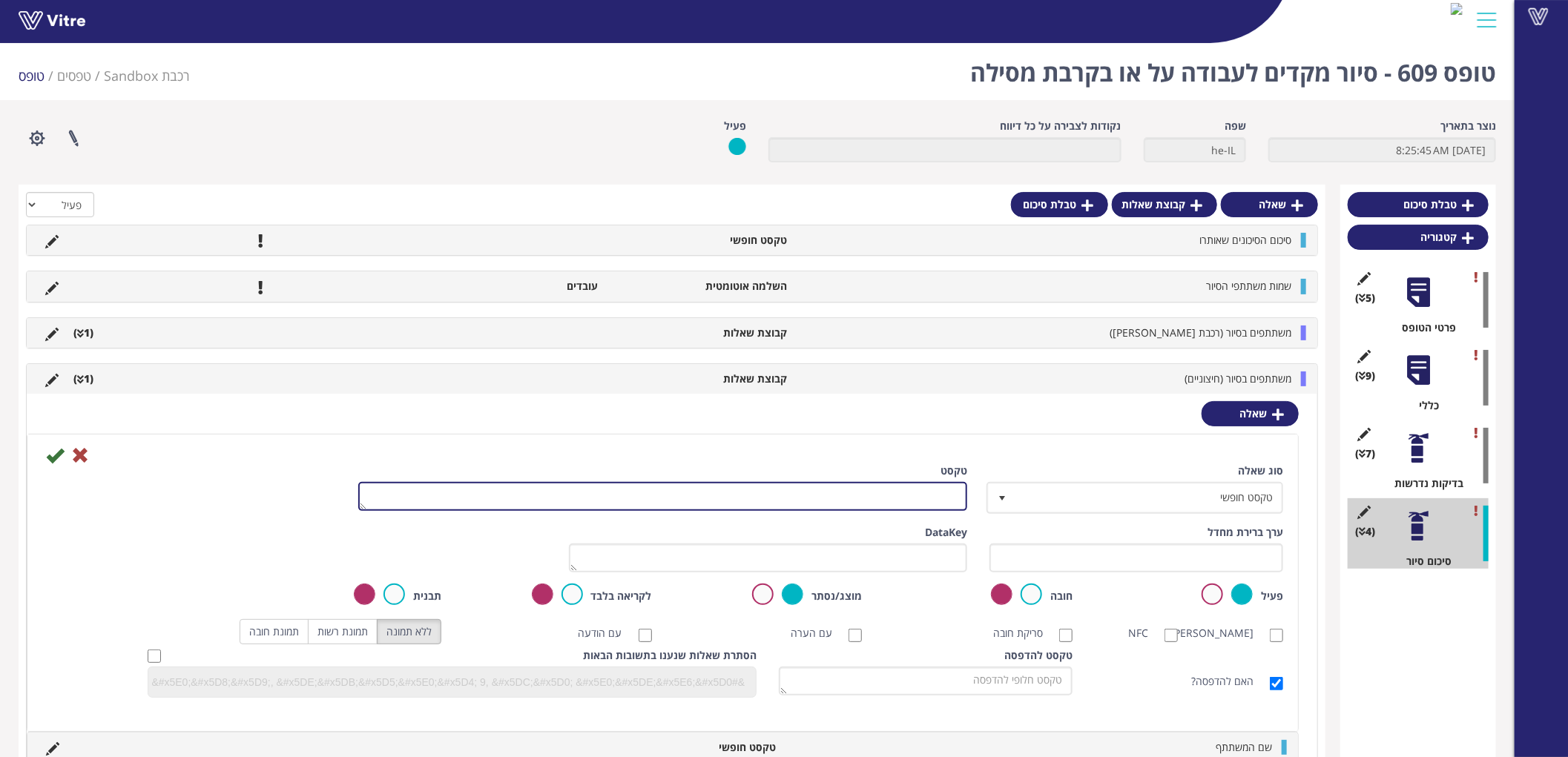
click at [910, 497] on textarea "טקסט" at bounding box center [663, 496] width 609 height 29
type textarea "חברה"
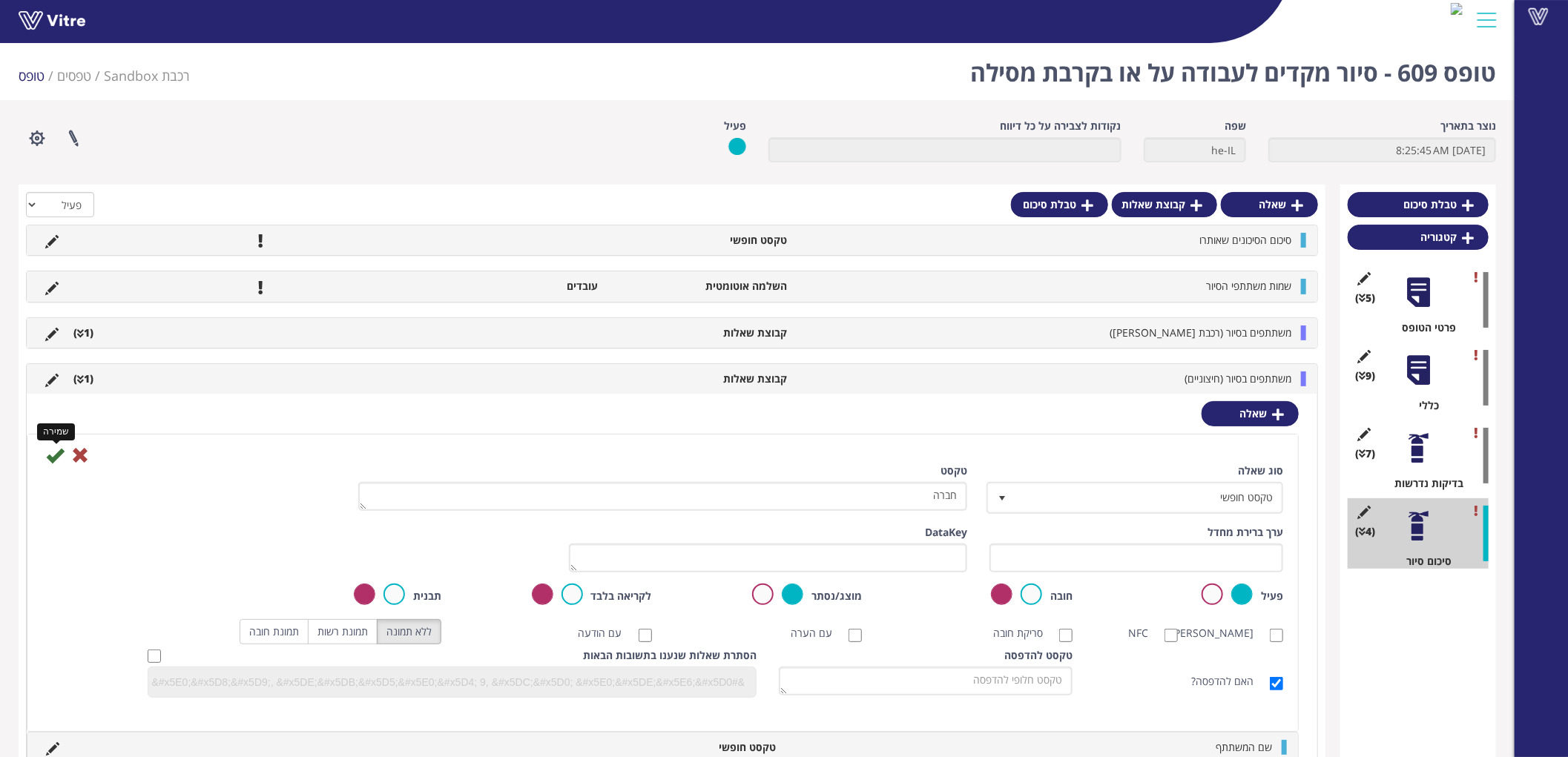
click at [55, 453] on icon at bounding box center [54, 455] width 17 height 17
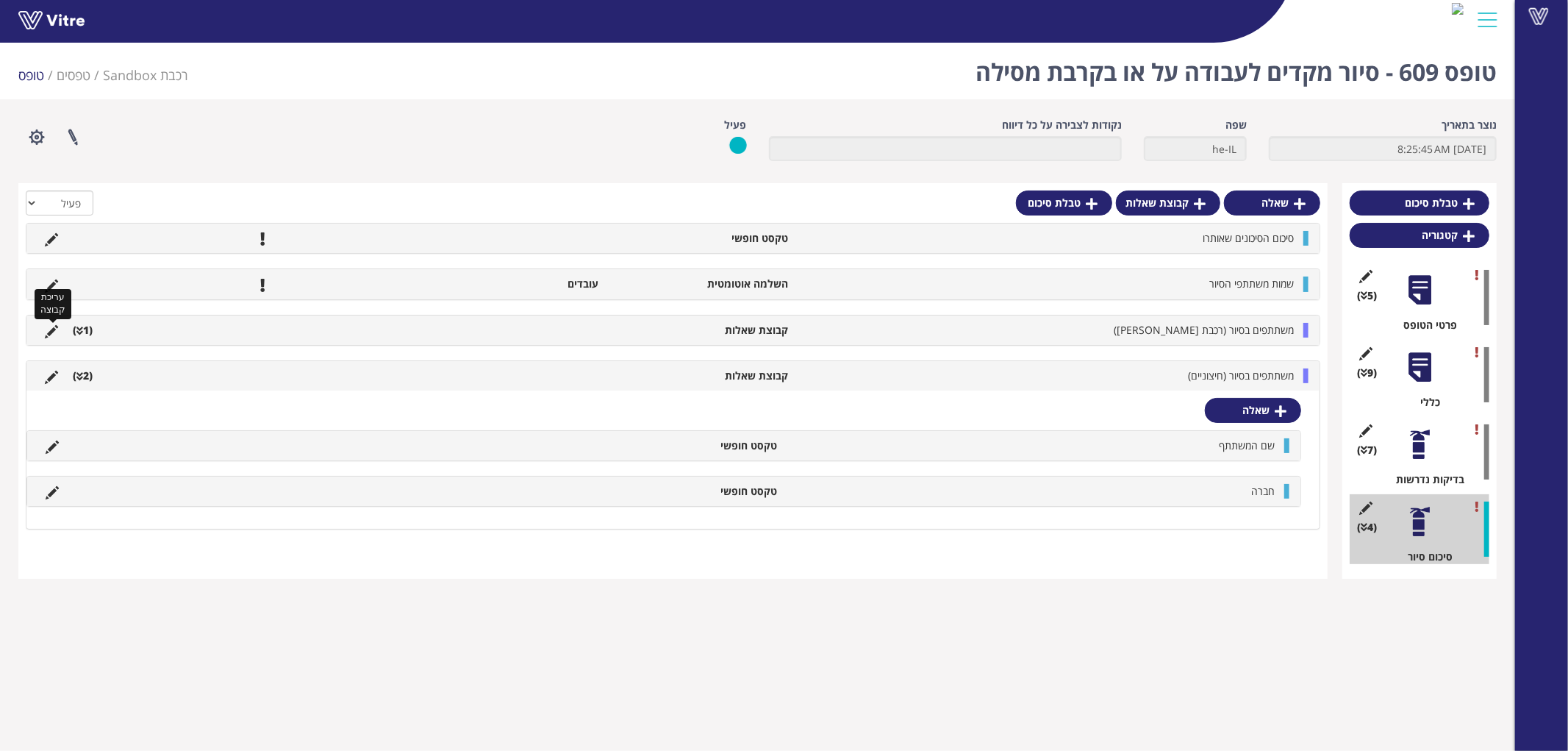
click at [44, 325] on icon at bounding box center [51, 331] width 13 height 13
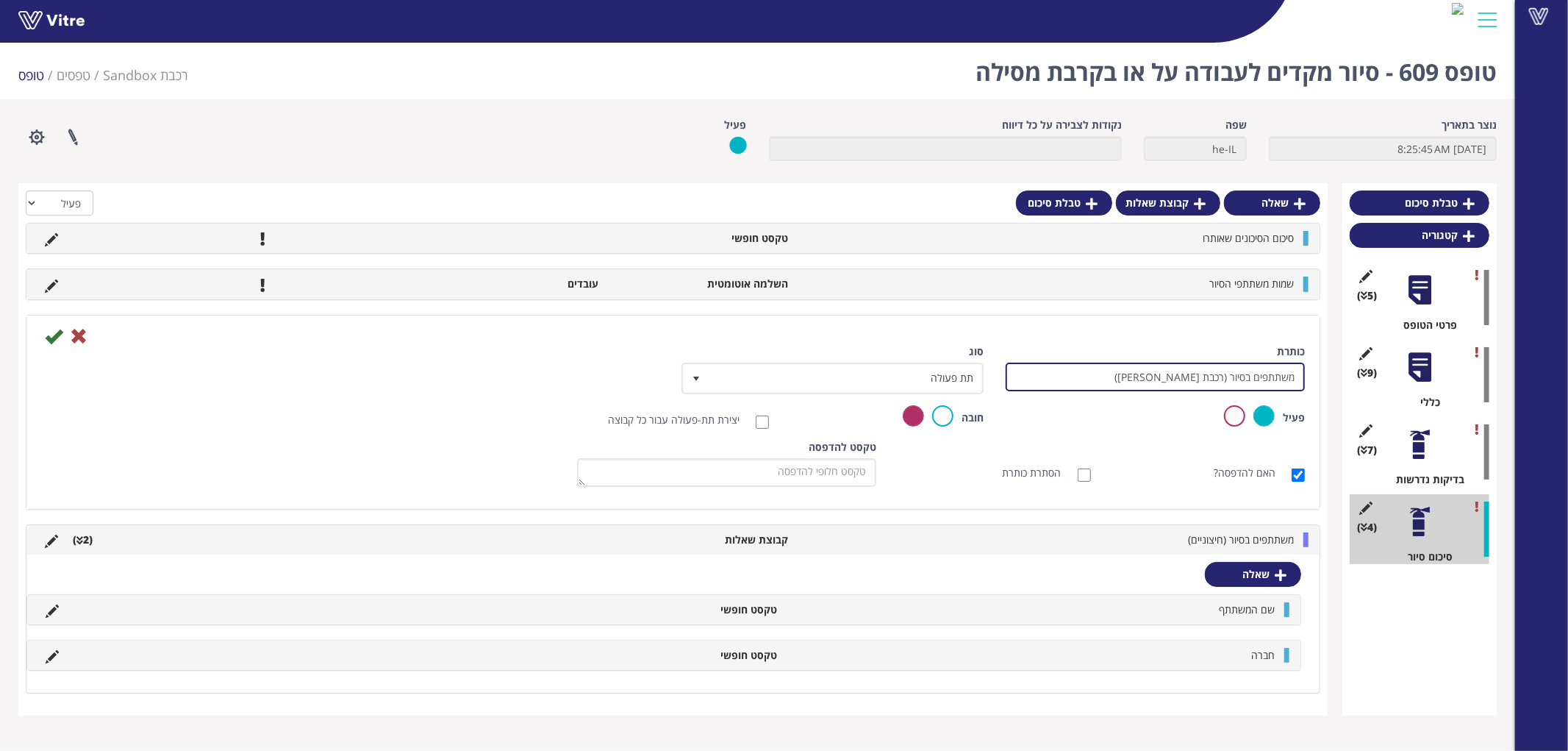
click at [1176, 378] on input "משתתפים בסיור (רכבת ישראל)" at bounding box center [1154, 377] width 299 height 29
type input "משתתפים בסיור (רכבת [PERSON_NAME] וקבלנים מורשים)"
click at [53, 332] on icon at bounding box center [53, 336] width 17 height 17
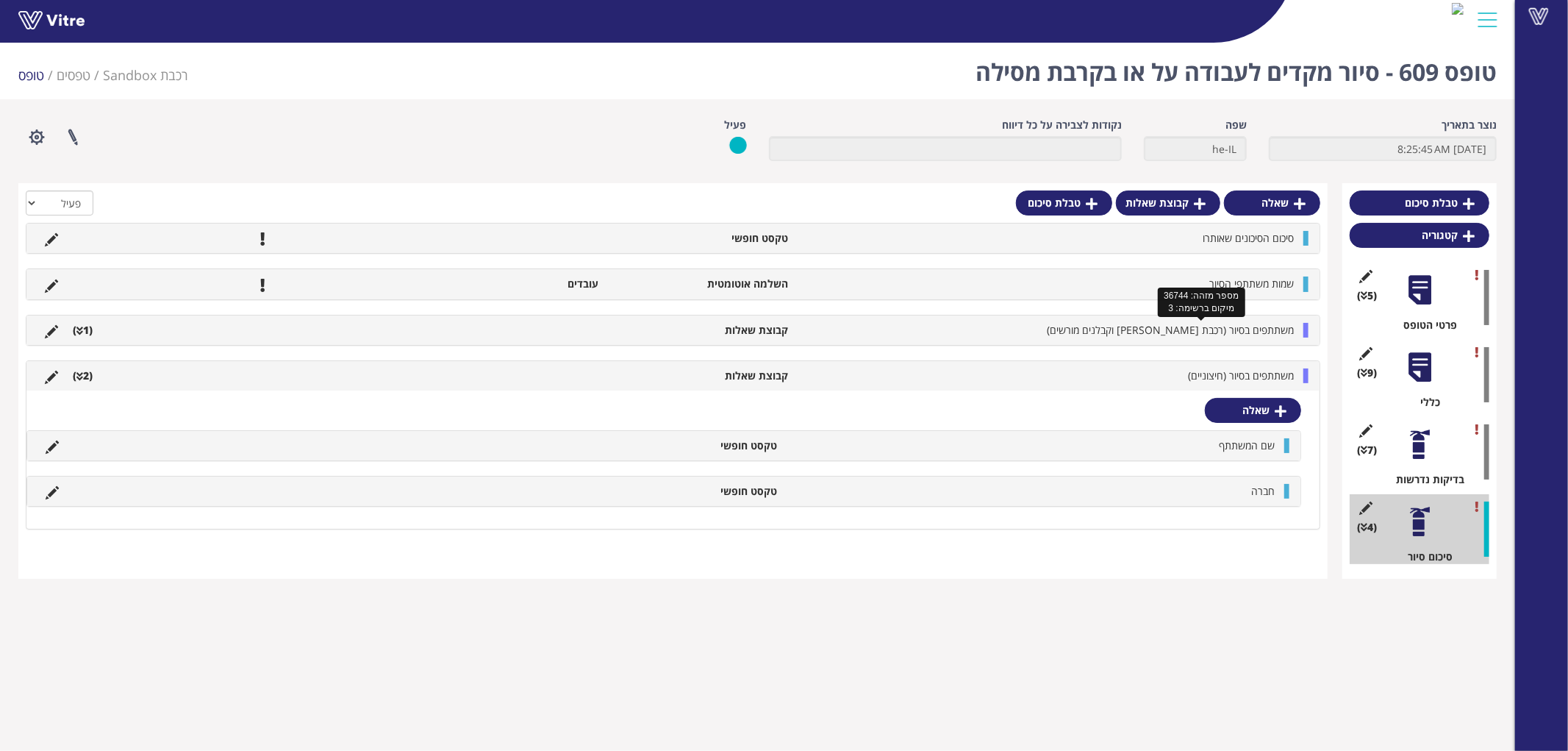
click at [1193, 331] on span "משתתפים בסיור (רכבת [PERSON_NAME] וקבלנים מורשים)" at bounding box center [1170, 330] width 247 height 14
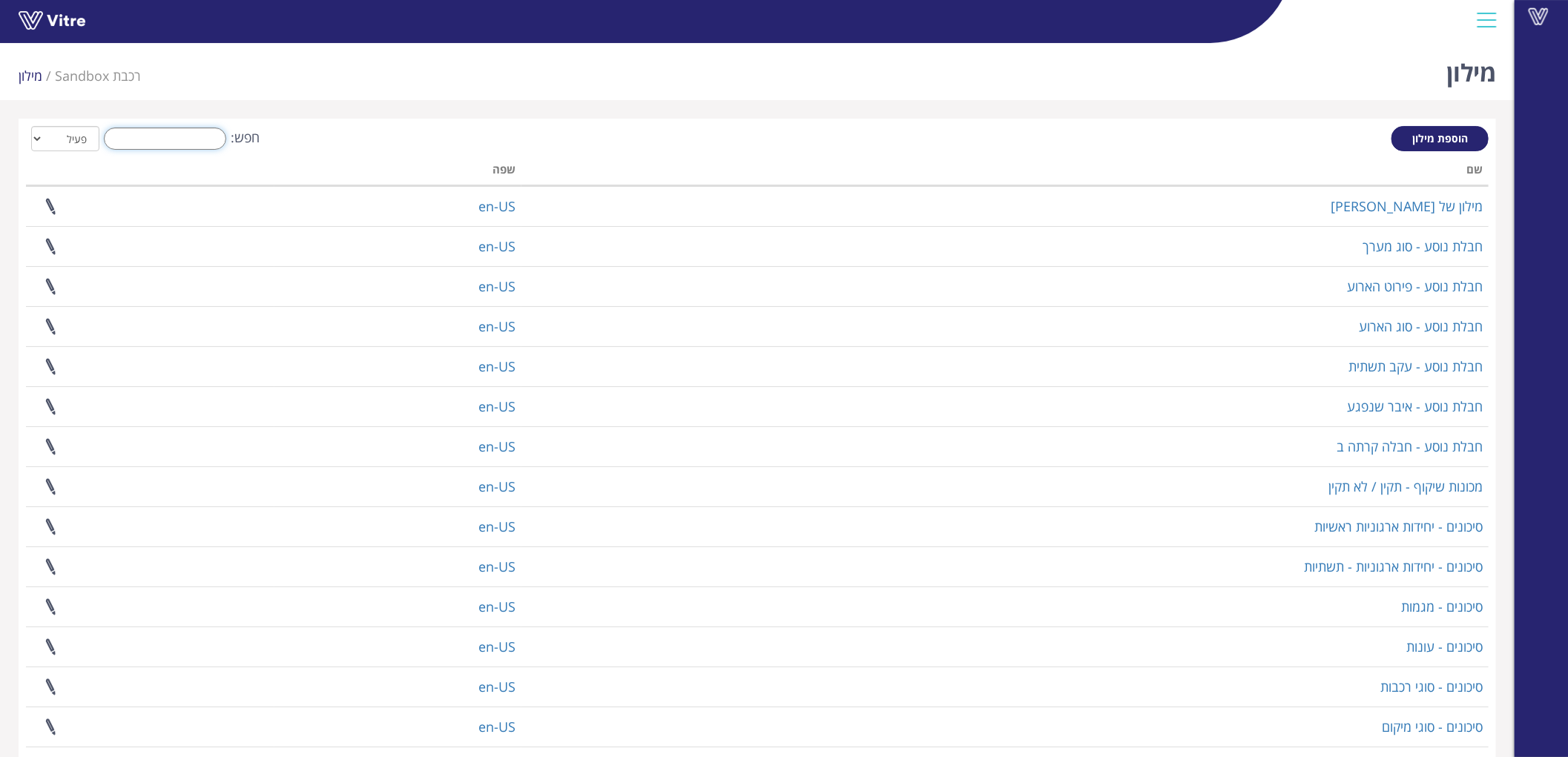
click at [172, 136] on input "חפש:" at bounding box center [165, 138] width 122 height 22
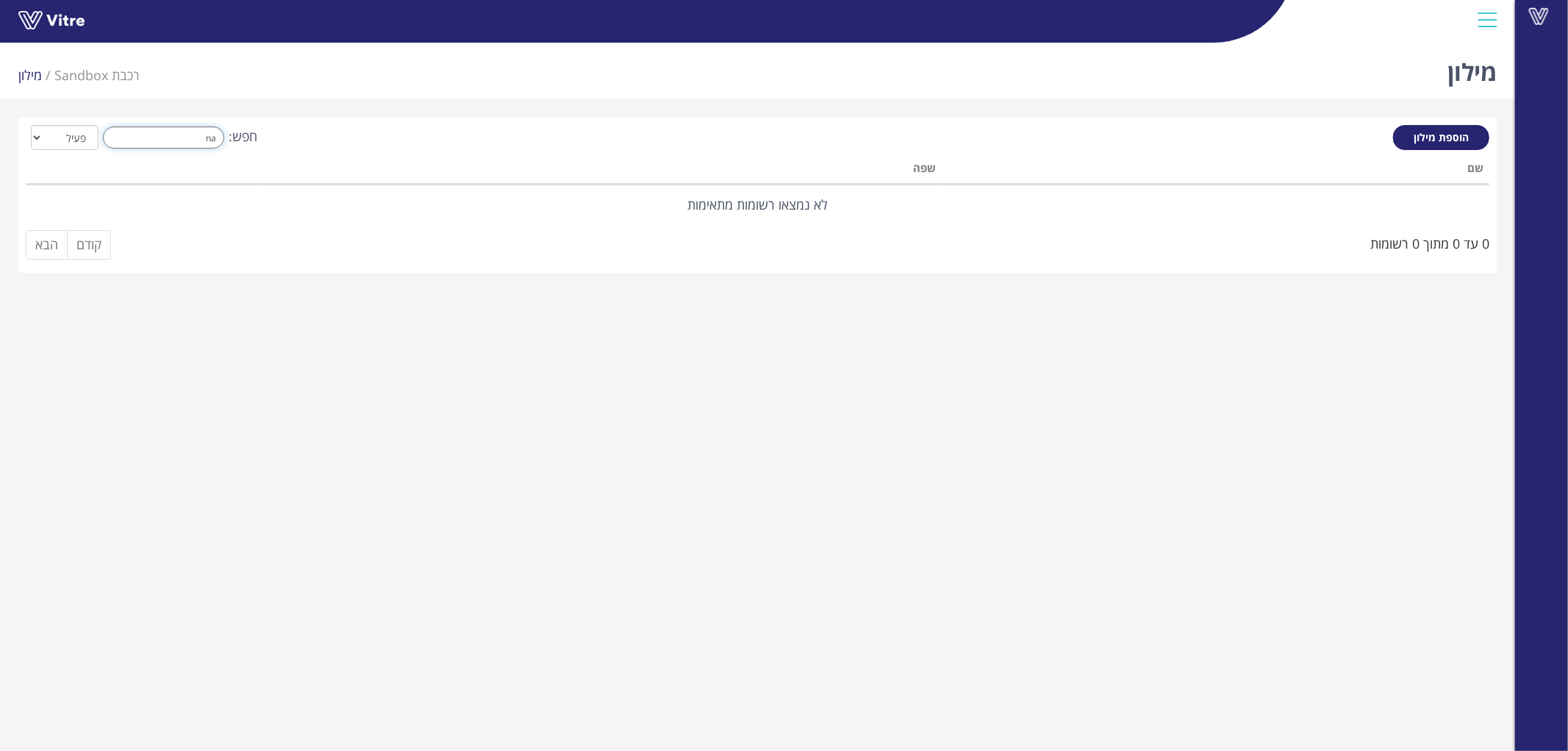
type input "n"
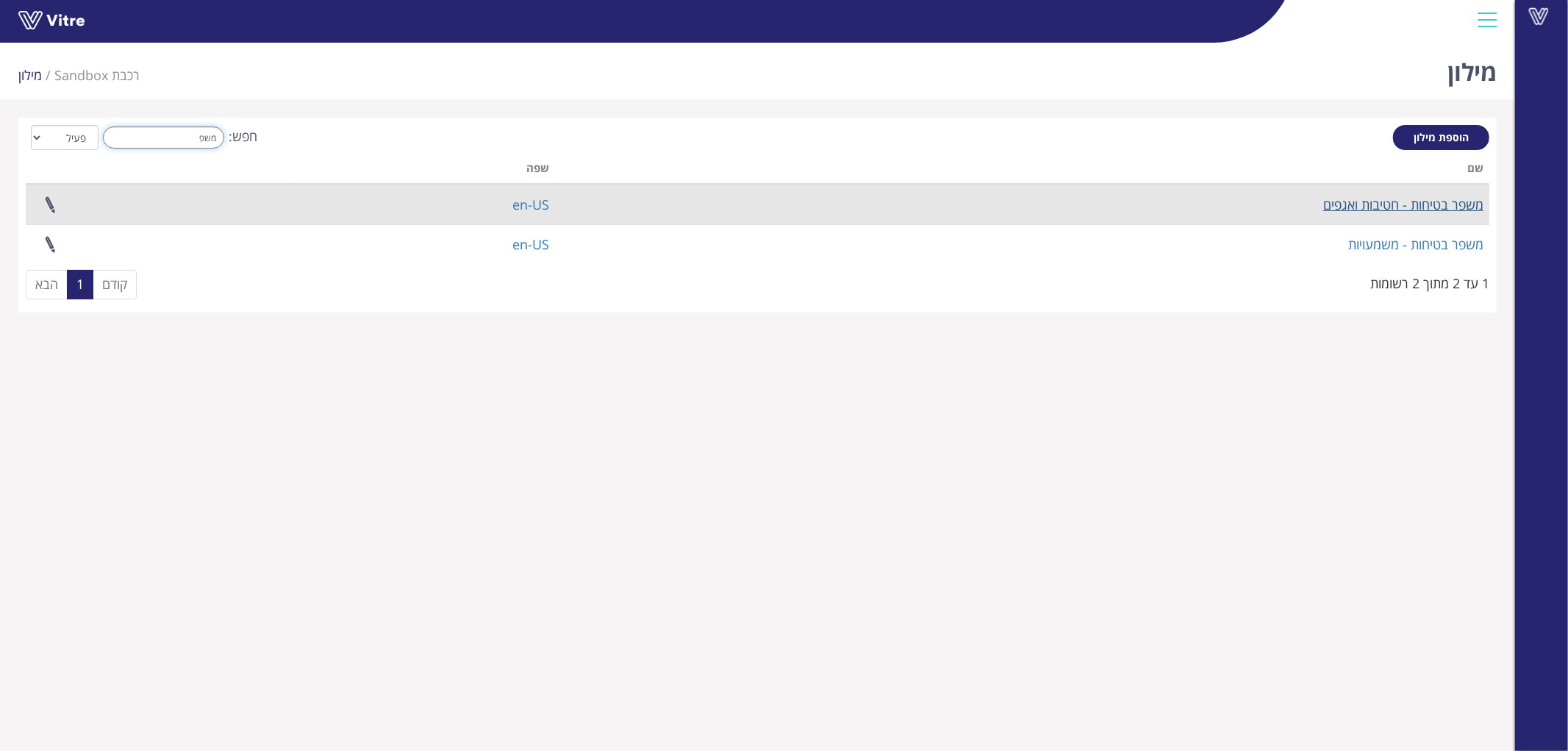
type input "משפ"
click at [1360, 202] on link "משפר בטיחות - חטיבות ואגפים" at bounding box center [1403, 204] width 160 height 17
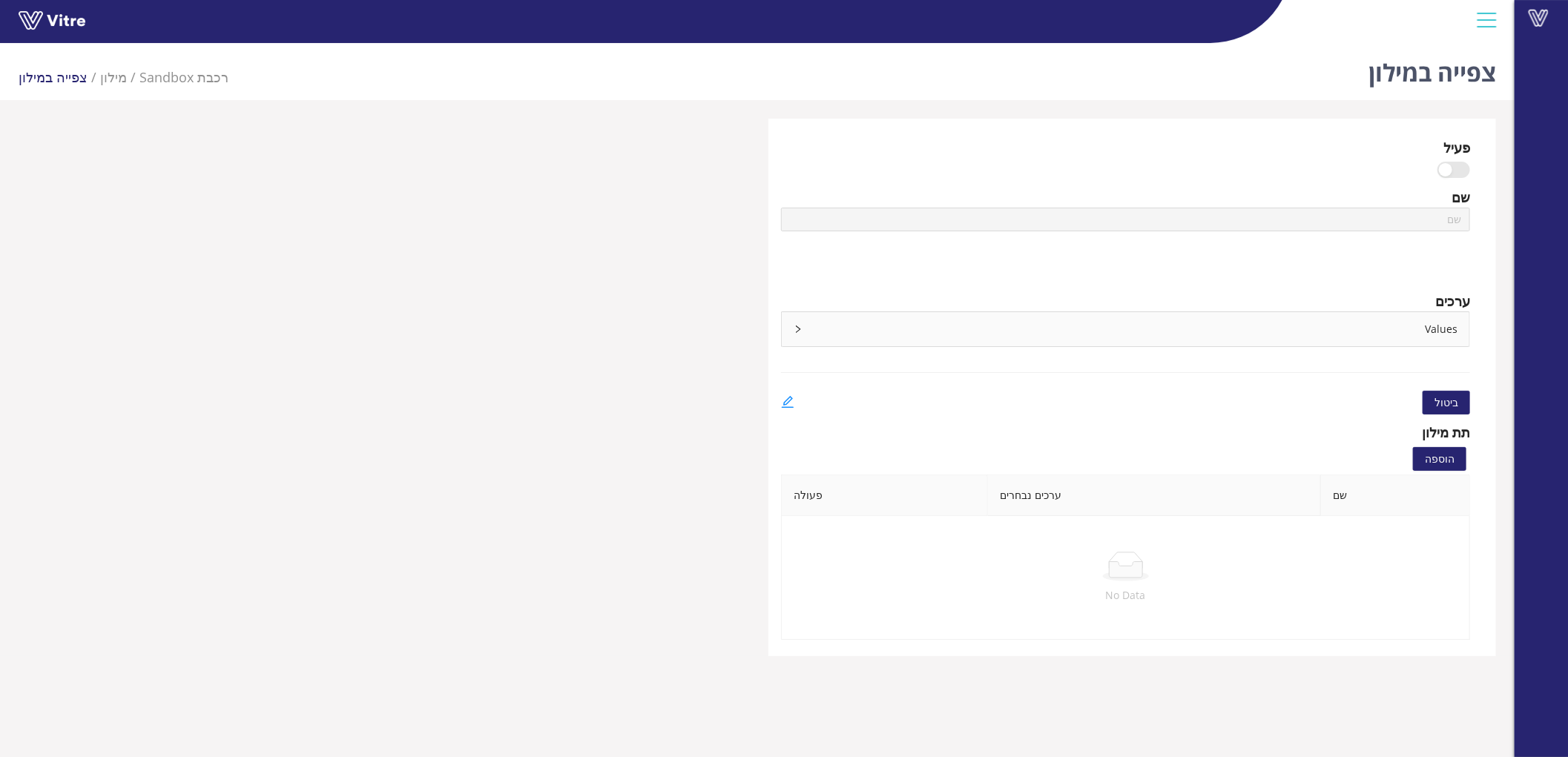
type input "משפר בטיחות - חטיבות ואגפים"
click at [1278, 329] on div "Values" at bounding box center [1125, 329] width 688 height 34
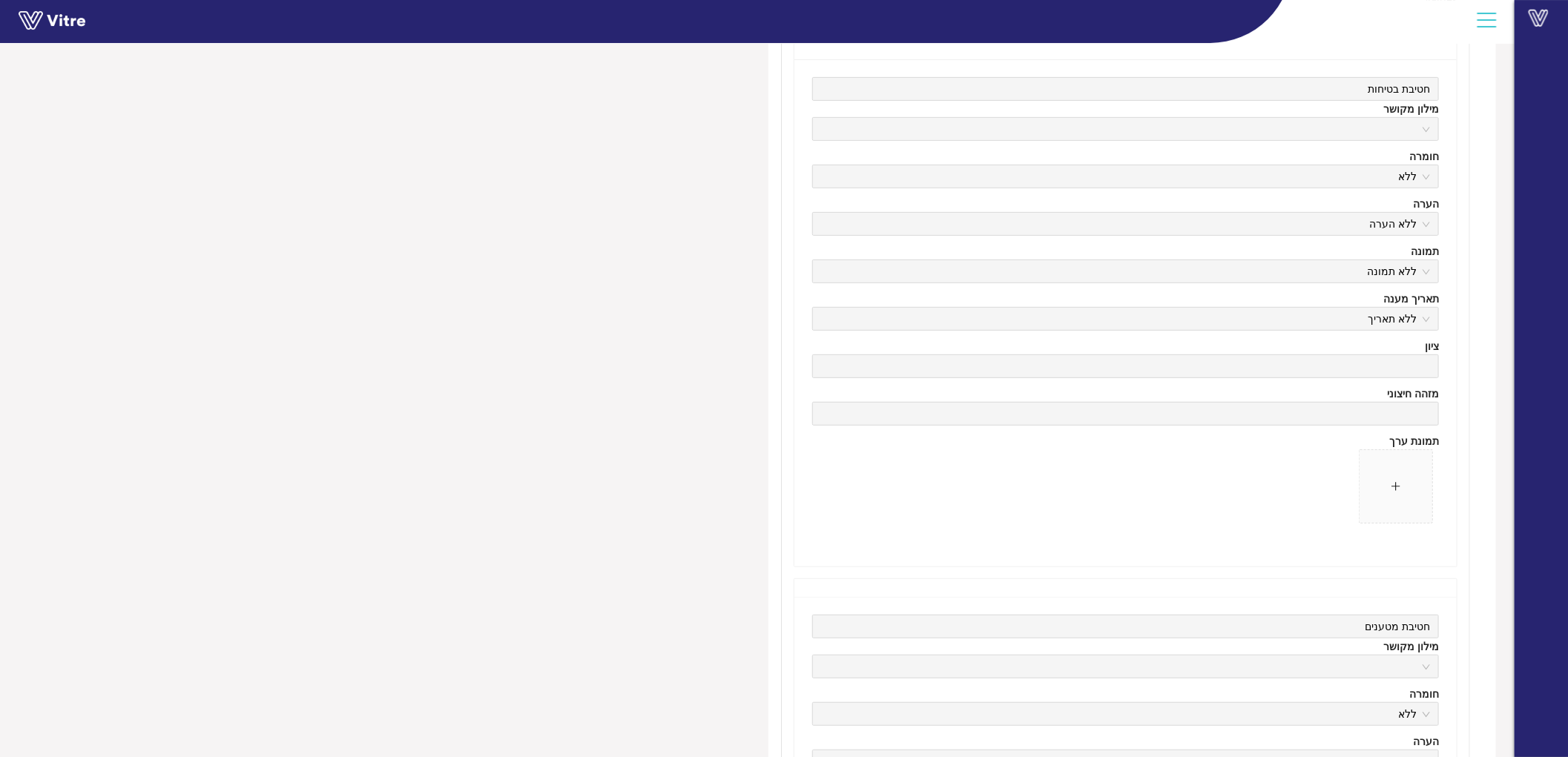
scroll to position [411, 0]
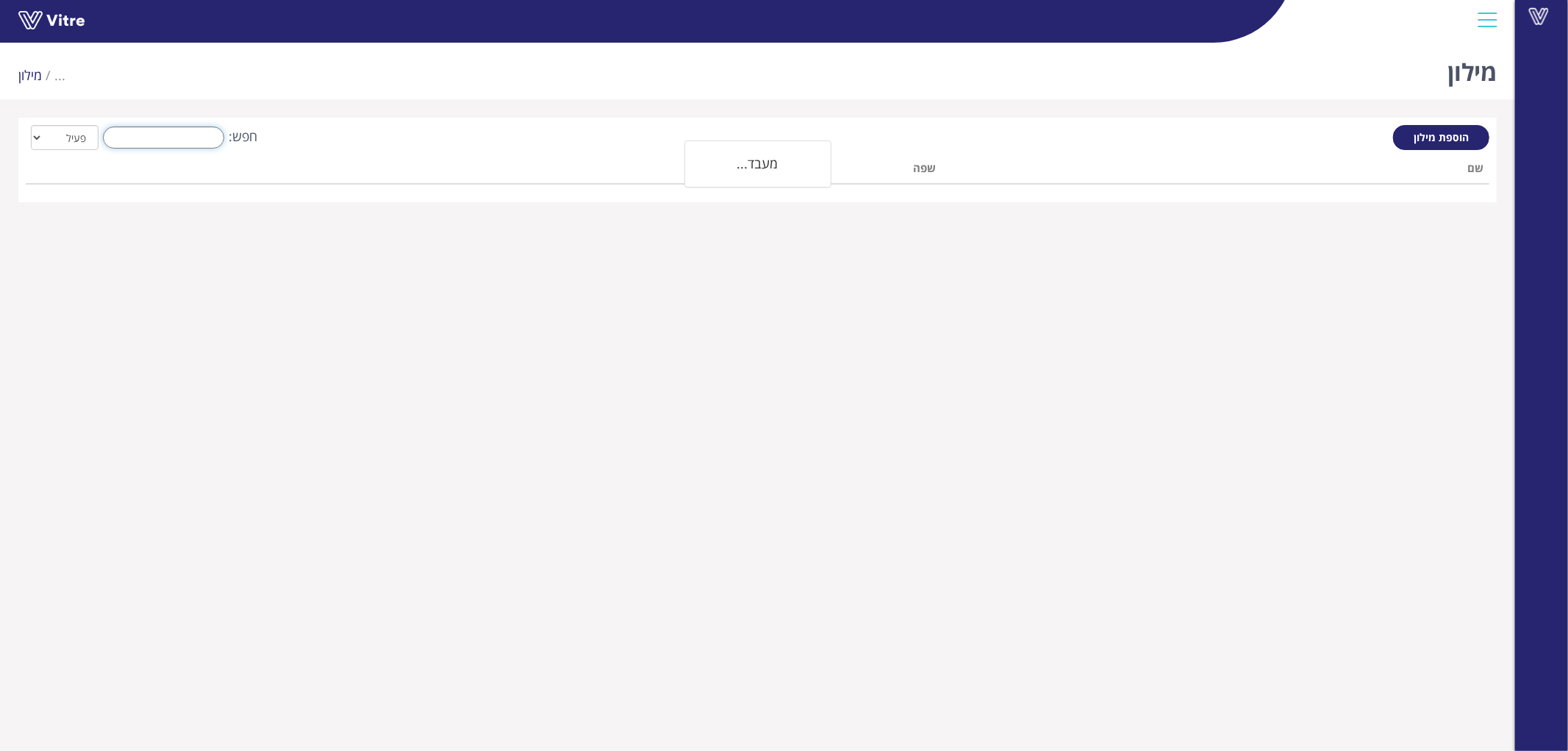
click at [180, 136] on input "חפש:" at bounding box center [163, 137] width 121 height 22
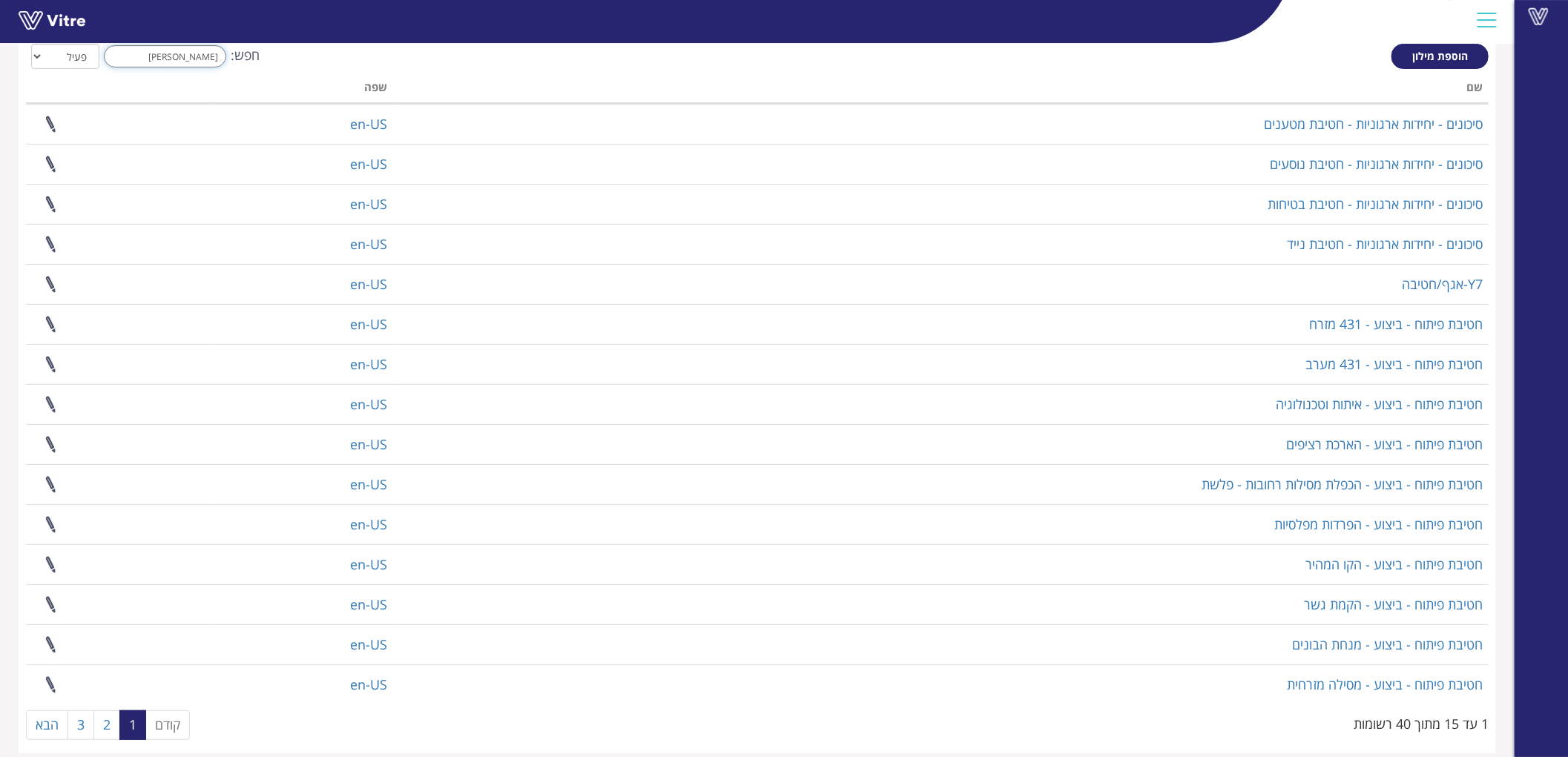
scroll to position [98, 0]
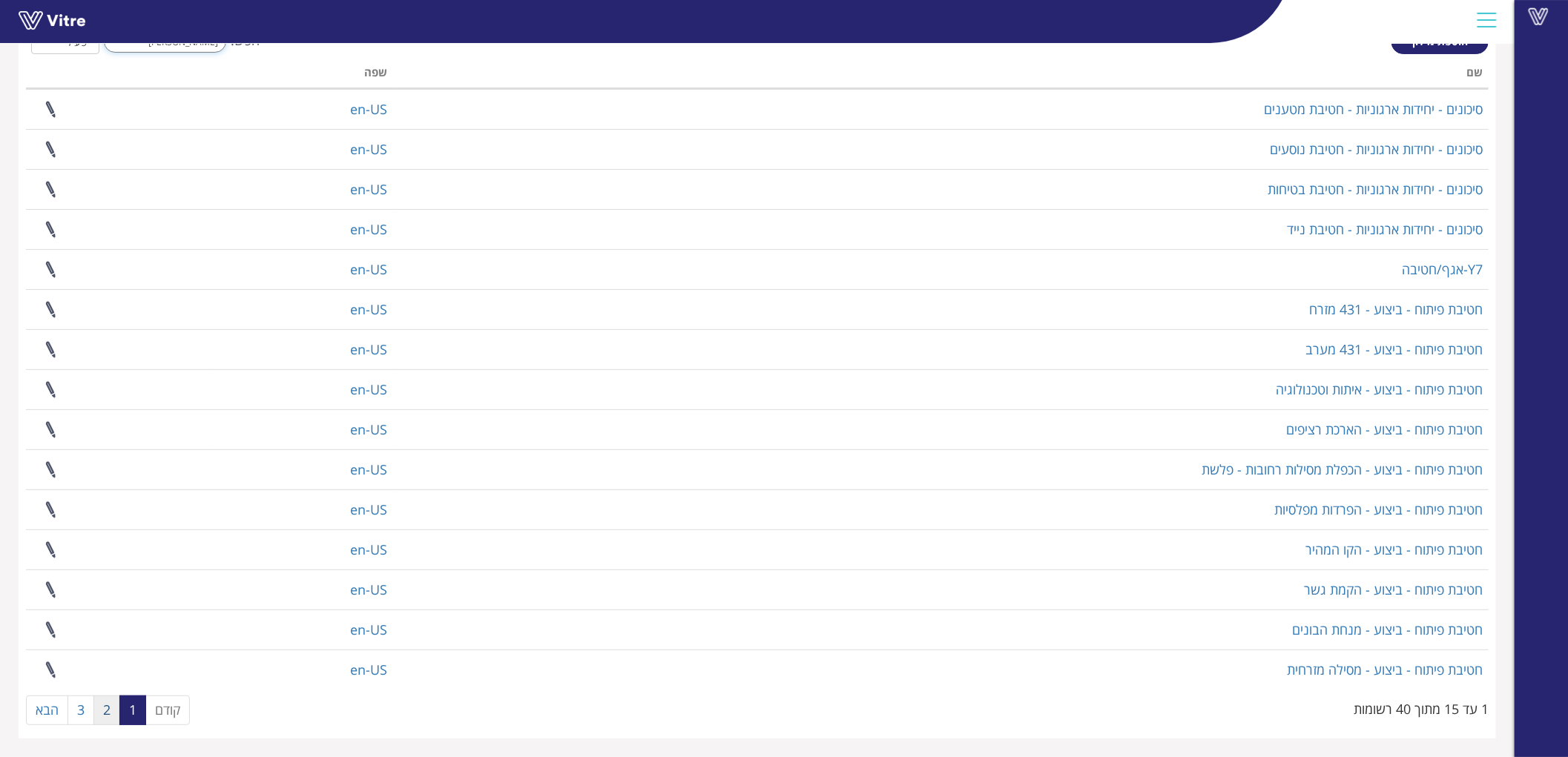
type input "[PERSON_NAME]"
click at [100, 706] on link "2" at bounding box center [106, 710] width 27 height 30
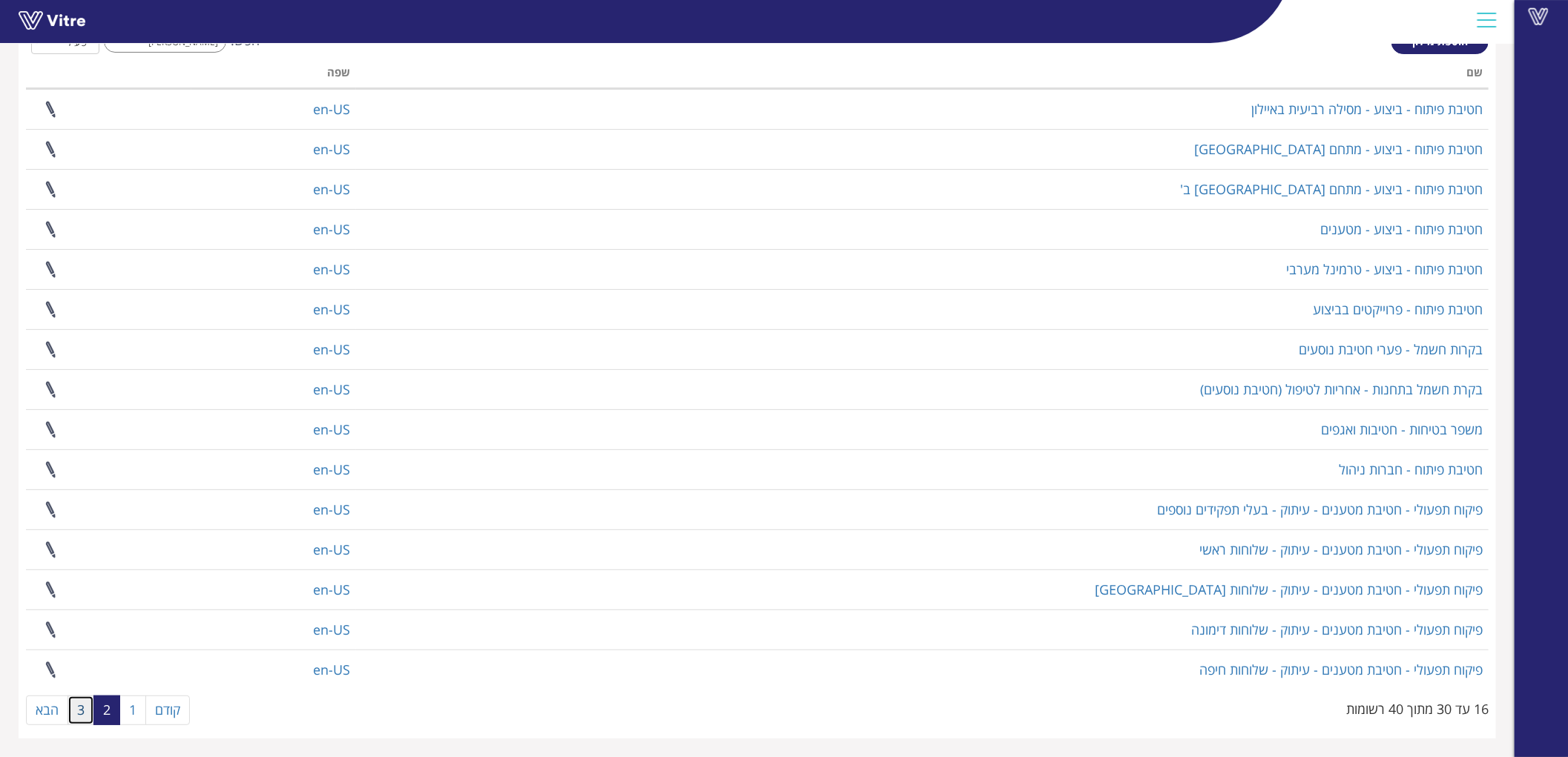
click at [86, 700] on link "3" at bounding box center [81, 710] width 27 height 30
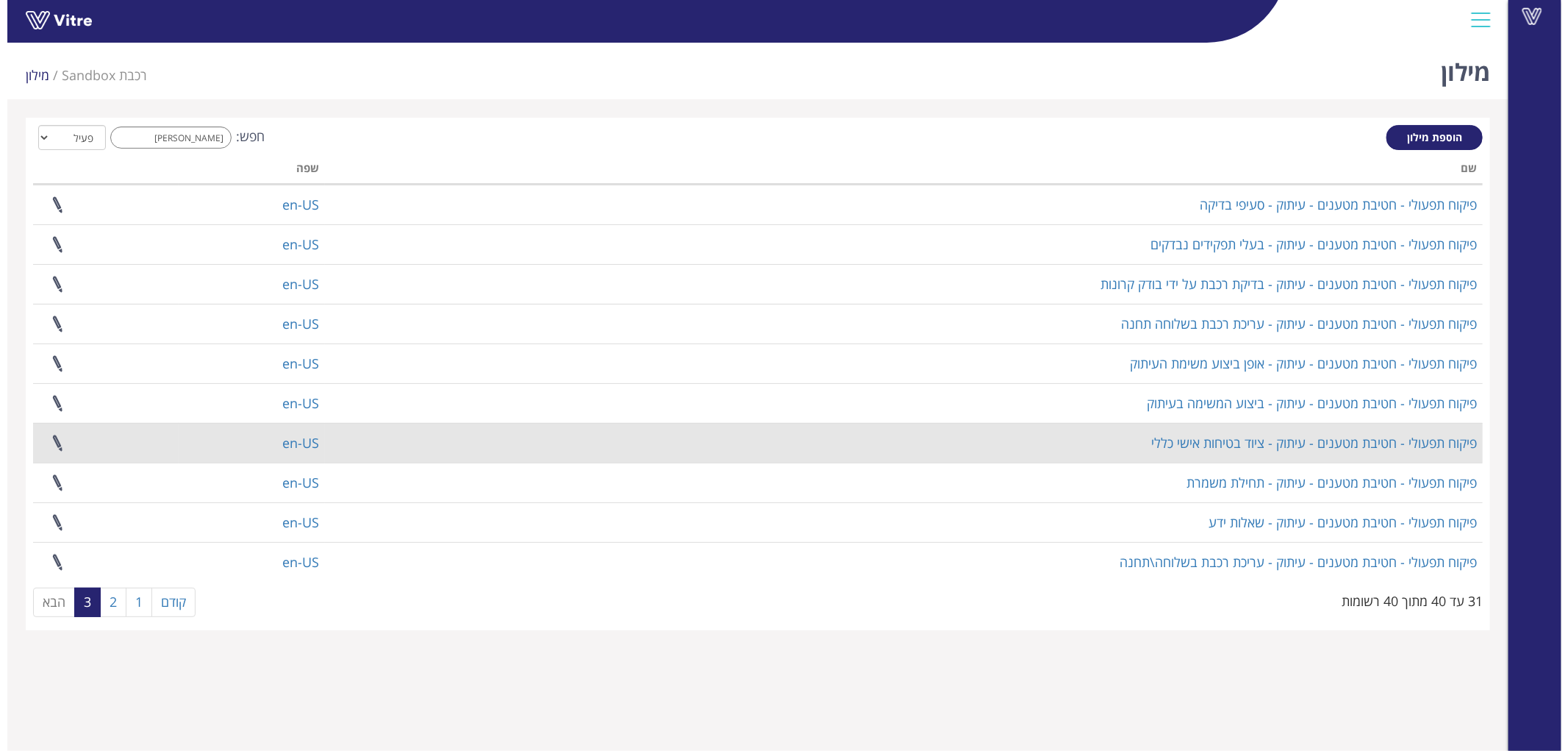
scroll to position [0, 0]
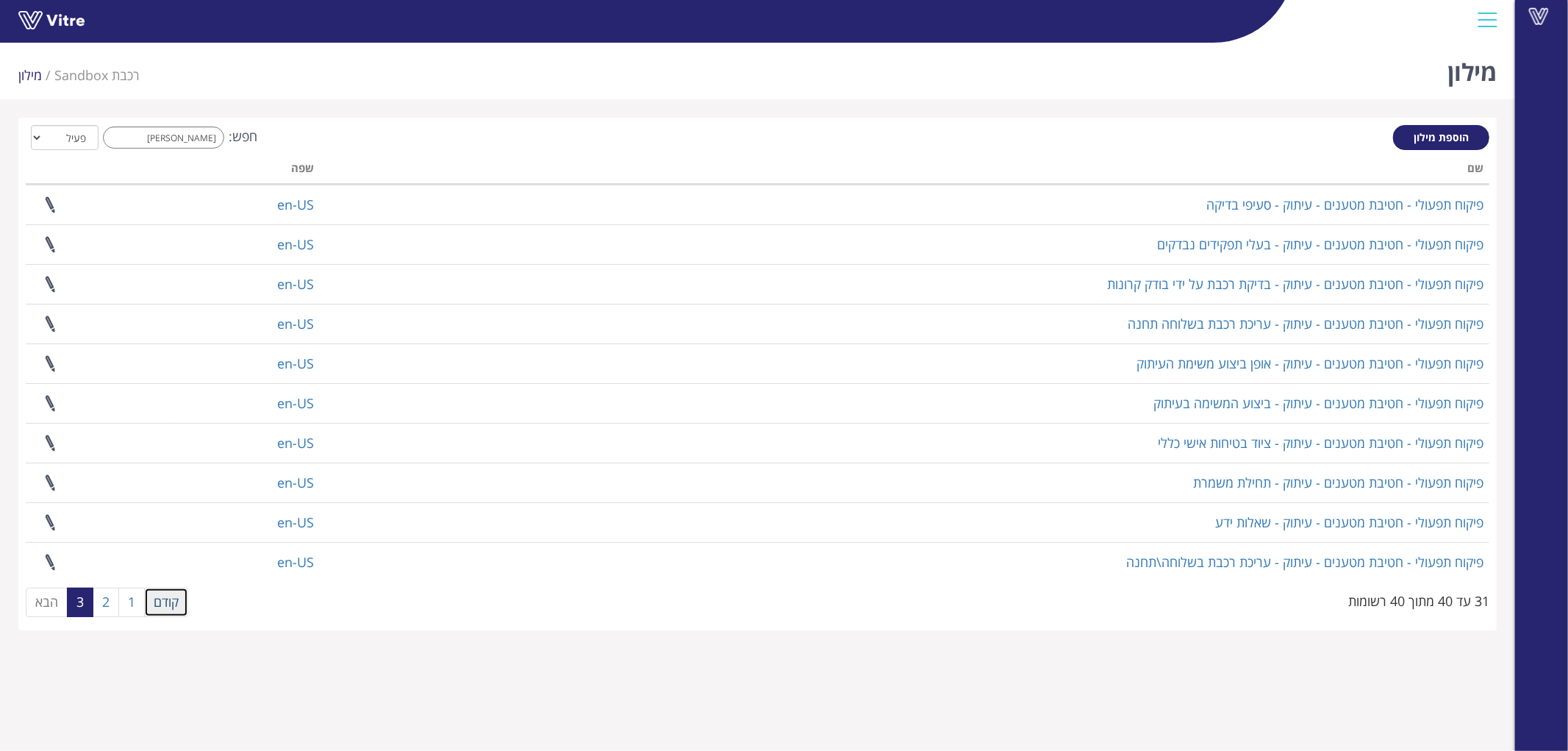
click at [175, 606] on link "קודם" at bounding box center [166, 603] width 44 height 30
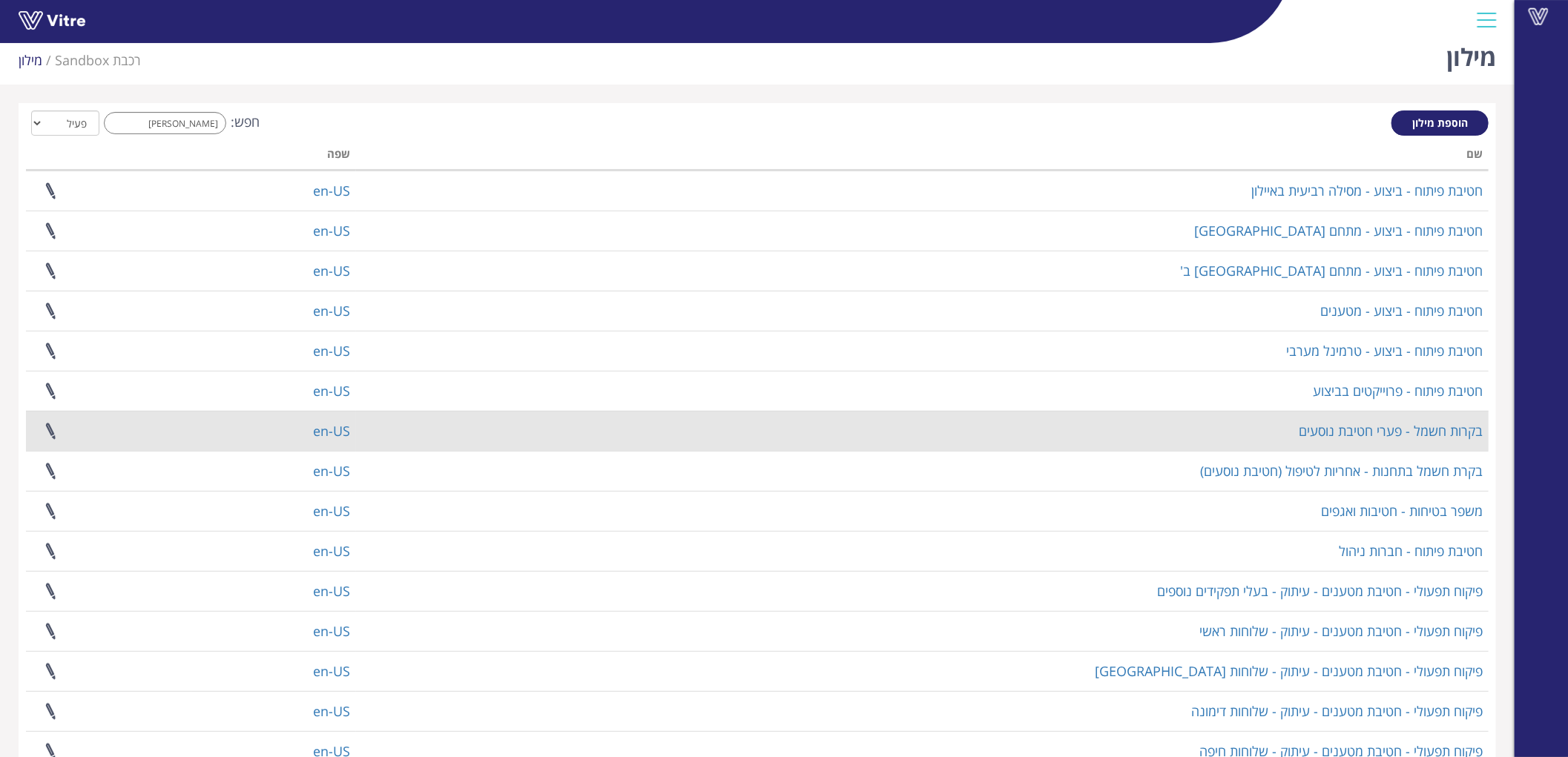
scroll to position [98, 0]
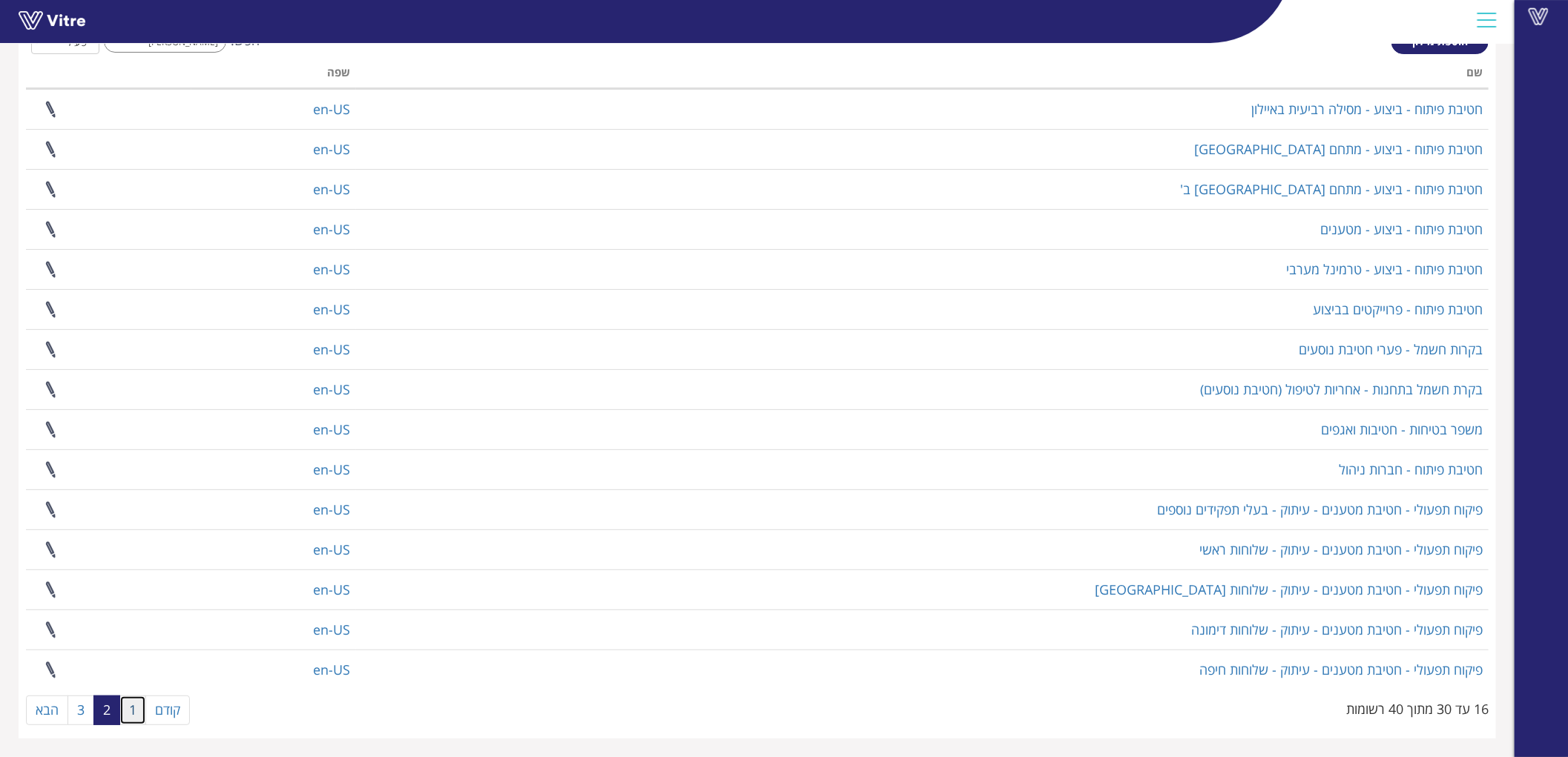
click at [140, 706] on link "1" at bounding box center [133, 710] width 27 height 30
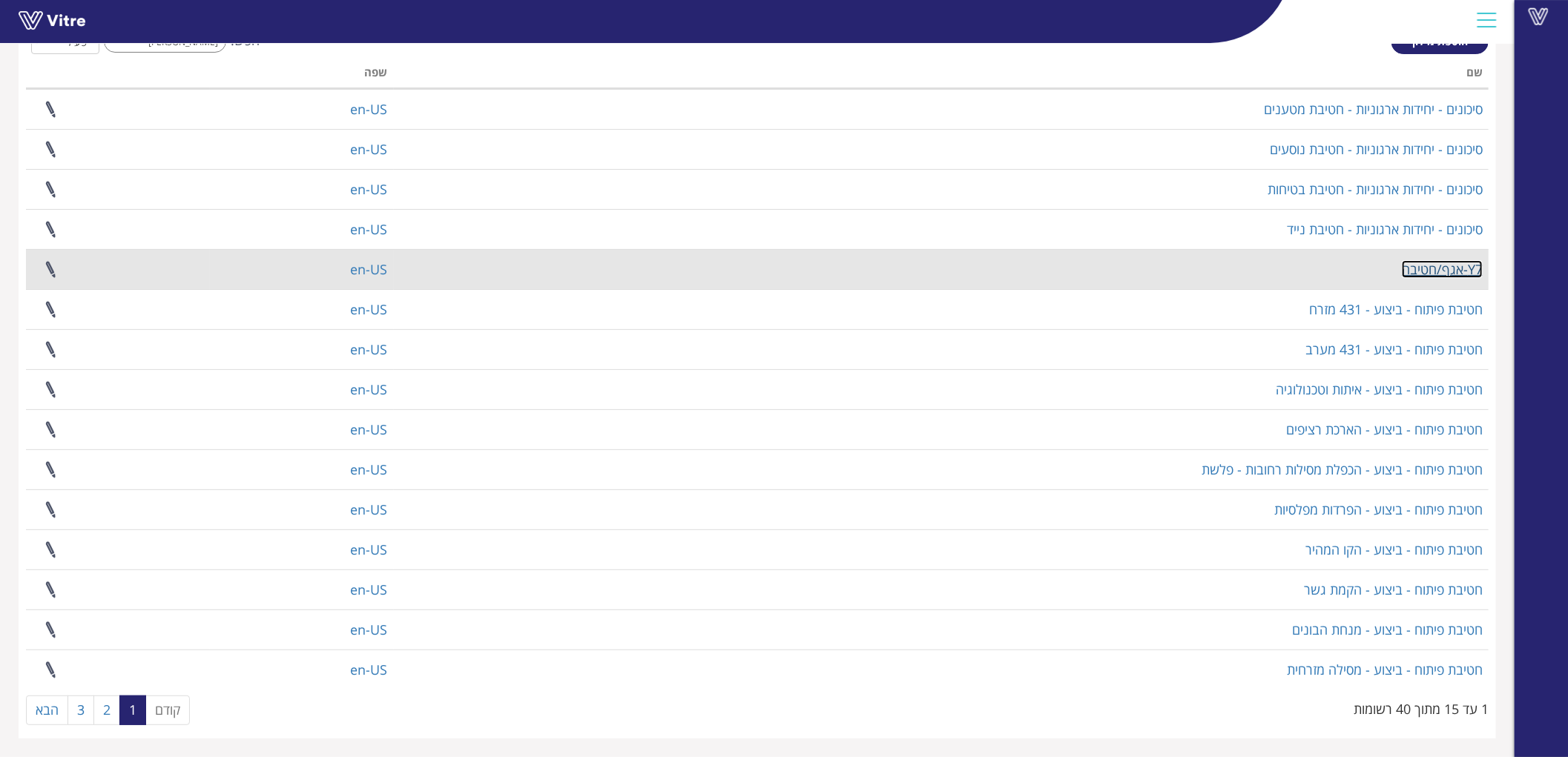
click at [1458, 267] on link "Y7-אגף/חטיבה" at bounding box center [1442, 268] width 81 height 17
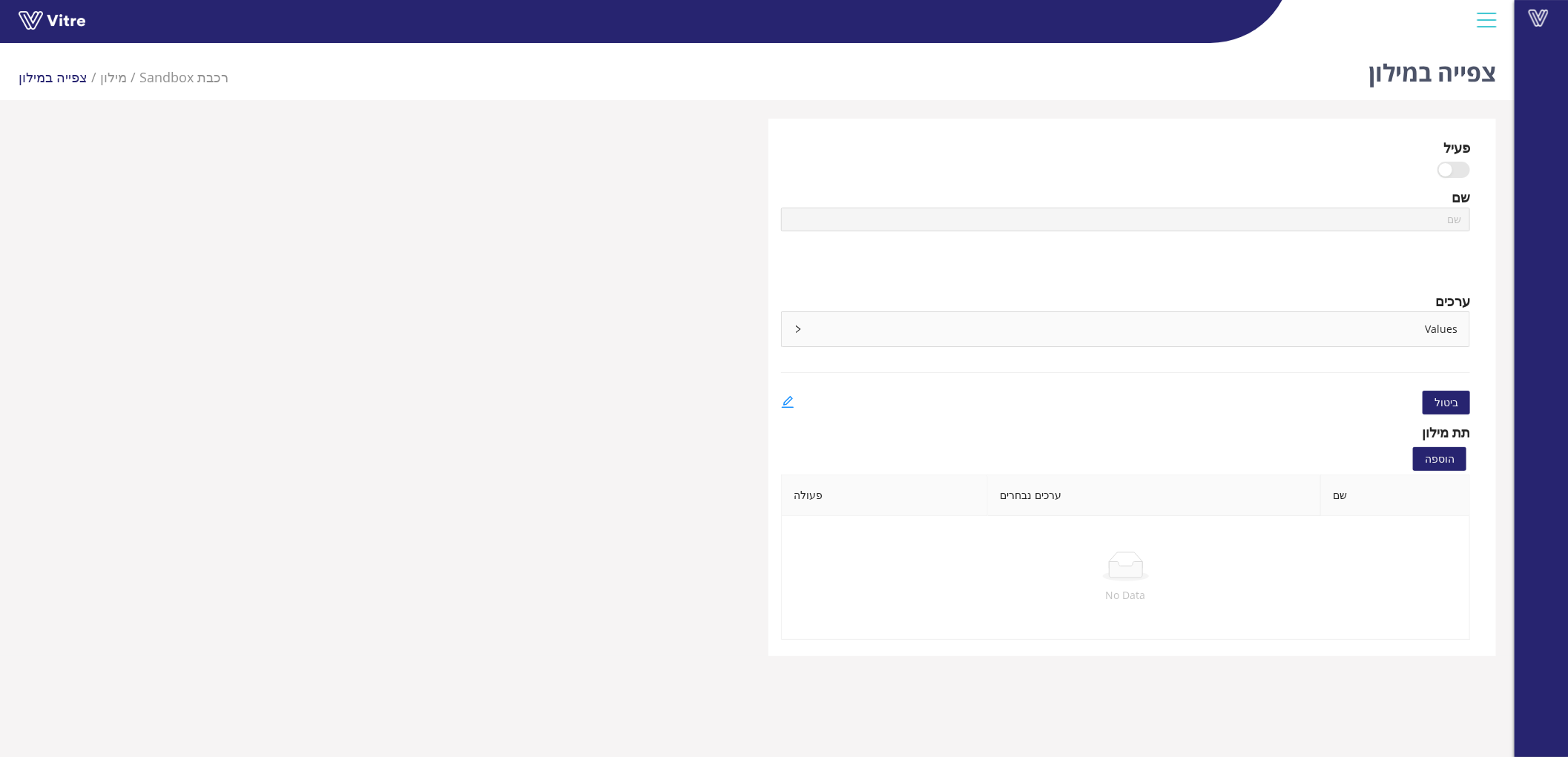
type input "Y7-אגף/חטיבה"
click at [1390, 336] on div "Values" at bounding box center [1125, 329] width 688 height 34
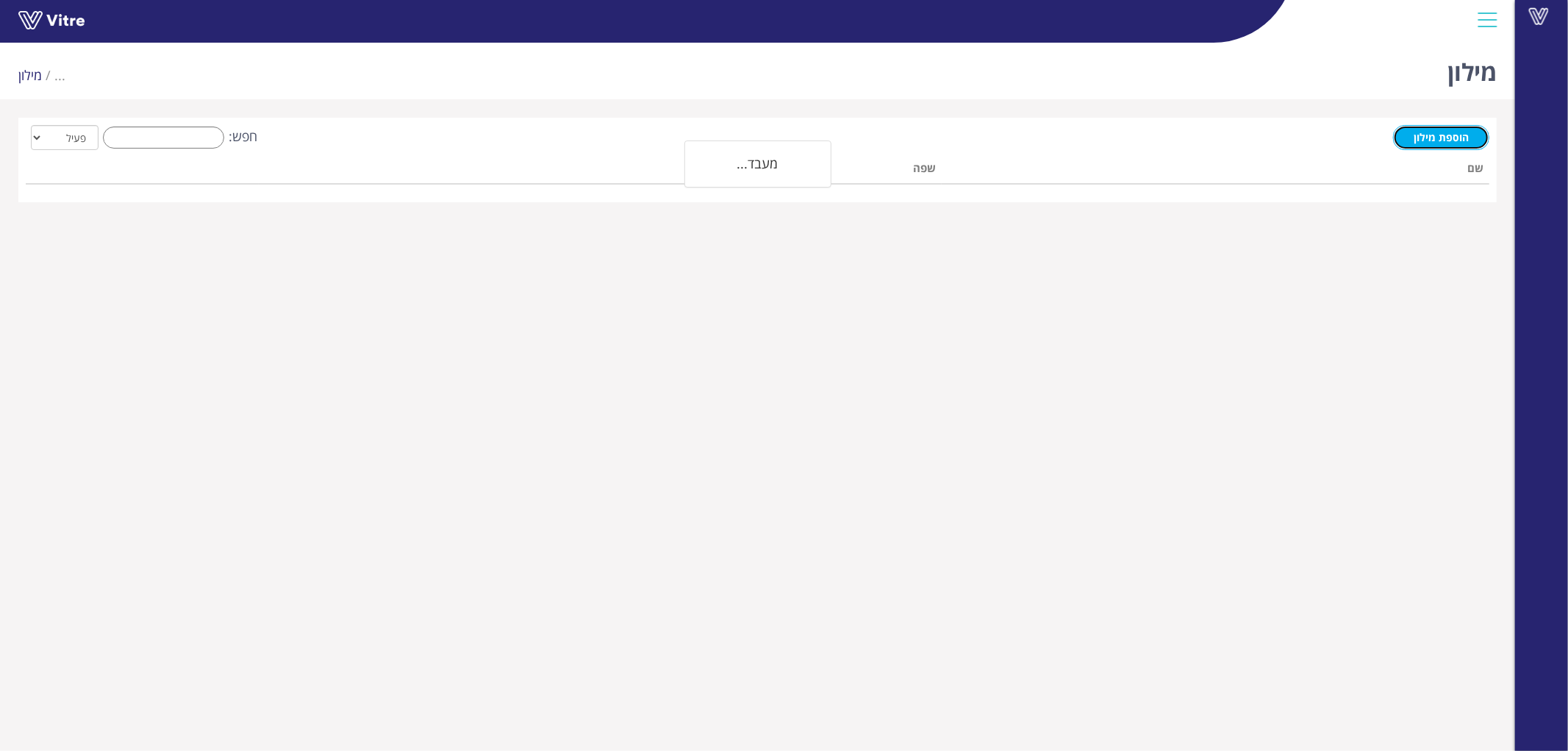
click at [1425, 138] on span "הוספת מילון" at bounding box center [1440, 137] width 55 height 14
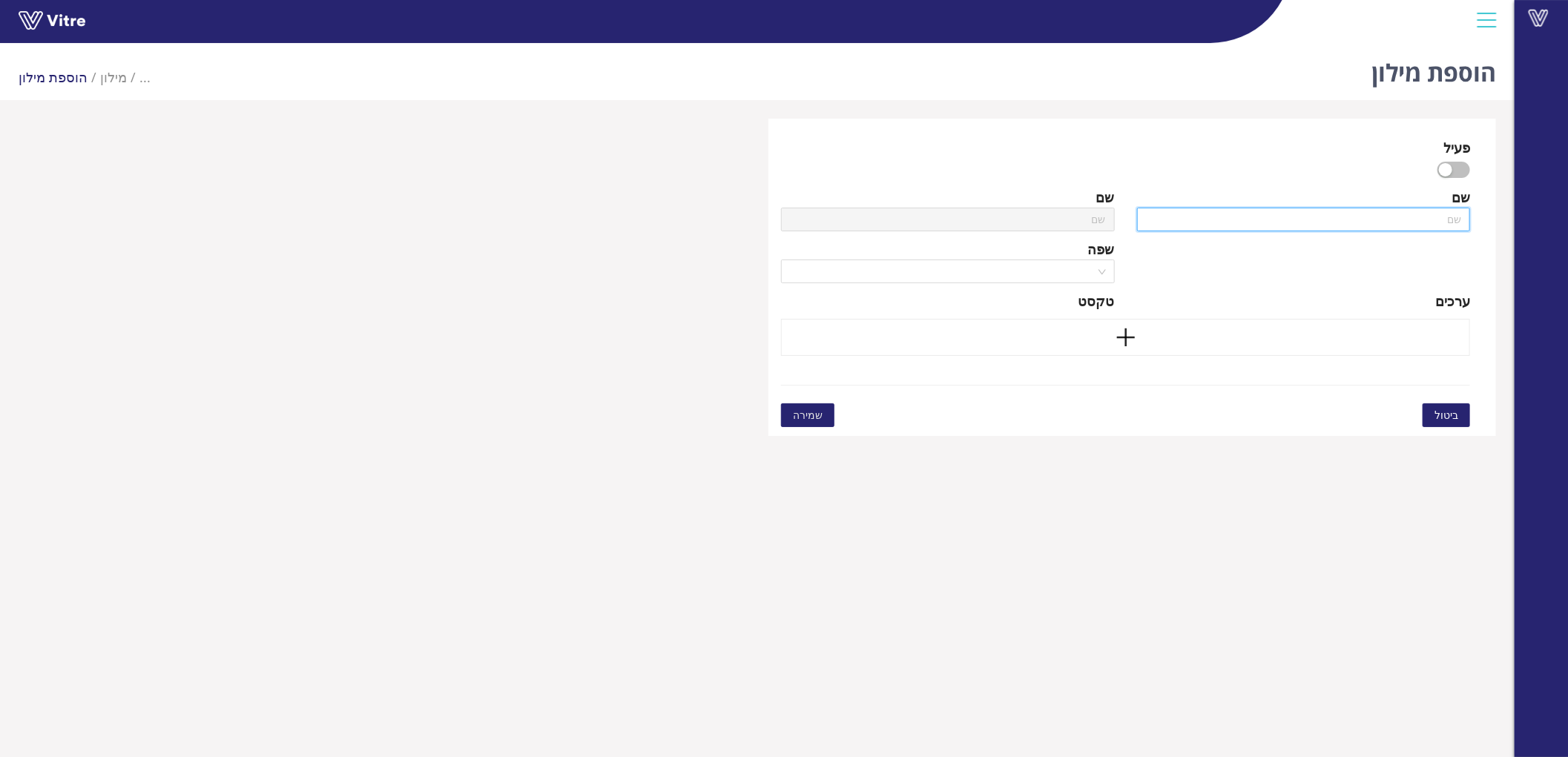
click at [1405, 216] on input "text" at bounding box center [1303, 219] width 333 height 24
type input "א"
type input "אג"
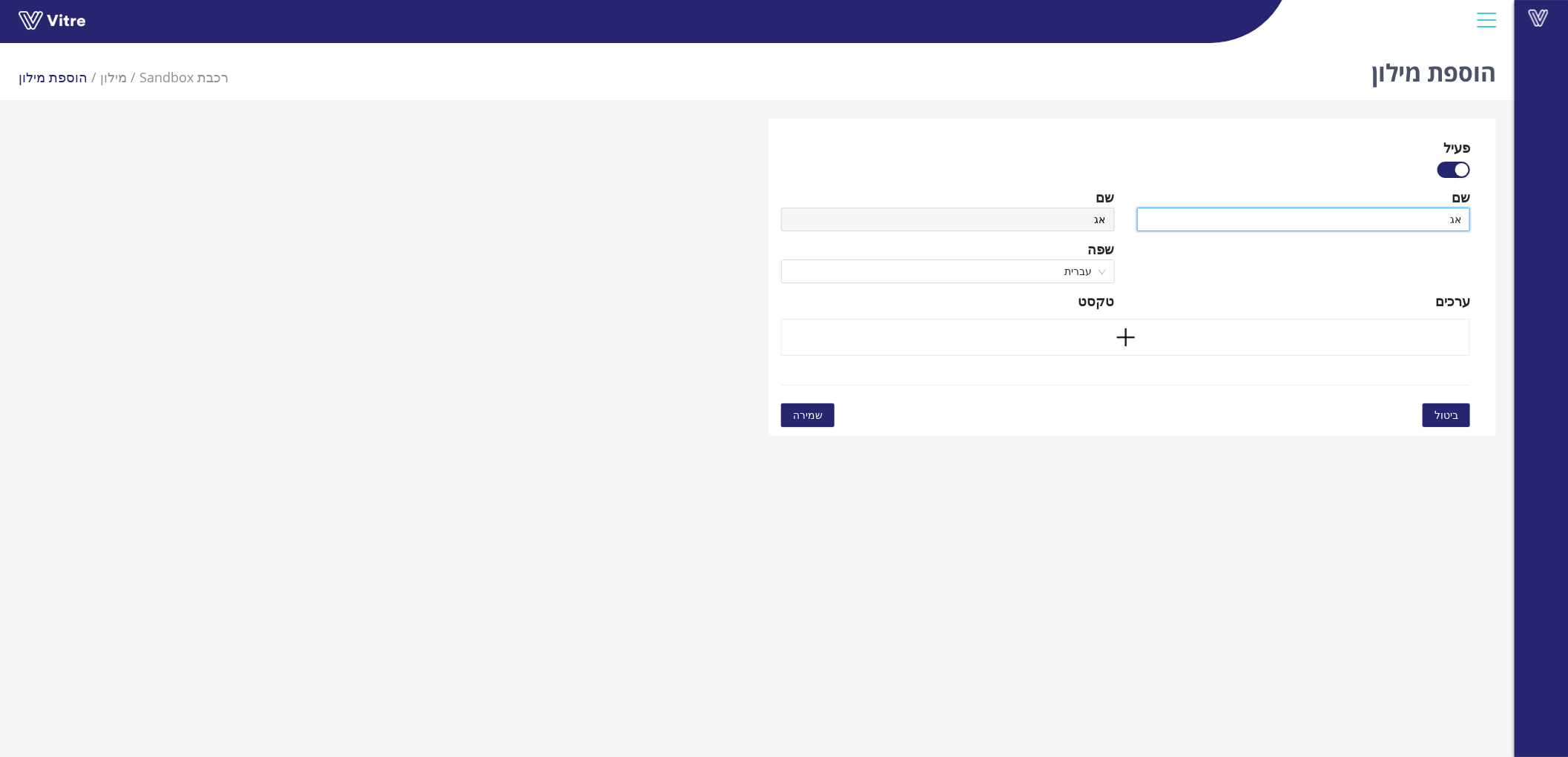
type input "אג]"
type input "אג]ח"
type input "אג]"
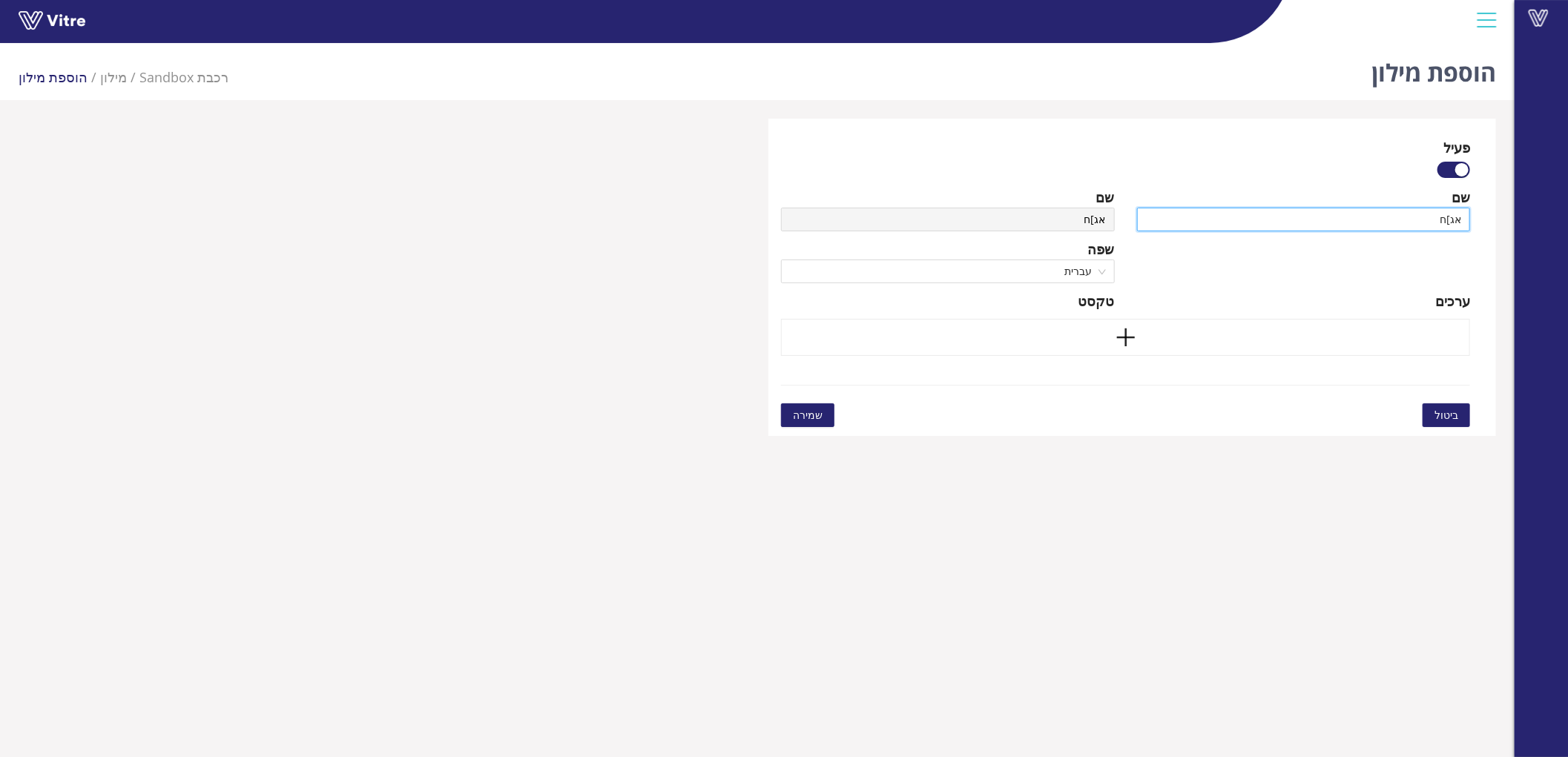
type input "אג]"
type input "אג"
type input "אג]"
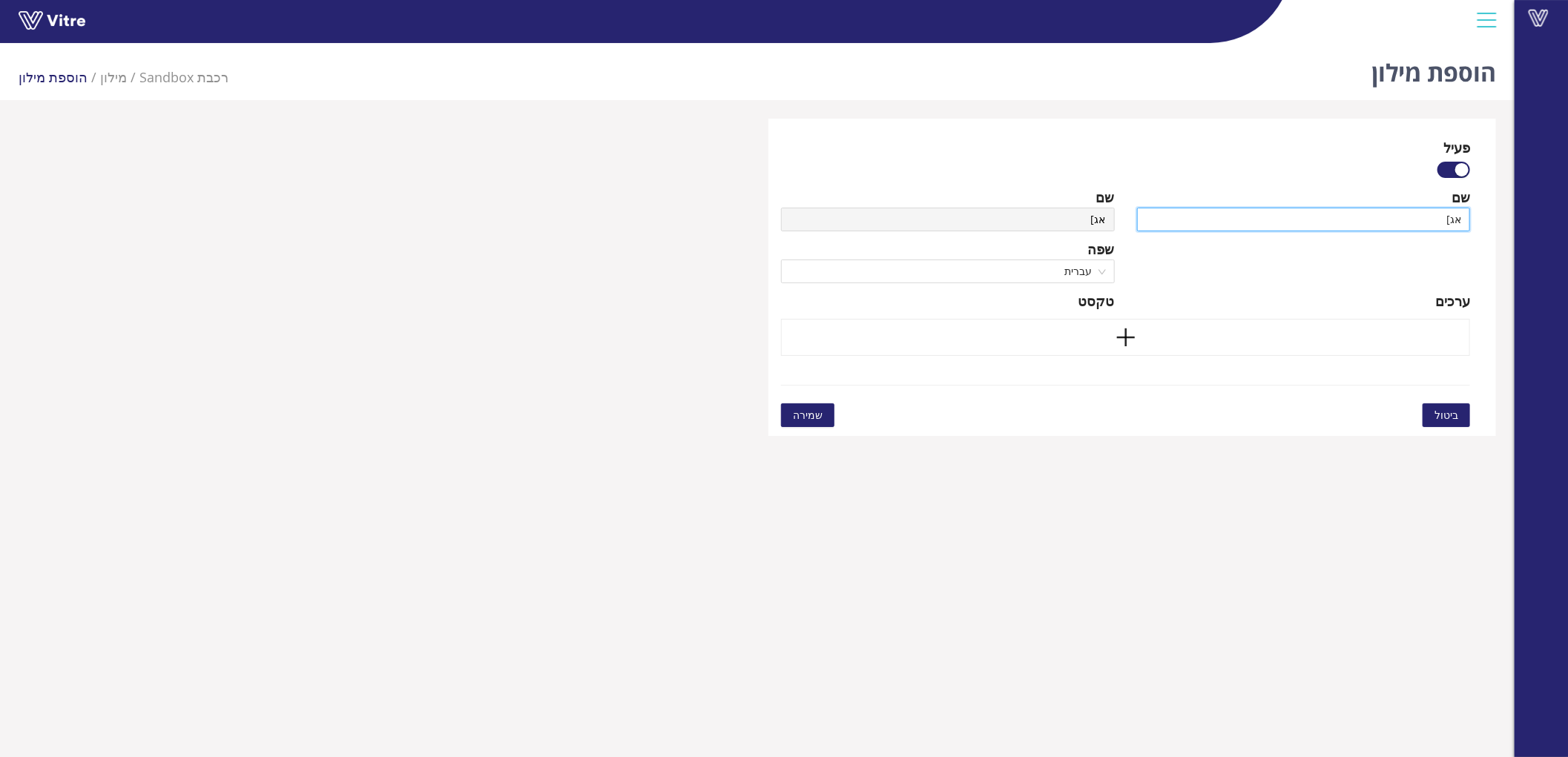
type input "אג]י"
type input "אג]"
type input "אג"
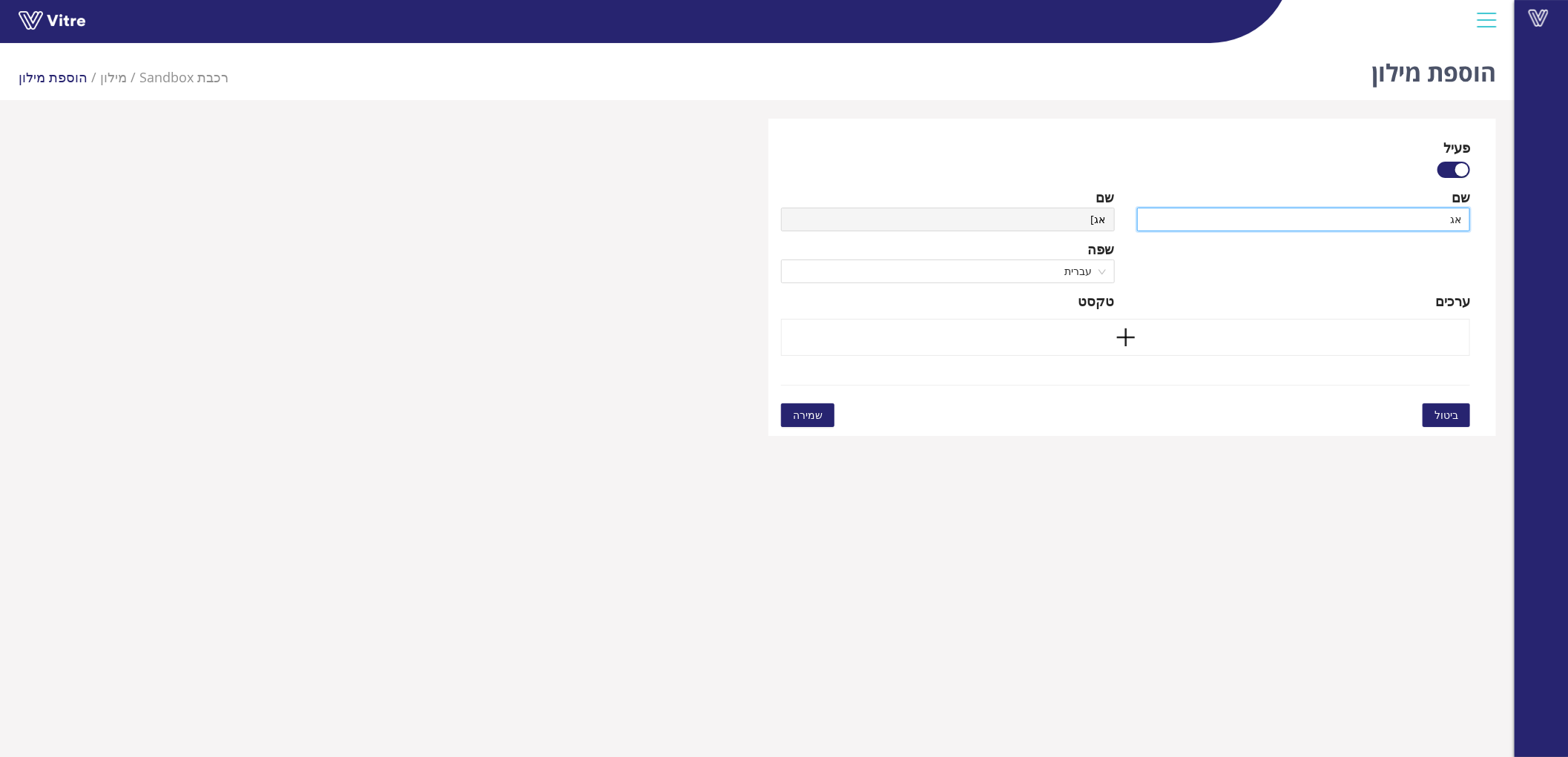
type input "אג"
type input "אגפ"
type input "אגפי"
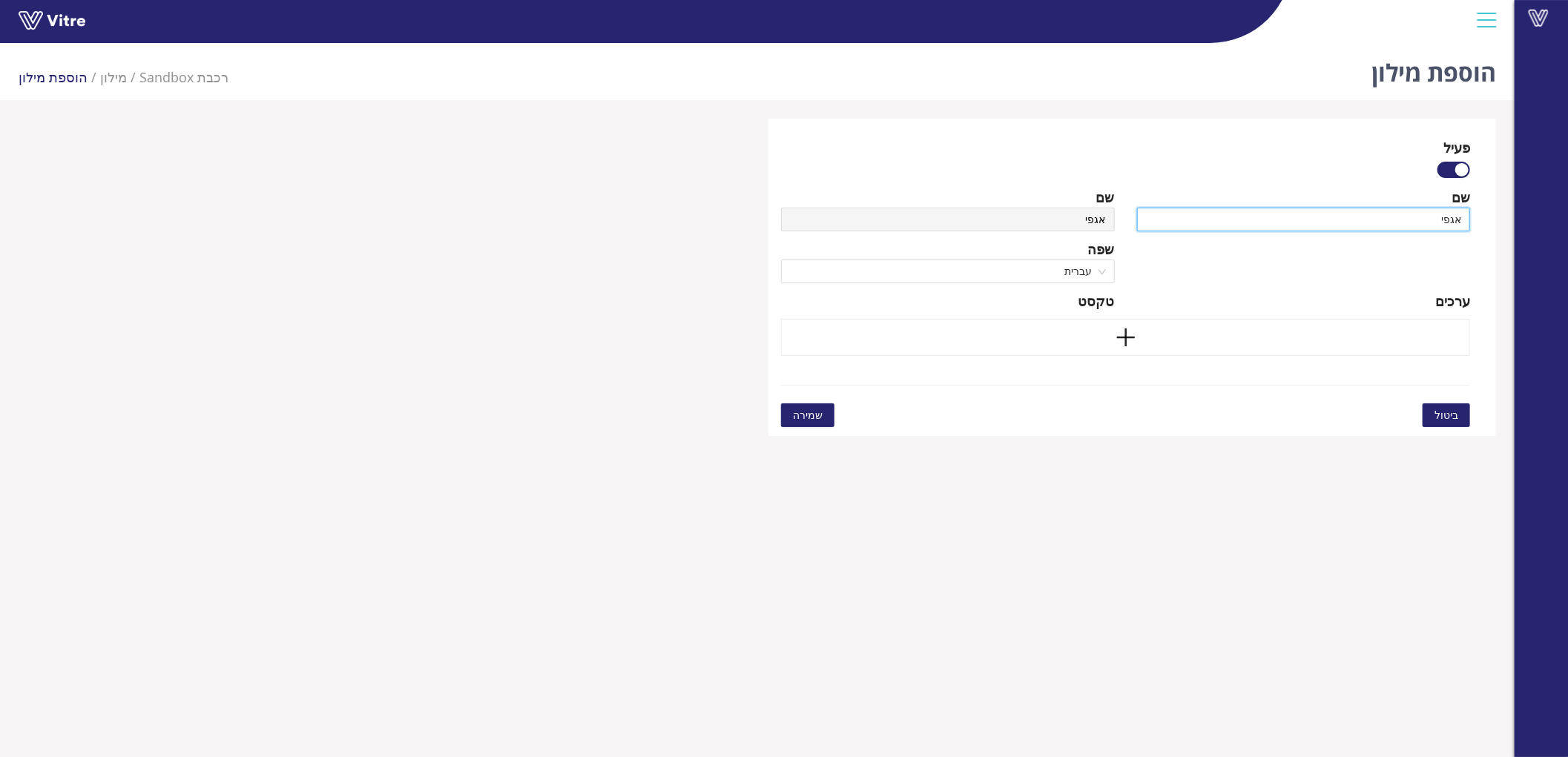
type input "אגפים"
type input "אגפים ח"
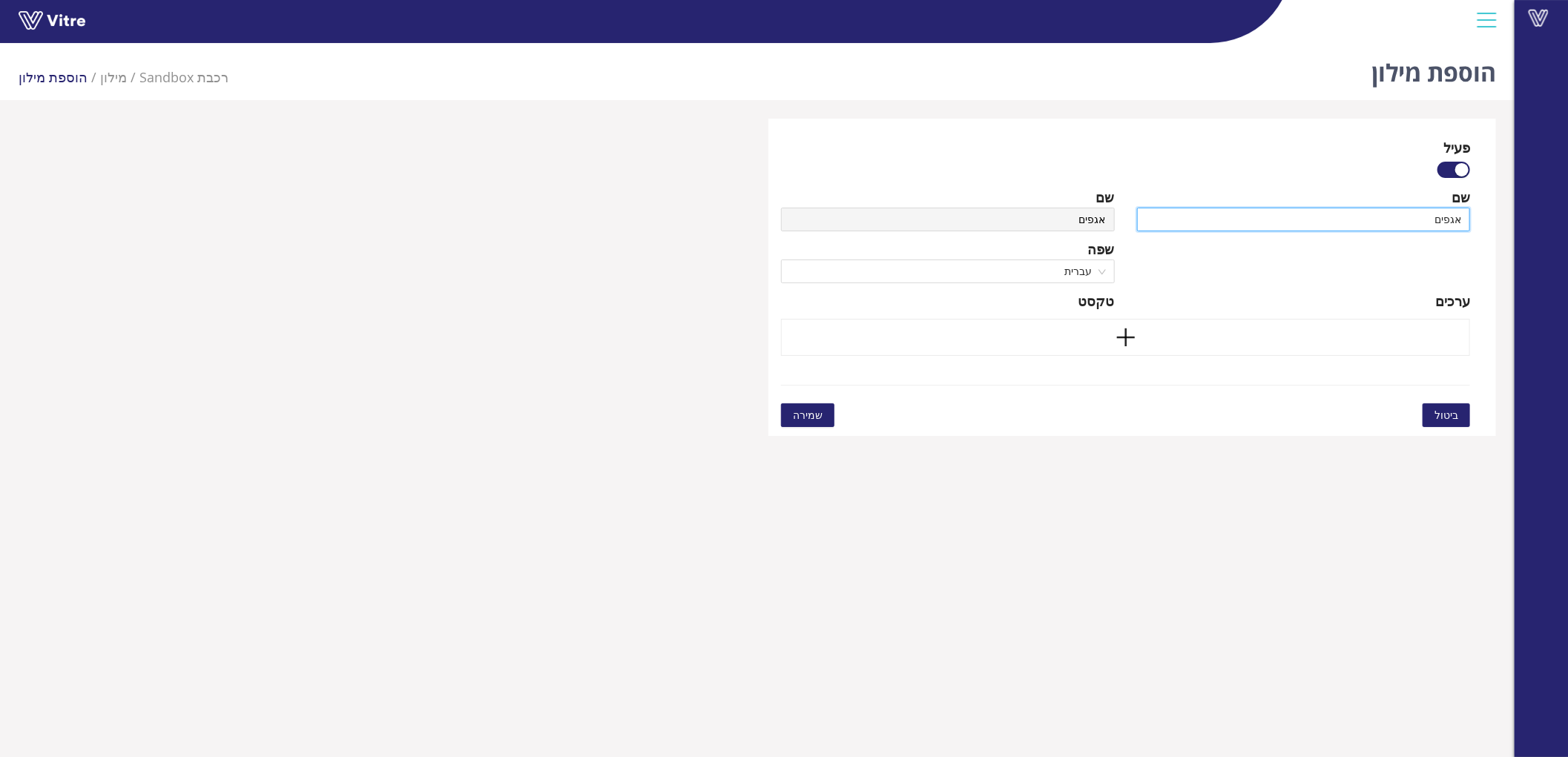
type input "אגפים ח"
type input "אגפים חט"
type input "אגפים חטי"
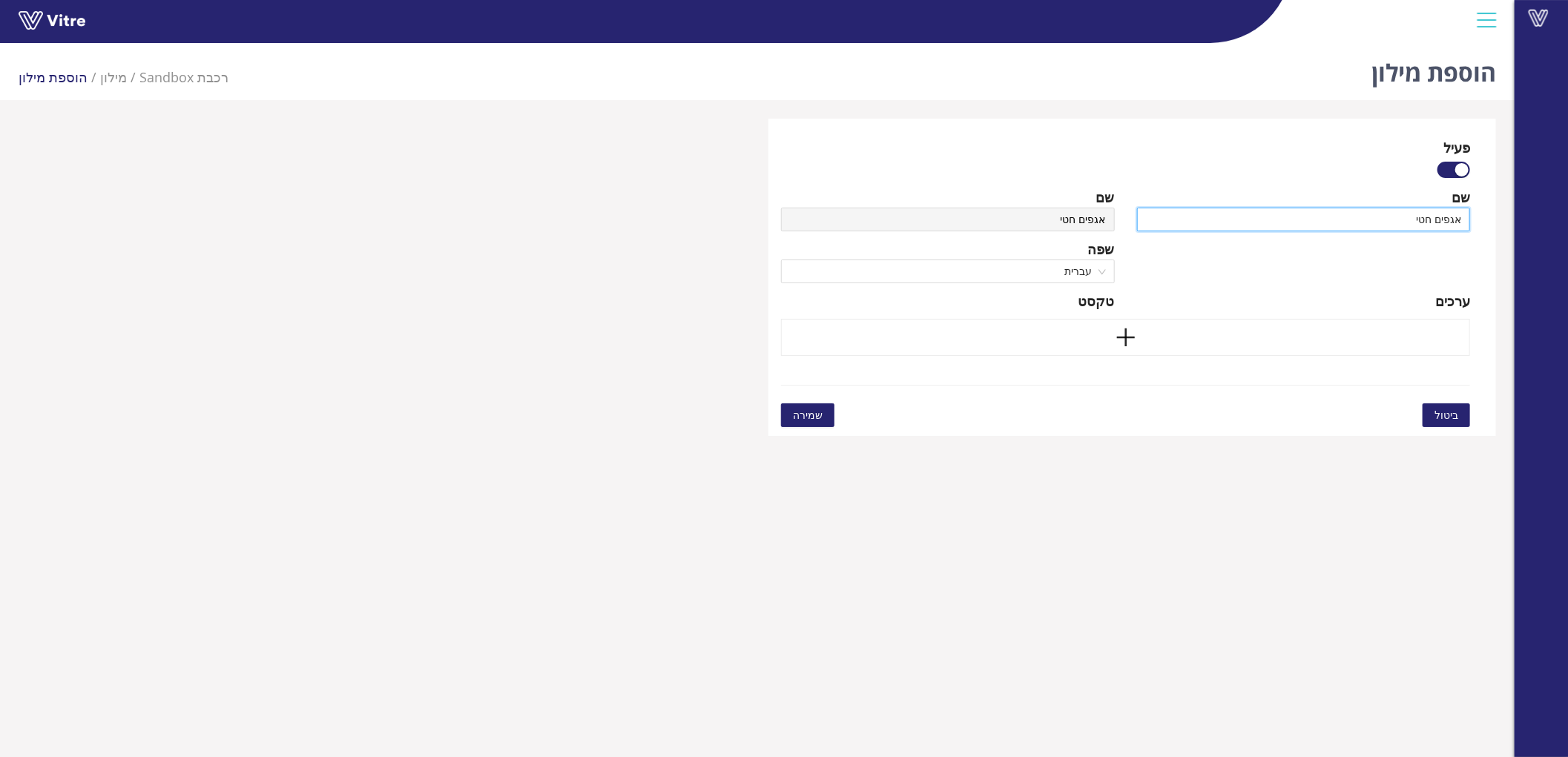
type input "אגפים חטיב"
type input "אגפים חטיבת"
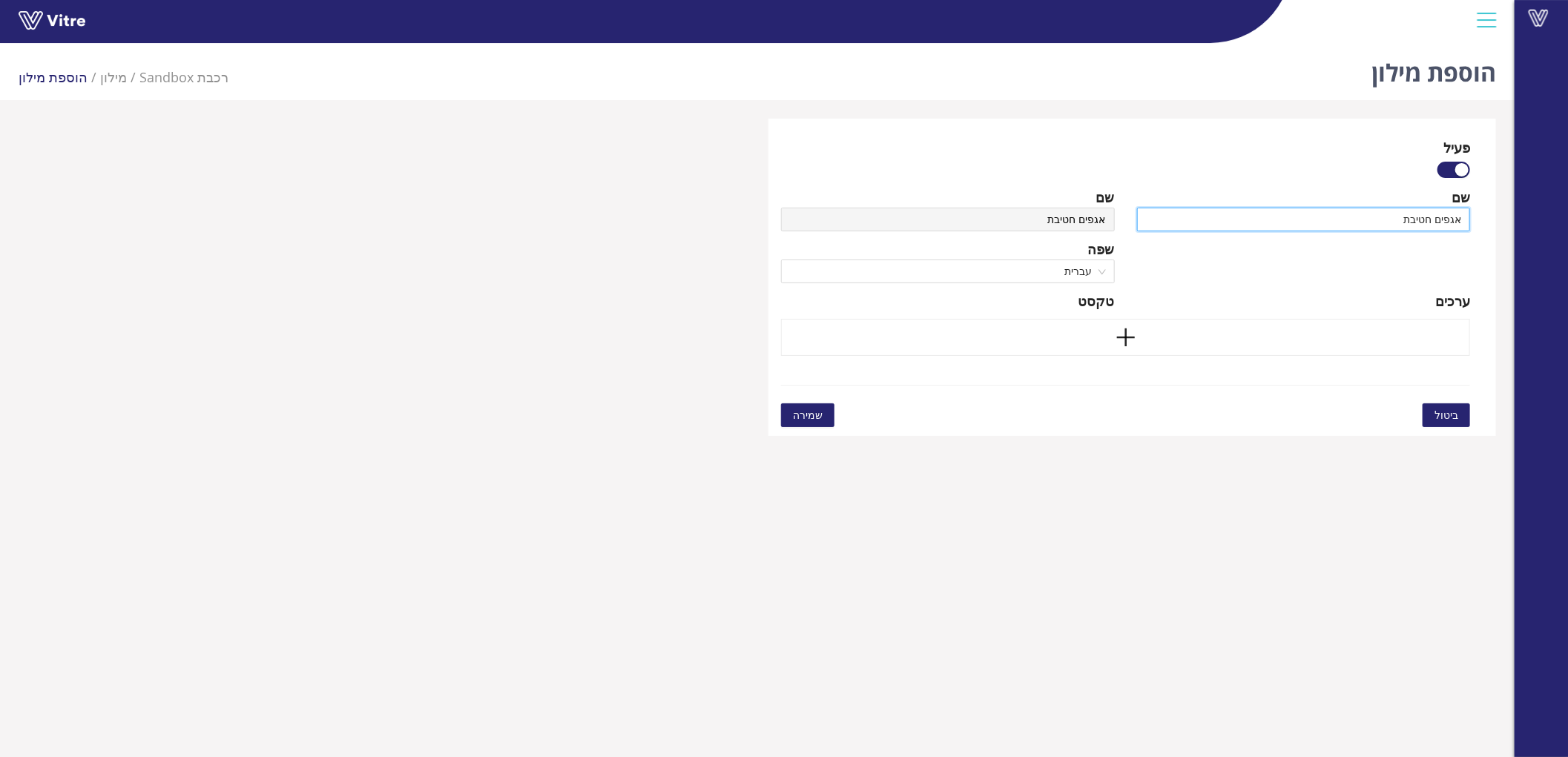
type input "אגפים חטיבת"
type input "אגפים חטיבת מ"
type input "אגפים חטיבת מט"
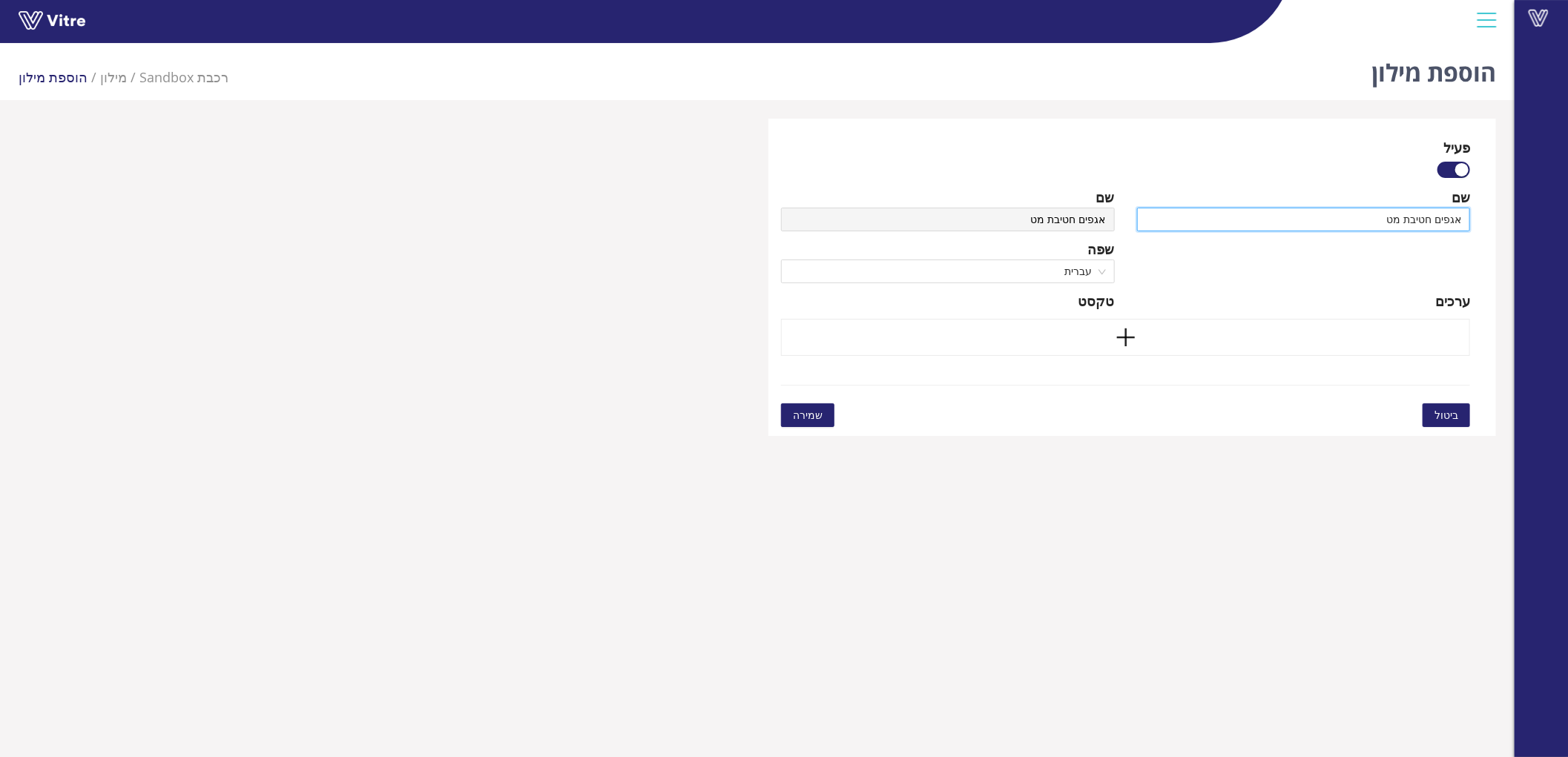
type input "אגפים חטיבת מטע"
type input "אגפים חטיבת מטענ"
type input "אגפים חטיבת מטעני"
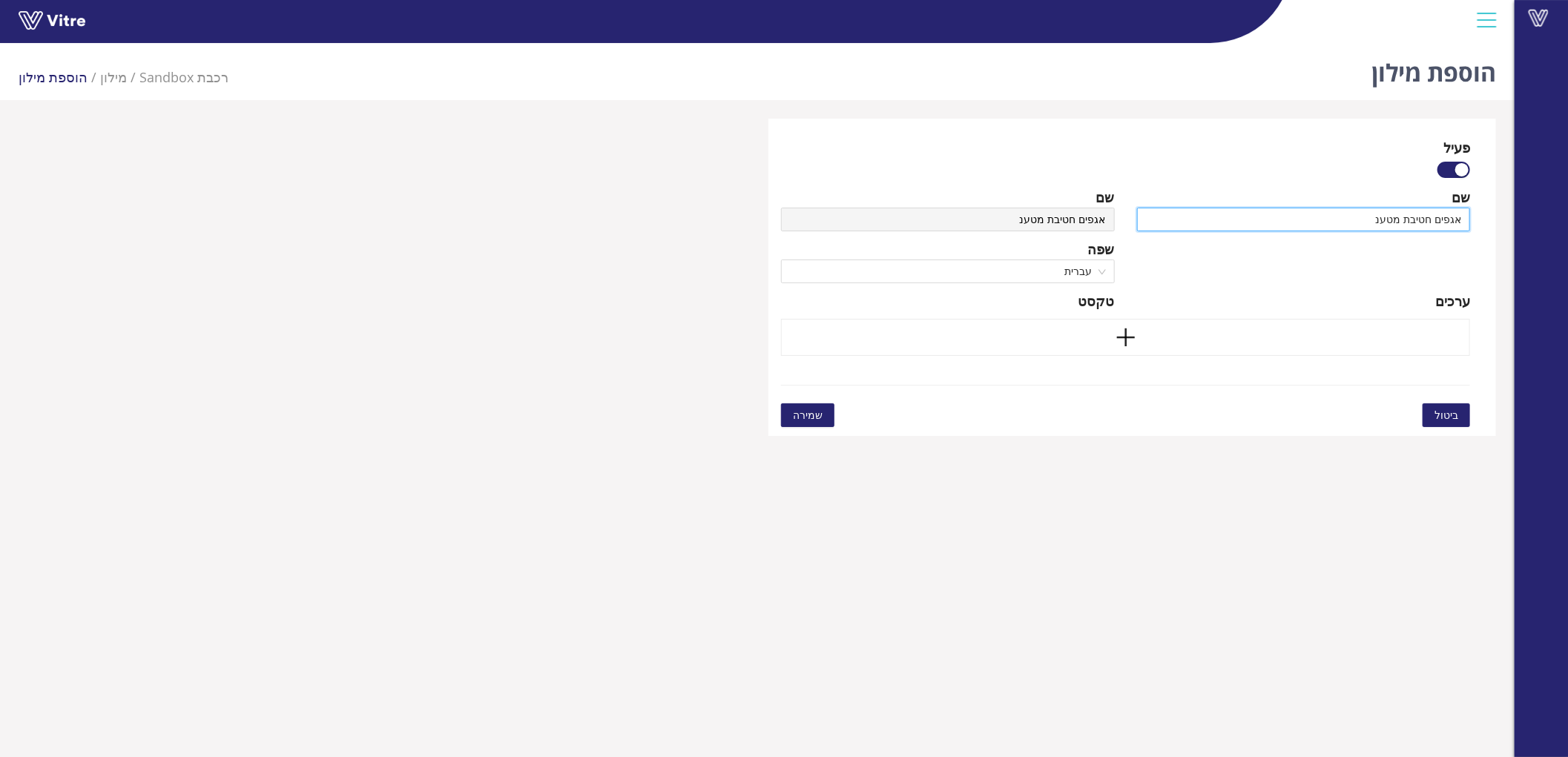
type input "אגפים חטיבת מטעני"
type input "אגפים חטיבת מטענים"
click at [1368, 342] on div at bounding box center [1125, 337] width 689 height 37
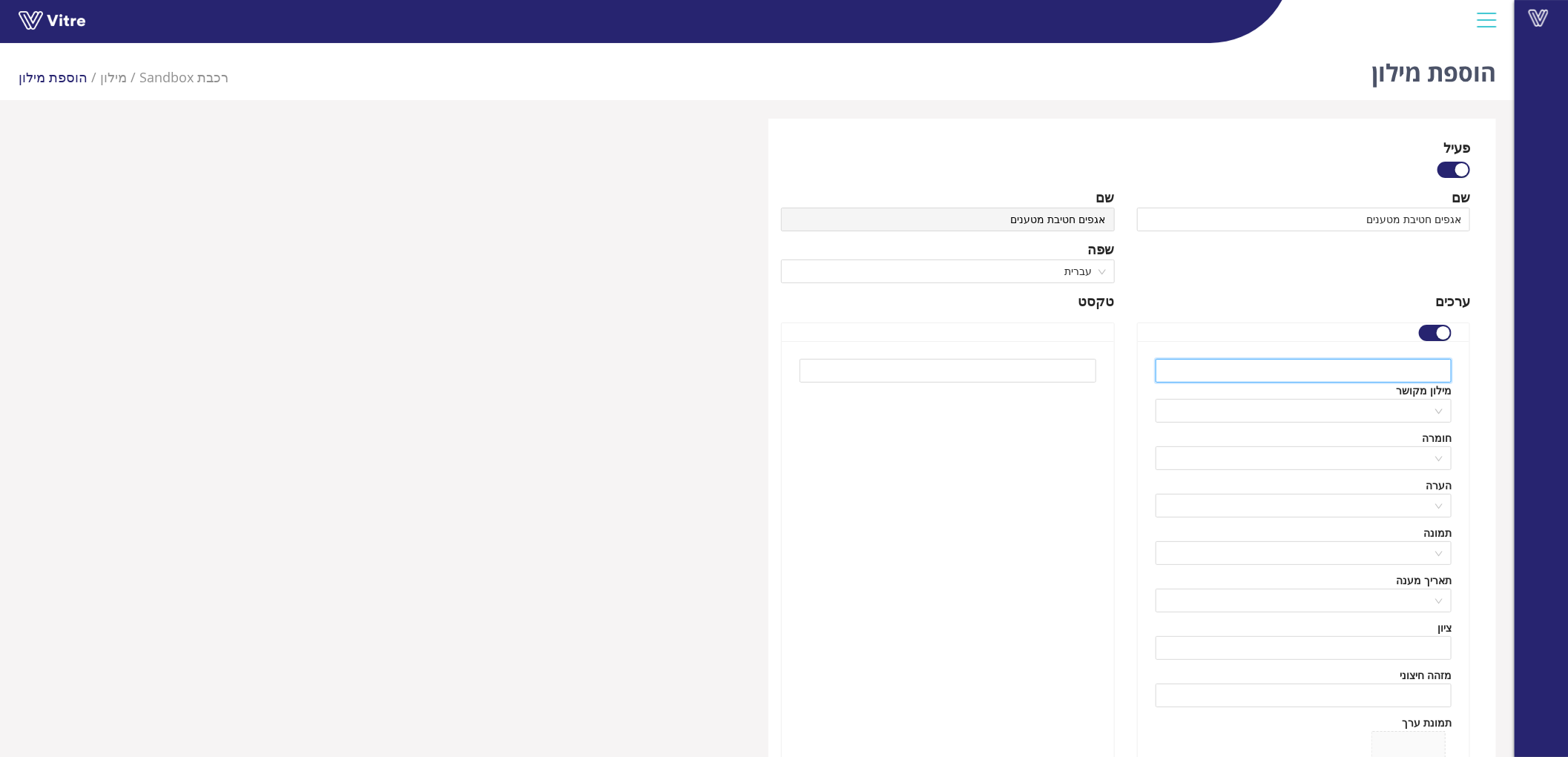
click at [1378, 364] on input "text" at bounding box center [1304, 371] width 297 height 24
type input "אגף שינוע מטענים"
click at [1292, 308] on div "ערכים" at bounding box center [1303, 301] width 333 height 21
drag, startPoint x: 1290, startPoint y: 324, endPoint x: 1287, endPoint y: 350, distance: 26.2
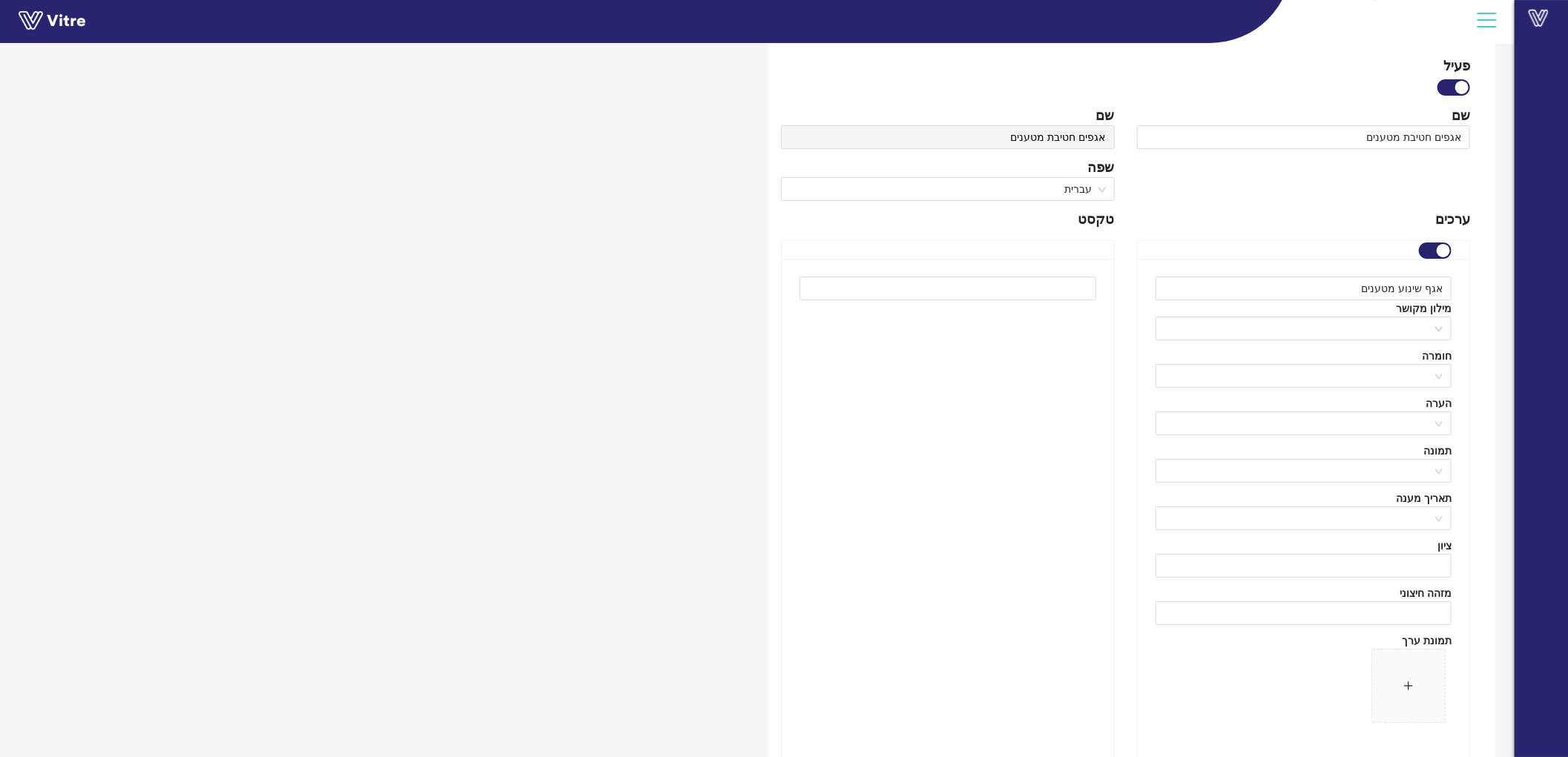
click at [937, 622] on div at bounding box center [948, 512] width 333 height 507
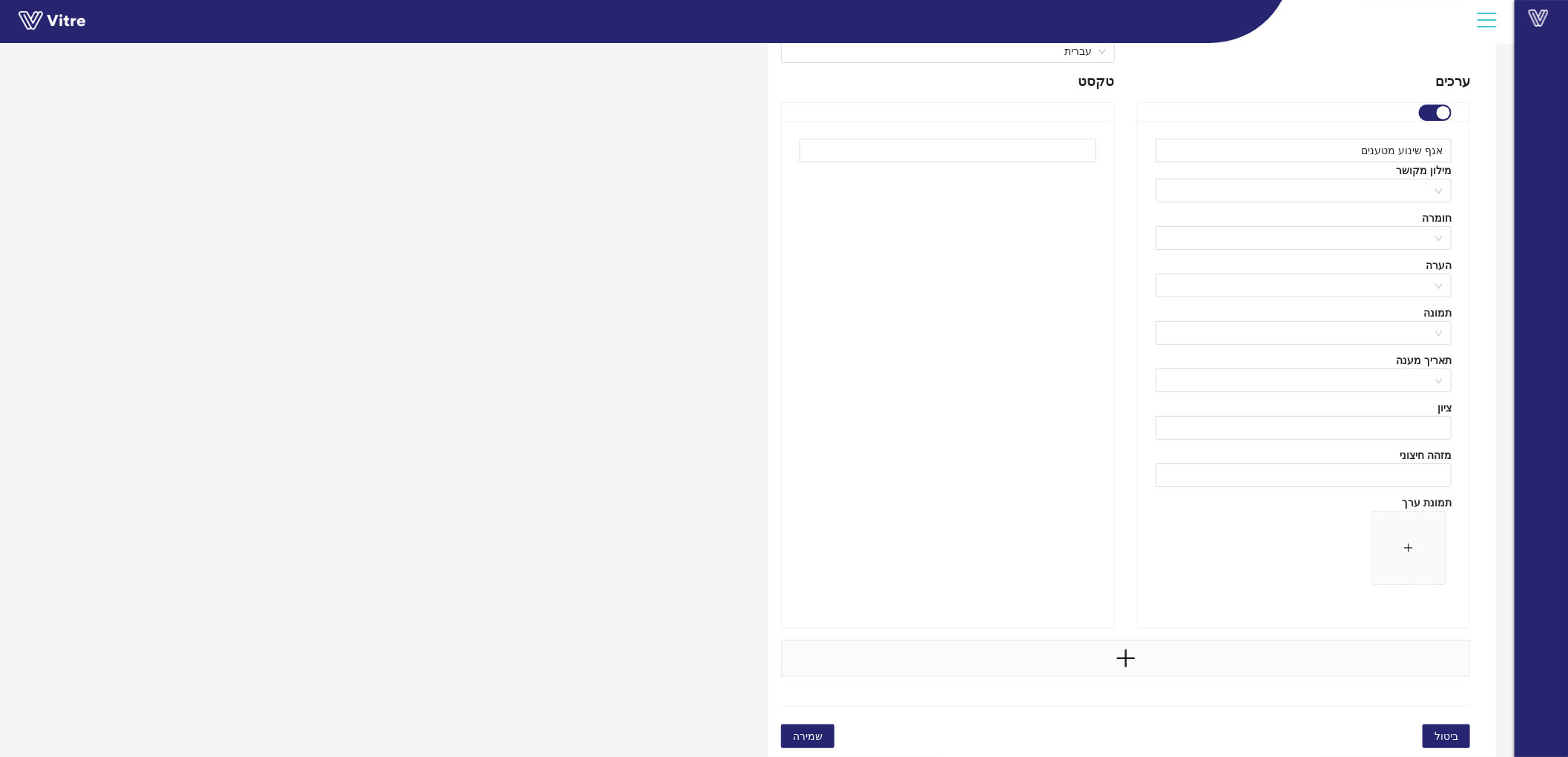
click at [1107, 650] on div at bounding box center [1125, 658] width 689 height 37
click at [1335, 678] on input "text" at bounding box center [1304, 687] width 297 height 24
type input "אגף תפעול מטענים"
click at [1135, 564] on div "שם אגפים חטיבת מטענים שפה English ערכים אגף שינוע מטענים מילון מקושר חומרה הערה…" at bounding box center [1304, 573] width 356 height 1212
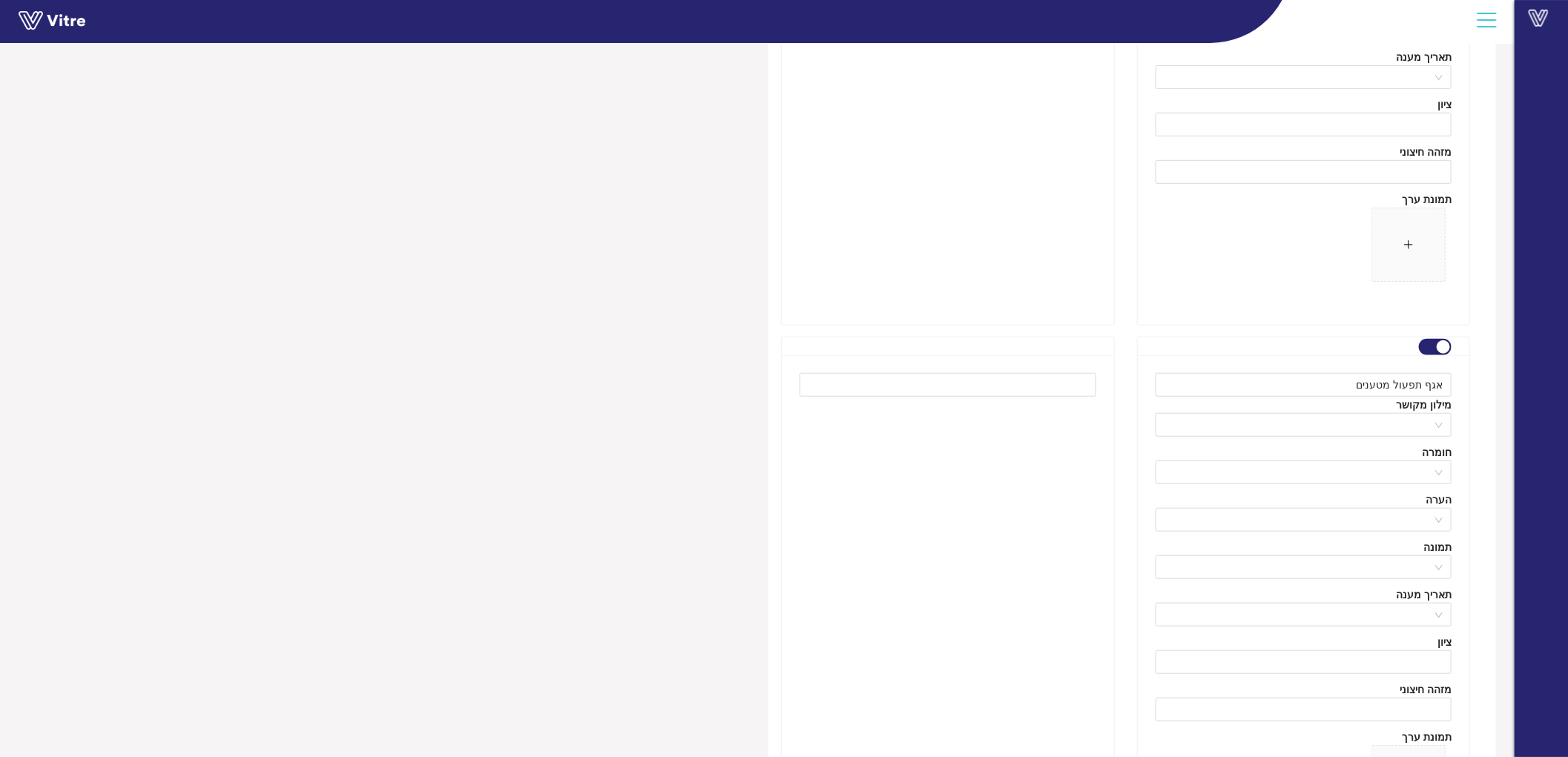
scroll to position [759, 0]
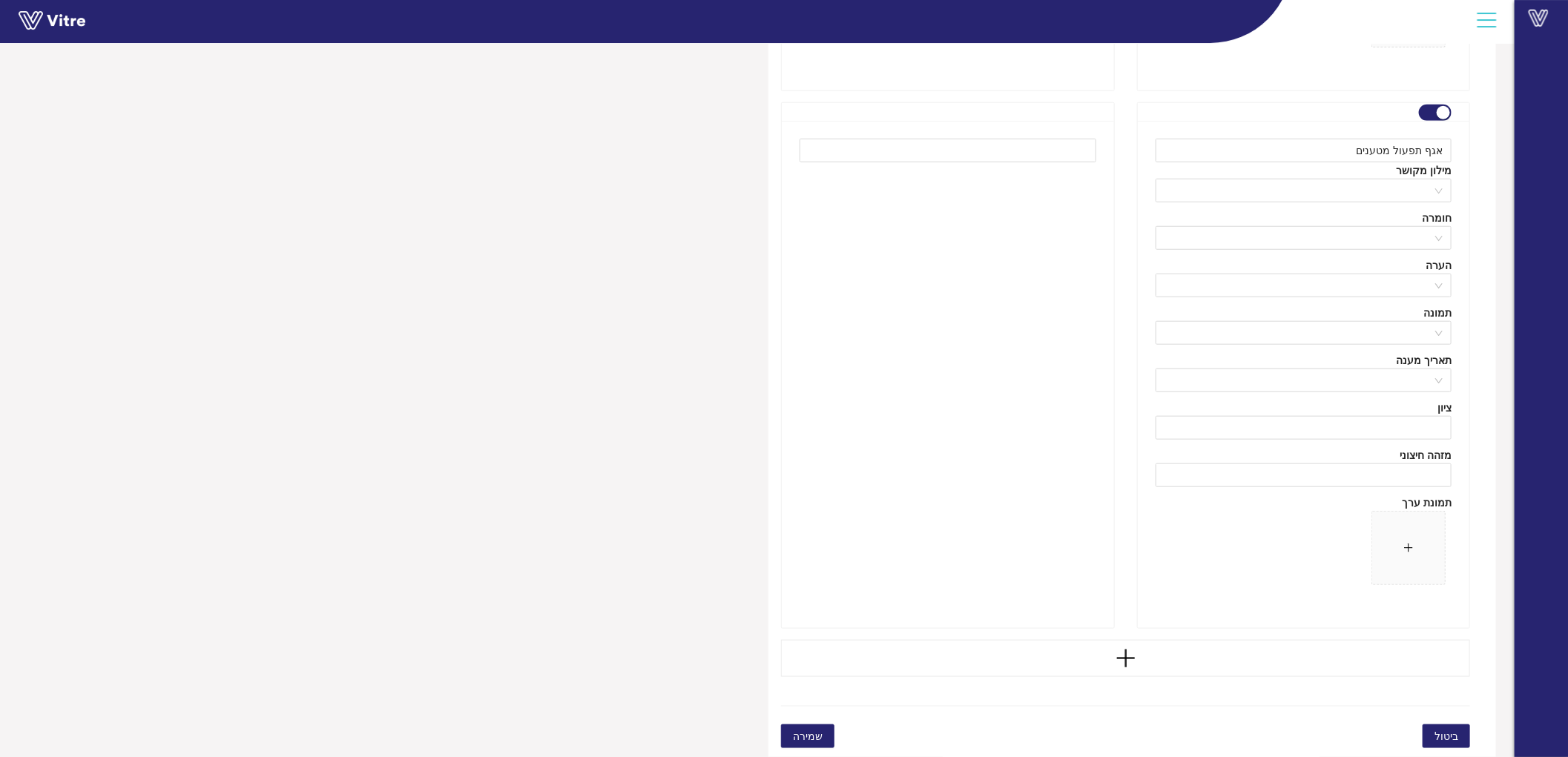
click at [805, 734] on span "שמירה" at bounding box center [808, 736] width 30 height 17
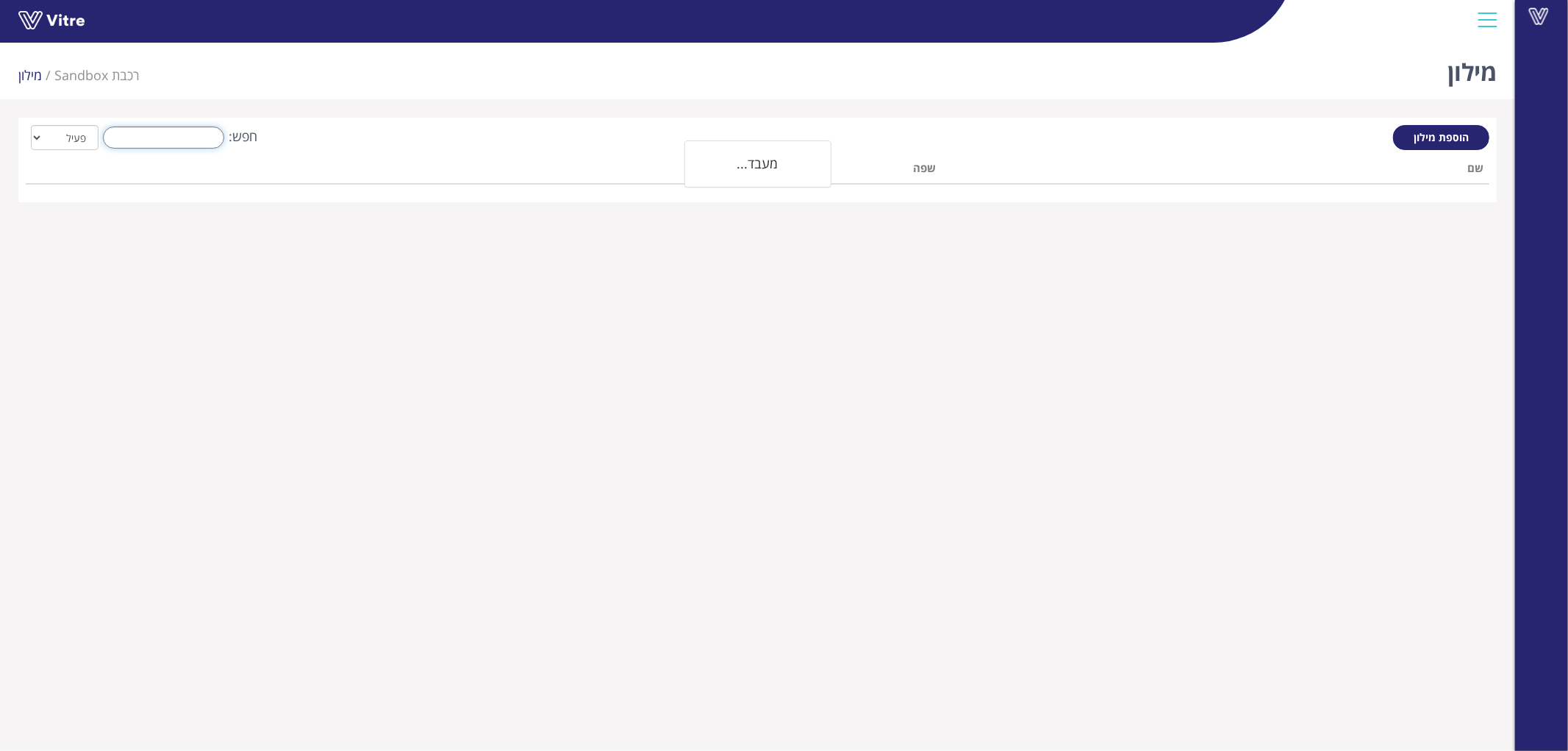
click at [150, 143] on input "חפש:" at bounding box center [163, 137] width 121 height 22
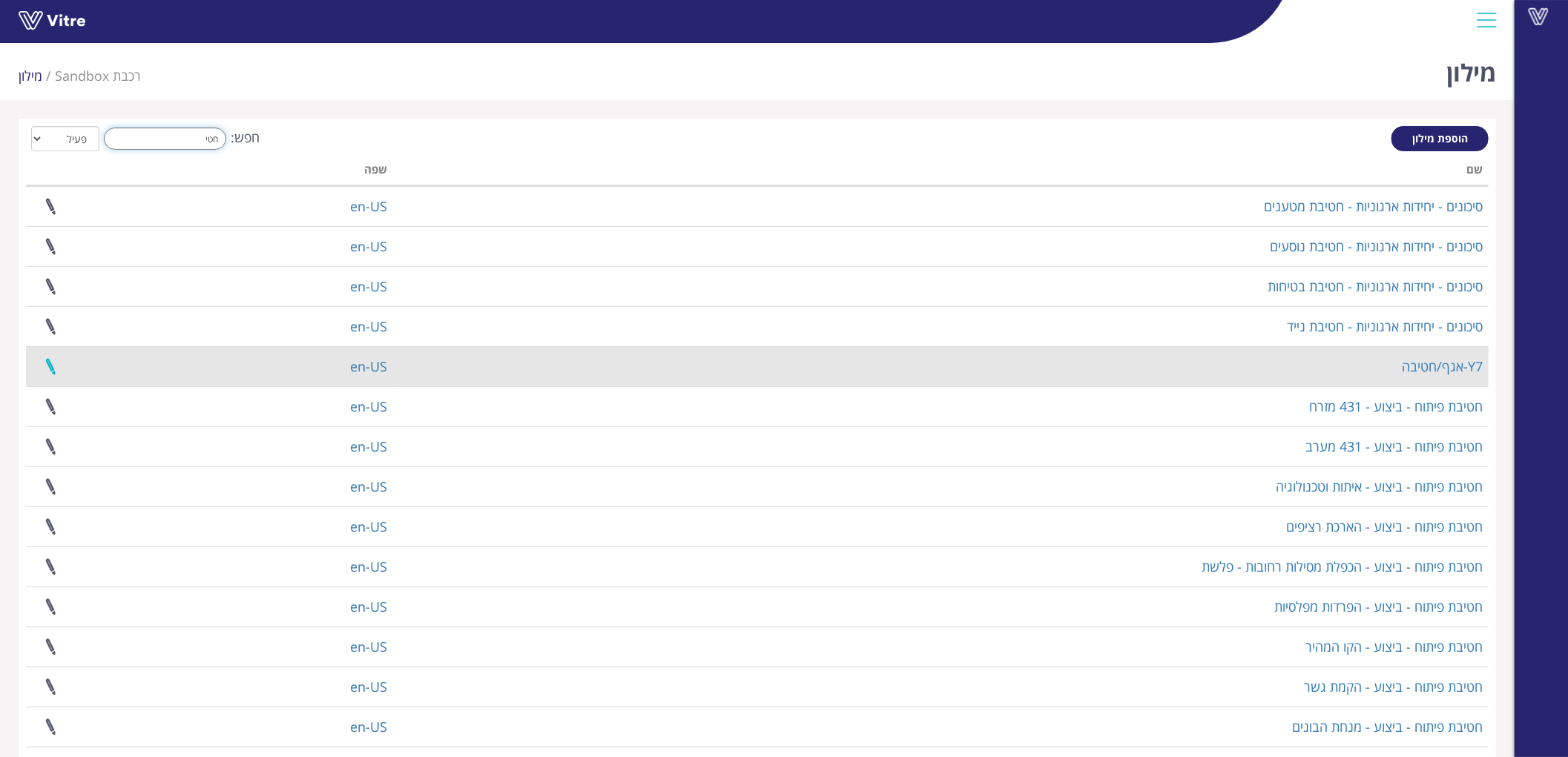
type input "חטי"
click at [42, 364] on link at bounding box center [50, 366] width 37 height 39
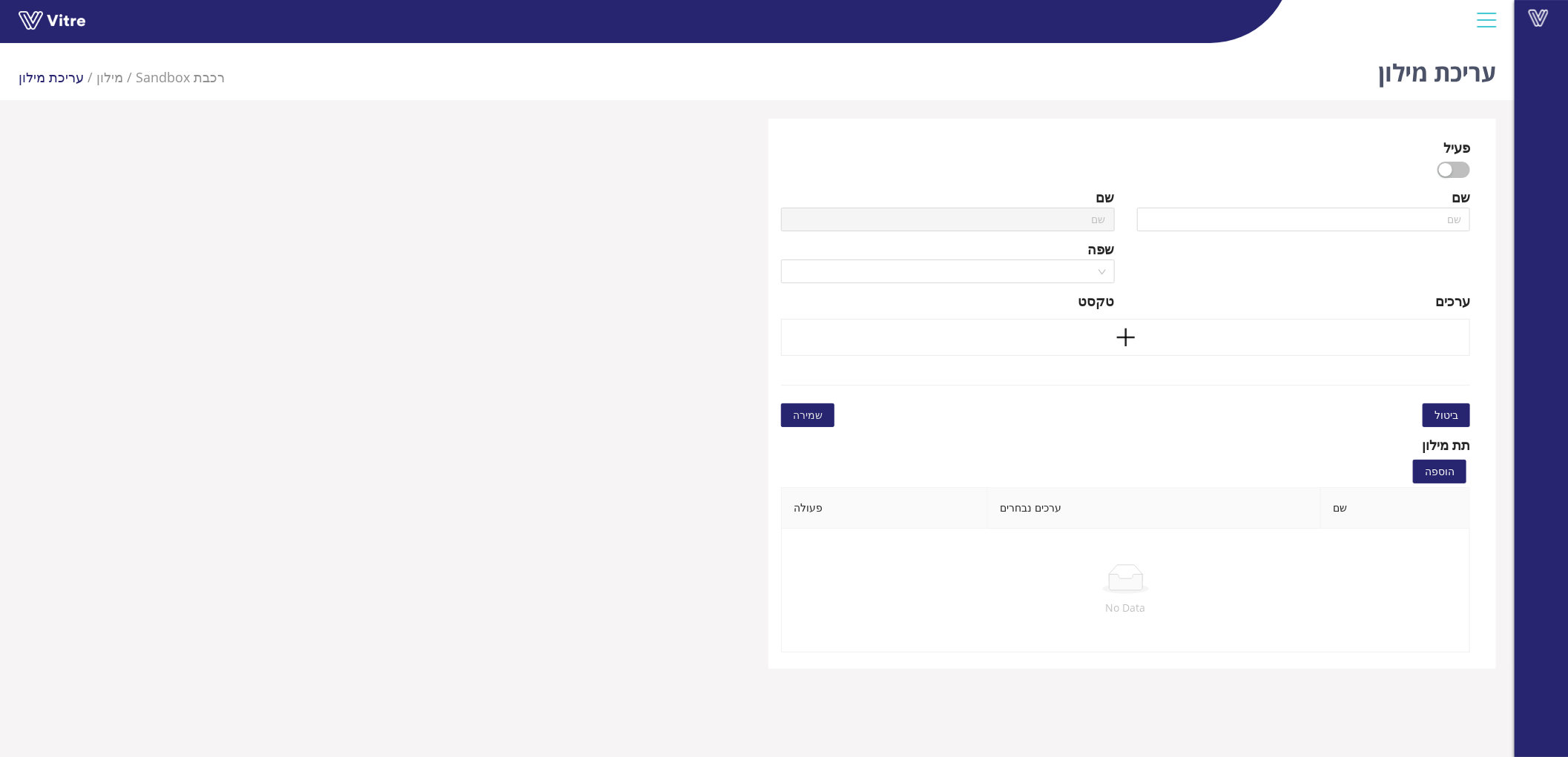
type input "Y7-אגף/חטיבה"
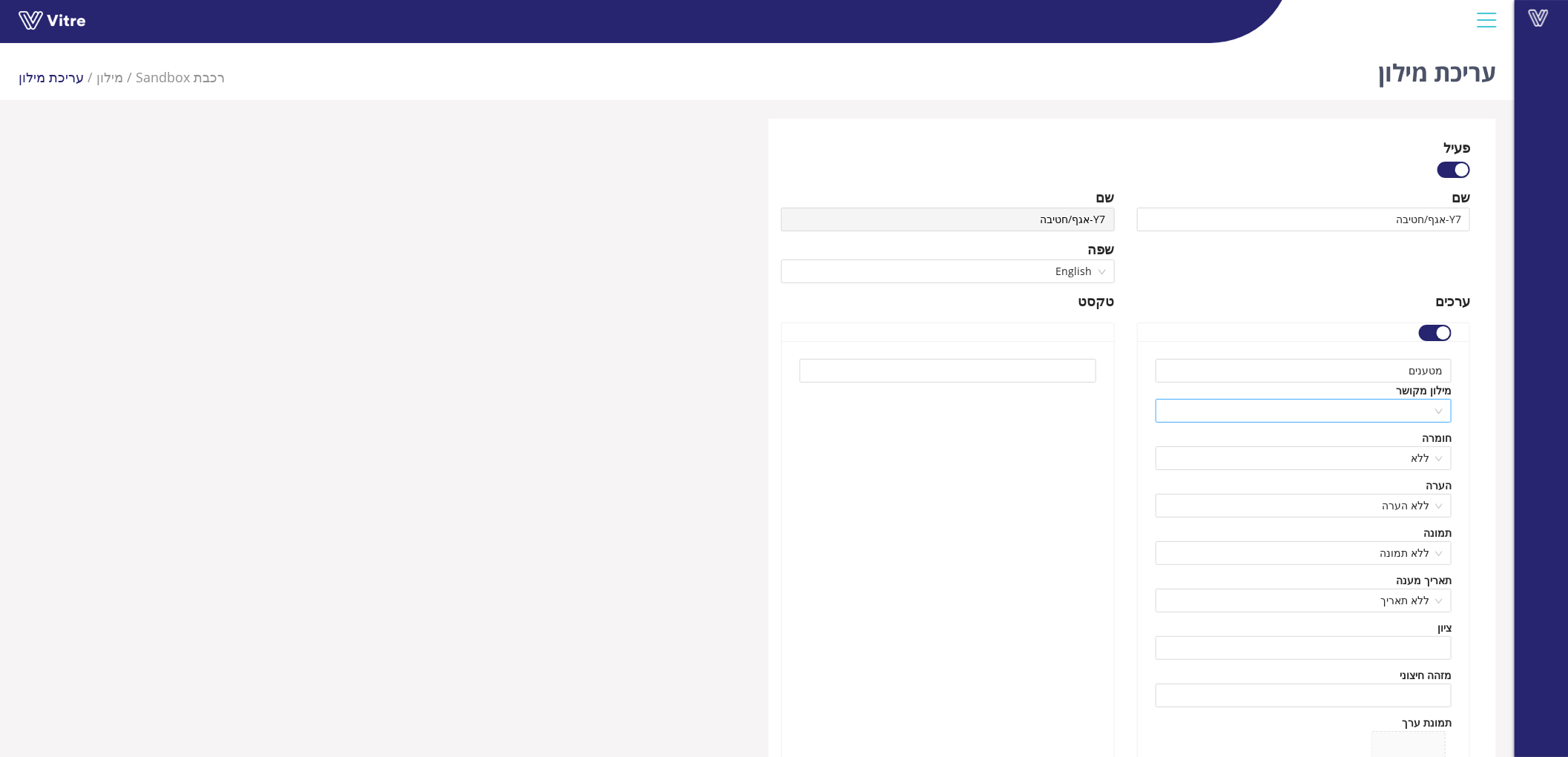
click at [1408, 406] on span at bounding box center [1303, 410] width 279 height 22
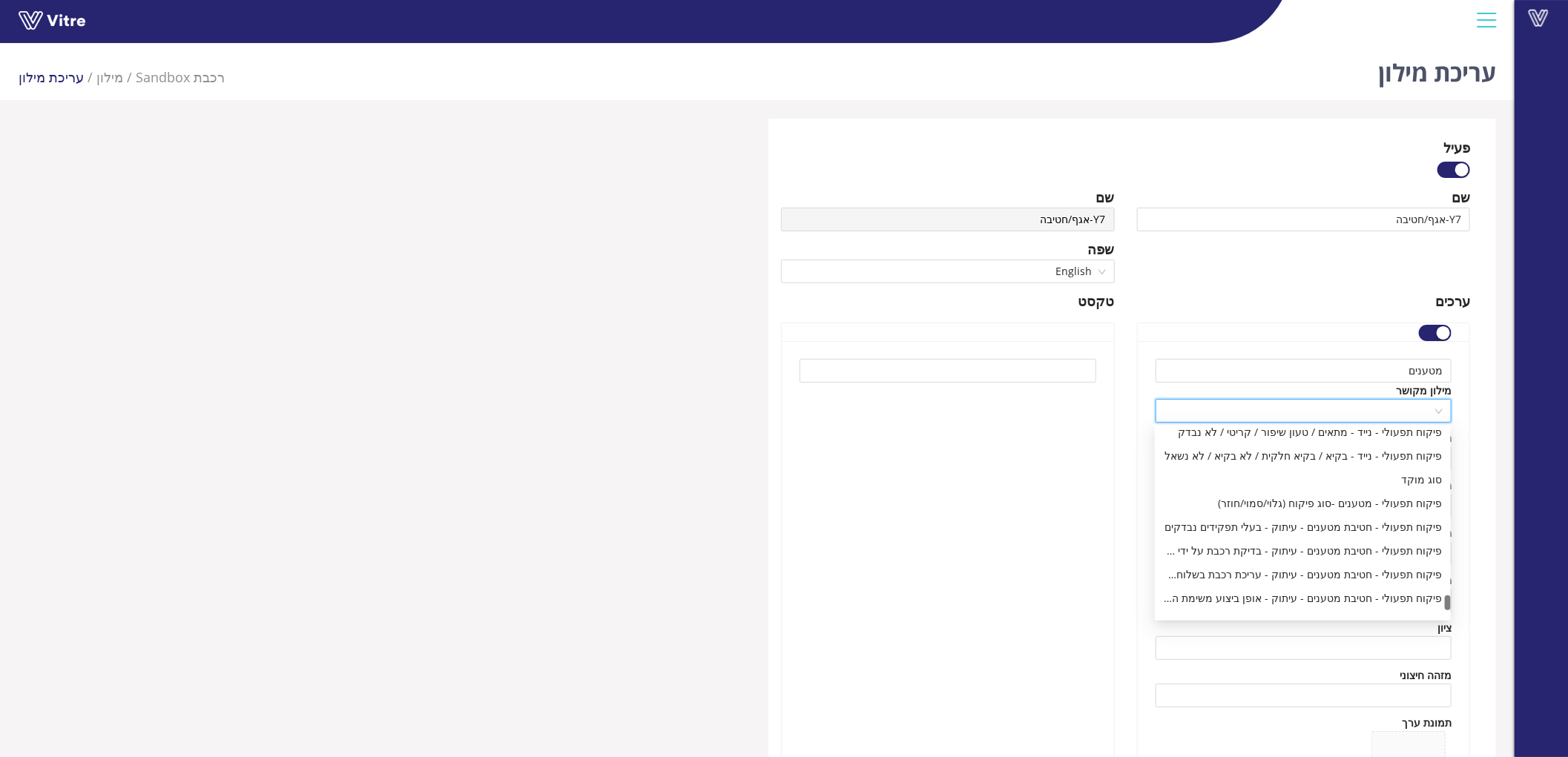
drag, startPoint x: 1448, startPoint y: 432, endPoint x: 1442, endPoint y: 601, distance: 169.1
click at [1442, 601] on div "פיקוח תפעולי - נייד - מתאים / טעון שיפור / קריטי / לא נבדק פיקוח תפעולי - נייד …" at bounding box center [1303, 523] width 296 height 189
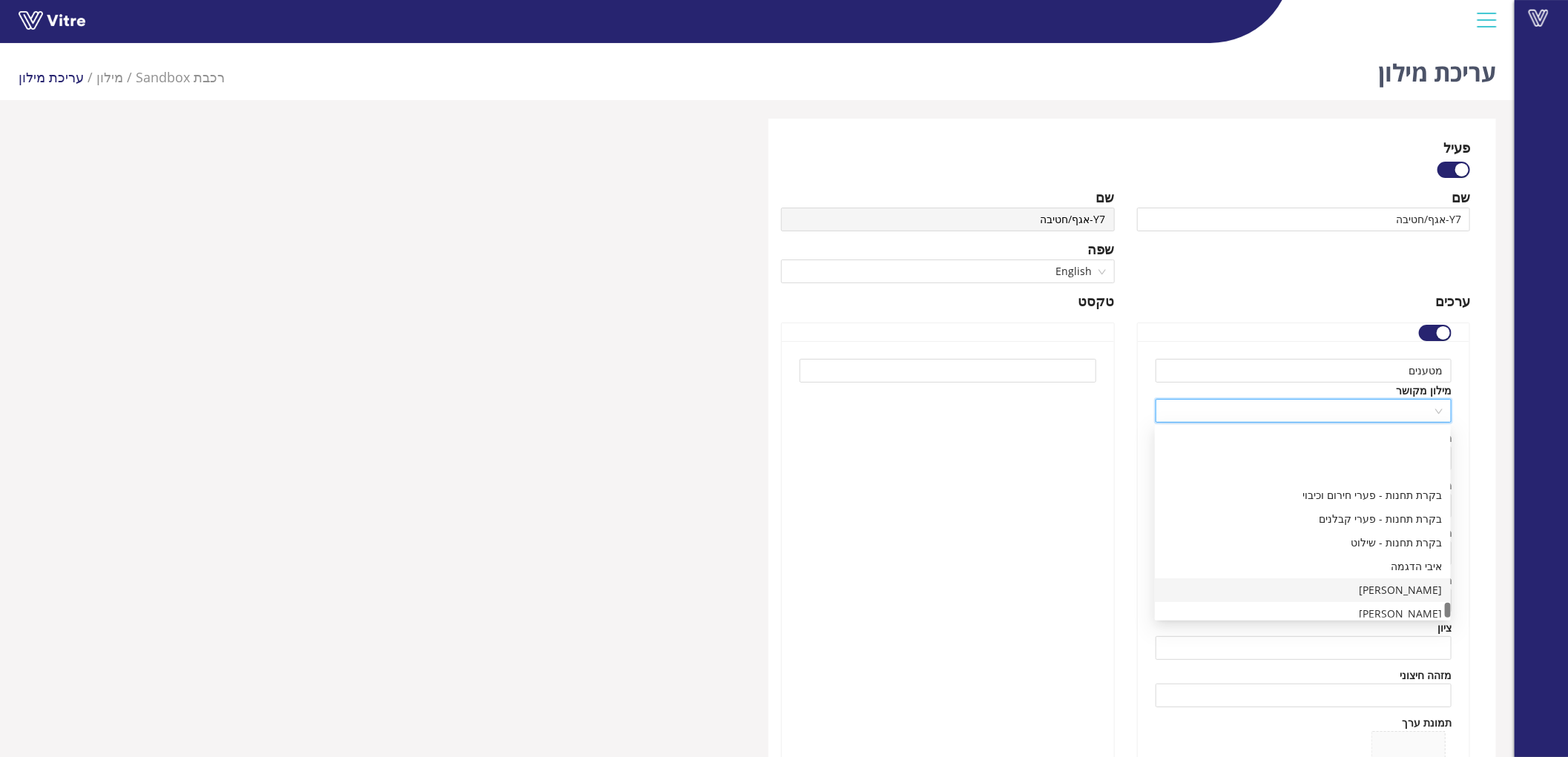
scroll to position [9273, 0]
click at [1407, 603] on div "אגפים חטיבת מטענים" at bounding box center [1303, 607] width 278 height 17
click at [859, 563] on div at bounding box center [948, 594] width 333 height 507
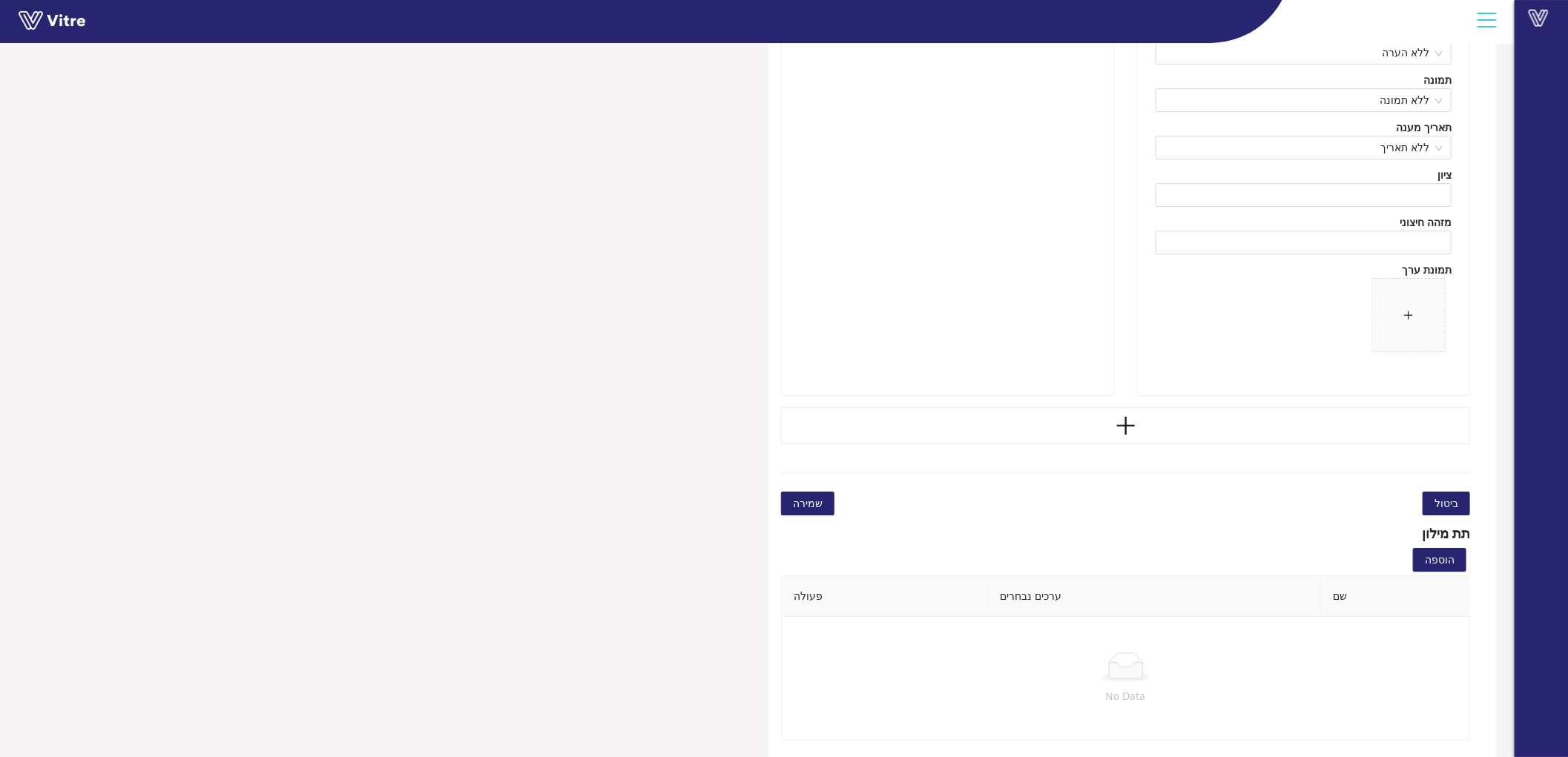
click at [804, 505] on span "שמירה" at bounding box center [808, 504] width 30 height 17
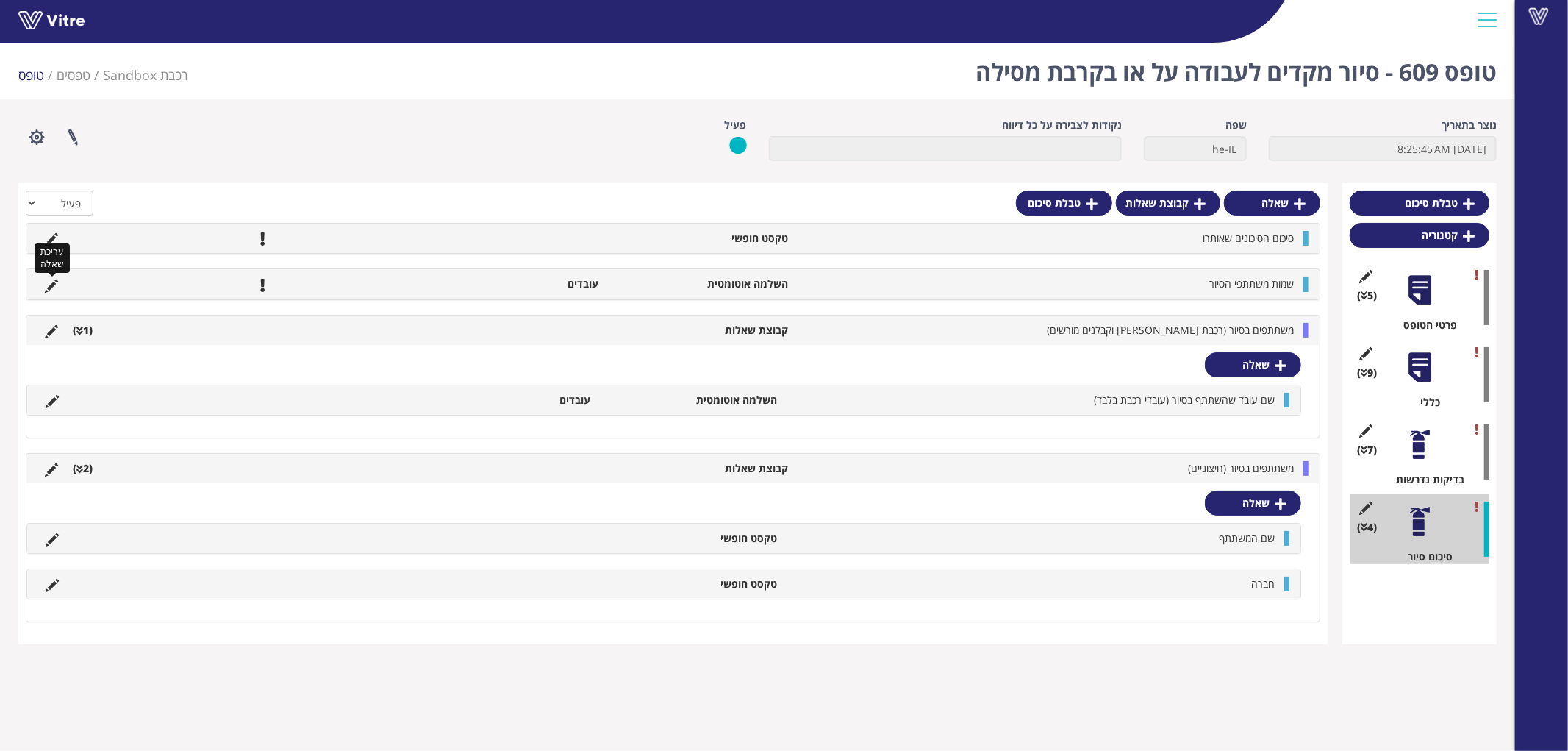
click at [49, 288] on icon at bounding box center [51, 286] width 13 height 13
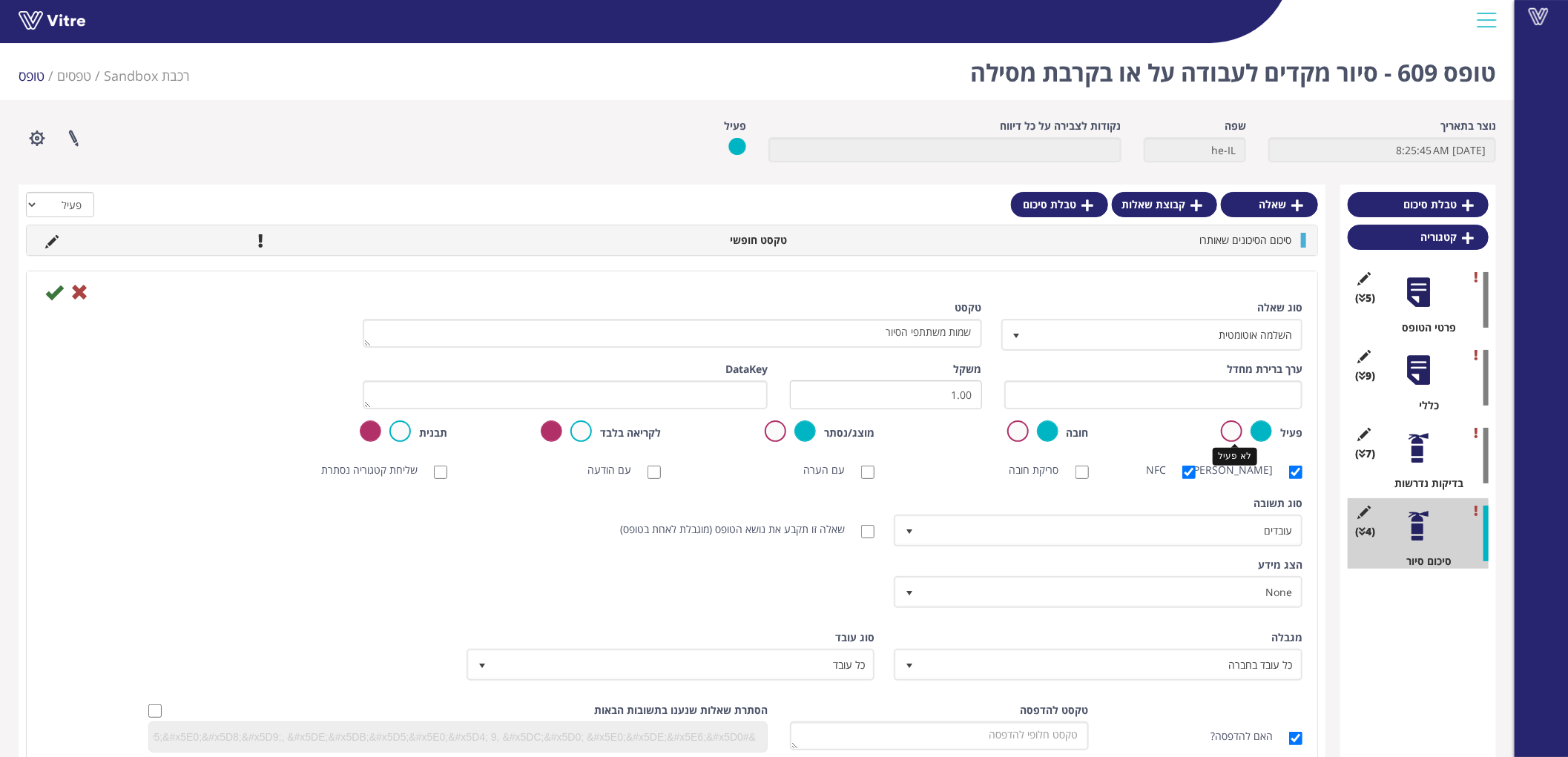
click at [1231, 432] on label at bounding box center [1231, 431] width 22 height 22
click at [0, 0] on input "radio" at bounding box center [0, 0] width 0 height 0
click at [57, 292] on icon at bounding box center [53, 292] width 17 height 17
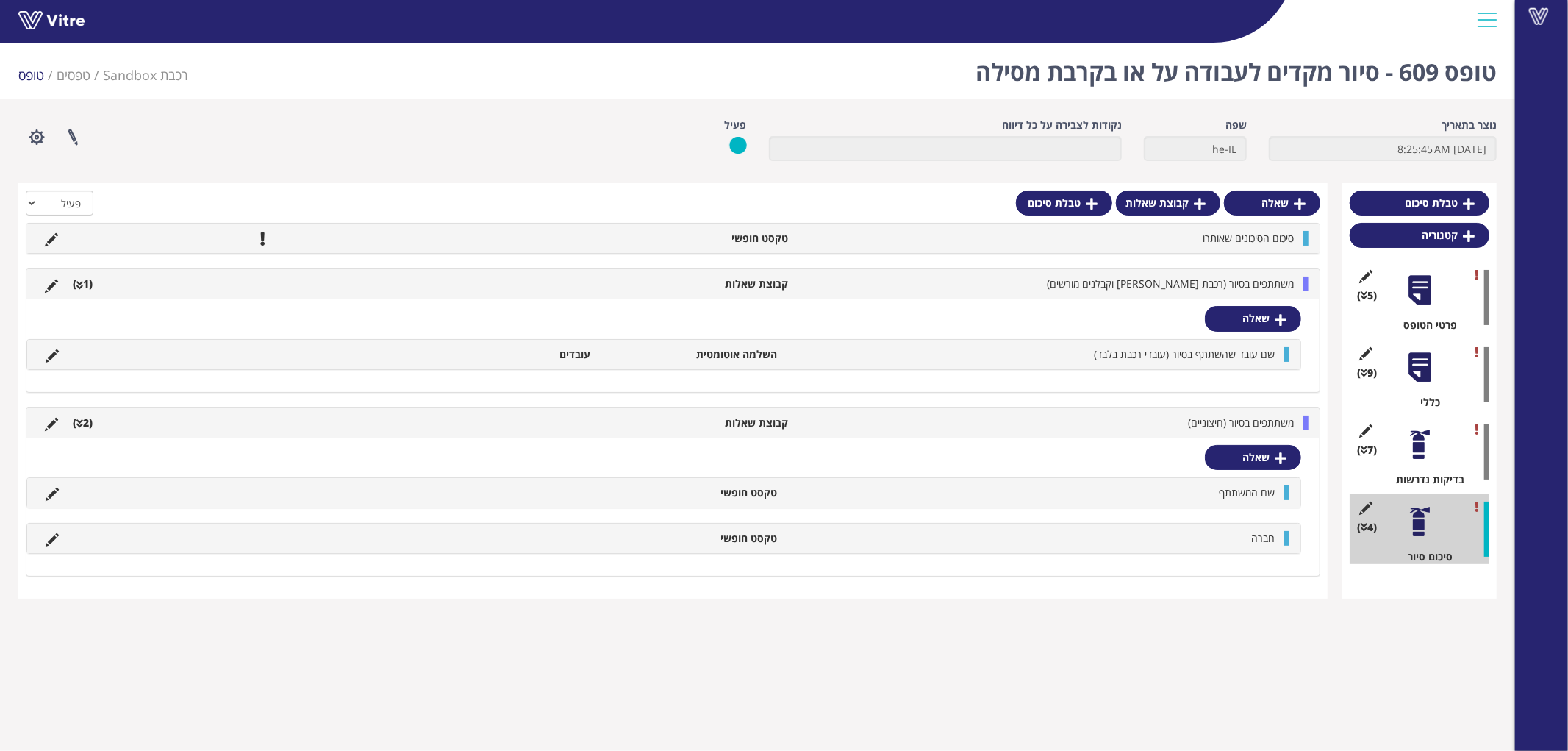
click at [1184, 232] on li "סיכום הסיכונים שאותרו" at bounding box center [1048, 238] width 506 height 15
click at [1173, 288] on span "משתתפים בסיור (רכבת [PERSON_NAME] וקבלנים מורשים)" at bounding box center [1170, 283] width 247 height 14
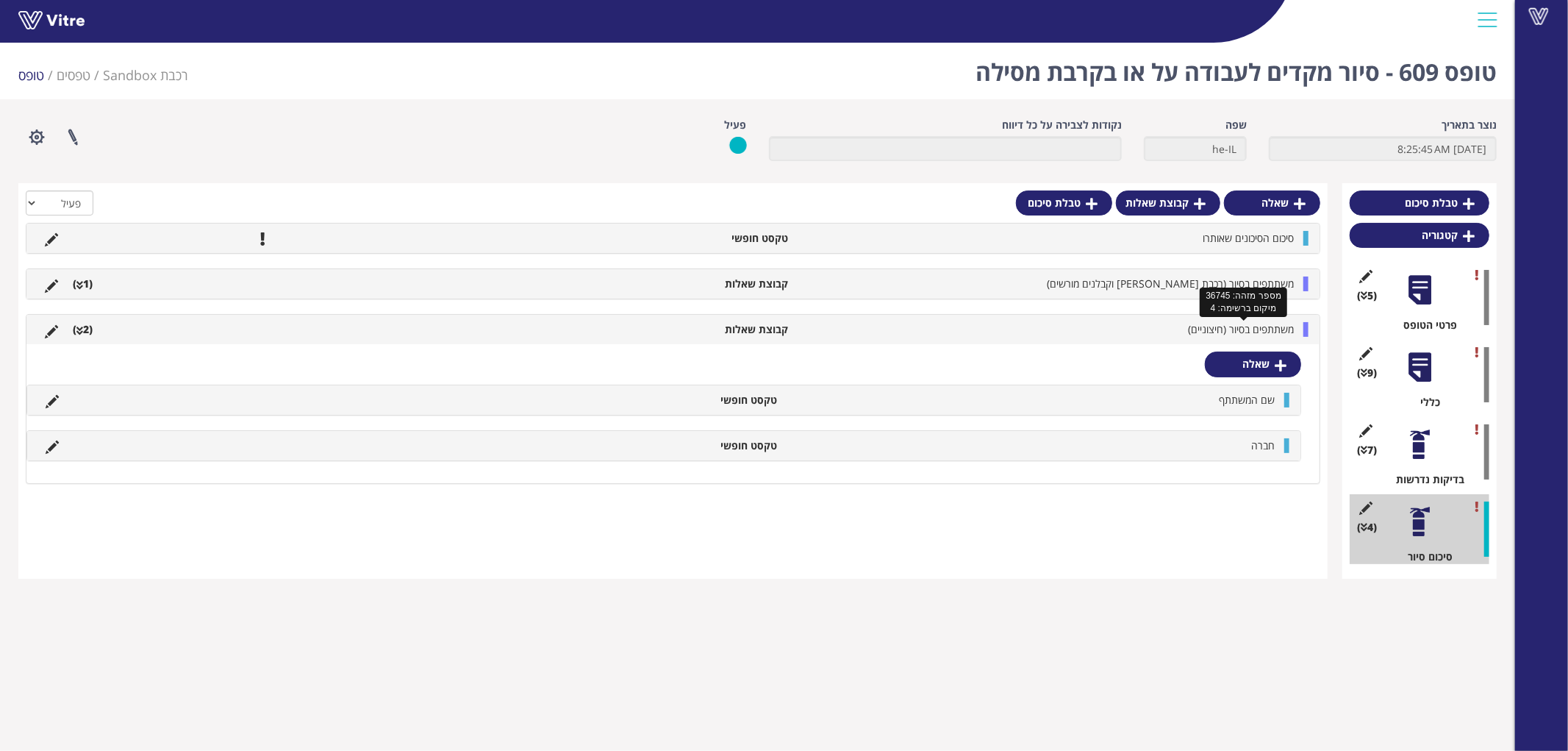
click at [1191, 334] on span "משתתפים בסיור (חיצוניים)" at bounding box center [1240, 329] width 105 height 14
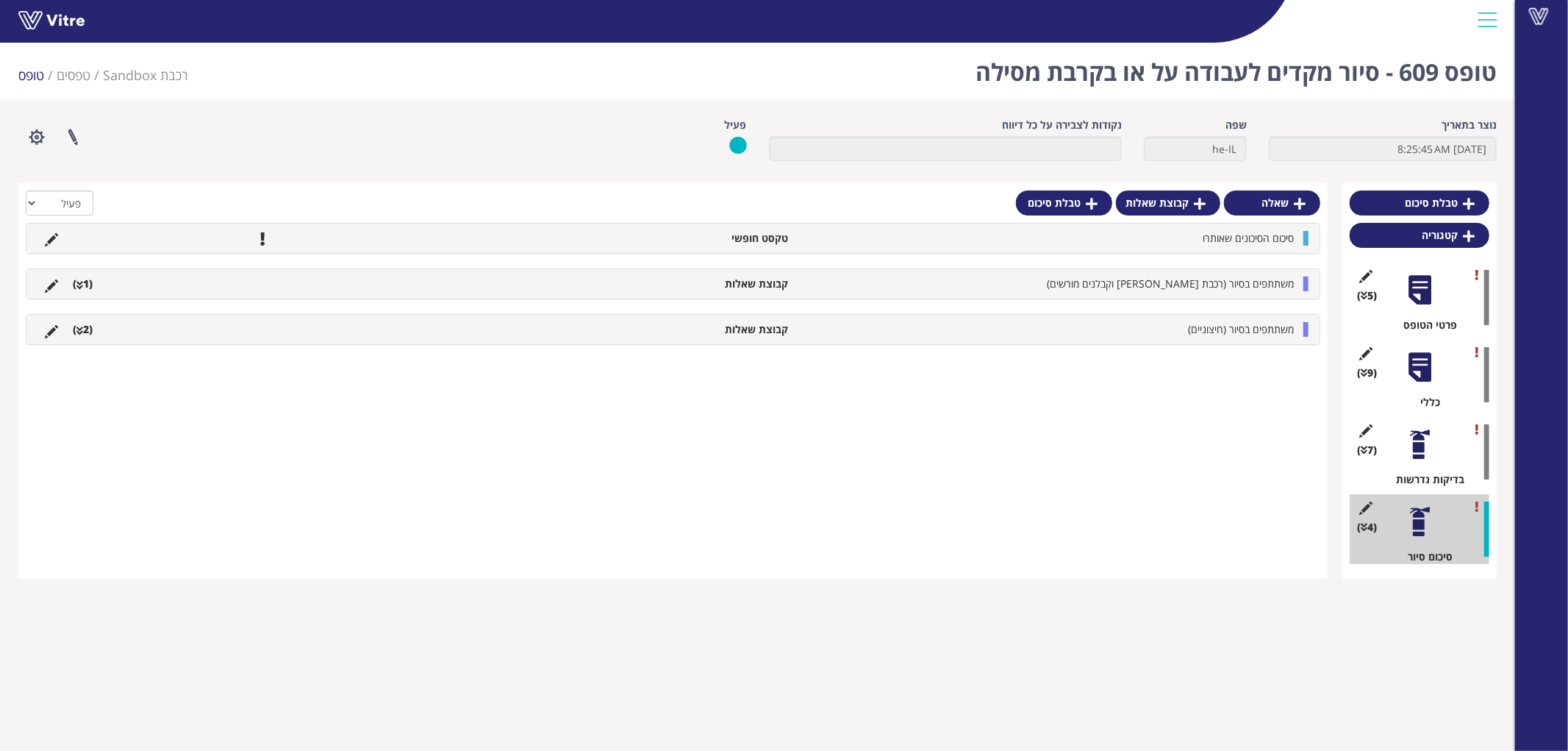
click at [1426, 364] on div at bounding box center [1420, 367] width 33 height 33
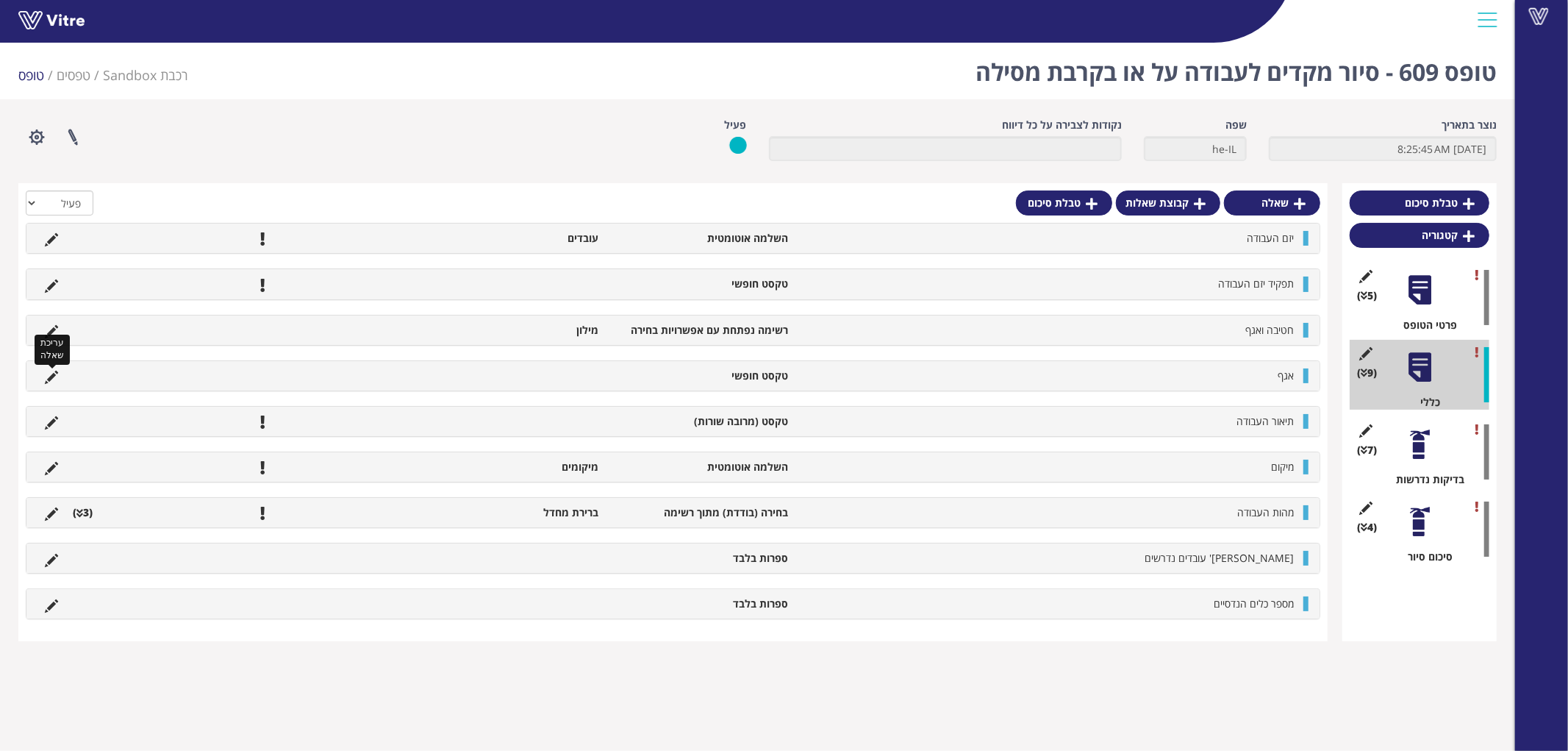
click at [54, 378] on icon at bounding box center [51, 378] width 13 height 13
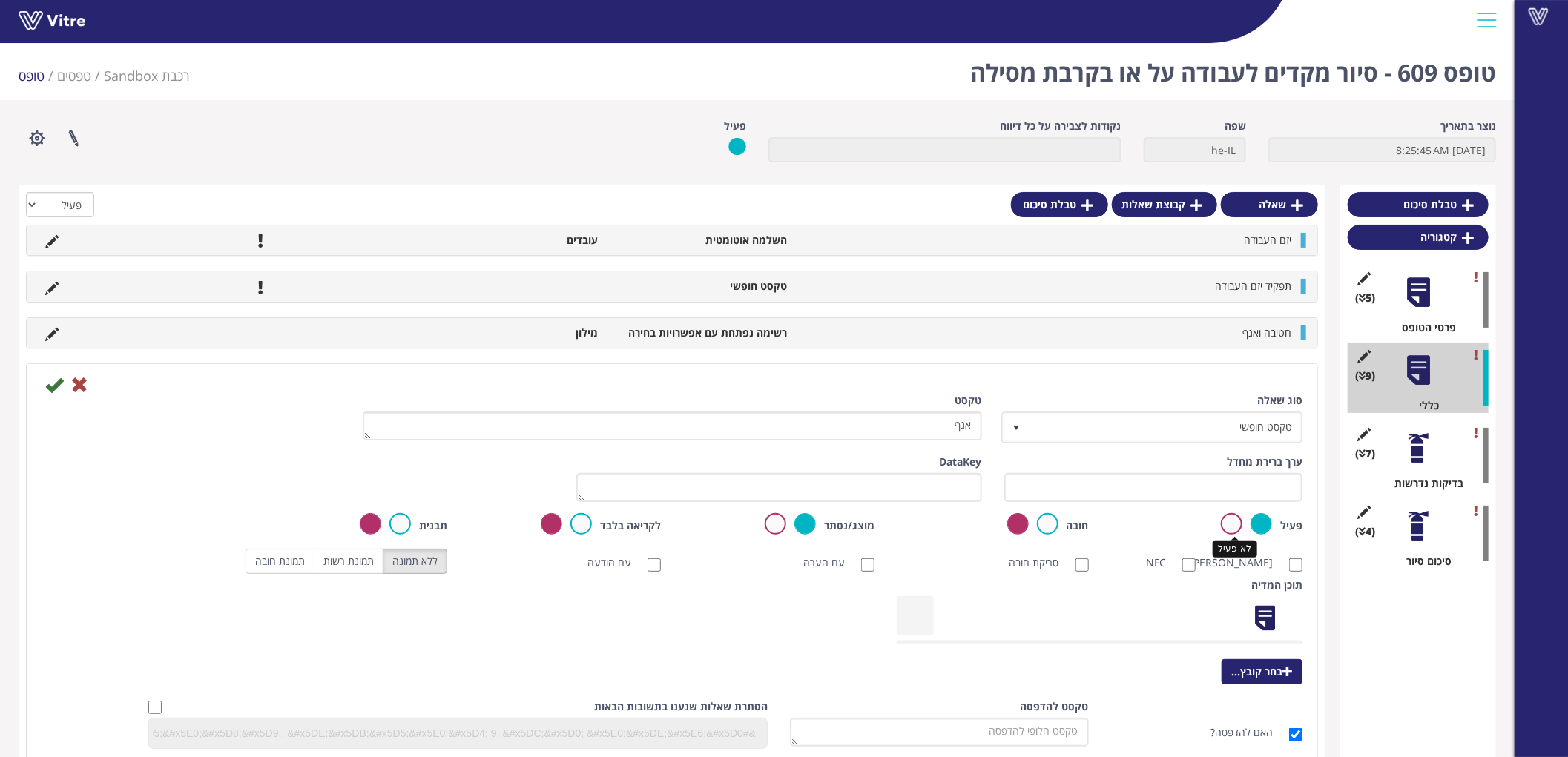
click at [1231, 519] on label at bounding box center [1231, 524] width 22 height 22
click at [0, 0] on input "radio" at bounding box center [0, 0] width 0 height 0
click at [56, 387] on icon at bounding box center [53, 384] width 17 height 17
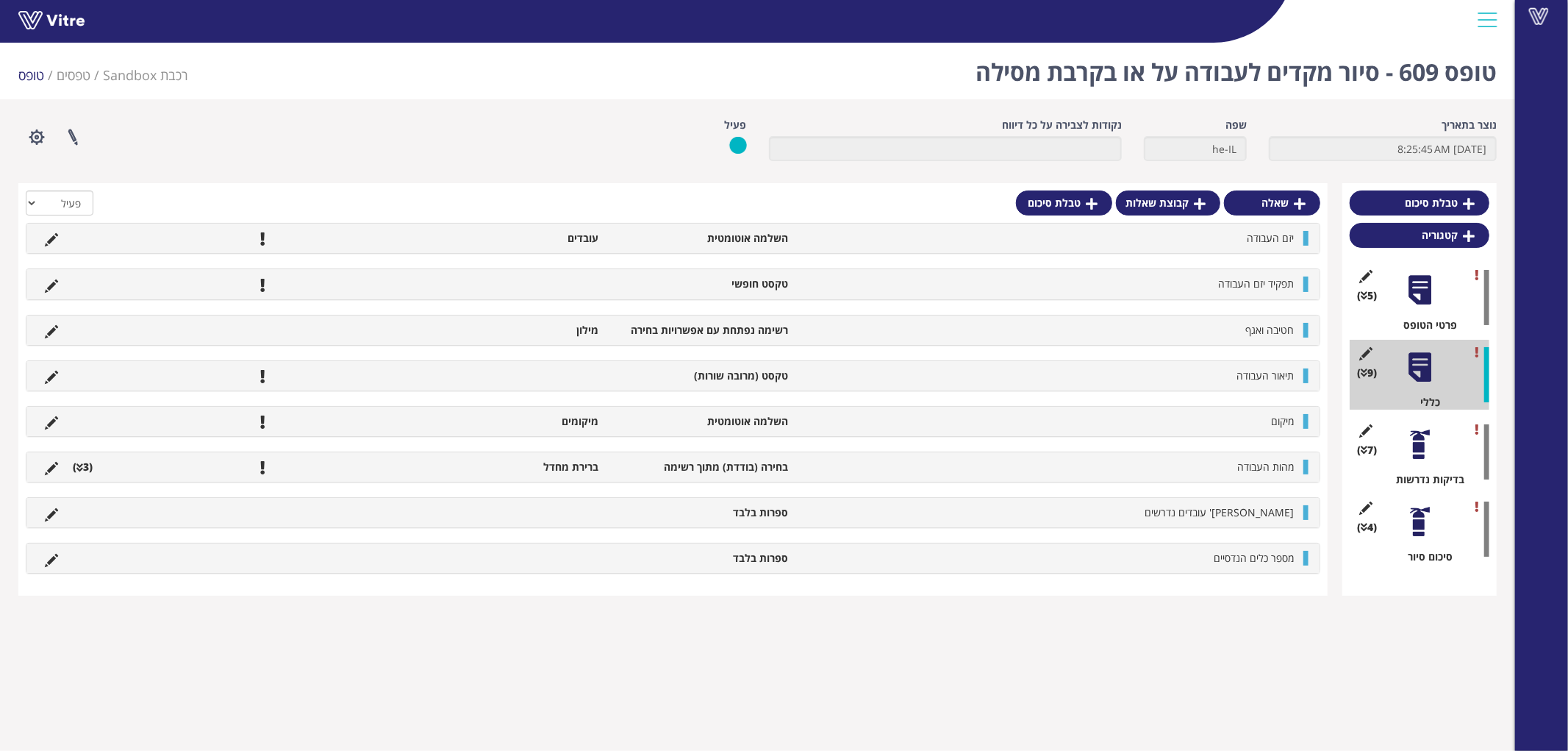
click at [1423, 443] on div at bounding box center [1420, 444] width 33 height 33
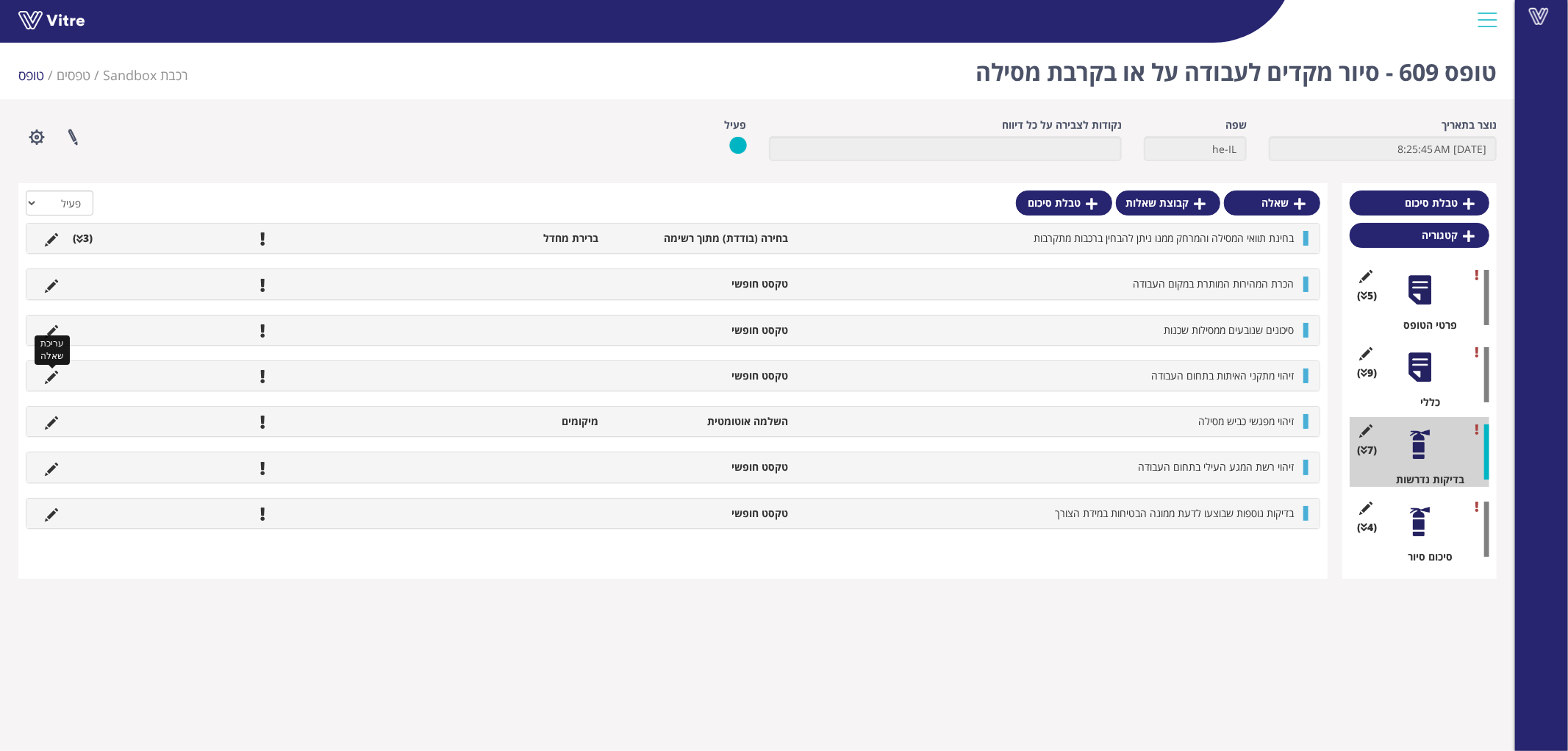
click at [51, 378] on icon at bounding box center [51, 378] width 13 height 13
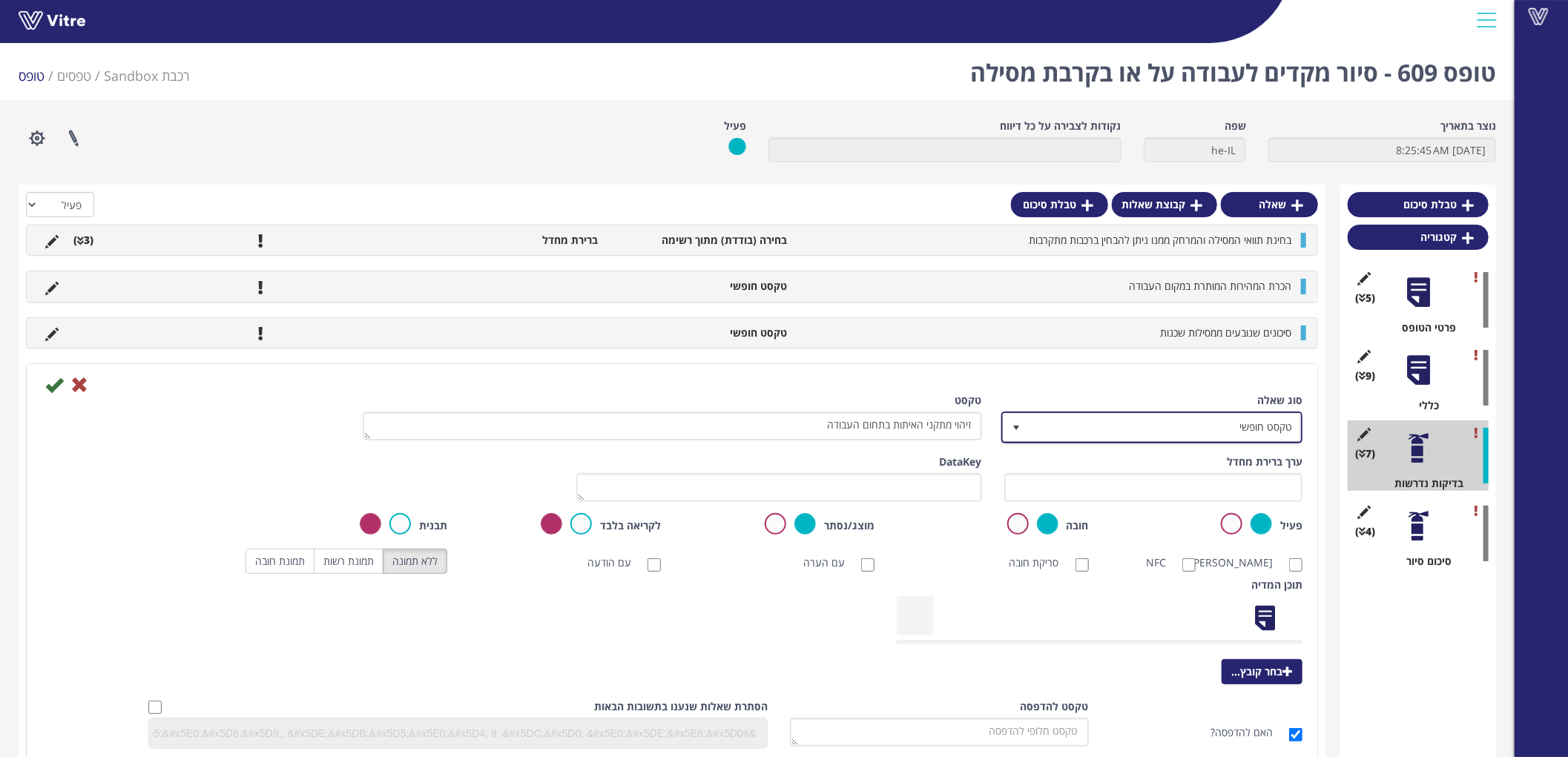
click at [1192, 420] on span "טקסט חופשי" at bounding box center [1165, 427] width 272 height 27
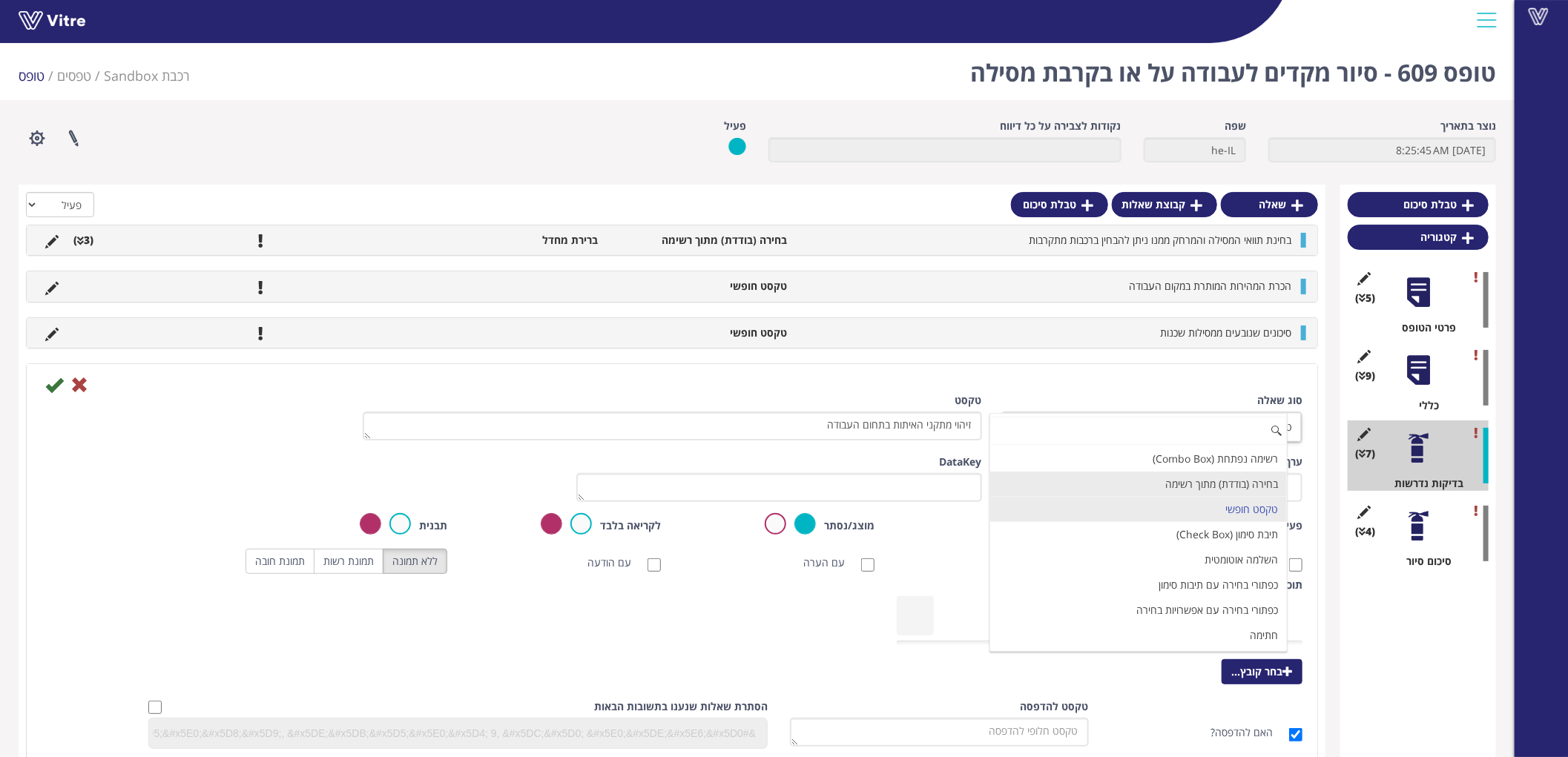
click at [1249, 478] on li "בחירה (בודדת) מתוך רשימה" at bounding box center [1138, 484] width 297 height 25
type input "1"
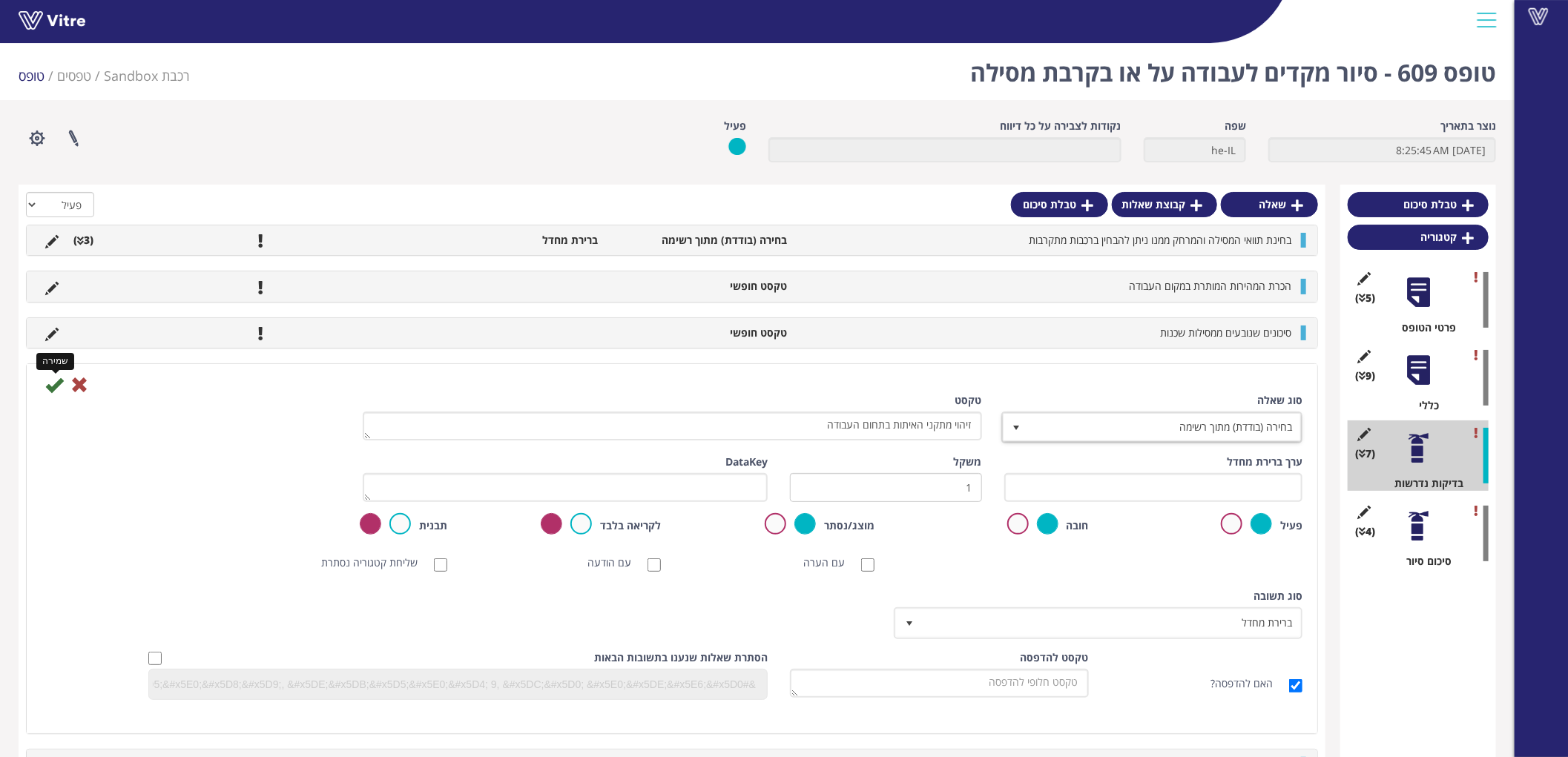
click at [55, 381] on icon at bounding box center [53, 384] width 17 height 17
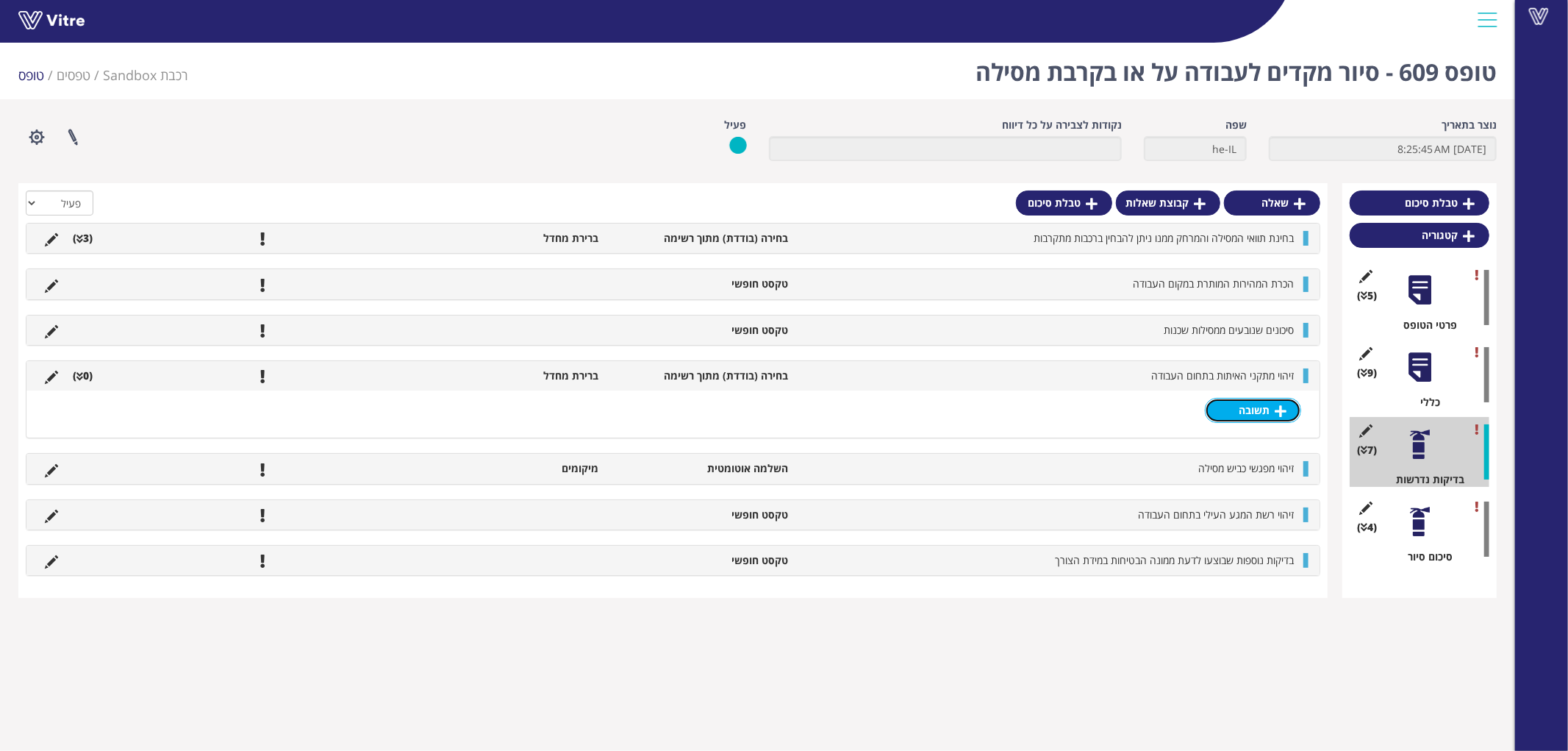
click at [1254, 400] on link "תשובה" at bounding box center [1252, 411] width 96 height 25
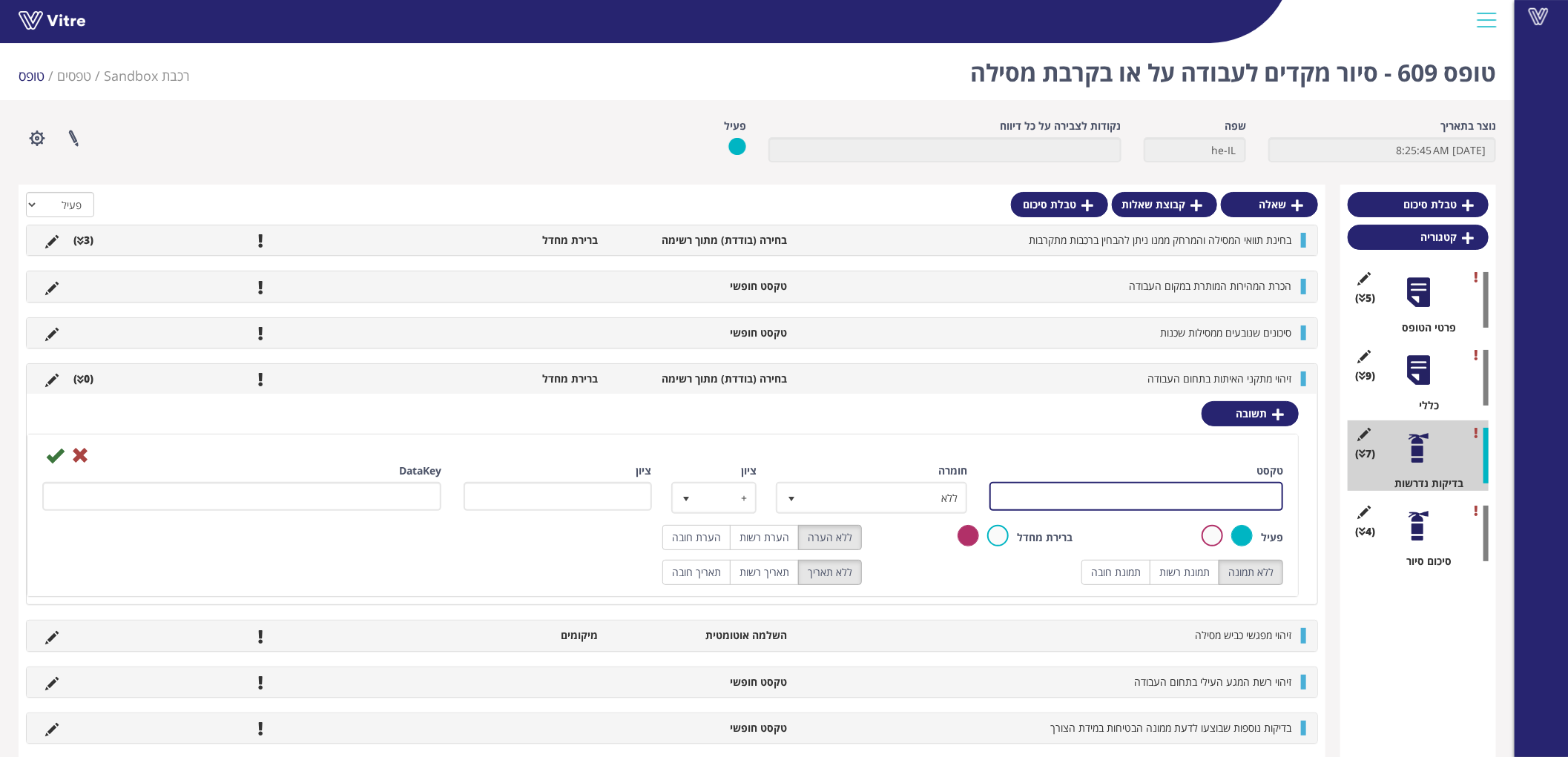
click at [1233, 490] on input "טקסט" at bounding box center [1136, 496] width 293 height 29
type input "קיים"
click at [695, 532] on label "הערת חובה" at bounding box center [697, 538] width 68 height 25
radio input "true"
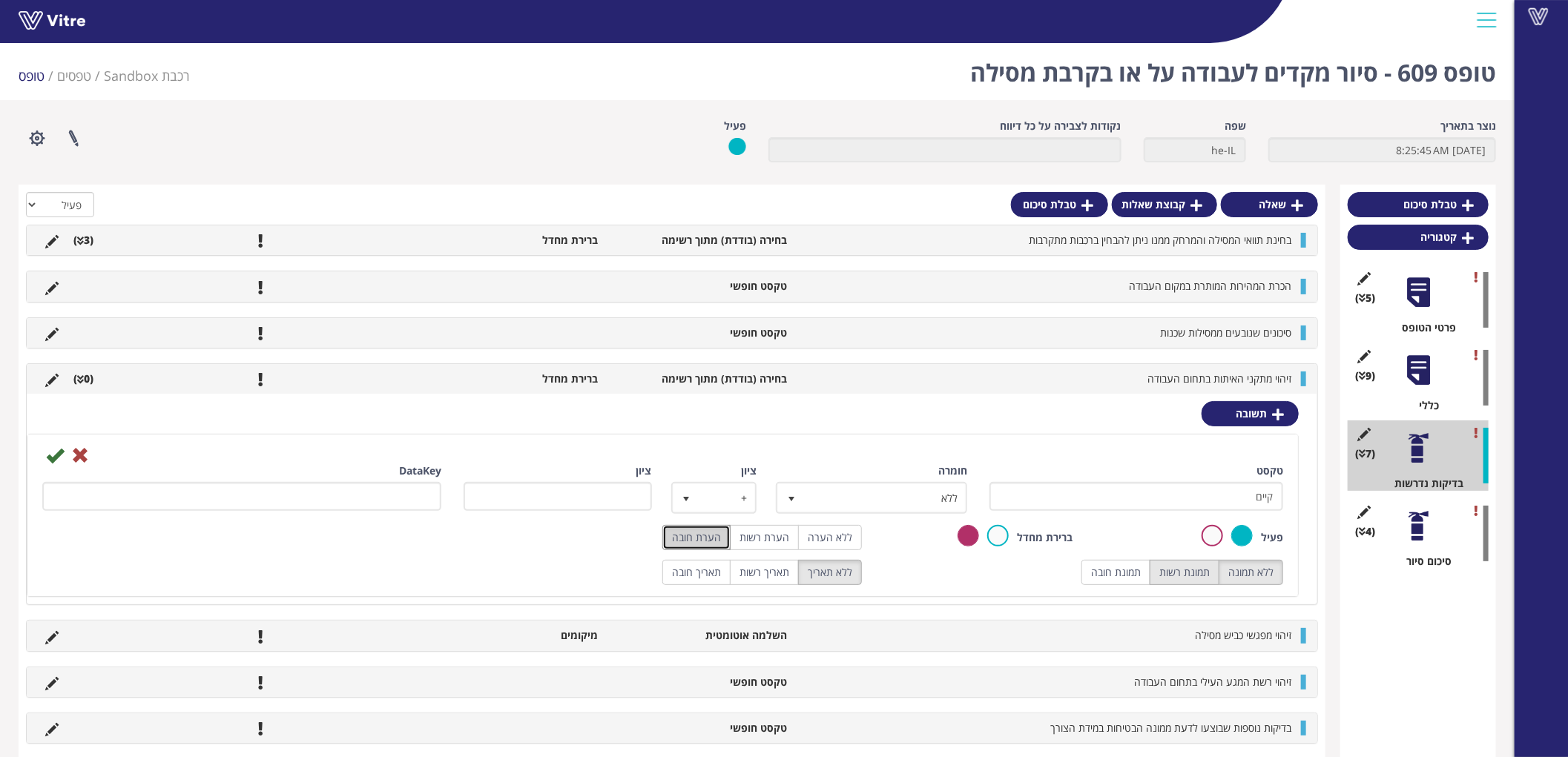
click at [1195, 567] on label "תמונת רשות" at bounding box center [1185, 572] width 70 height 25
radio input "true"
click at [55, 450] on icon at bounding box center [54, 455] width 17 height 17
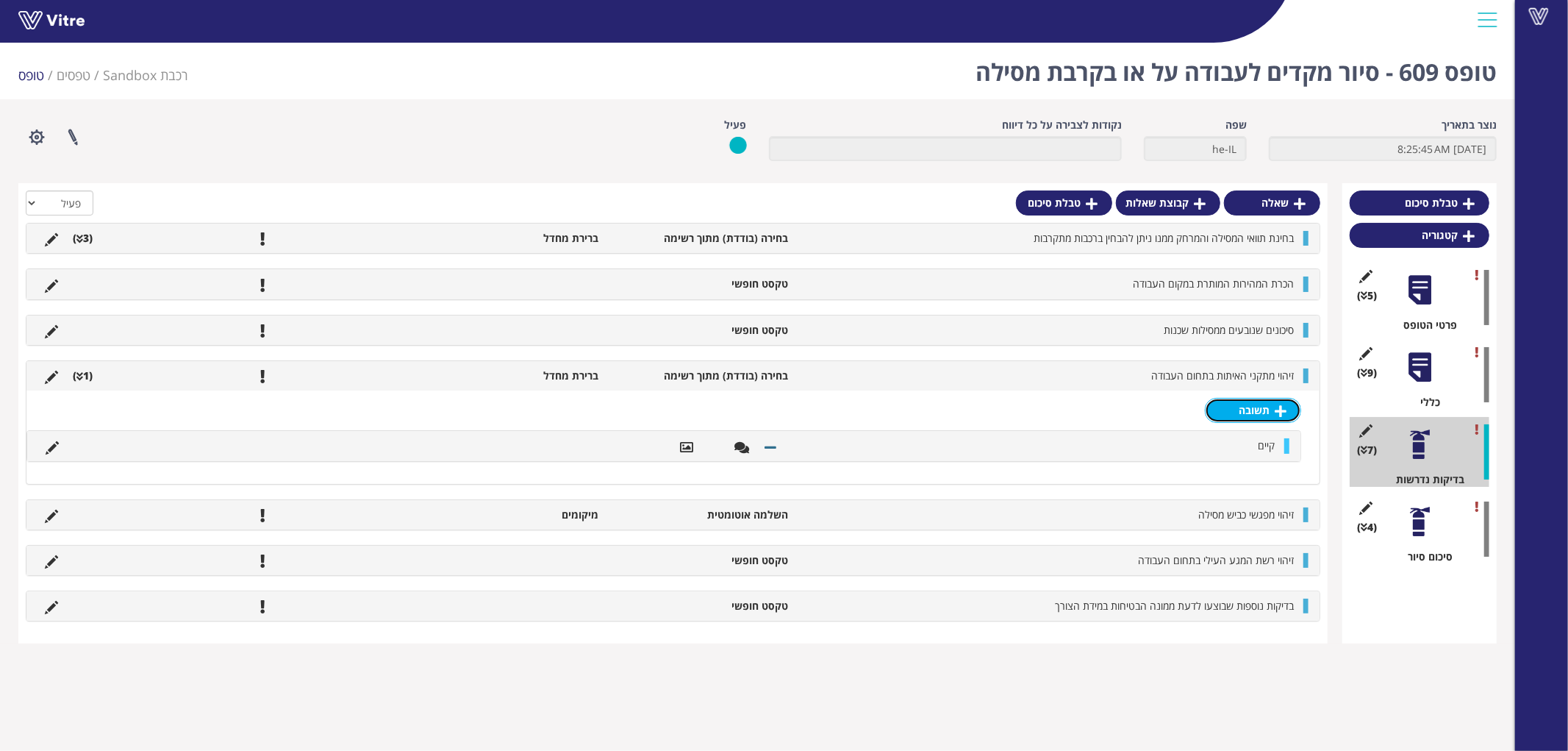
click at [1262, 406] on link "תשובה" at bounding box center [1252, 411] width 96 height 25
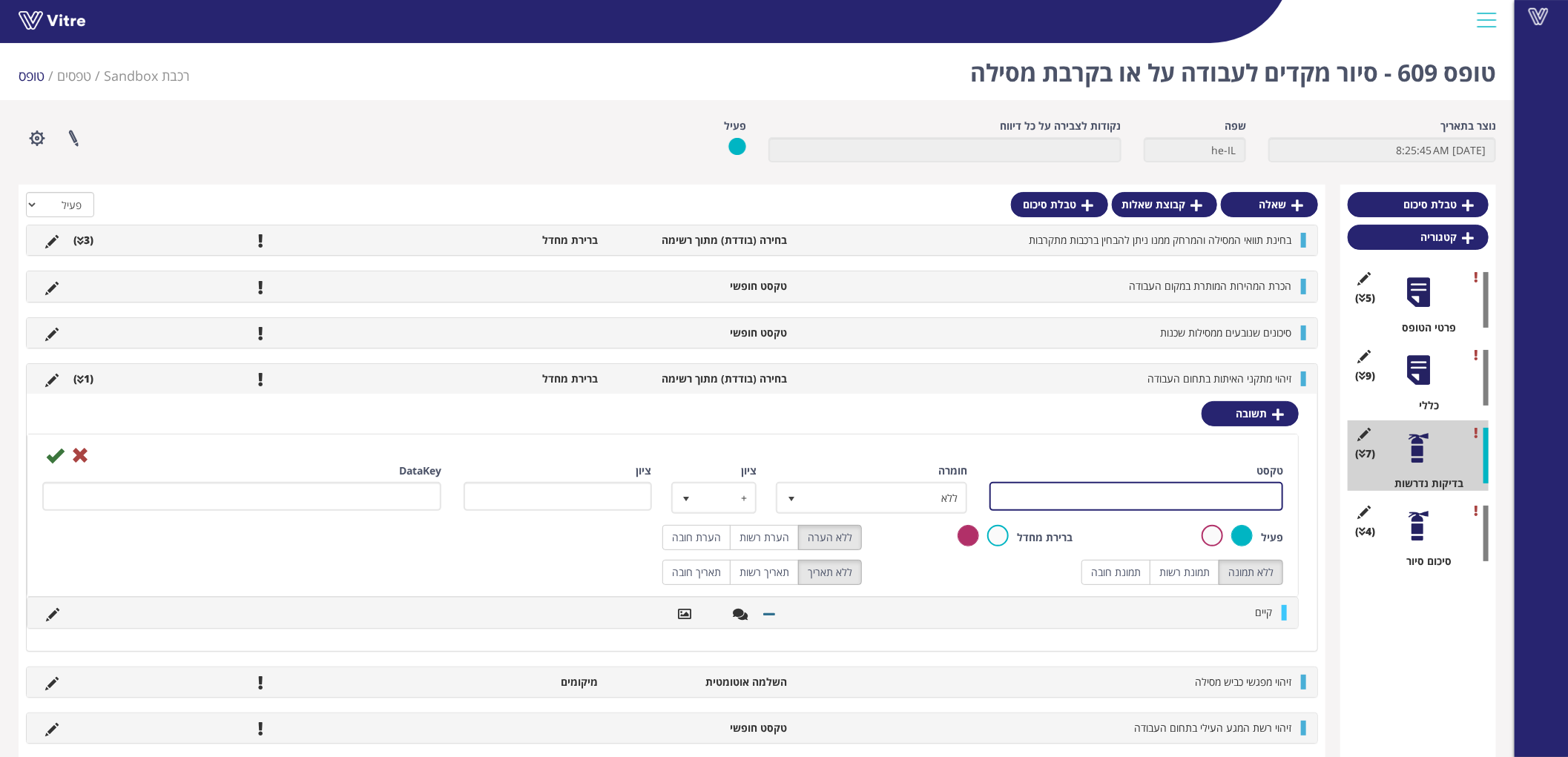
click at [1235, 489] on input "טקסט" at bounding box center [1136, 496] width 293 height 29
type input "לא קיים"
click at [47, 454] on icon at bounding box center [54, 455] width 17 height 17
